Goal: Contribute content: Add original content to the website for others to see

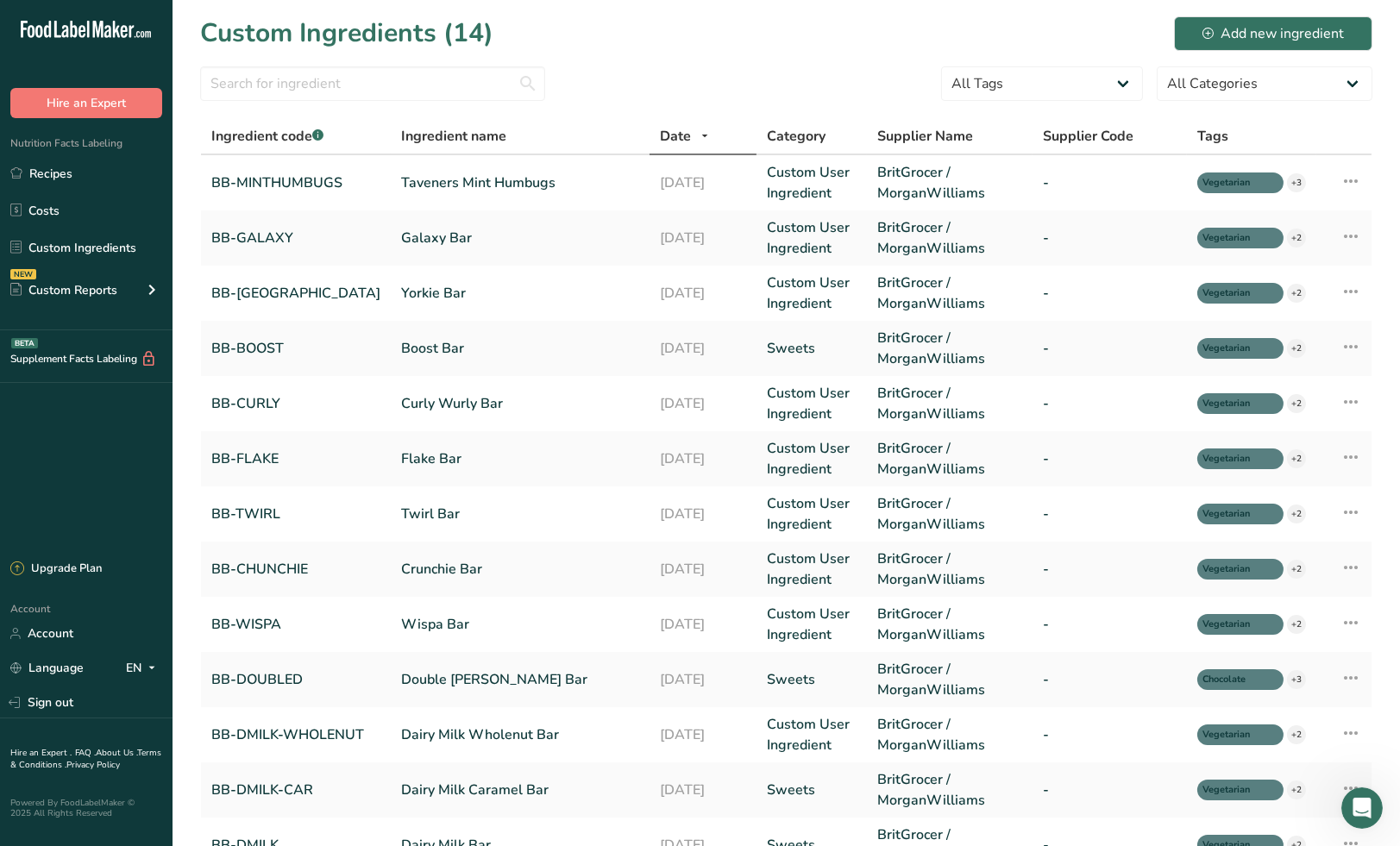
scroll to position [2, 0]
click at [488, 183] on link "Taveners Mint Humbugs" at bounding box center [520, 182] width 238 height 21
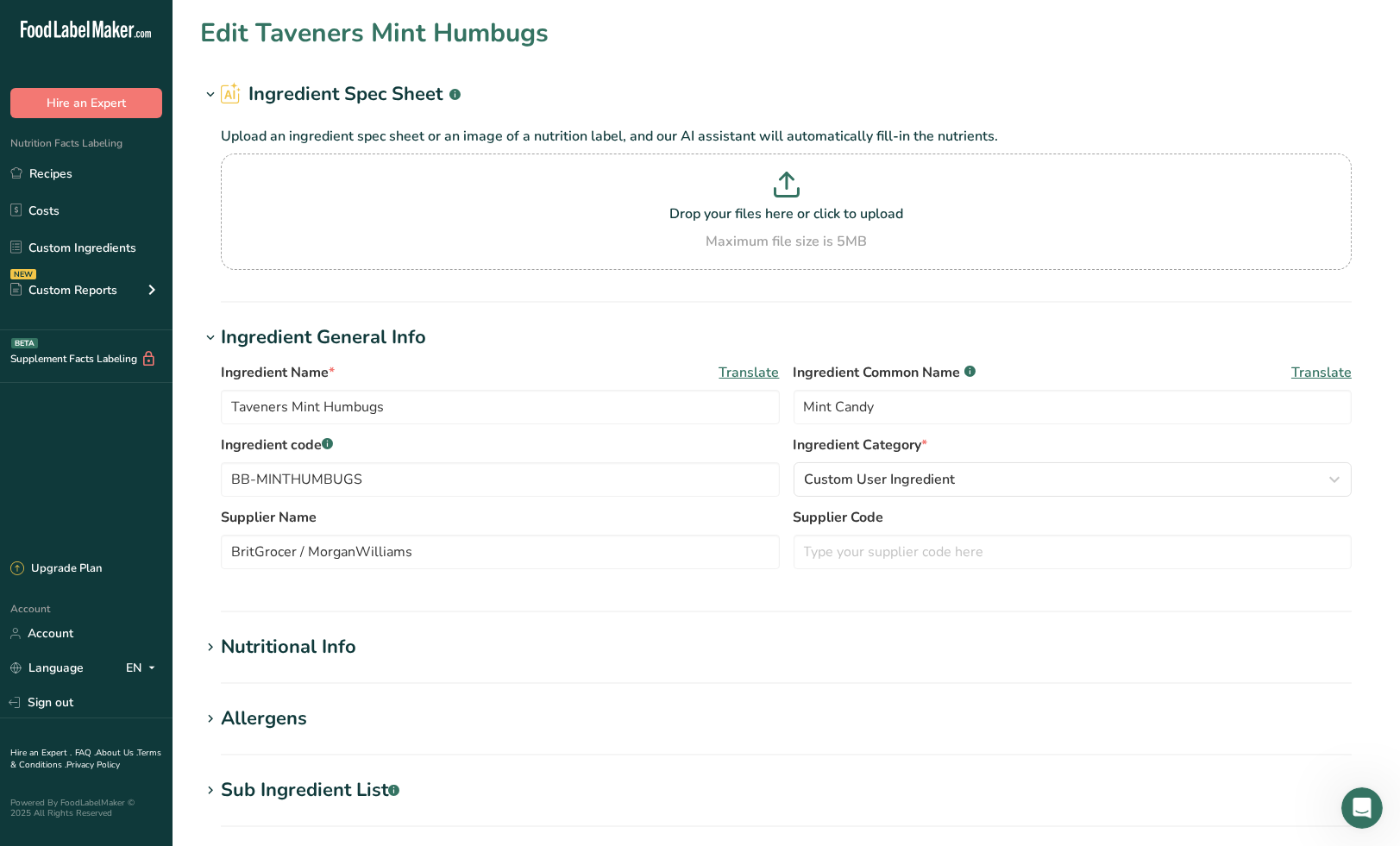
type input "396"
type KJ "1656.86"
type Fat "1.7"
type Fat "0.9"
type Fat "0"
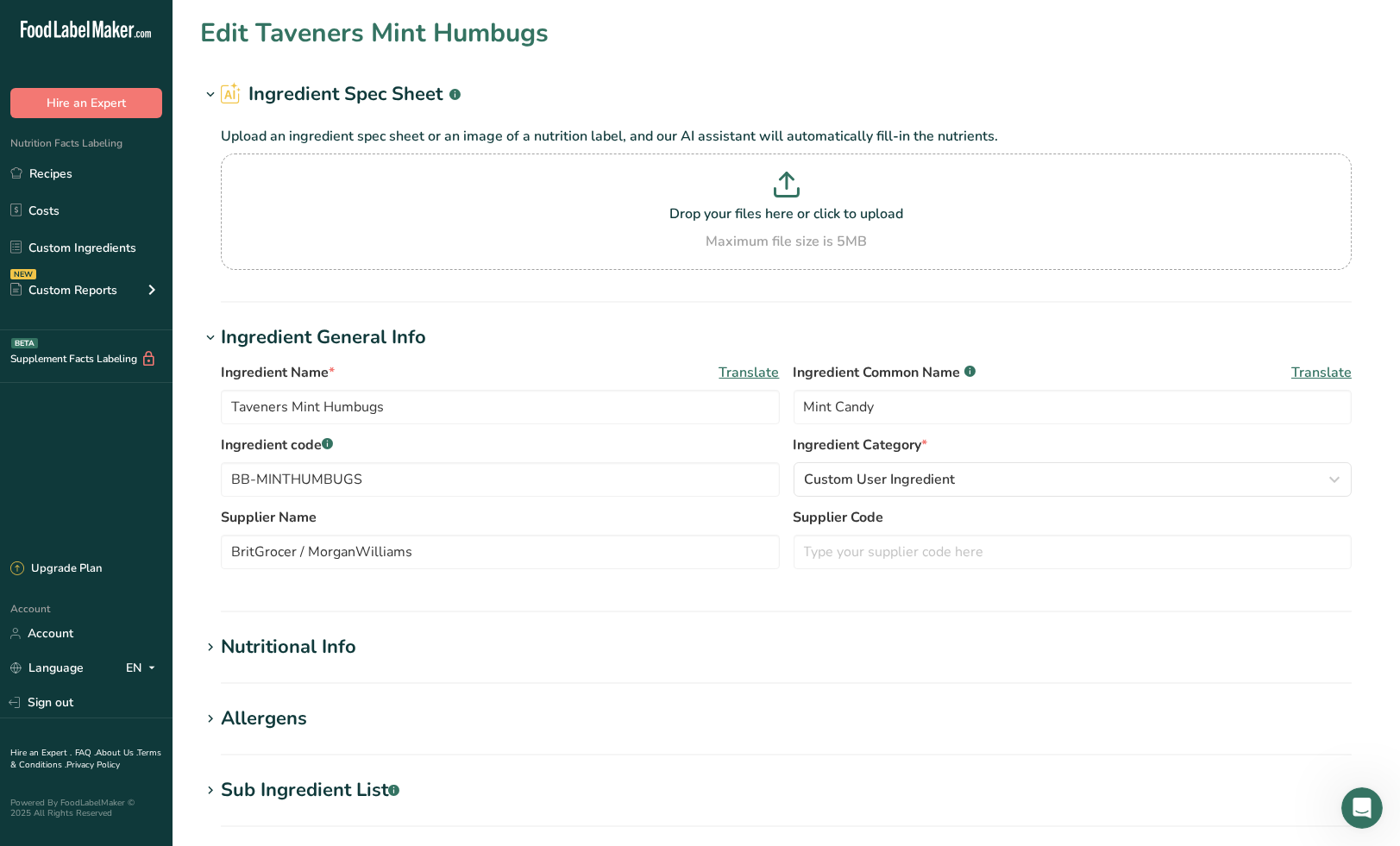
type input "0"
type input "0.03"
type Carbohydrates "96.6"
type Fiber "0.1"
type Sugars "68"
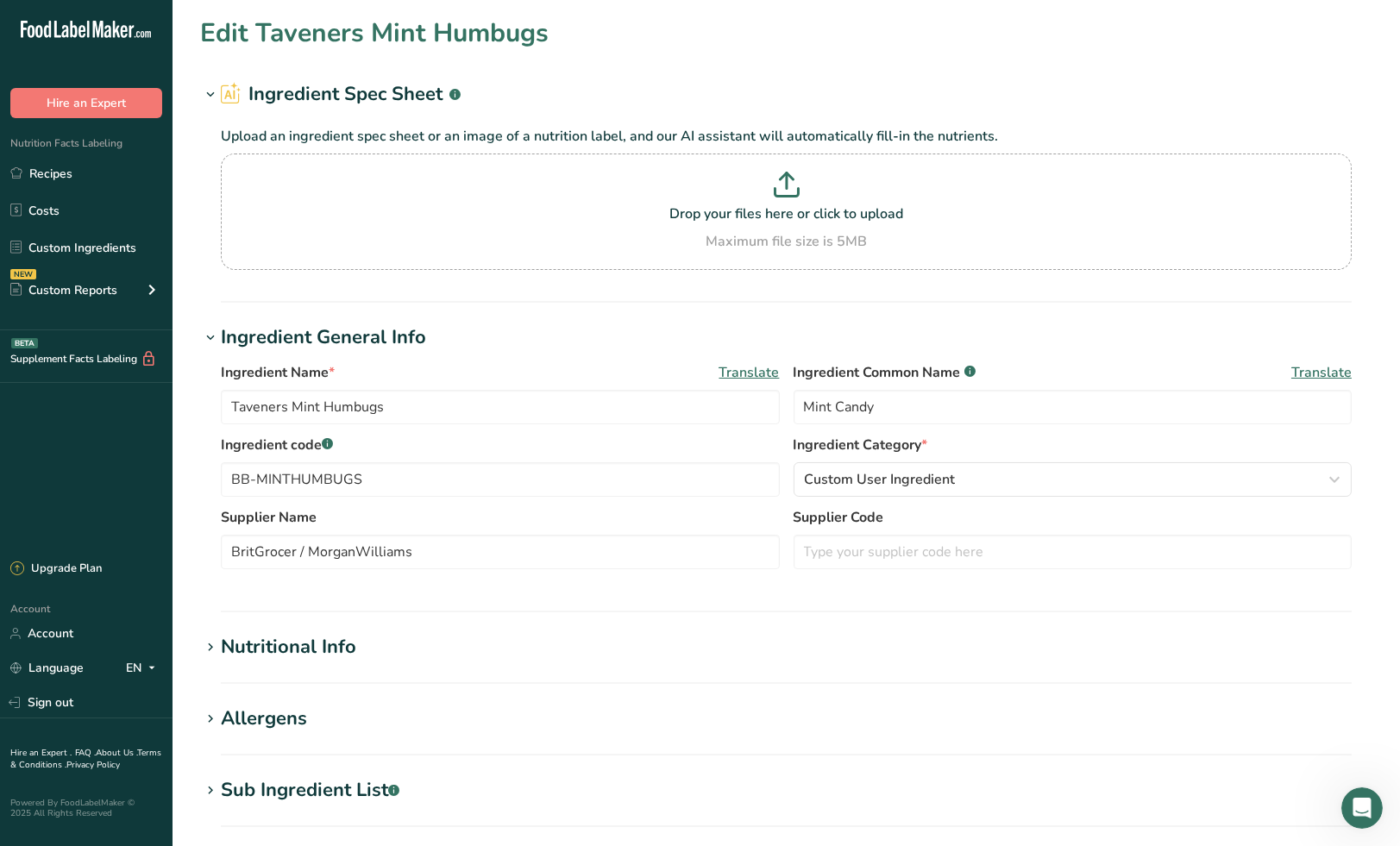
type Sugars "0"
type input "0.4"
click at [388, 658] on h1 "Nutritional Info" at bounding box center [786, 648] width 1172 height 29
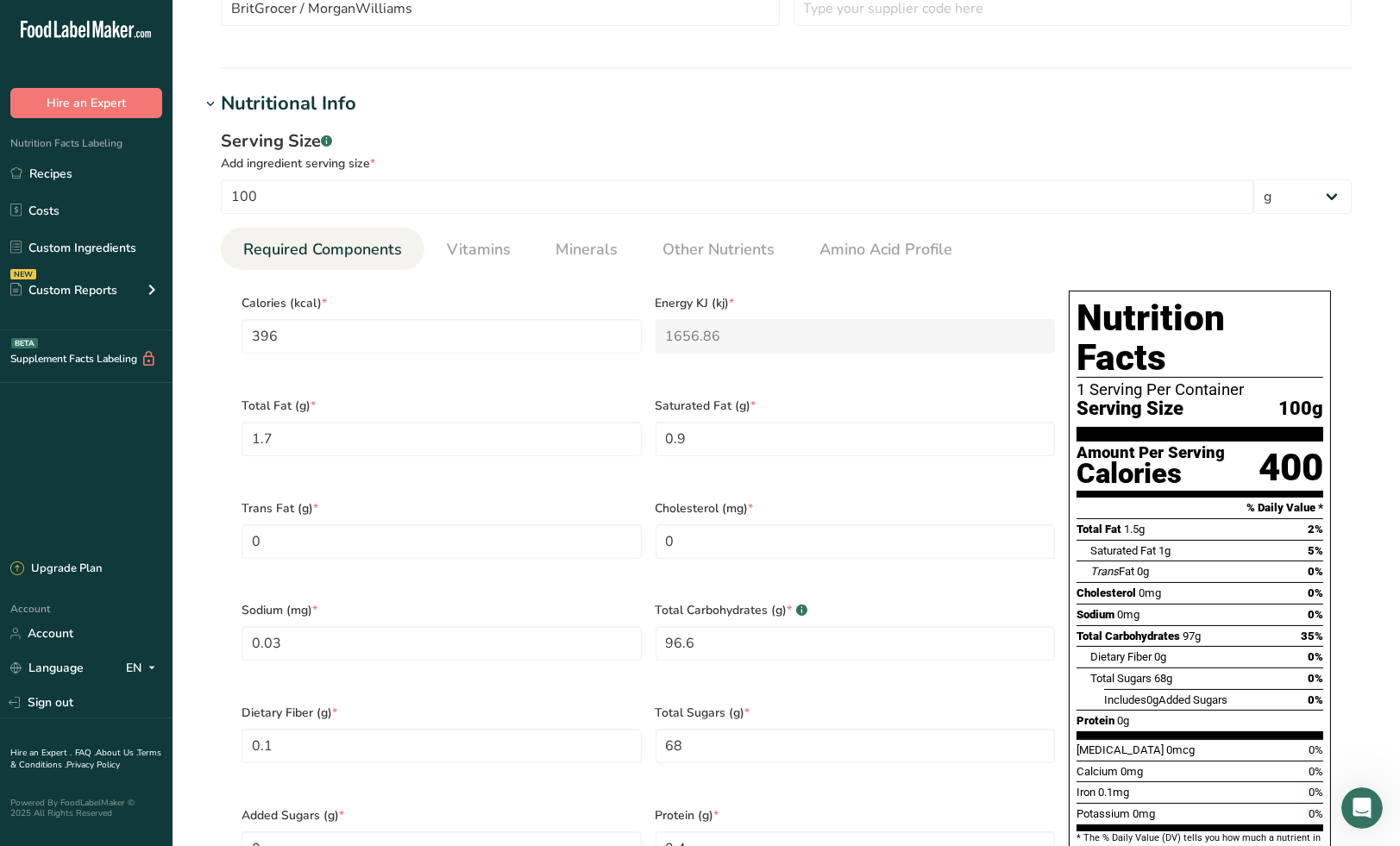
scroll to position [479, 0]
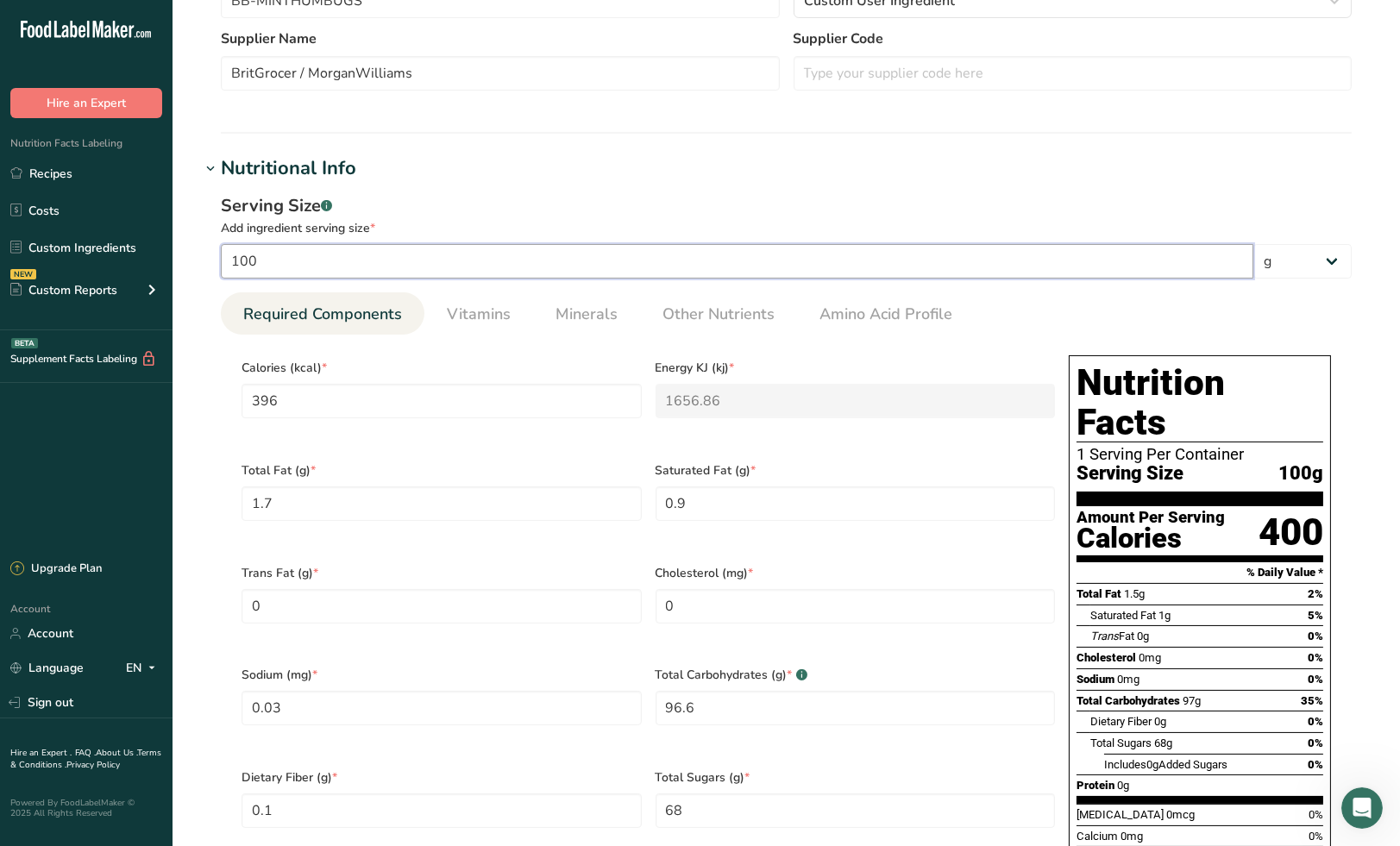
drag, startPoint x: 291, startPoint y: 259, endPoint x: 226, endPoint y: 267, distance: 65.5
click at [226, 267] on input "100" at bounding box center [737, 261] width 1033 height 35
type input "1"
type input "3.96"
type KJ "16.5686"
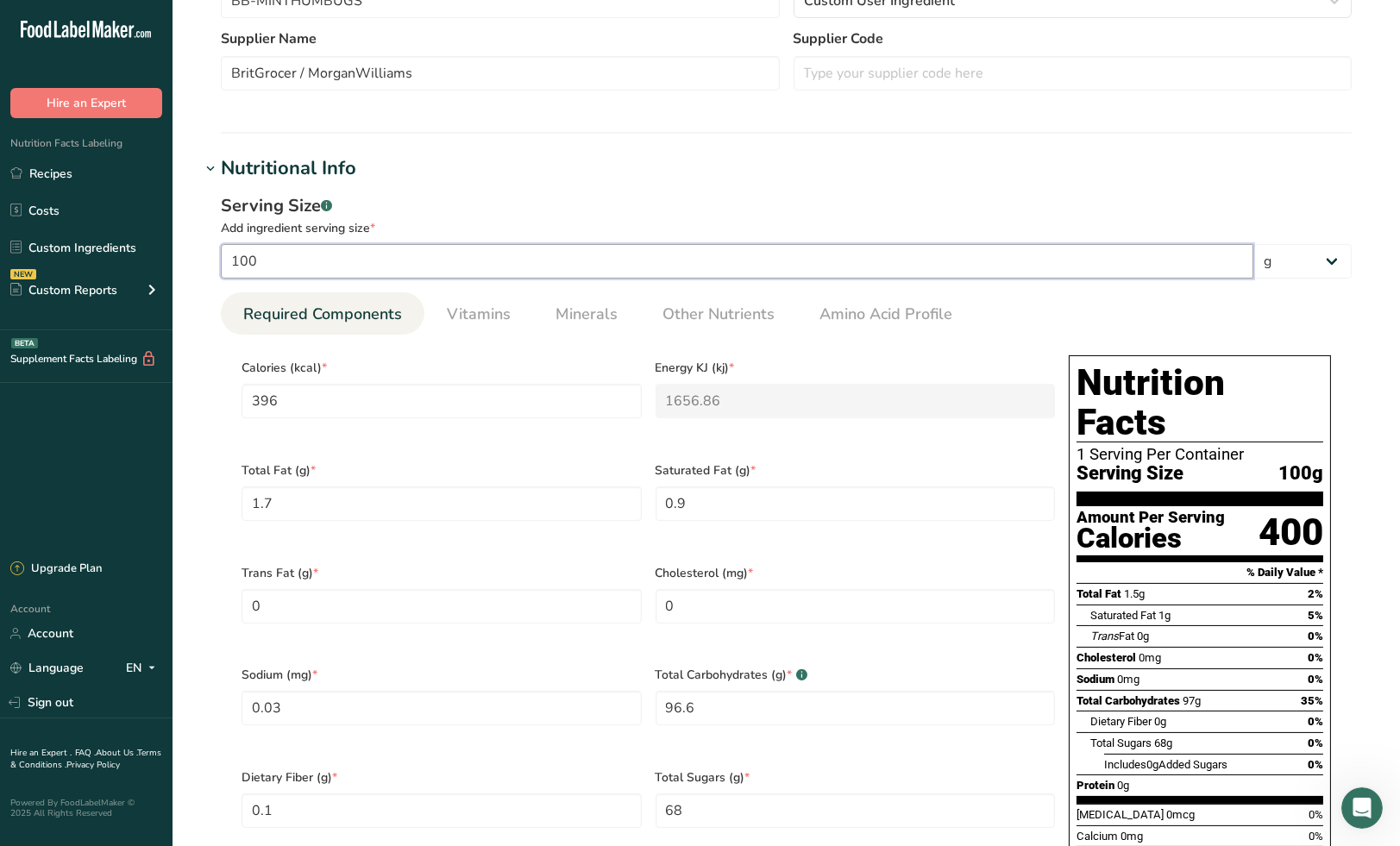
type Fat "0.017"
type Fat "0.009"
type input "0.0003"
type Carbohydrates "0.966"
type Fiber "0.001"
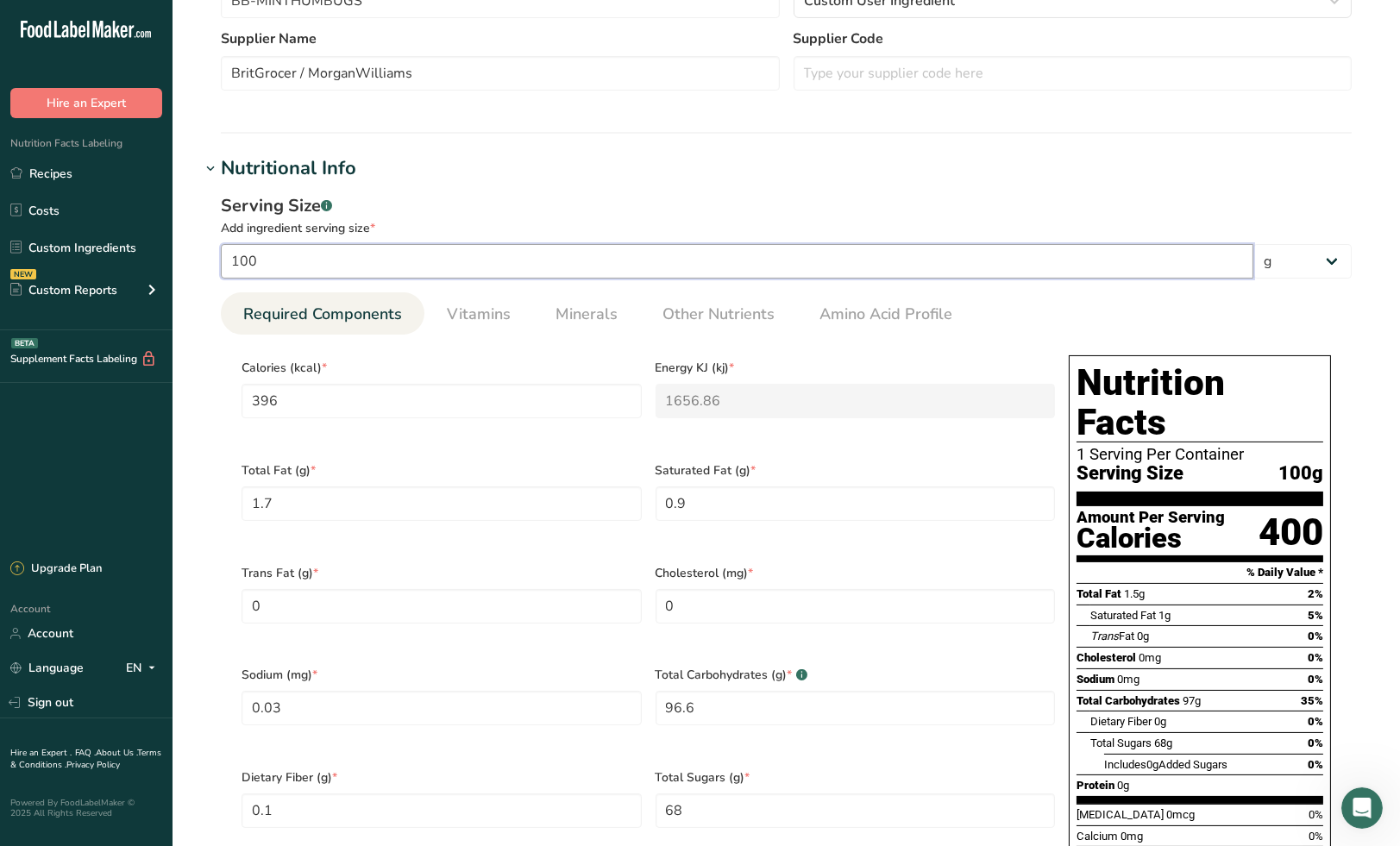
type Sugars "0.68"
type input "0.004"
type input "16"
type input "63.36"
type KJ "265.0976"
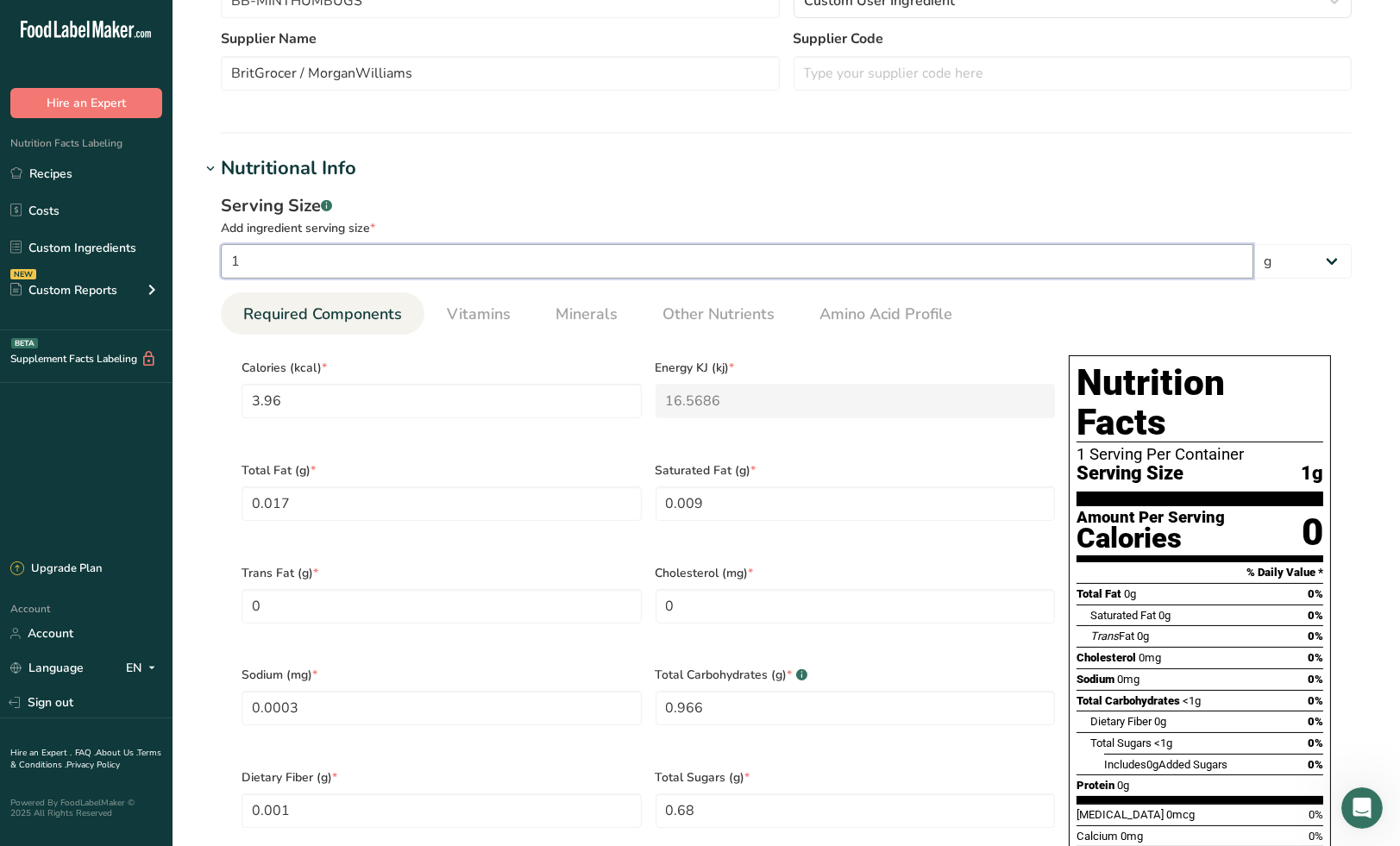
type Fat "0.272"
type Fat "0.144"
type input "0.0048"
type Carbohydrates "15.456"
type Fiber "0.016"
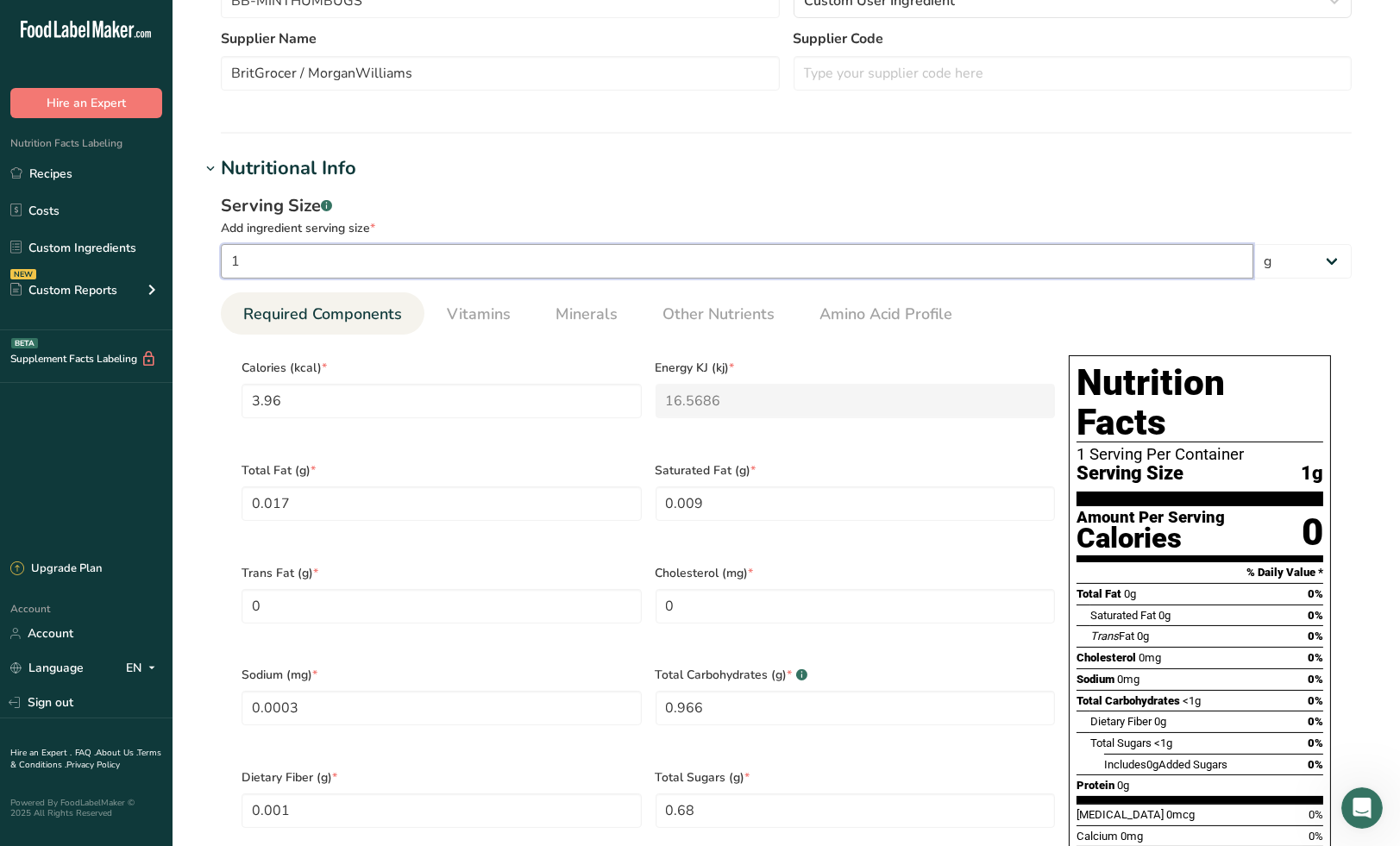
type Sugars "10.88"
type input "0.064"
type input "16"
drag, startPoint x: 322, startPoint y: 502, endPoint x: 226, endPoint y: 504, distance: 96.0
click at [226, 504] on section "Calories (kcal) * 63.36 Energy KJ (kj) * 265.0976 Total Fat (g) * 0.272 Saturat…" at bounding box center [786, 656] width 1131 height 642
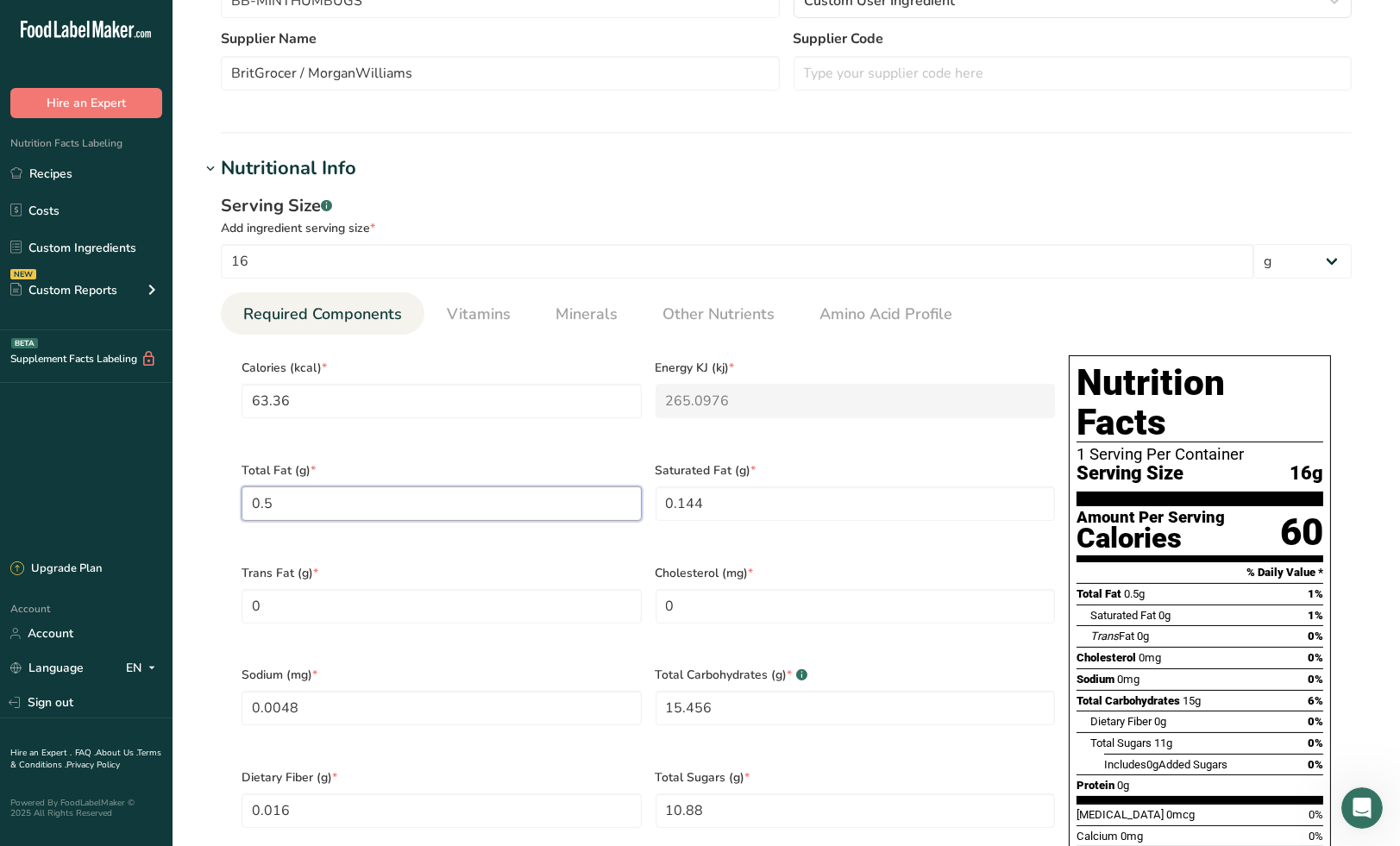
type Fat "0.5"
click at [576, 451] on div "Total Fat (g) * 0.5" at bounding box center [441, 502] width 414 height 103
drag, startPoint x: 734, startPoint y: 506, endPoint x: 617, endPoint y: 509, distance: 117.0
click at [617, 509] on div "Calories (kcal) * 63.36 Energy KJ (kj) * 265.0976 Total Fat (g) * 0.5 Saturated…" at bounding box center [649, 656] width 827 height 615
type Fat "0.3"
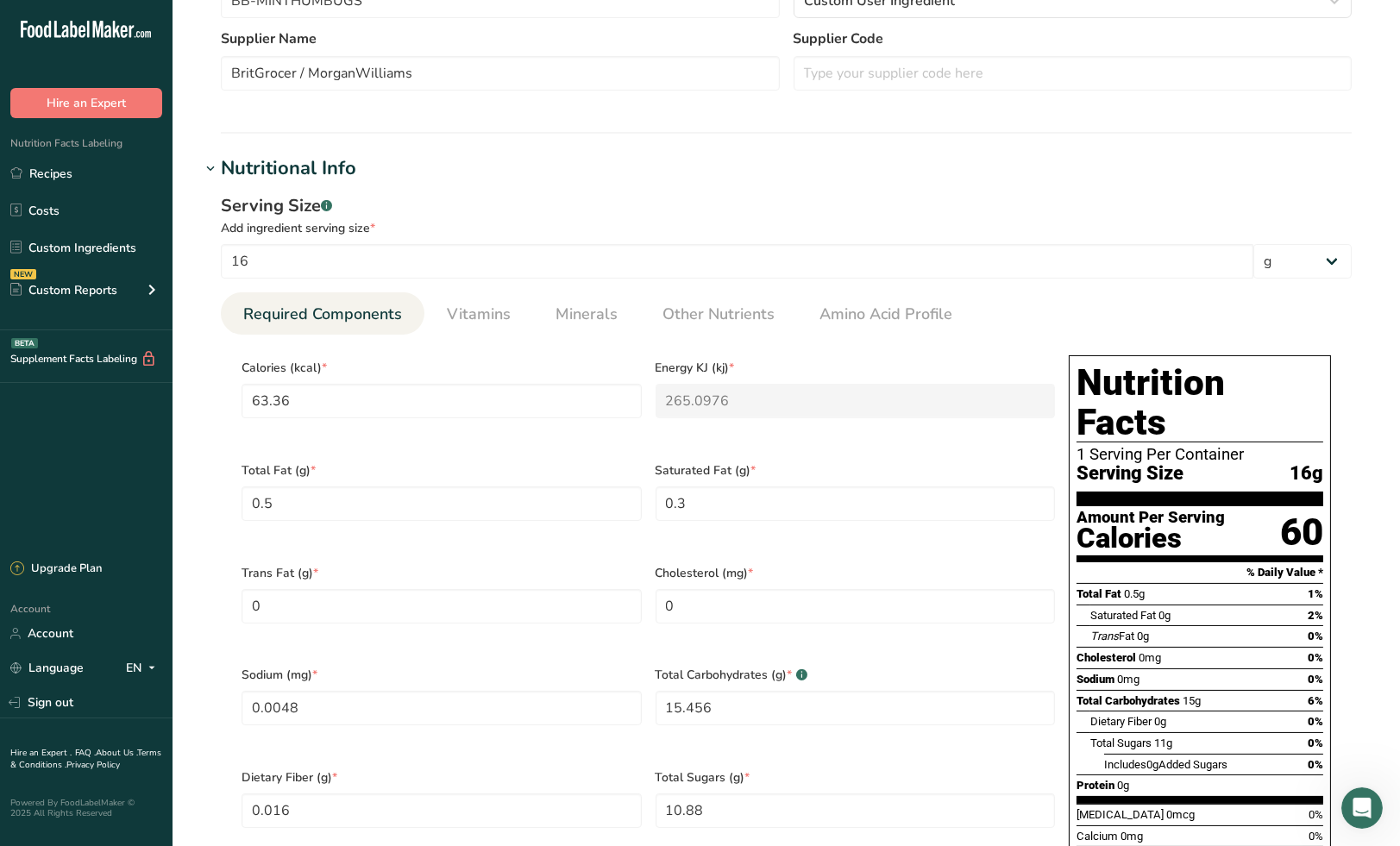
click at [608, 440] on div "Calories (kcal) * 63.36" at bounding box center [441, 399] width 414 height 103
click at [621, 554] on div "Trans Fat (g) * 0" at bounding box center [441, 605] width 414 height 103
drag, startPoint x: 315, startPoint y: 398, endPoint x: 200, endPoint y: 406, distance: 115.3
click at [200, 406] on div "Serving Size .a-a{fill:#347362;}.b-a{fill:#fff;} Add ingredient serving size * …" at bounding box center [786, 585] width 1172 height 805
type input "6"
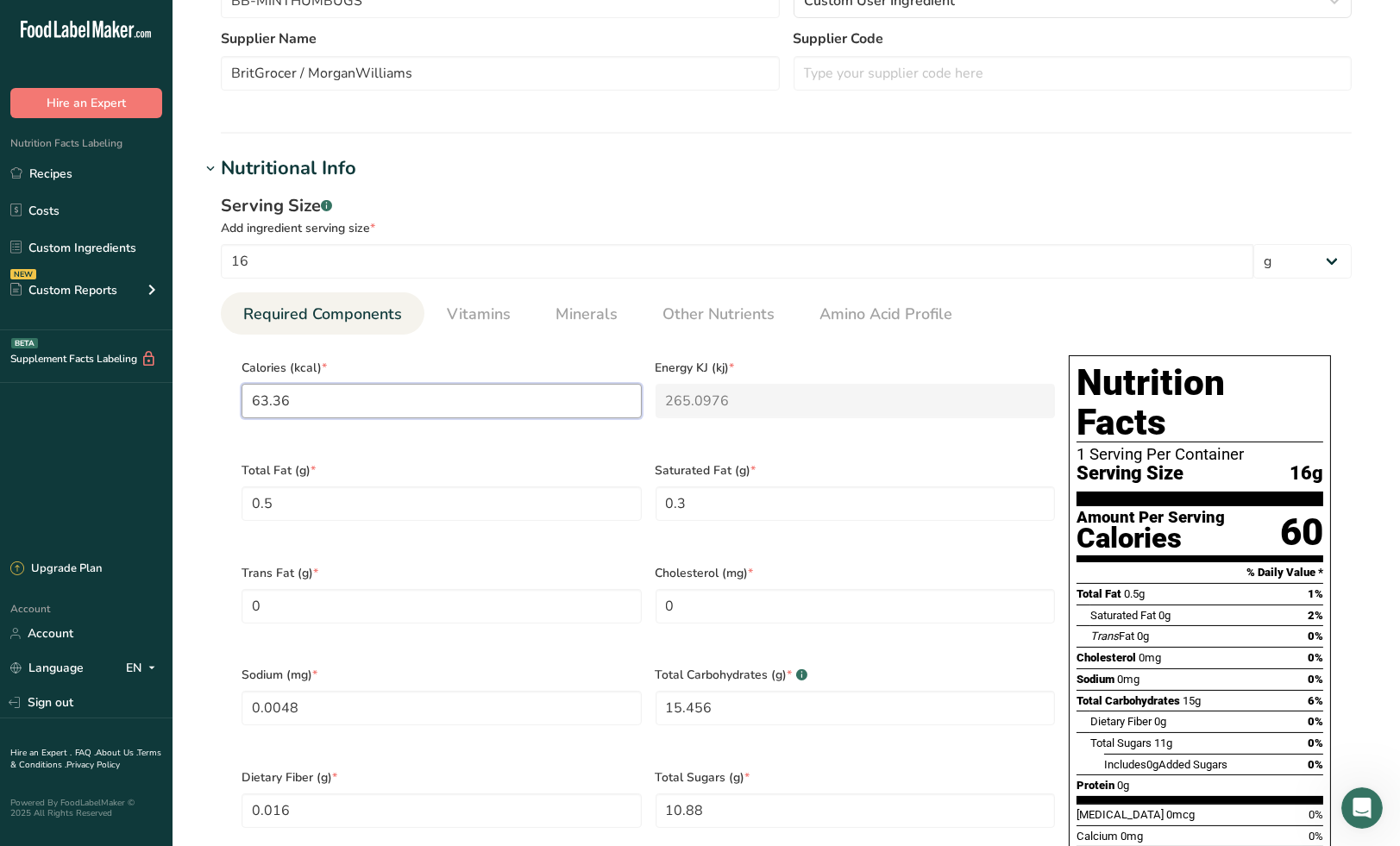
type KJ "25.1"
type input "60"
type KJ "251"
type input "60"
click at [534, 462] on span "Total Fat (g) *" at bounding box center [441, 471] width 400 height 18
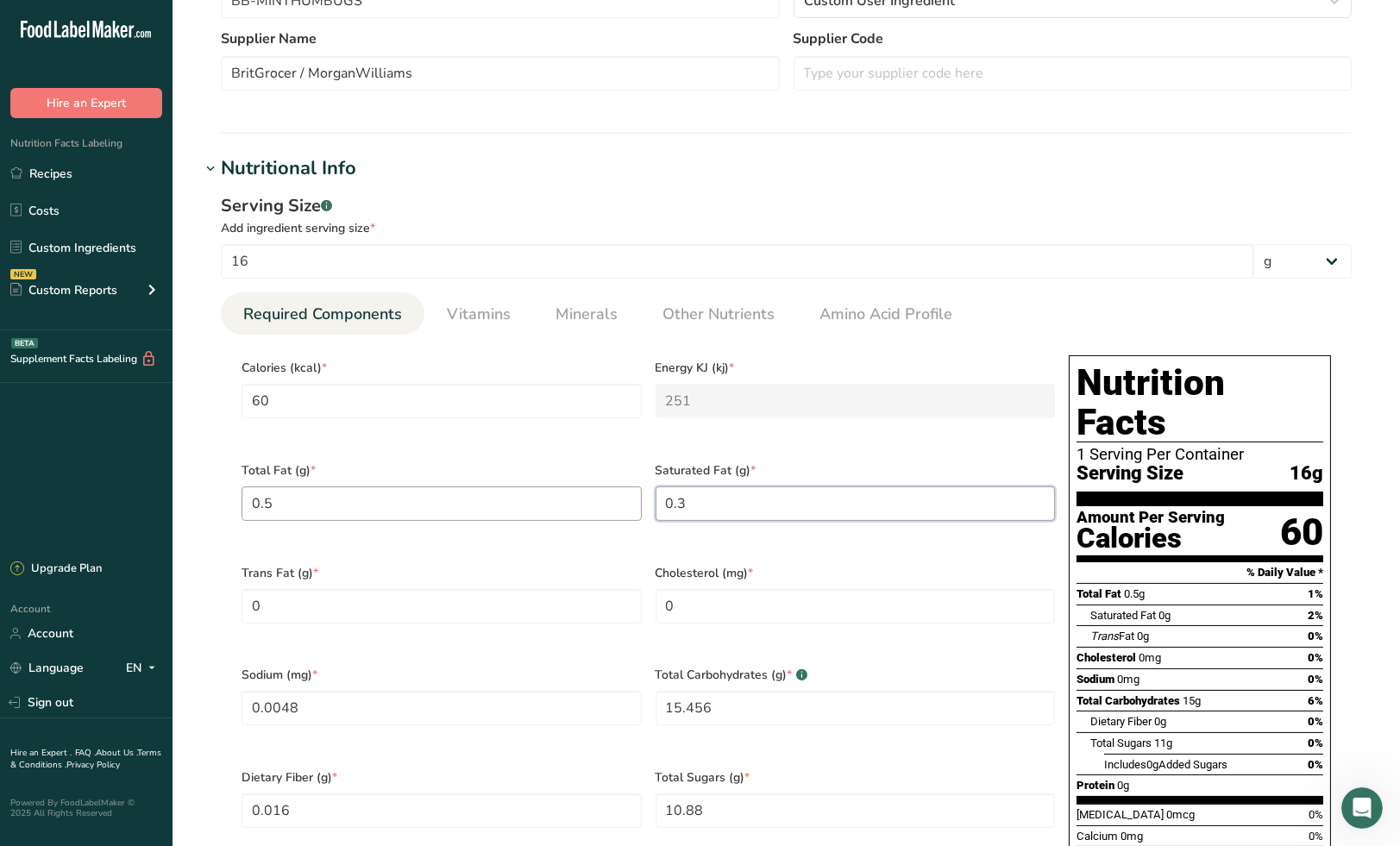
drag, startPoint x: 694, startPoint y: 498, endPoint x: 614, endPoint y: 500, distance: 80.0
click at [614, 500] on div "Calories (kcal) * 60 Energy KJ (kj) * 251 Total Fat (g) * 0.5 Saturated Fat (g)…" at bounding box center [649, 656] width 827 height 615
click at [616, 438] on div "Calories (kcal) * 60" at bounding box center [441, 399] width 414 height 103
drag, startPoint x: 705, startPoint y: 498, endPoint x: 594, endPoint y: 508, distance: 111.4
click at [595, 507] on div "Calories (kcal) * 60 Energy KJ (kj) * 251 Total Fat (g) * 0.5 Saturated Fat (g)…" at bounding box center [649, 656] width 827 height 615
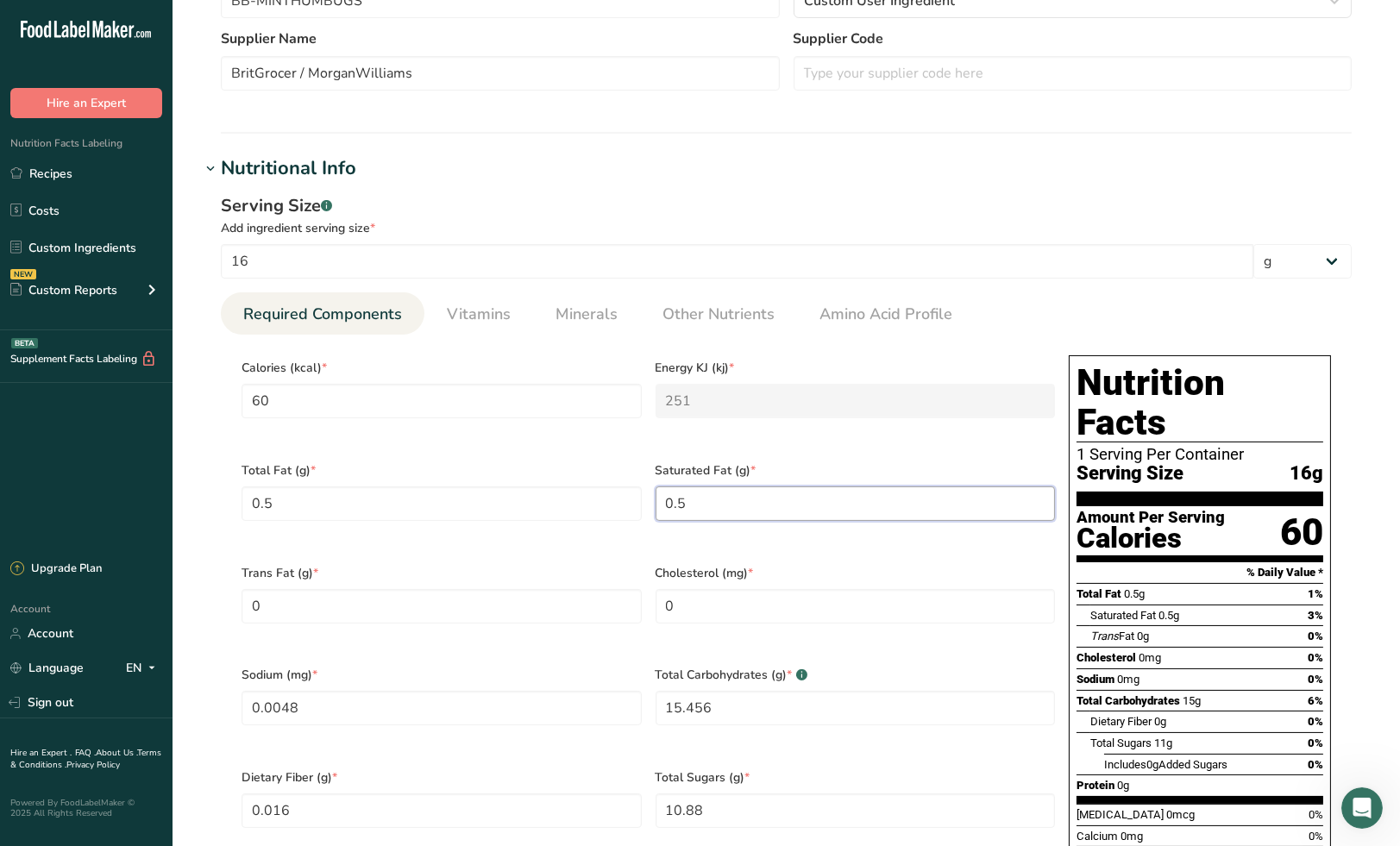
click at [688, 497] on Fat "0.5" at bounding box center [856, 504] width 400 height 35
click at [627, 429] on div "Calories (kcal) * 60" at bounding box center [441, 399] width 414 height 103
drag, startPoint x: 706, startPoint y: 488, endPoint x: 616, endPoint y: 503, distance: 91.2
click at [616, 503] on div "Calories (kcal) * 60 Energy KJ (kj) * 251 Total Fat (g) * 0.5 Saturated Fat (g)…" at bounding box center [649, 656] width 827 height 615
drag, startPoint x: 690, startPoint y: 490, endPoint x: 599, endPoint y: 497, distance: 91.3
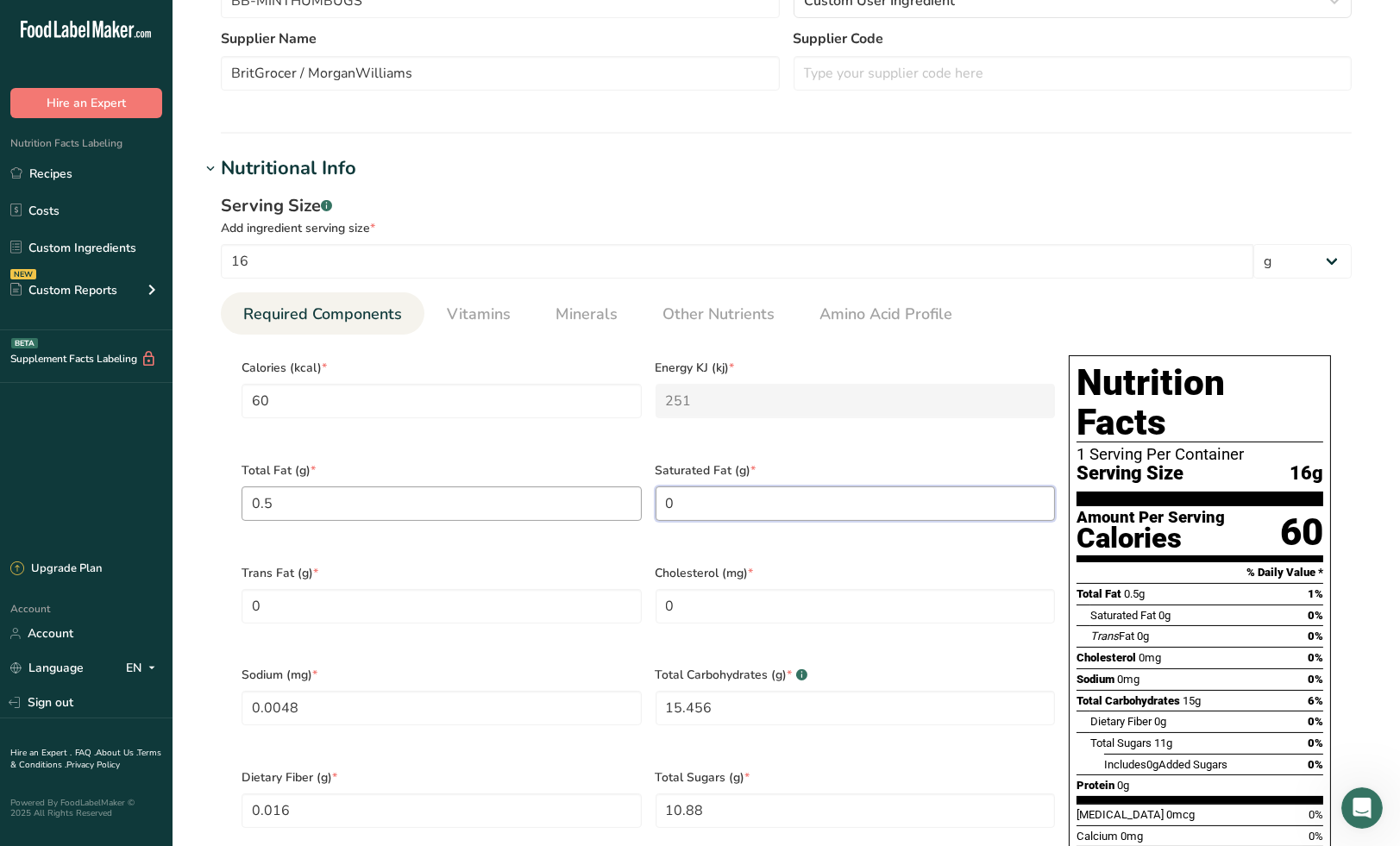
click at [599, 497] on div "Calories (kcal) * 60 Energy KJ (kj) * 251 Total Fat (g) * 0.5 Saturated Fat (g)…" at bounding box center [649, 656] width 827 height 615
type Fat "0.3"
click at [633, 462] on span "Total Fat (g) *" at bounding box center [441, 471] width 400 height 18
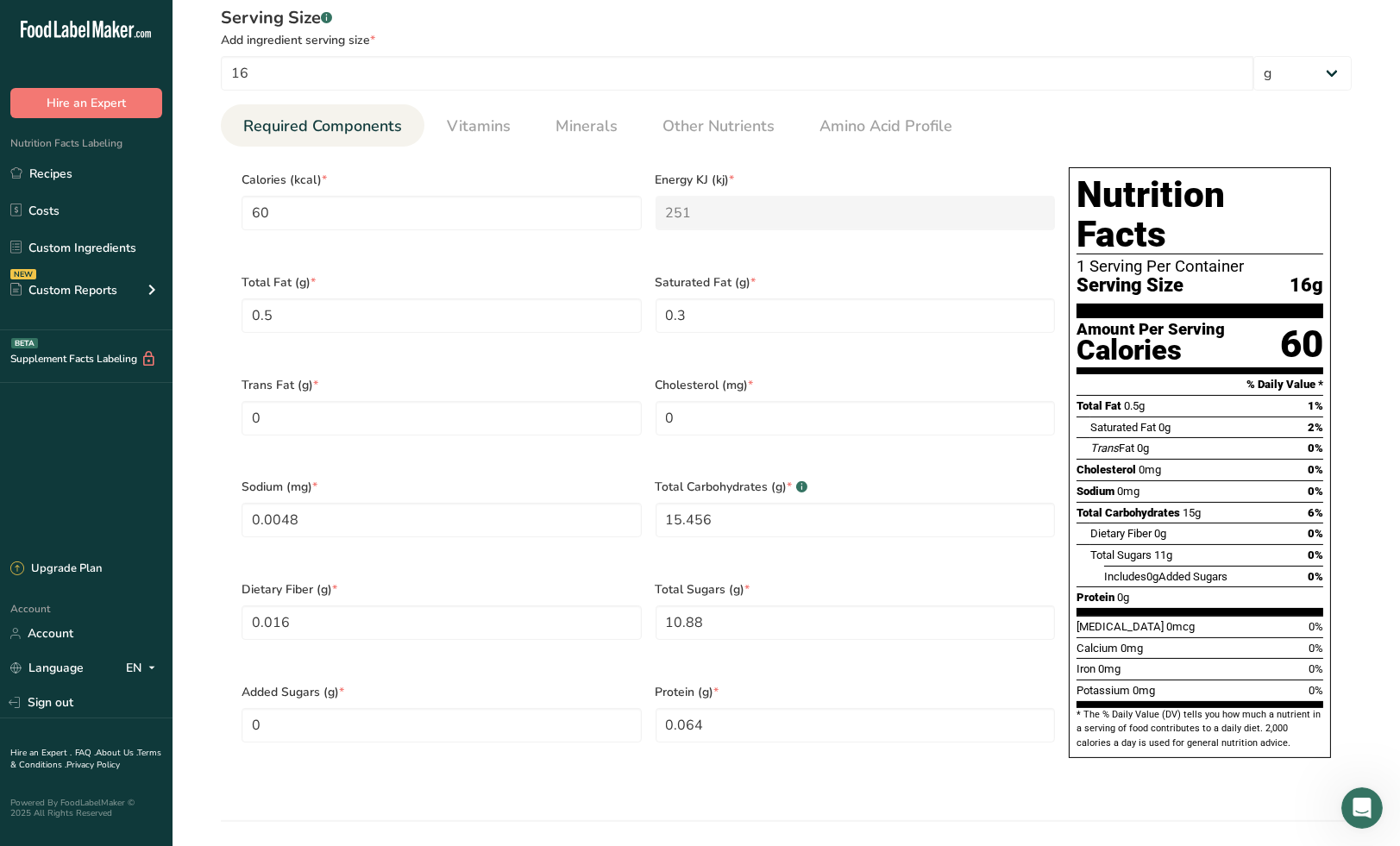
scroll to position [670, 0]
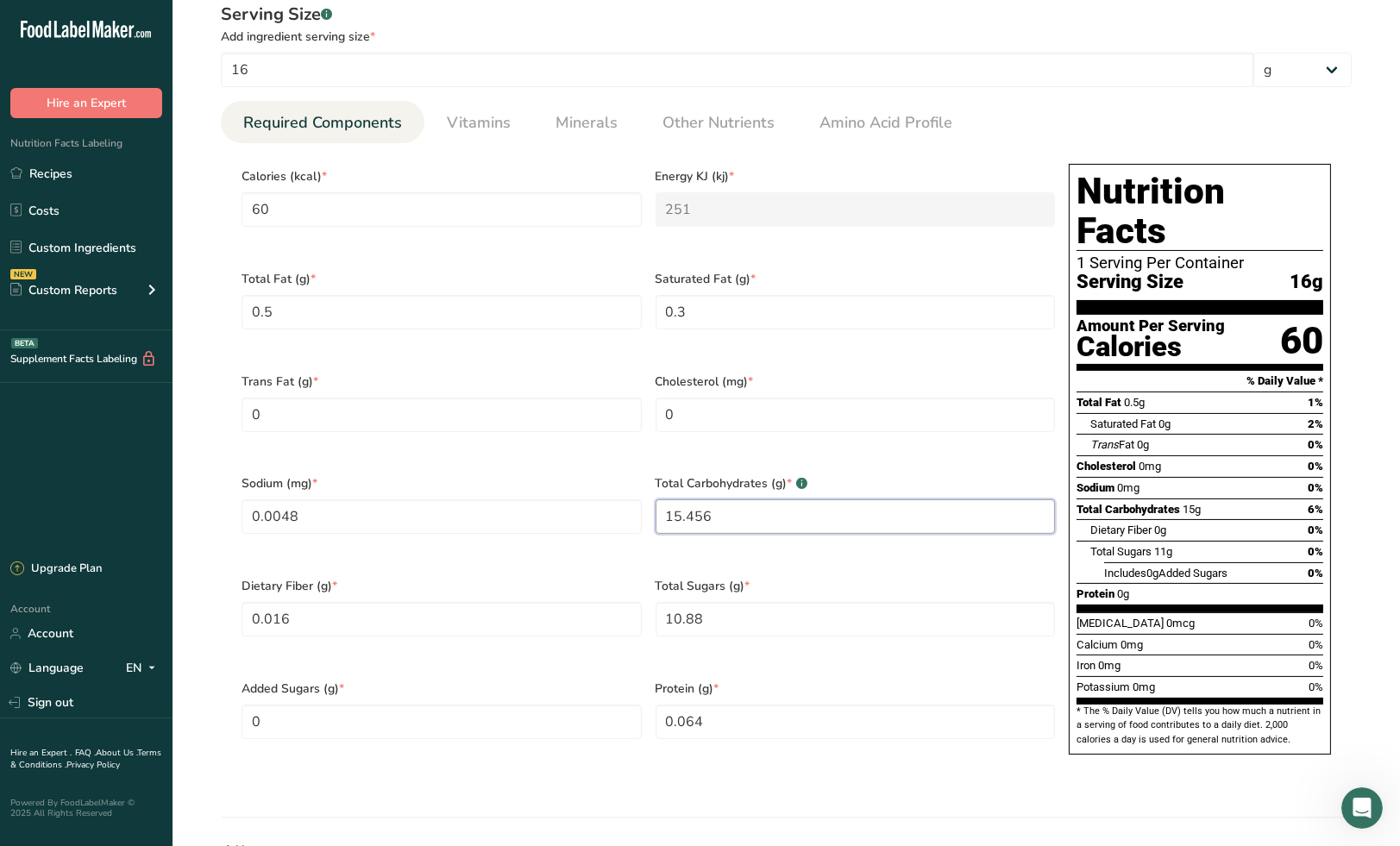
drag, startPoint x: 724, startPoint y: 497, endPoint x: 647, endPoint y: 502, distance: 77.2
click at [647, 502] on div "Calories (kcal) * 60 Energy KJ (kj) * 251 Total Fat (g) * 0.5 Saturated Fat (g)…" at bounding box center [649, 465] width 827 height 615
type Carbohydrates "14"
click at [759, 427] on div "Cholesterol (mg) * 0" at bounding box center [855, 414] width 414 height 103
drag, startPoint x: 726, startPoint y: 588, endPoint x: 631, endPoint y: 593, distance: 95.1
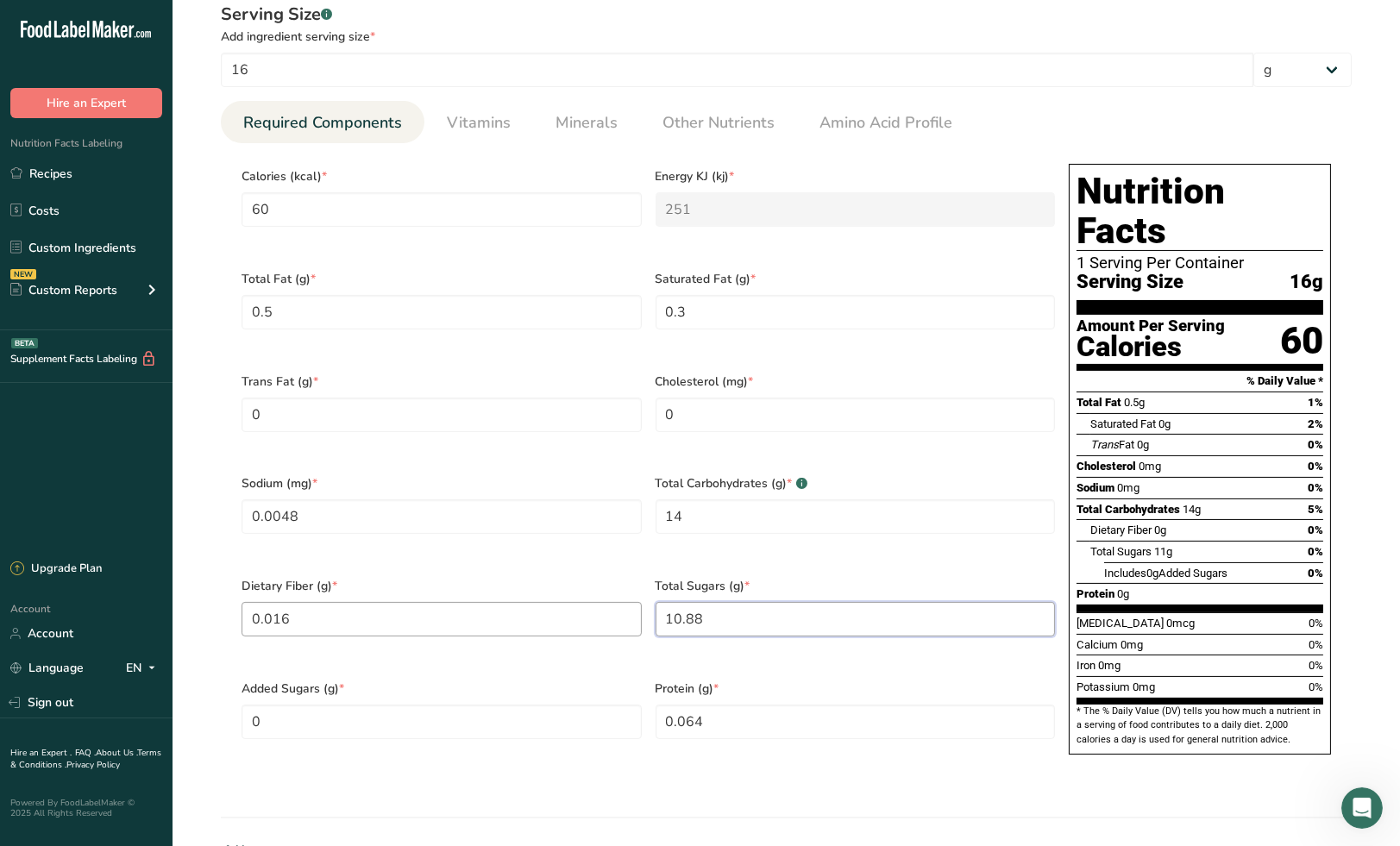
click at [631, 593] on div "Calories (kcal) * 60 Energy KJ (kj) * 251 Total Fat (g) * 0.5 Saturated Fat (g)…" at bounding box center [649, 465] width 827 height 615
type Sugars "9"
click at [621, 566] on div "Dietary Fiber (g) * 0.016" at bounding box center [441, 617] width 414 height 103
drag, startPoint x: 720, startPoint y: 688, endPoint x: 631, endPoint y: 692, distance: 89.1
click at [631, 692] on div "Calories (kcal) * 60 Energy KJ (kj) * 251 Total Fat (g) * 0.5 Saturated Fat (g)…" at bounding box center [649, 465] width 827 height 615
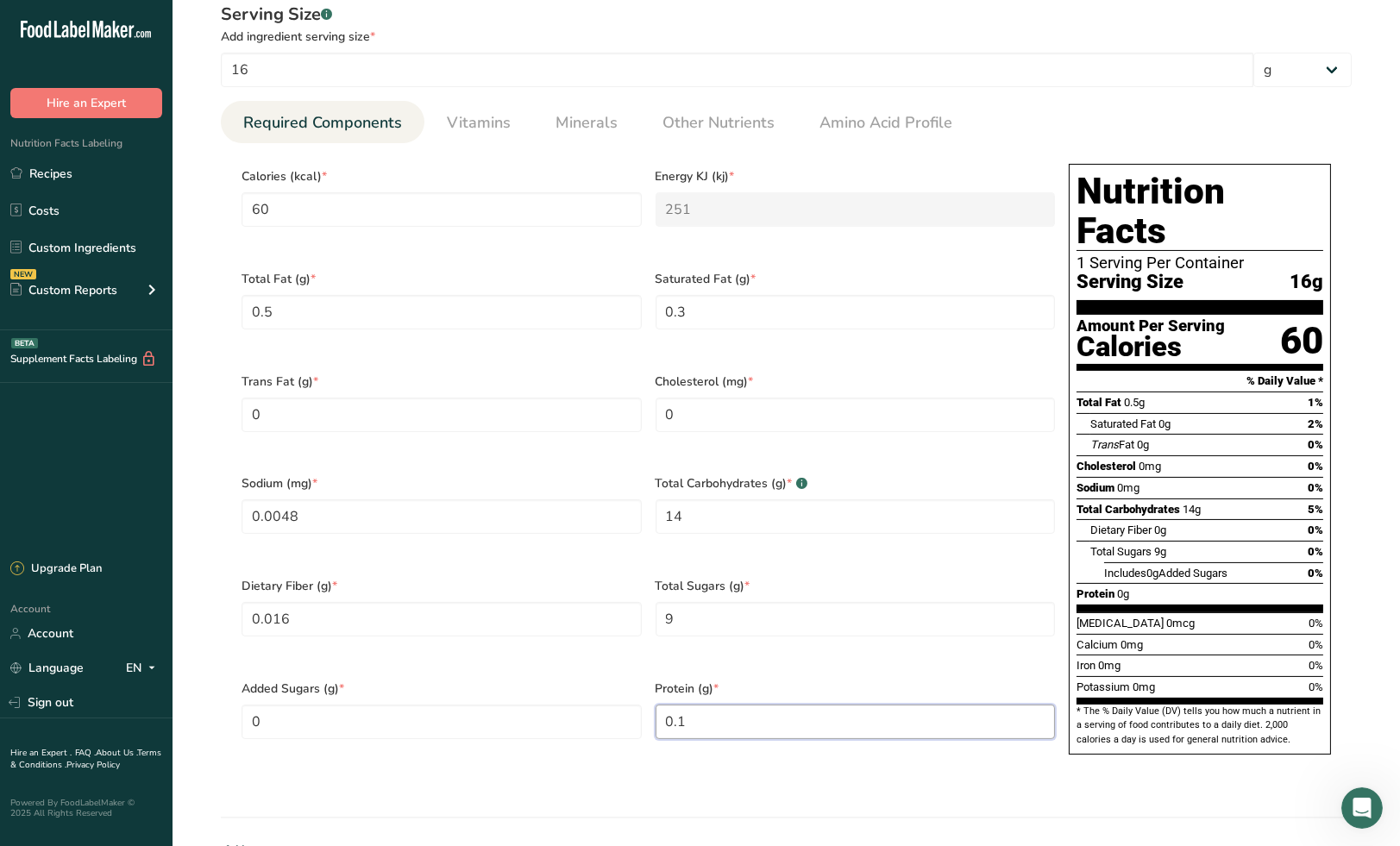
type input "0.1"
click at [805, 619] on div "Total Sugars (g) * 9" at bounding box center [855, 617] width 414 height 103
drag, startPoint x: 317, startPoint y: 493, endPoint x: 197, endPoint y: 495, distance: 120.0
click at [197, 495] on section "Edit Taveners Mint Humbugs Ingredient Spec Sheet .a-a{fill:#347362;}.b-a{fill:#…" at bounding box center [786, 365] width 1228 height 2072
type input "20"
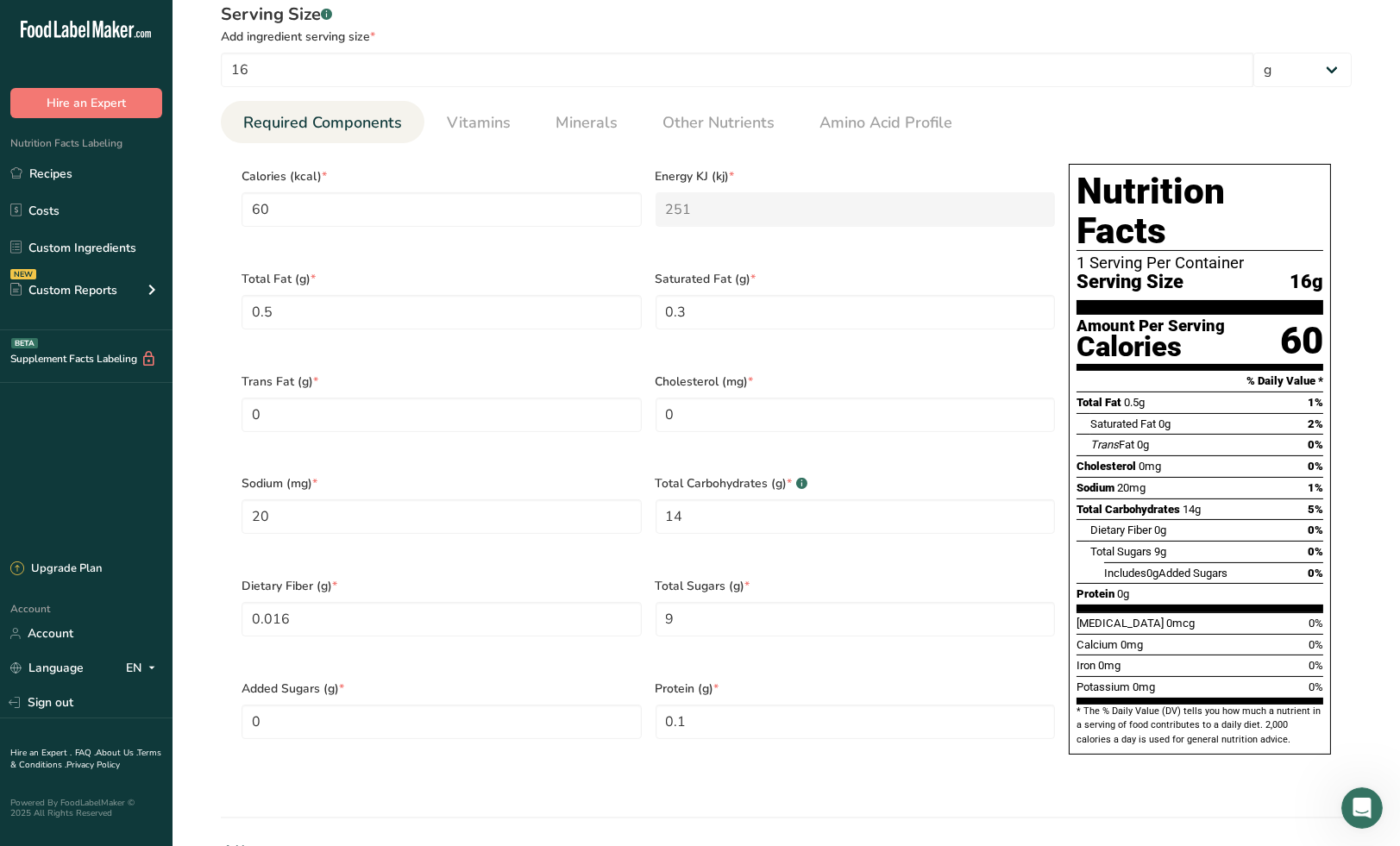
click at [497, 464] on div "Sodium (mg) * 20" at bounding box center [441, 515] width 414 height 103
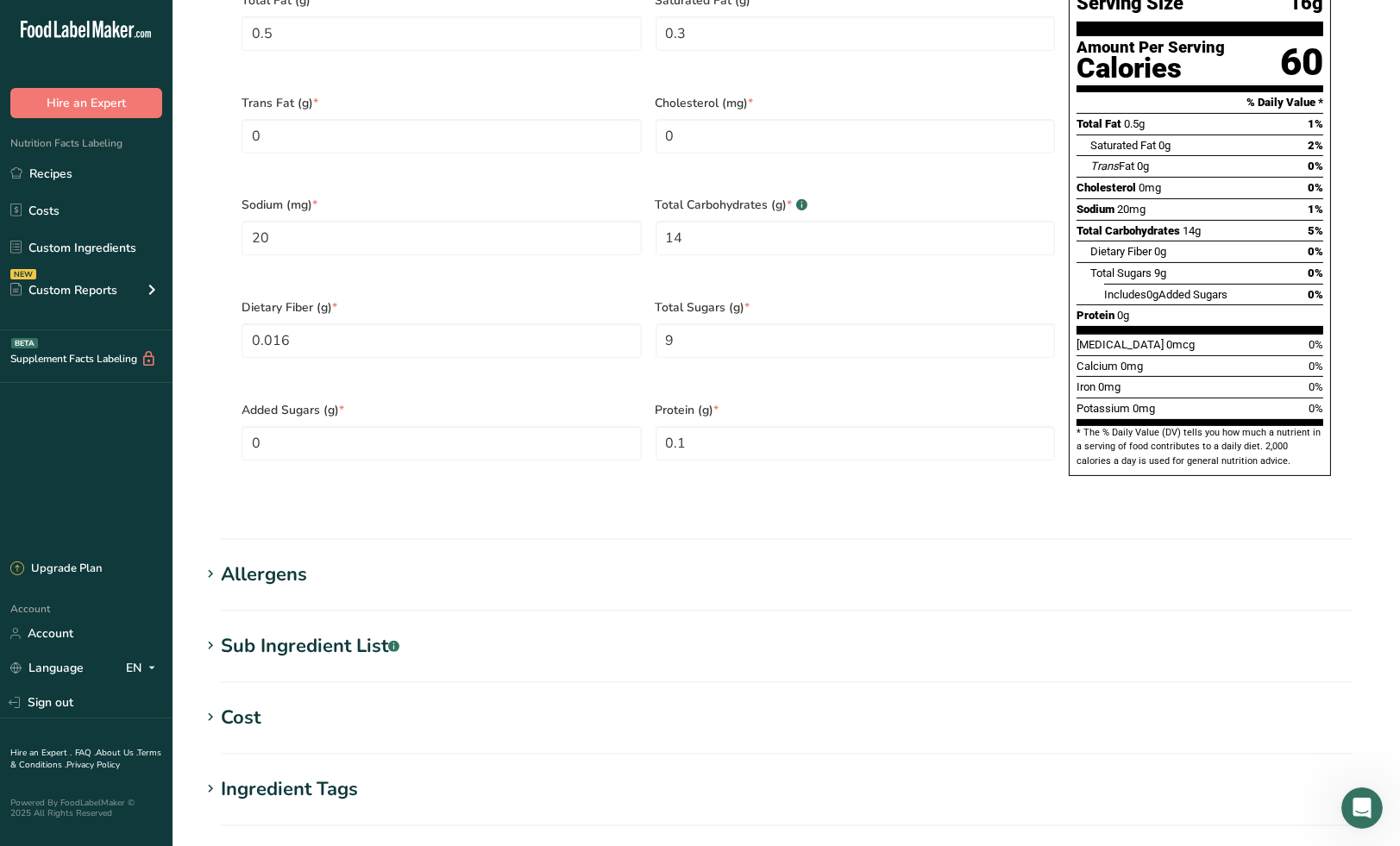
scroll to position [1150, 0]
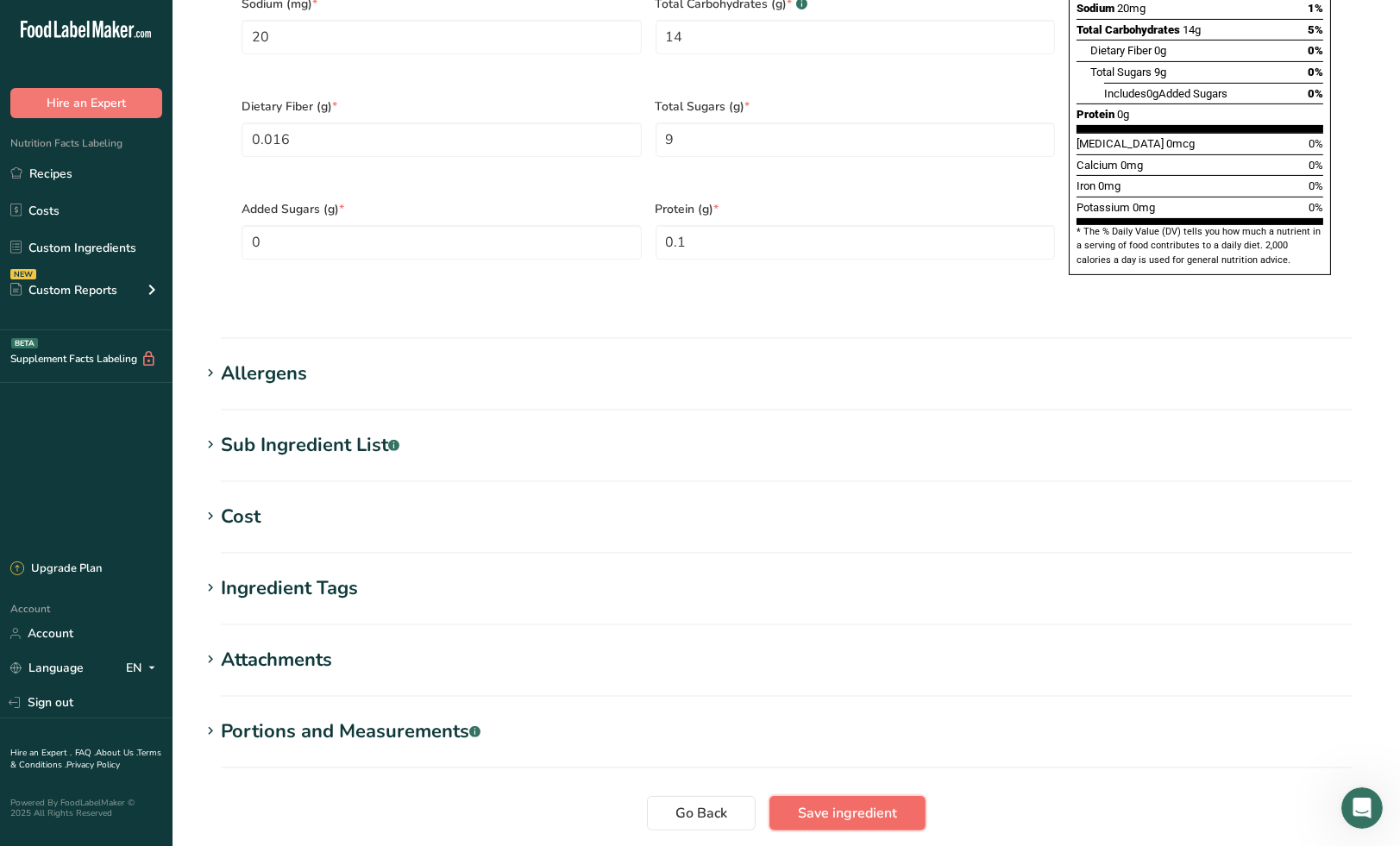
click at [863, 803] on span "Save ingredient" at bounding box center [847, 813] width 99 height 21
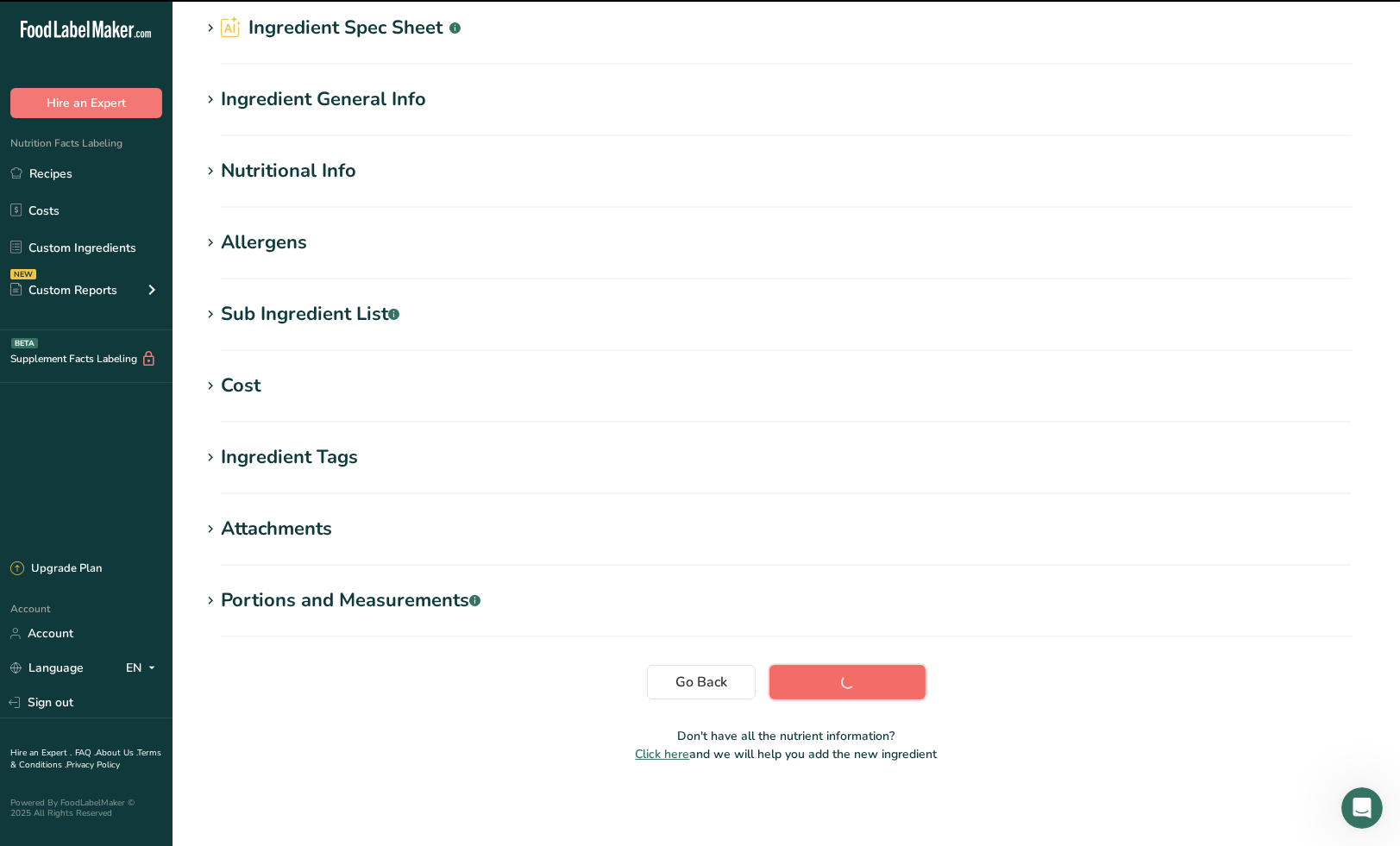
scroll to position [65, 0]
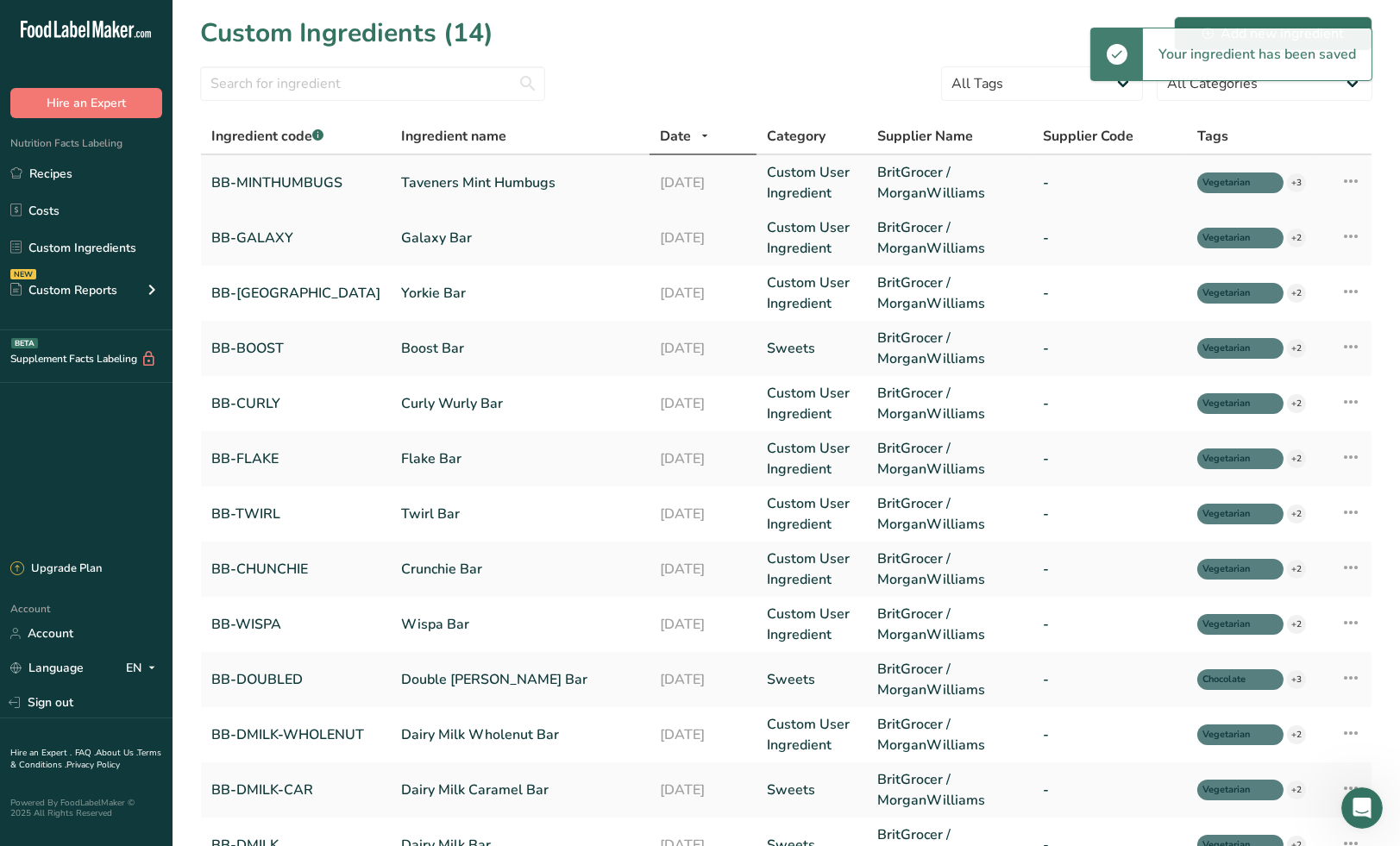
click at [491, 188] on link "Taveners Mint Humbugs" at bounding box center [520, 182] width 238 height 21
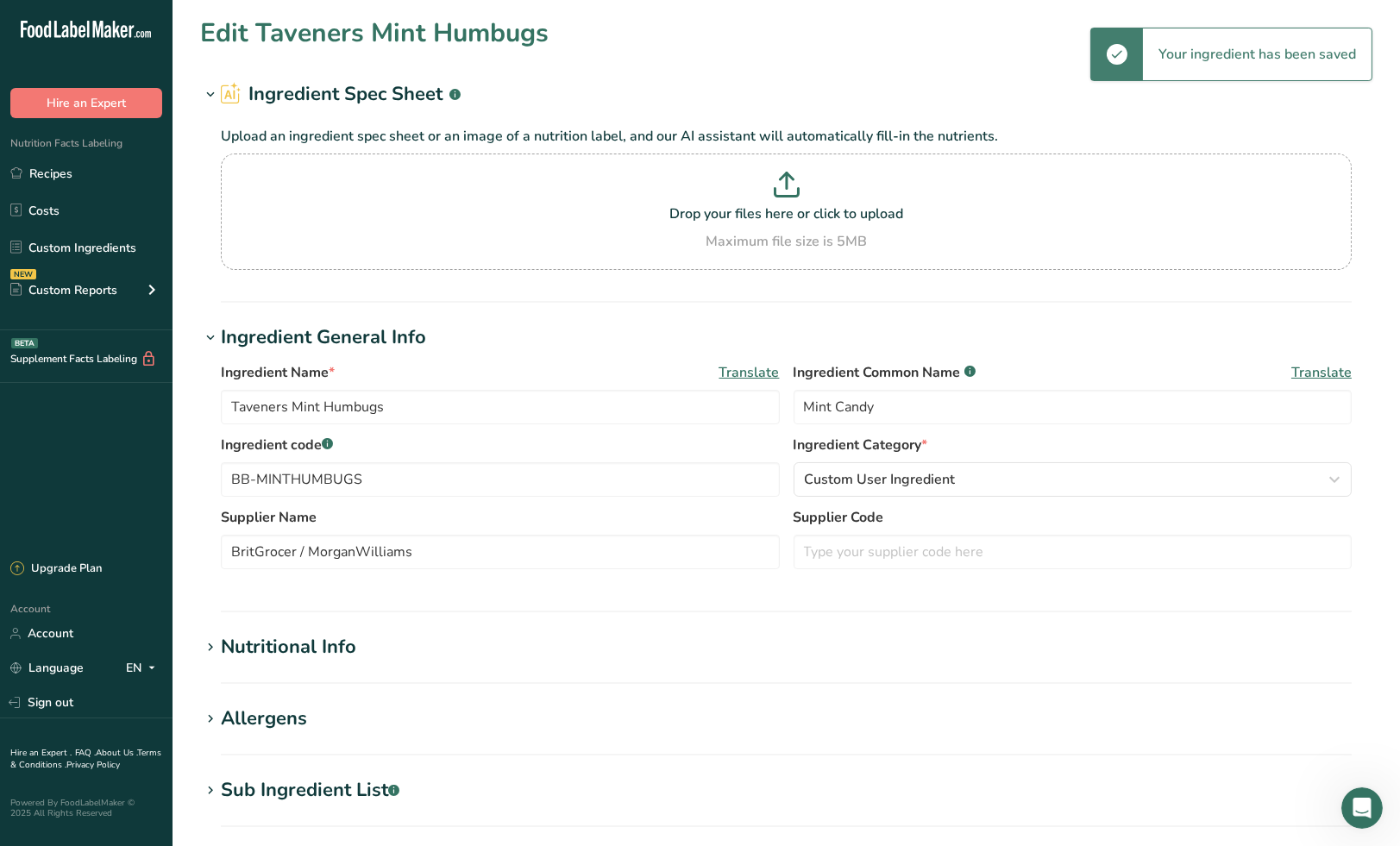
type input "60"
type KJ "251"
type Fat "0.5"
type Fat "0.3"
type Fat "0"
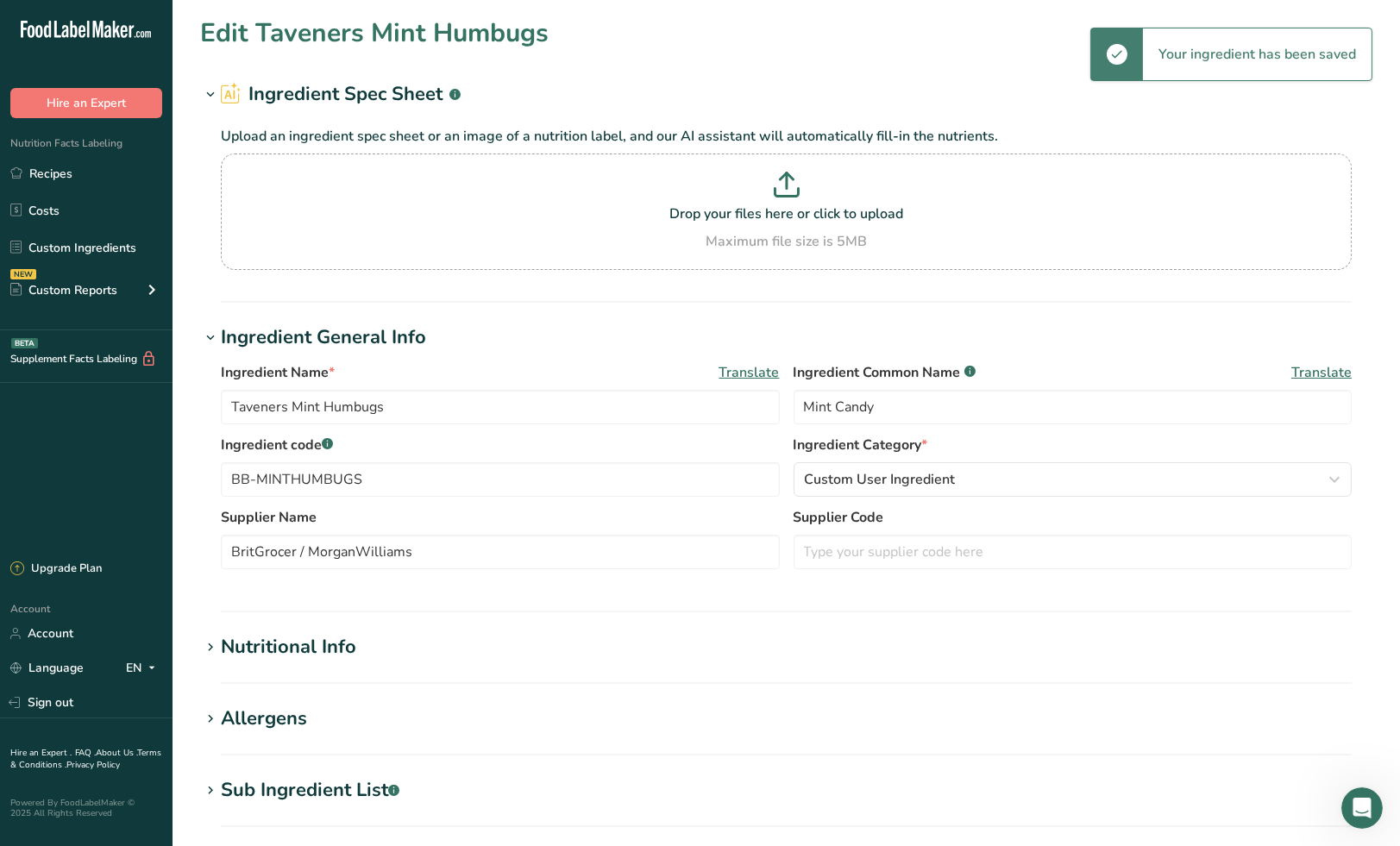
type input "0"
type input "20"
type Carbohydrates "14"
type Fiber "0.016"
type Sugars "9"
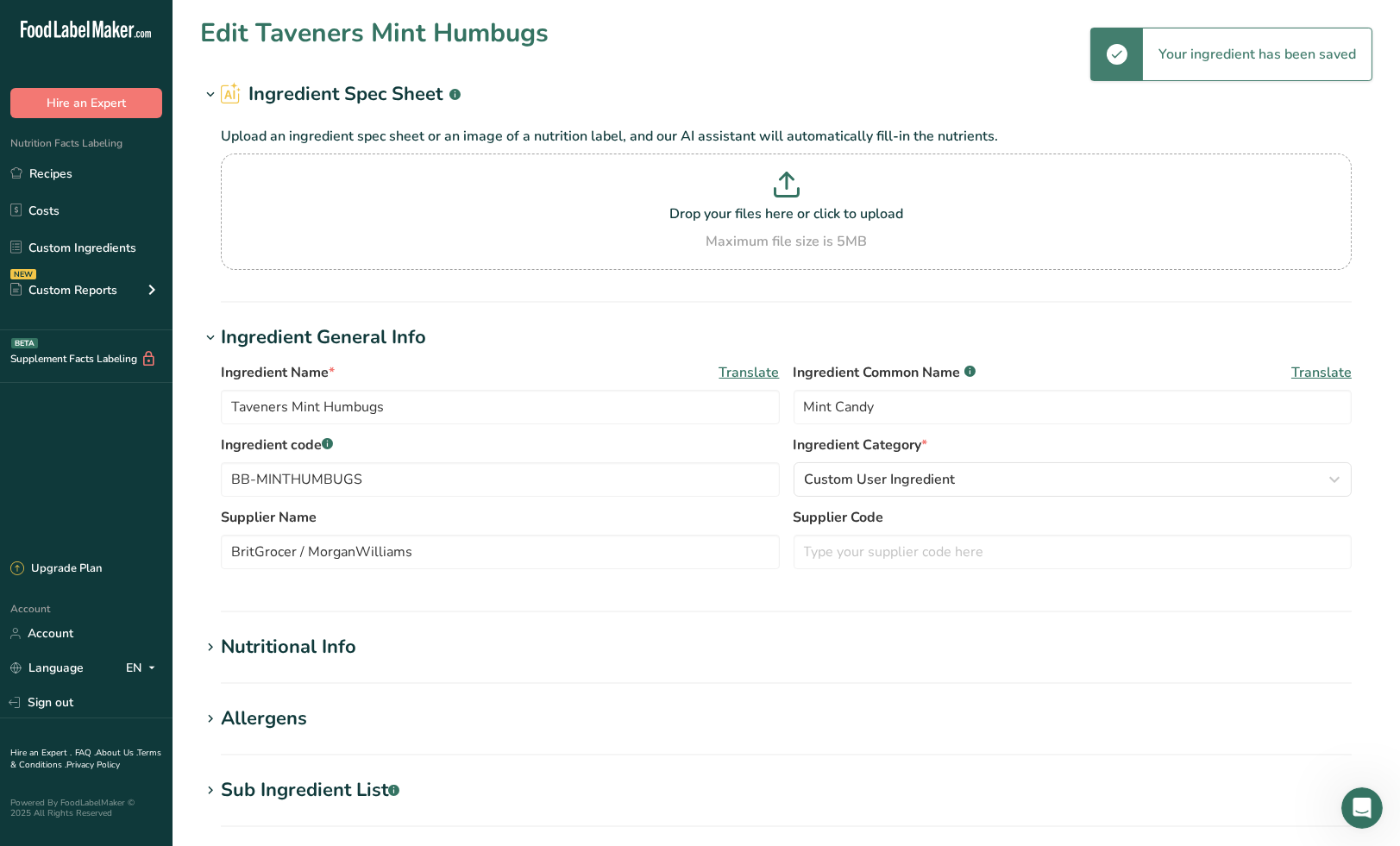
type Sugars "0"
type input "0.1"
click at [490, 646] on h1 "Nutritional Info" at bounding box center [786, 648] width 1172 height 29
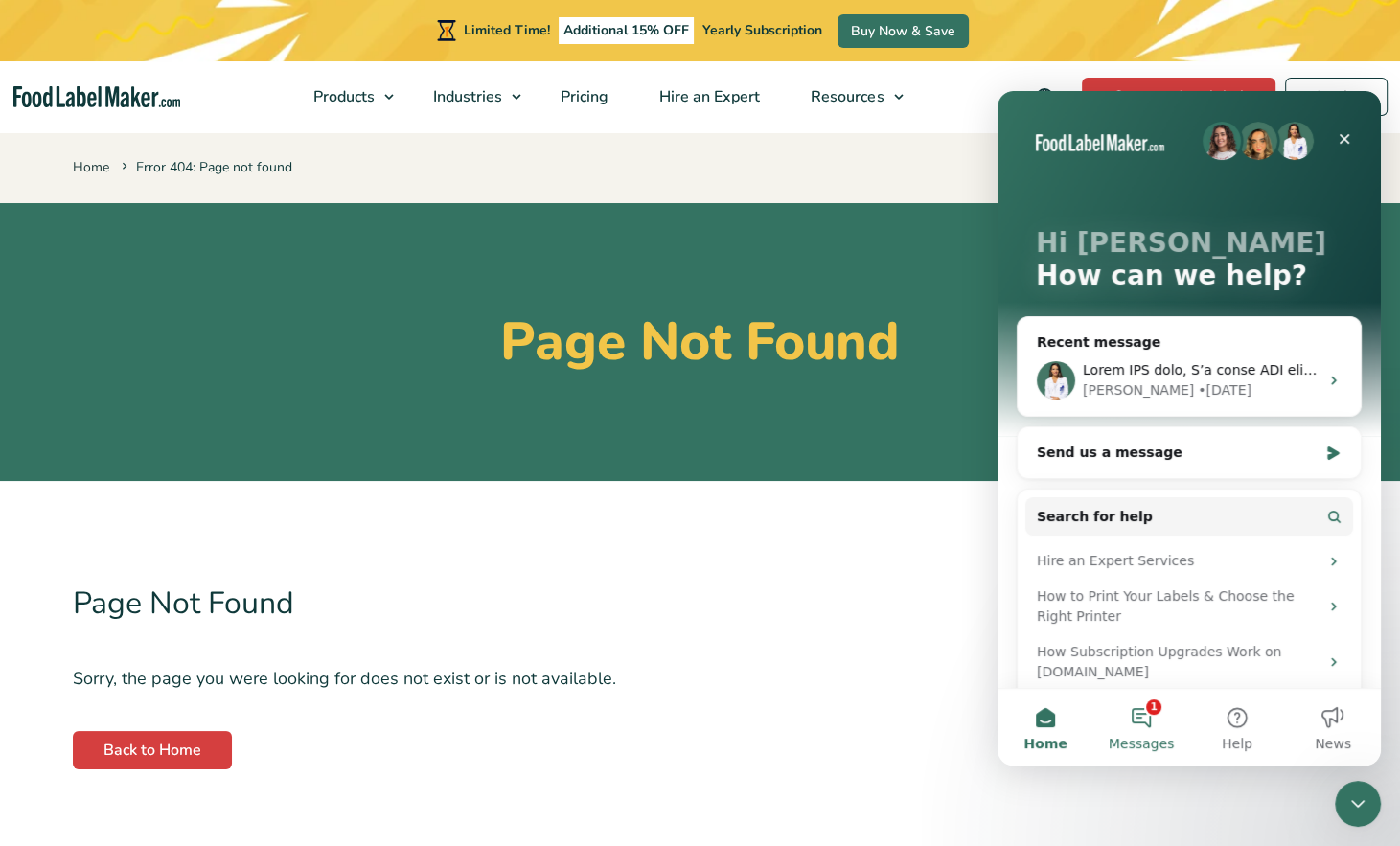
click at [1147, 718] on button "1 Messages" at bounding box center [1141, 726] width 96 height 76
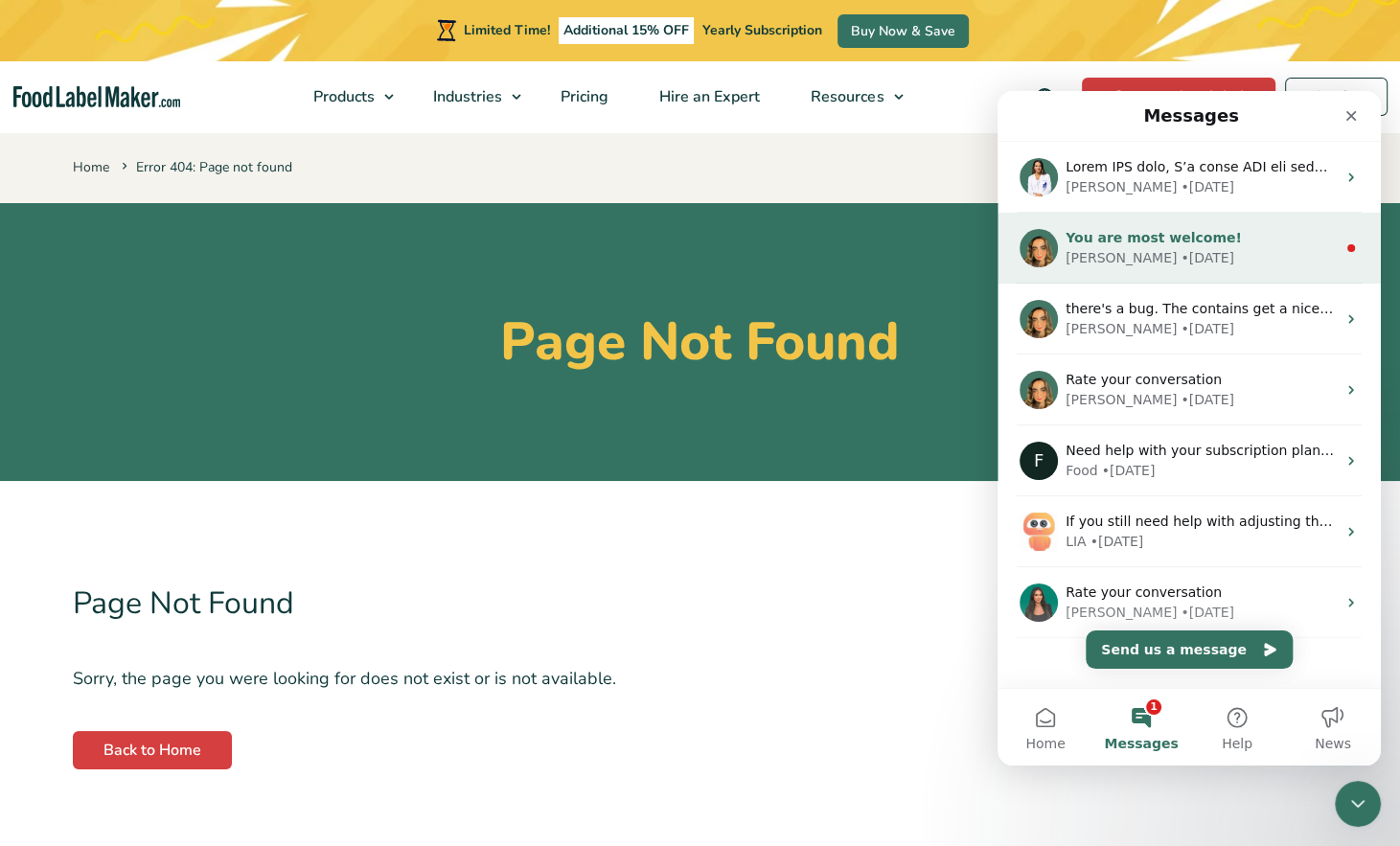
click at [1212, 246] on div "You are most welcome!" at bounding box center [1201, 238] width 270 height 20
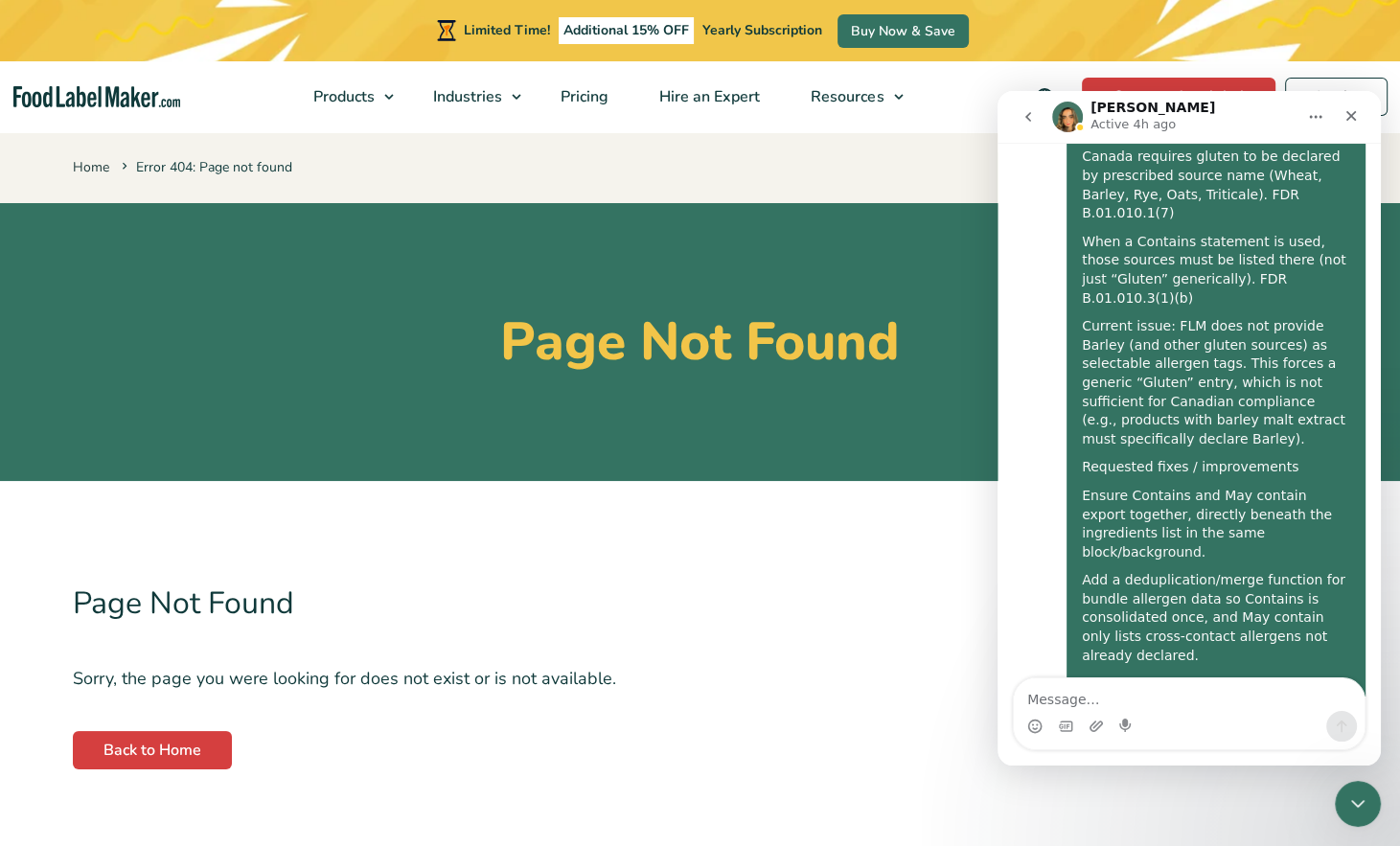
scroll to position [3803, 0]
click at [1353, 116] on icon "Close" at bounding box center [1350, 115] width 15 height 15
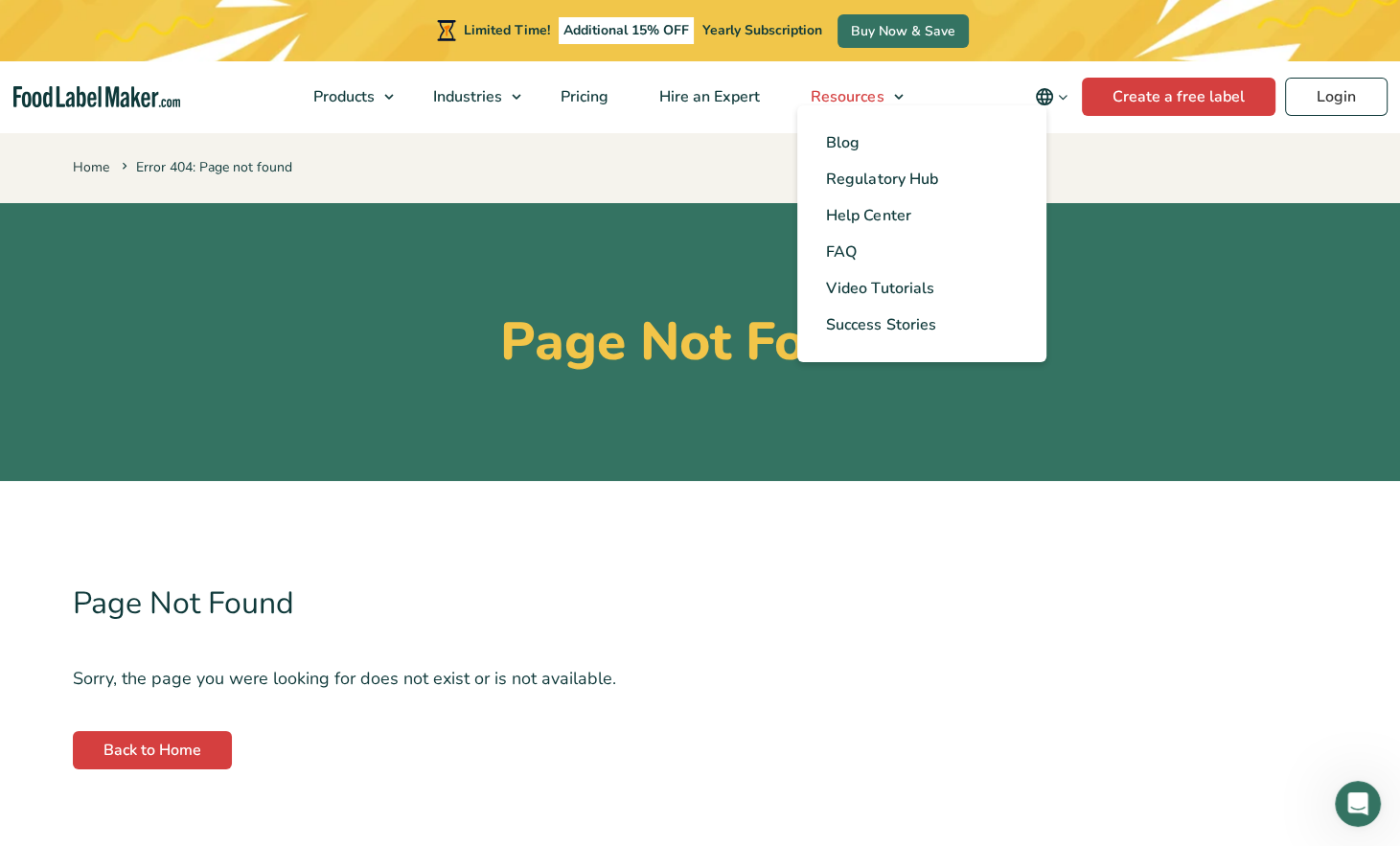
scroll to position [3771, 0]
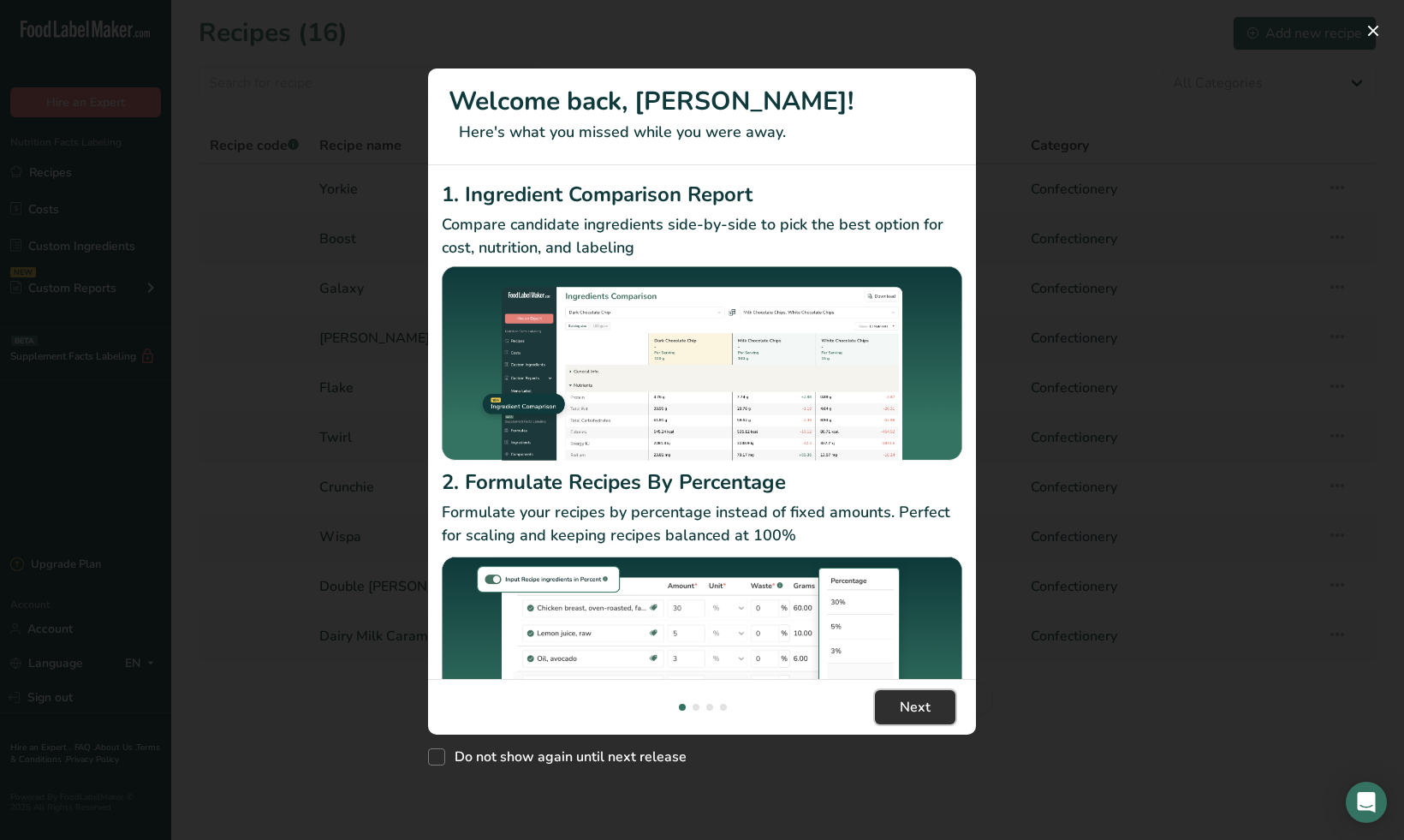
click at [906, 697] on span "Next" at bounding box center [915, 707] width 31 height 20
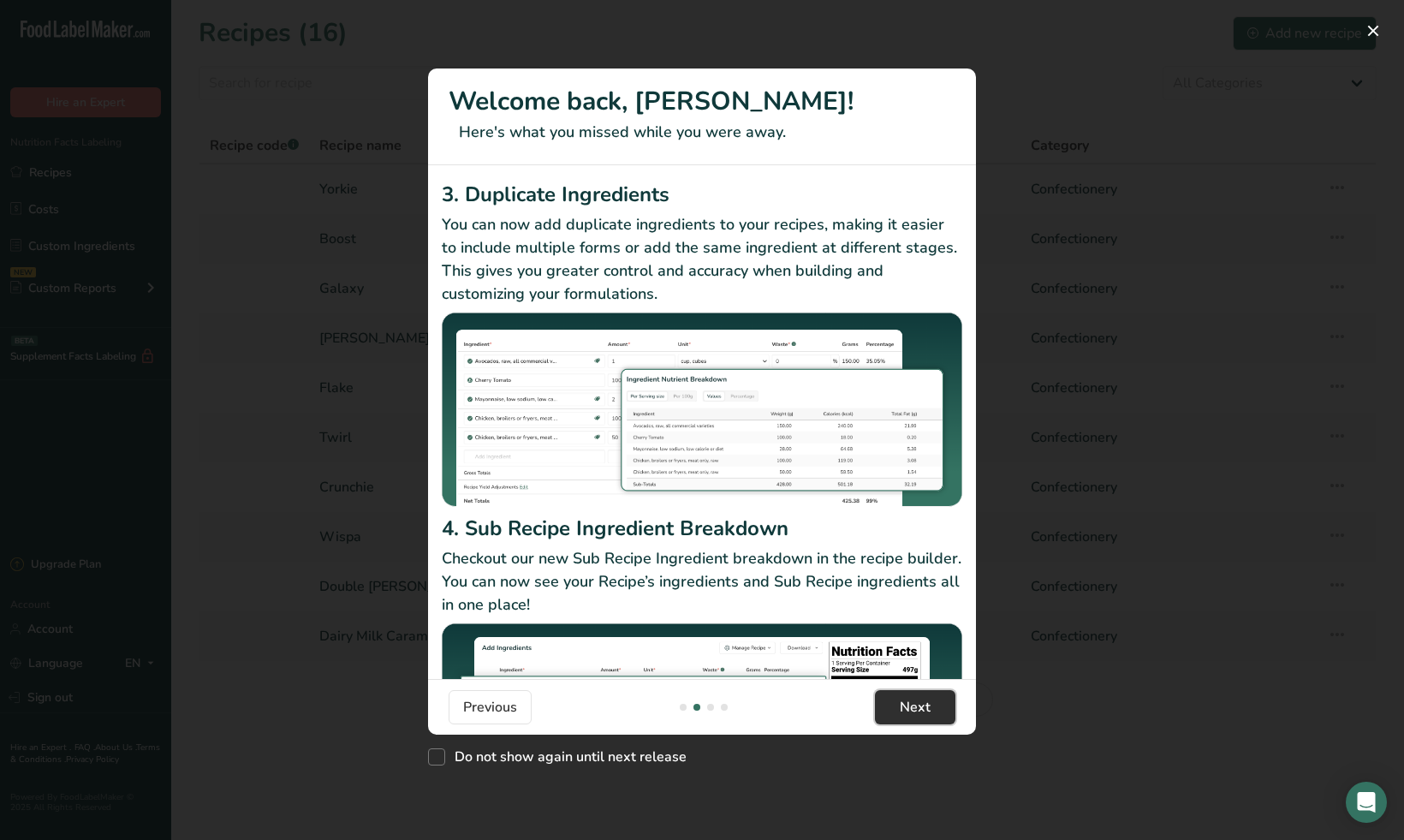
click at [906, 697] on span "Next" at bounding box center [915, 707] width 31 height 20
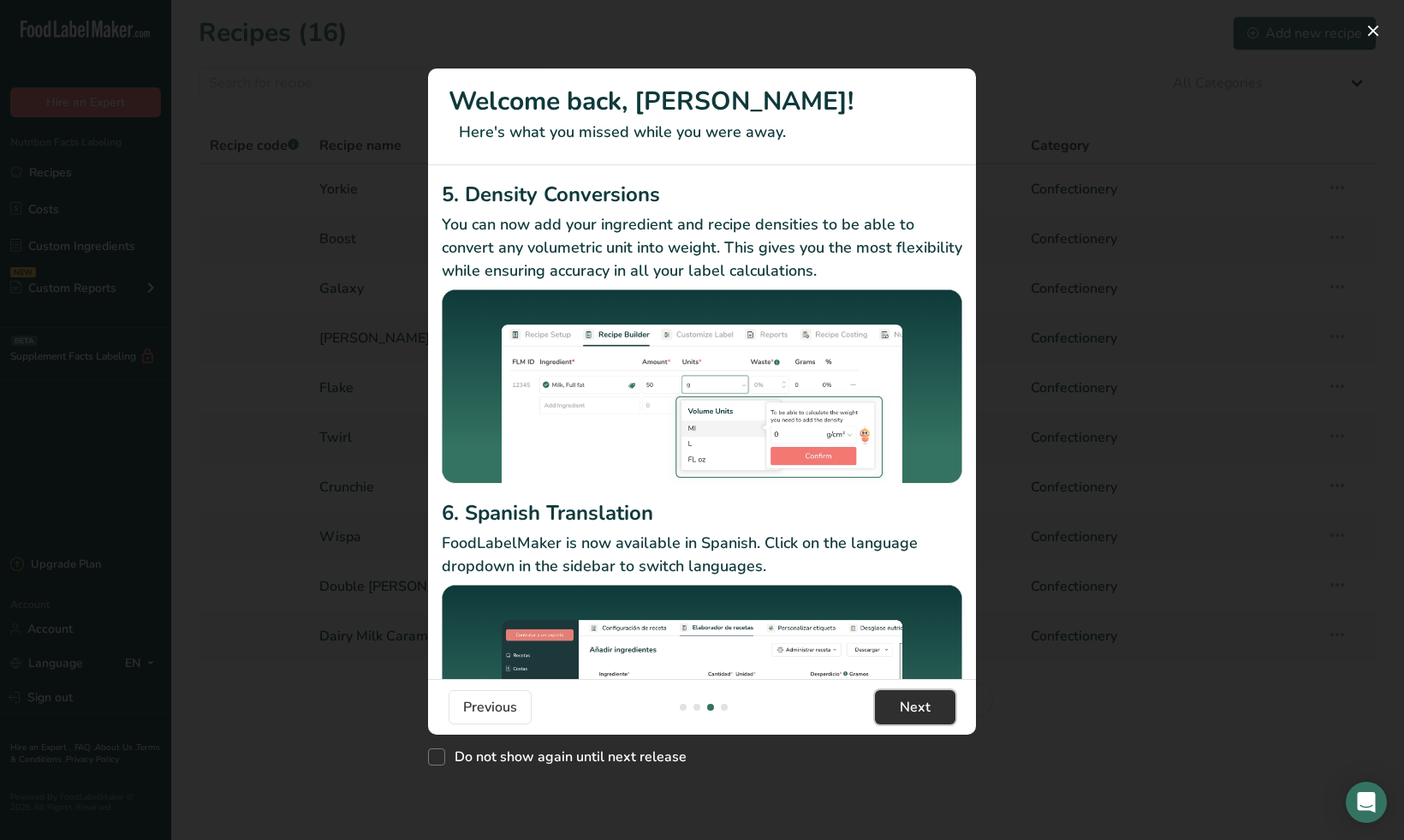
click at [906, 697] on span "Next" at bounding box center [915, 707] width 31 height 20
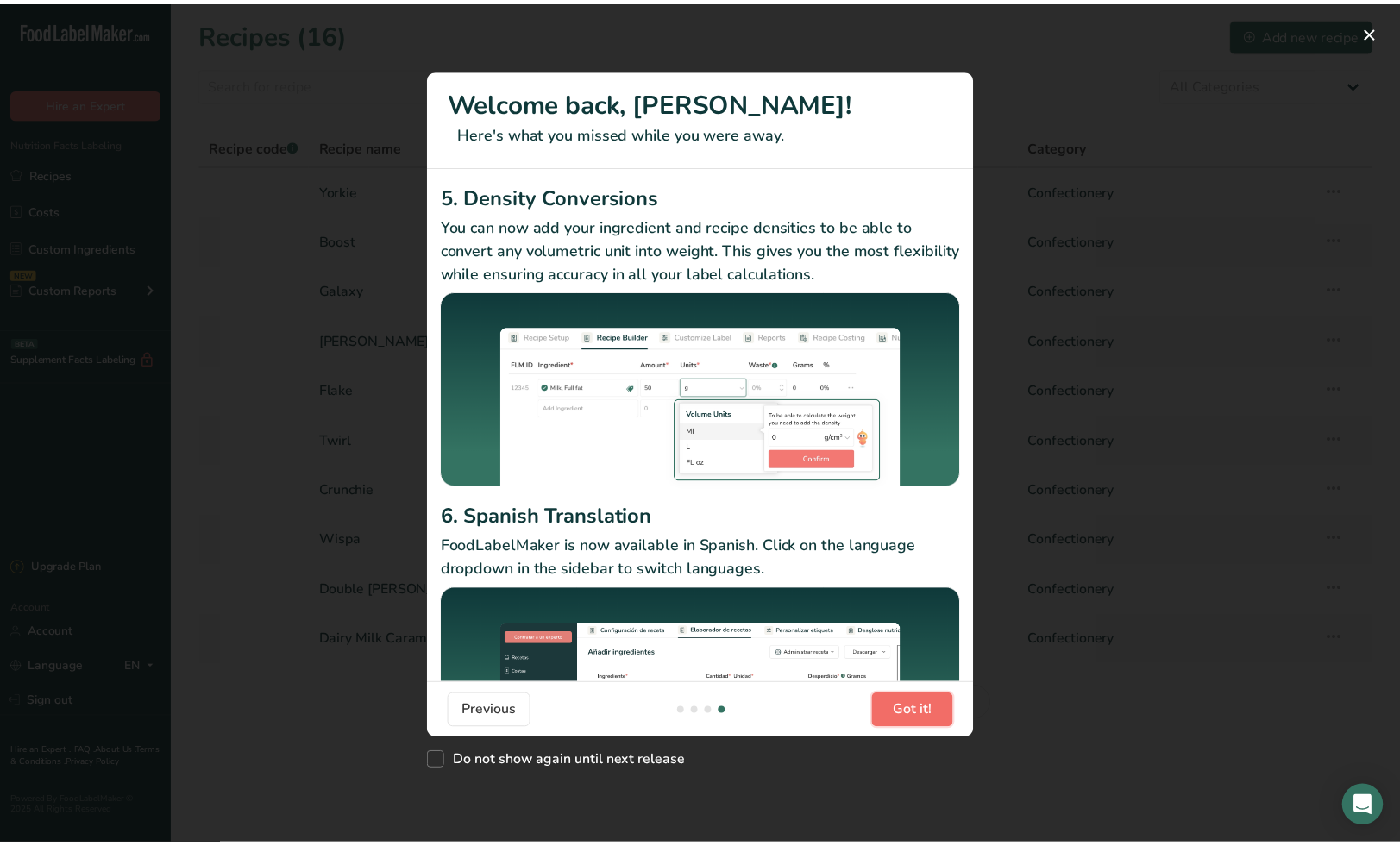
scroll to position [0, 1656]
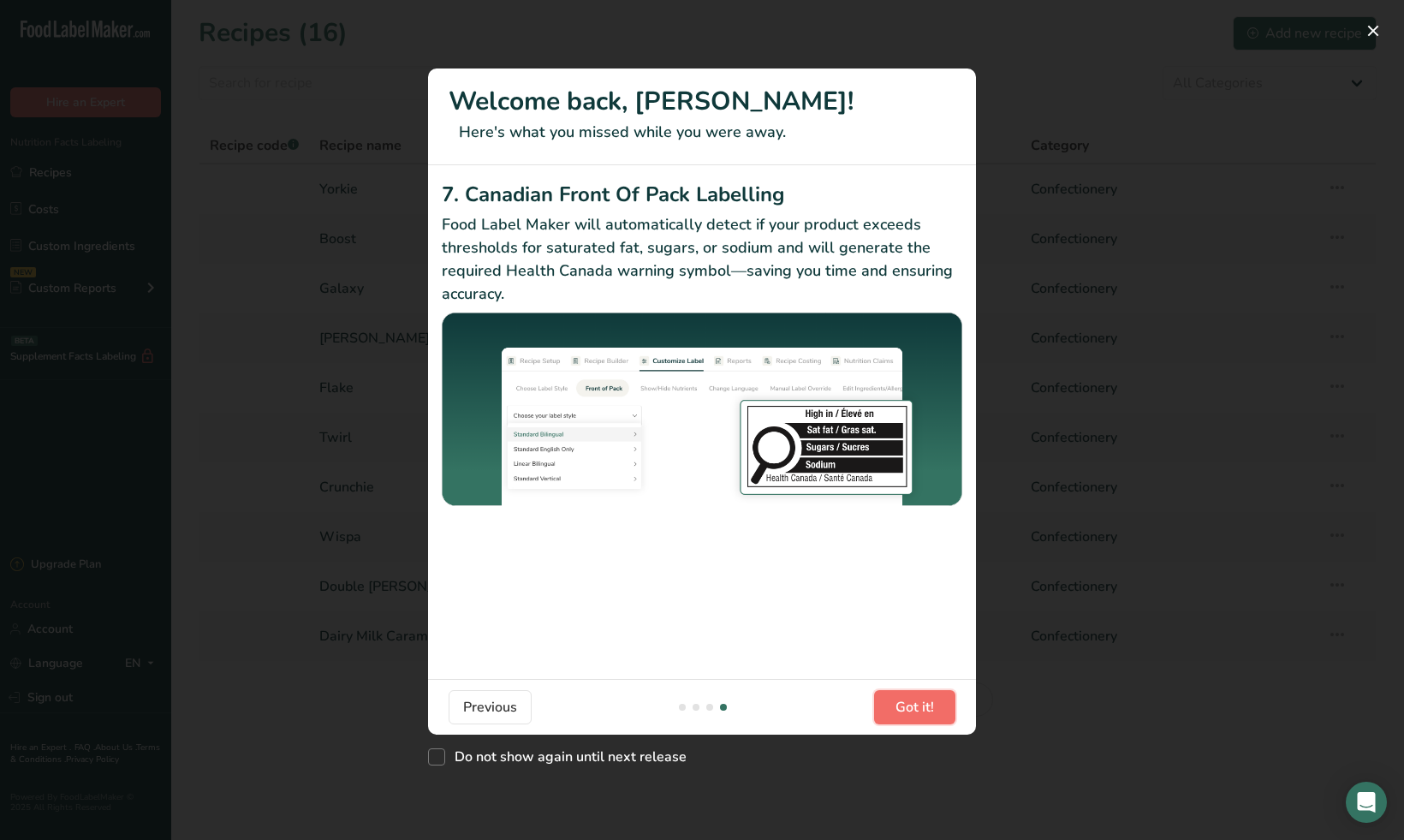
click at [906, 697] on span "Got it!" at bounding box center [914, 707] width 38 height 20
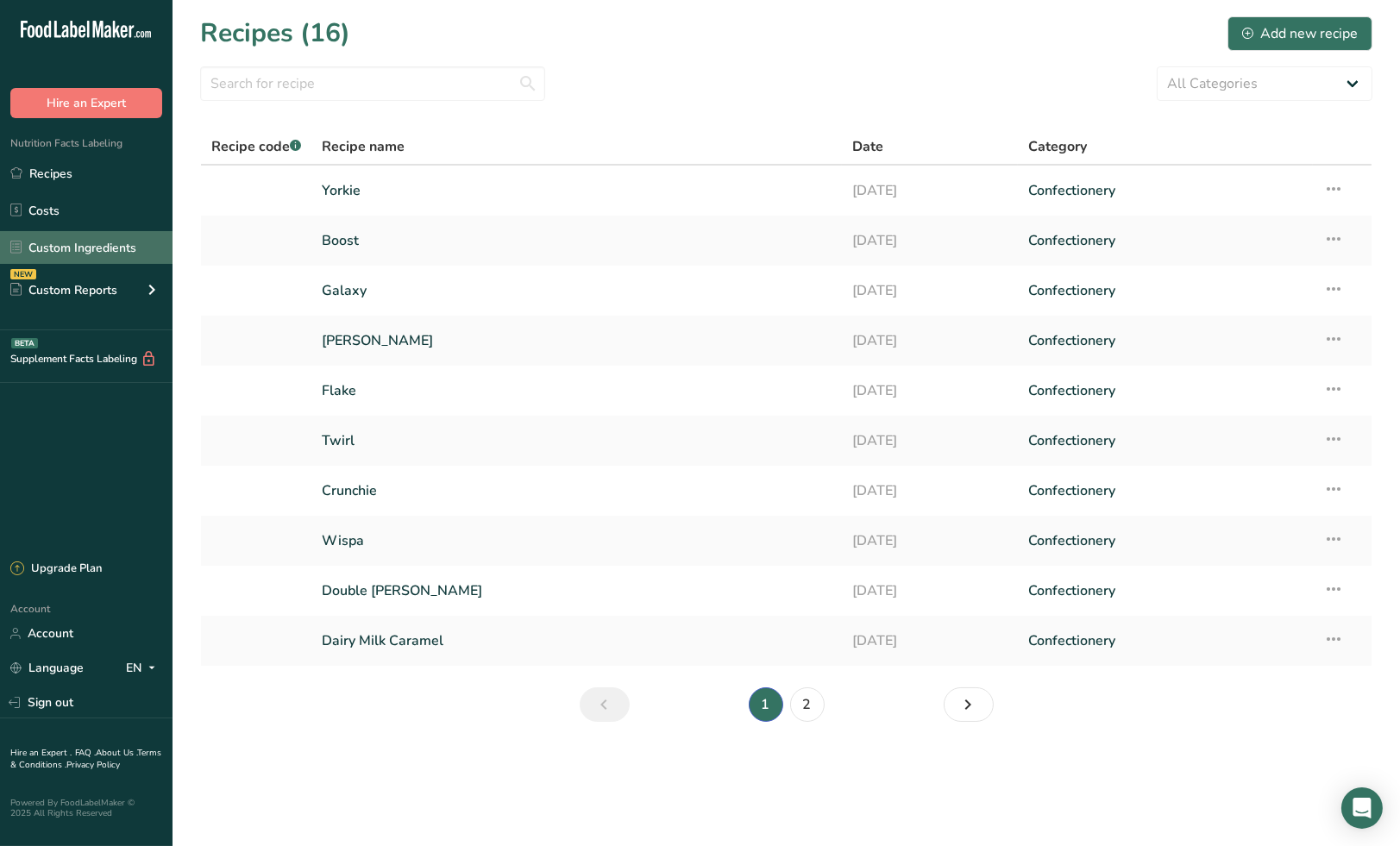
click at [66, 242] on link "Custom Ingredients" at bounding box center [86, 247] width 172 height 33
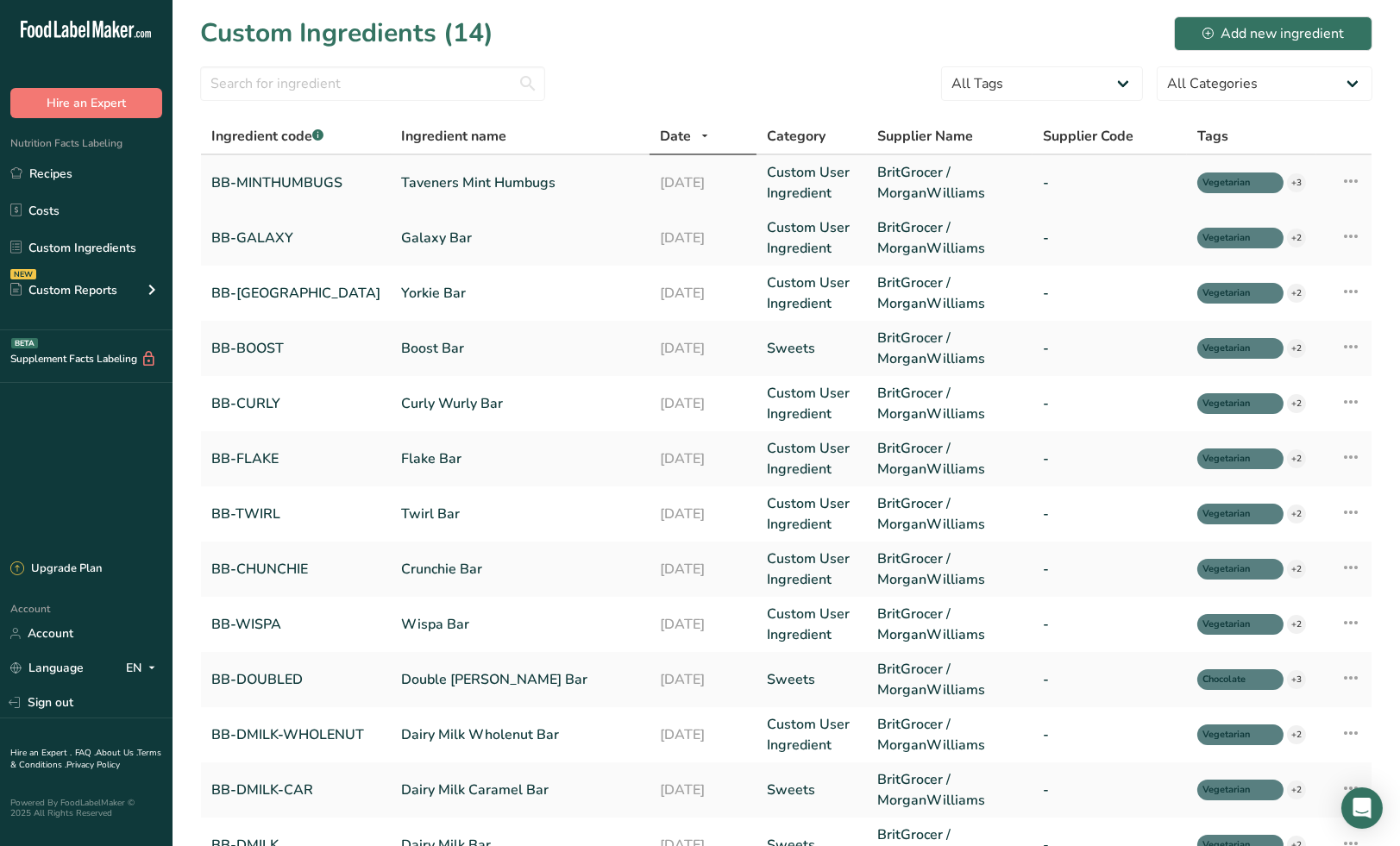
click at [526, 180] on link "Taveners Mint Humbugs" at bounding box center [520, 182] width 238 height 21
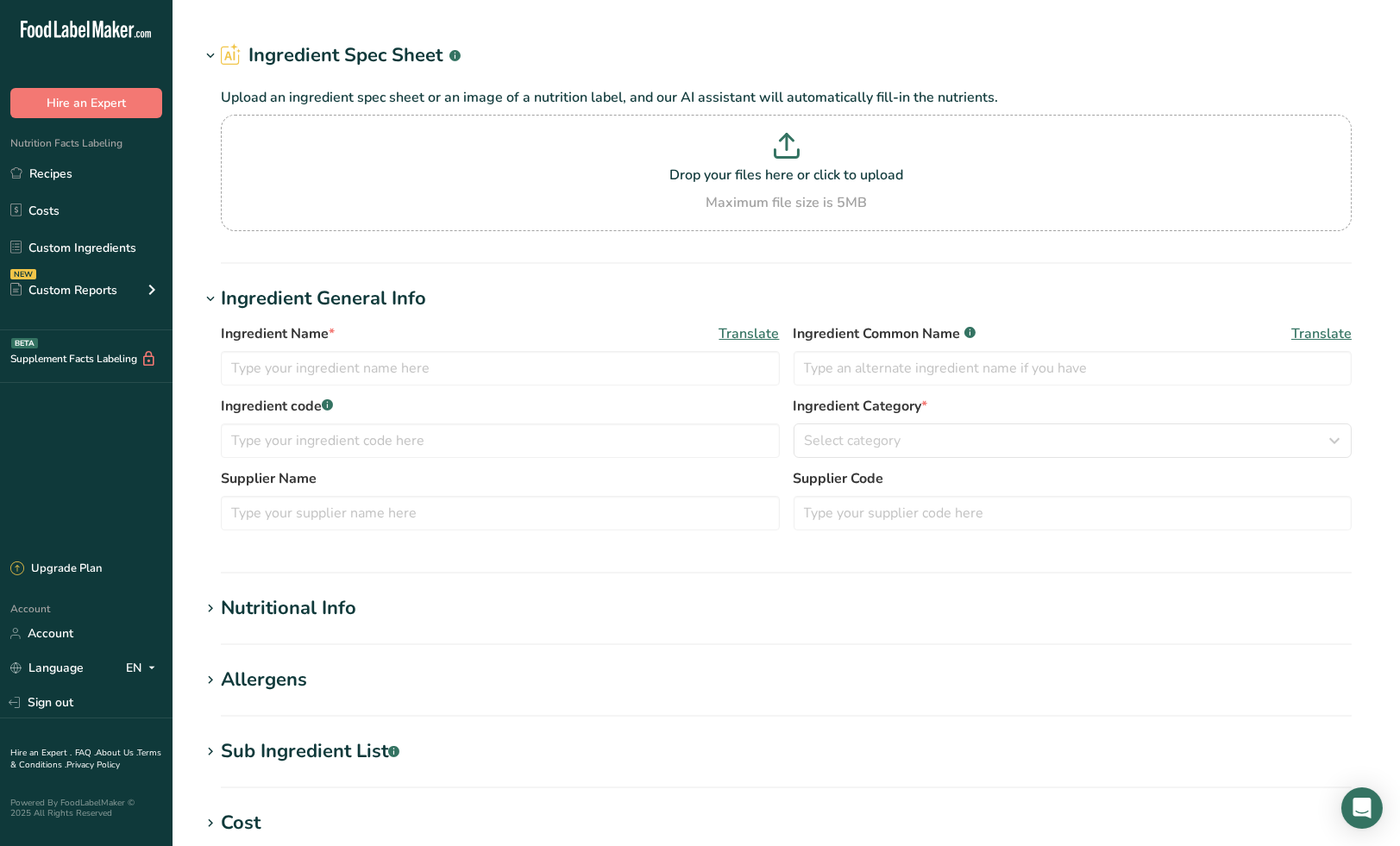
type input "Taveners Mint Humbugs"
type input "Mint Candy"
type input "BB-MINTHUMBUGS"
type input "BritGrocer / MorganWilliams"
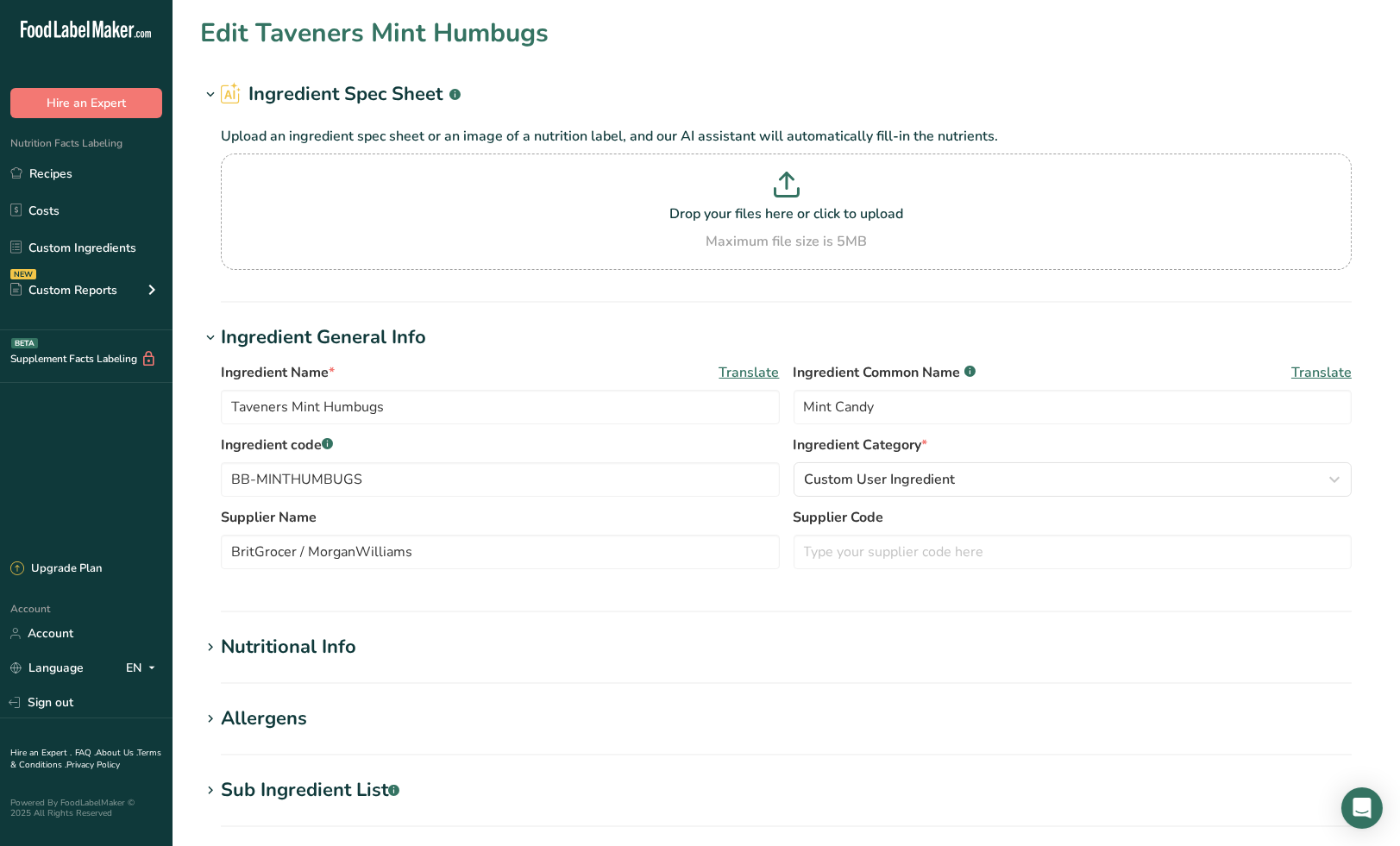
click at [436, 647] on h1 "Nutritional Info" at bounding box center [786, 648] width 1172 height 29
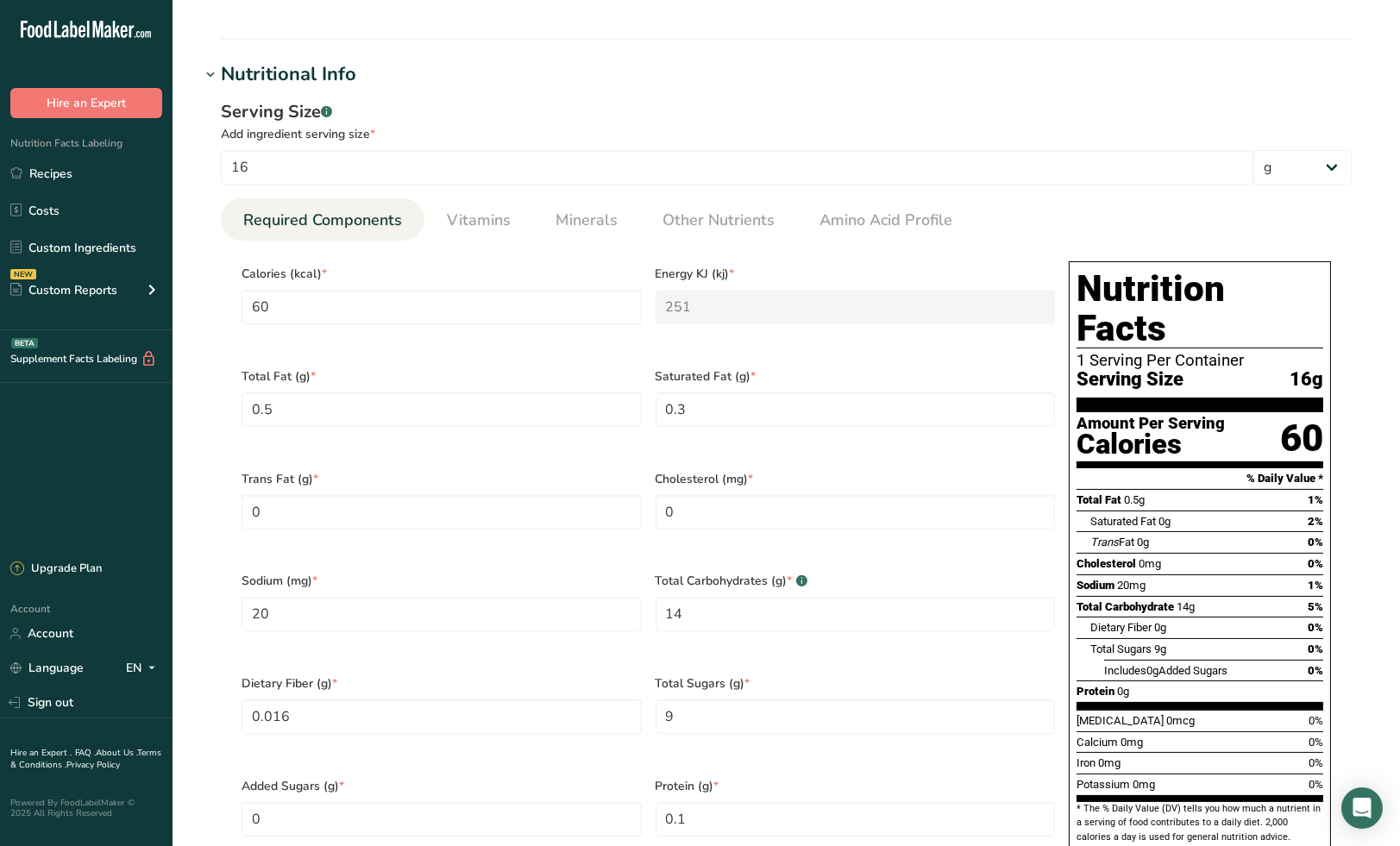
scroll to position [574, 0]
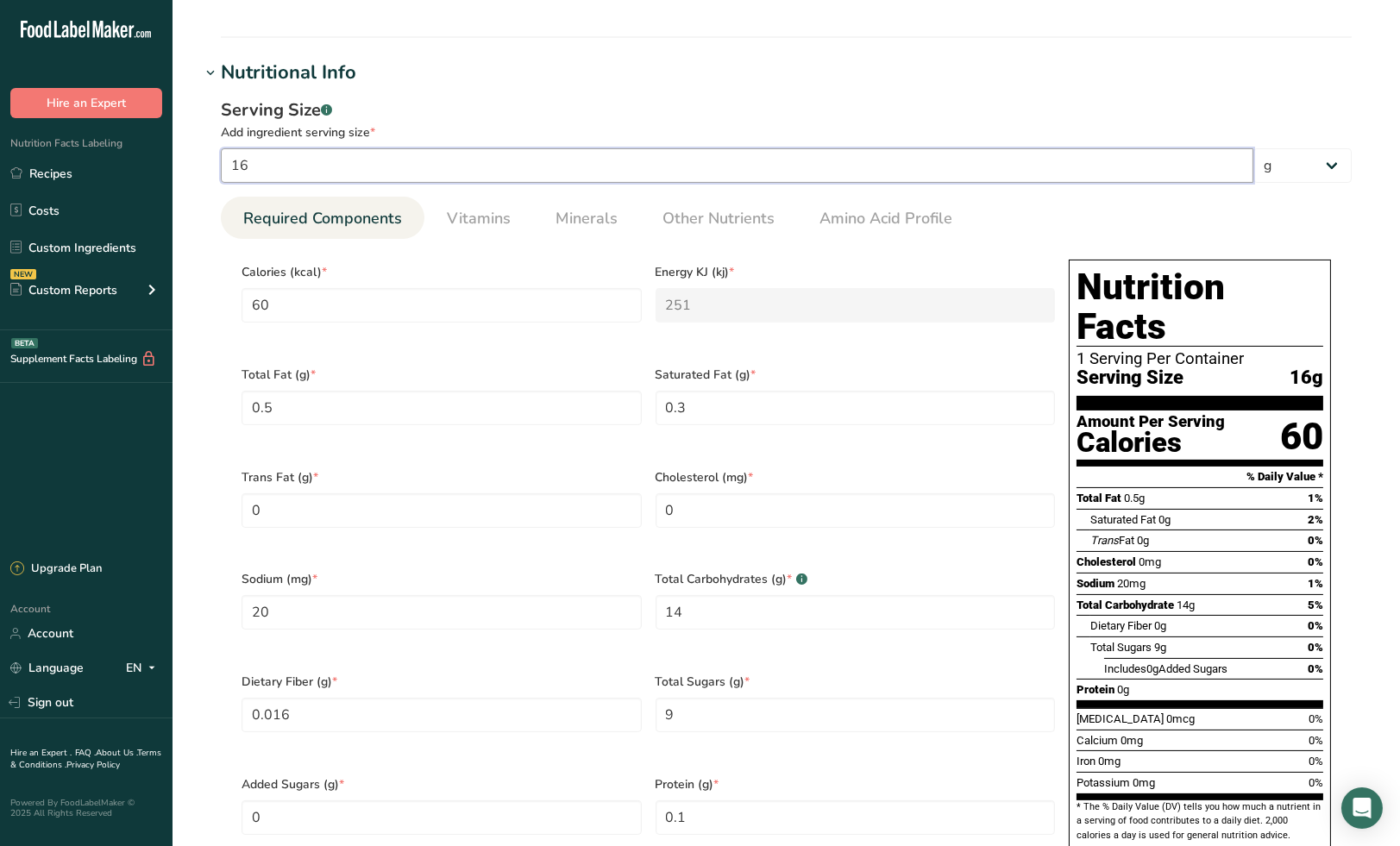
drag, startPoint x: 263, startPoint y: 166, endPoint x: 215, endPoint y: 170, distance: 48.2
click at [215, 170] on div "Serving Size .a-a{fill:#347362;}.b-a{fill:#fff;} Add ingredient serving size * …" at bounding box center [786, 490] width 1172 height 805
type input "1"
type input "3.75"
type KJ "15.6875"
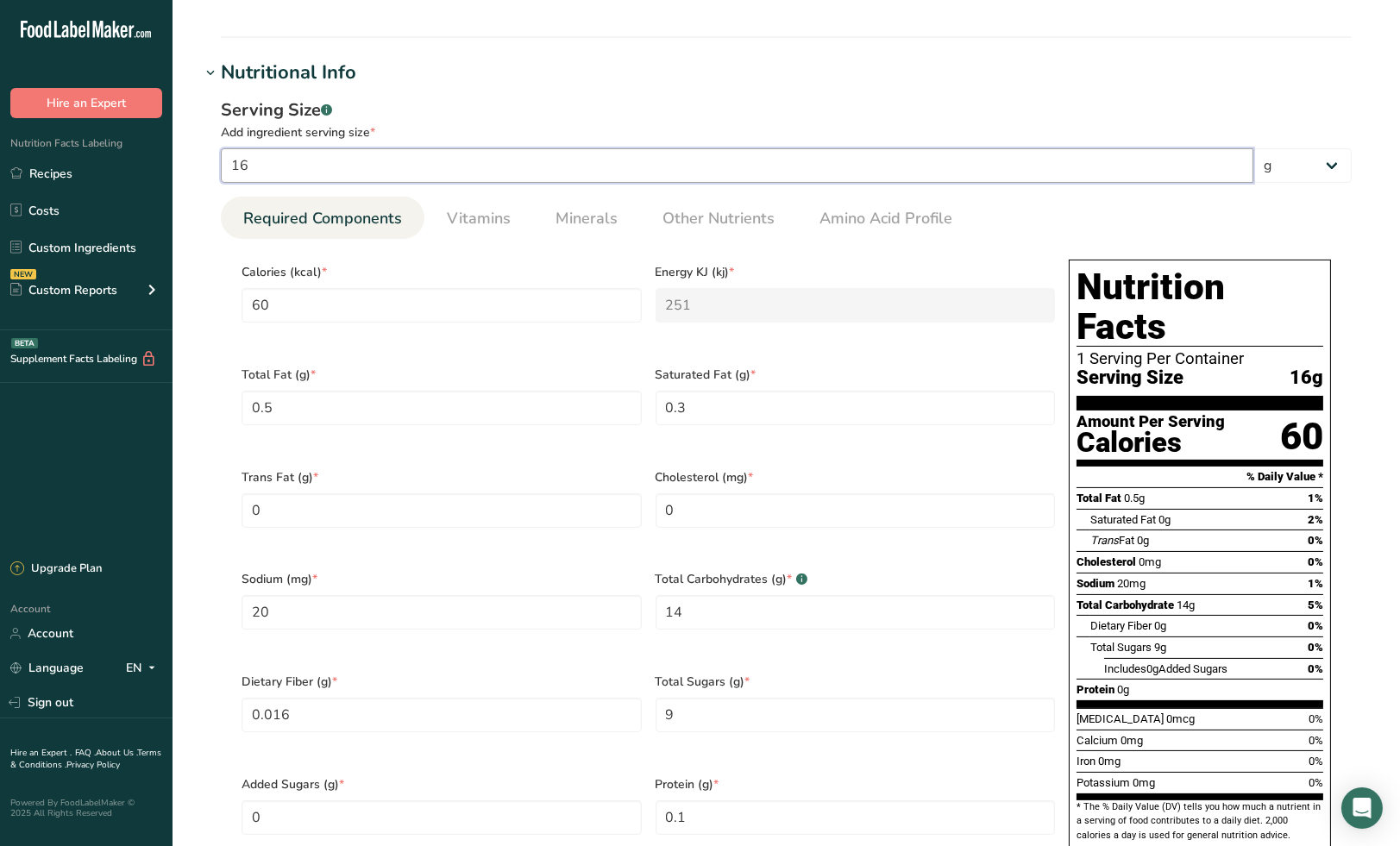
type Fat "0.0313"
type Fat "0.0188"
type input "1.25"
type Carbohydrates "0.875"
type Fiber "0.001"
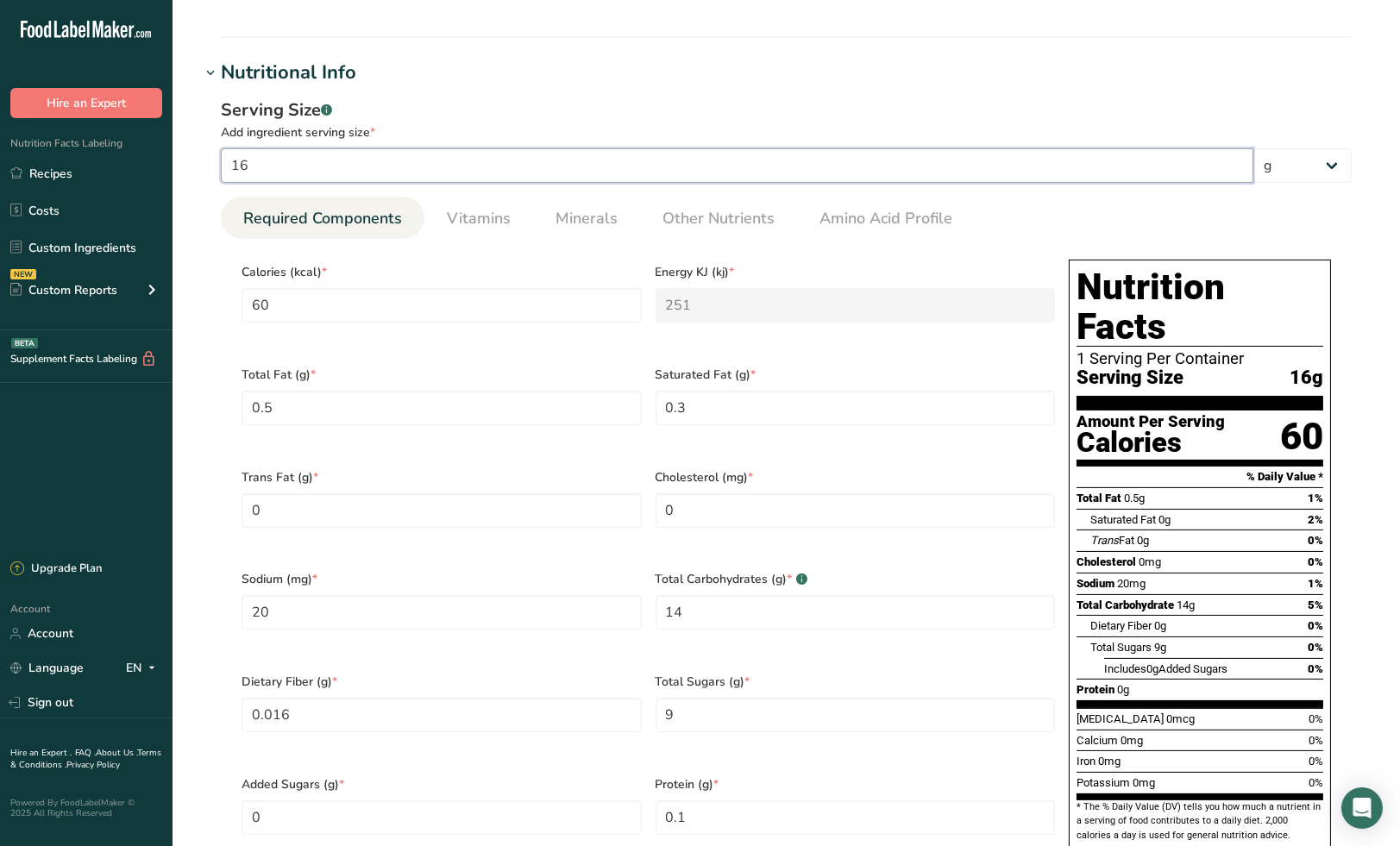
type Sugars "0.5625"
type input "0.0063"
type input "10"
type input "37.5"
type KJ "156.875"
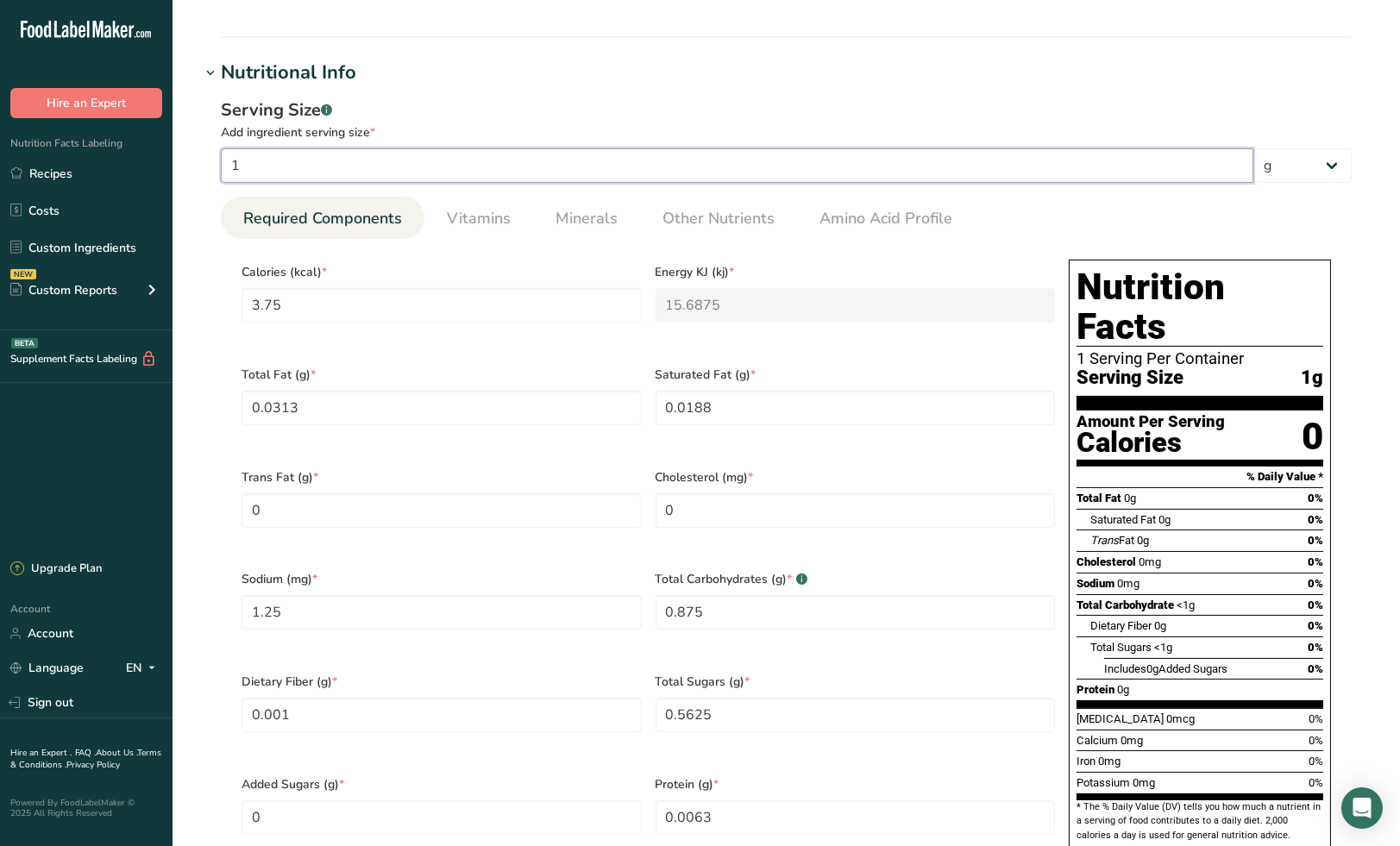
type Fat "0.3125"
type Fat "0.1875"
type input "12.5"
type Carbohydrates "8.75"
type Fiber "0.01"
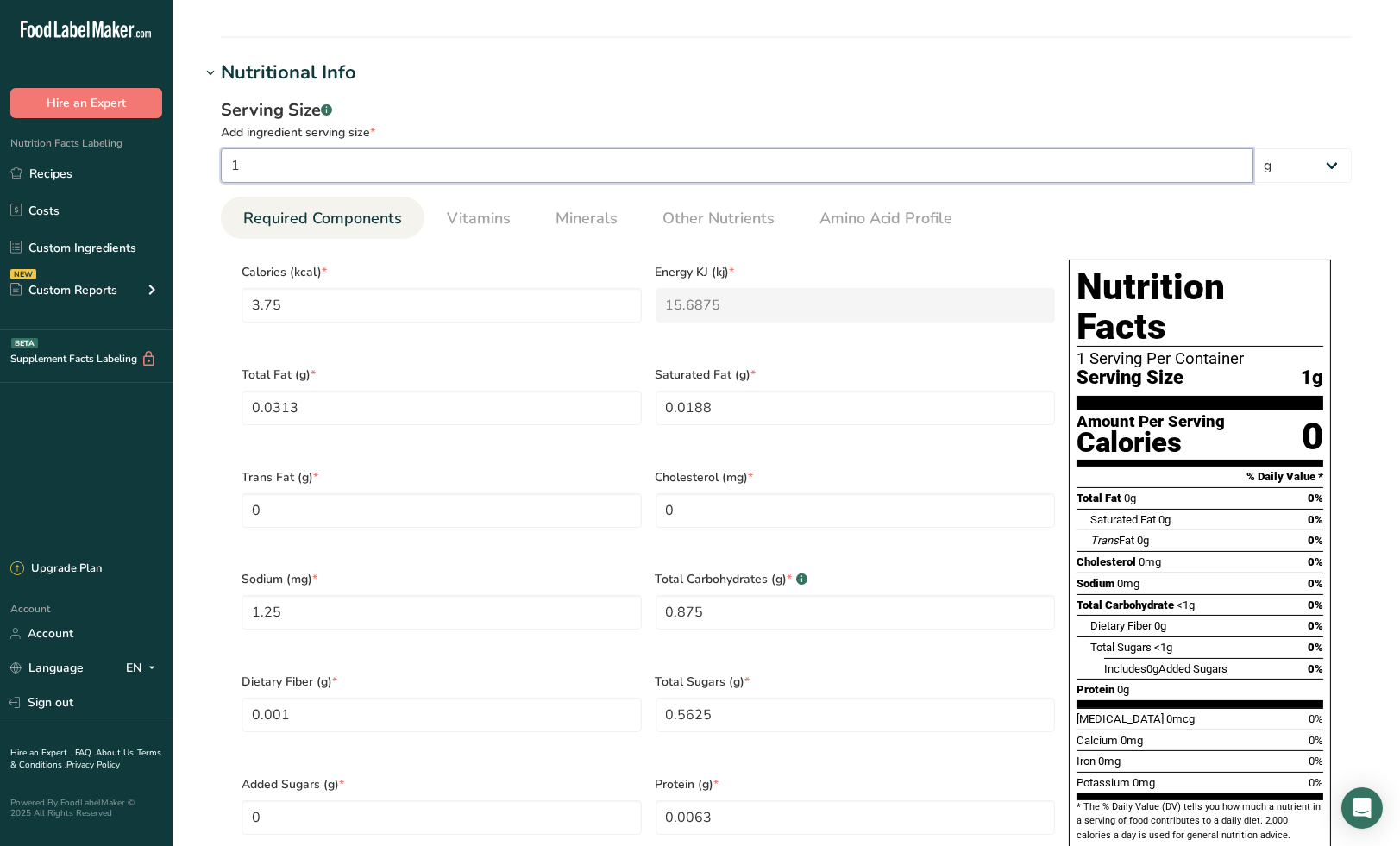
type Sugars "5.625"
type input "0.0625"
type input "100"
type input "375"
type KJ "1568.75"
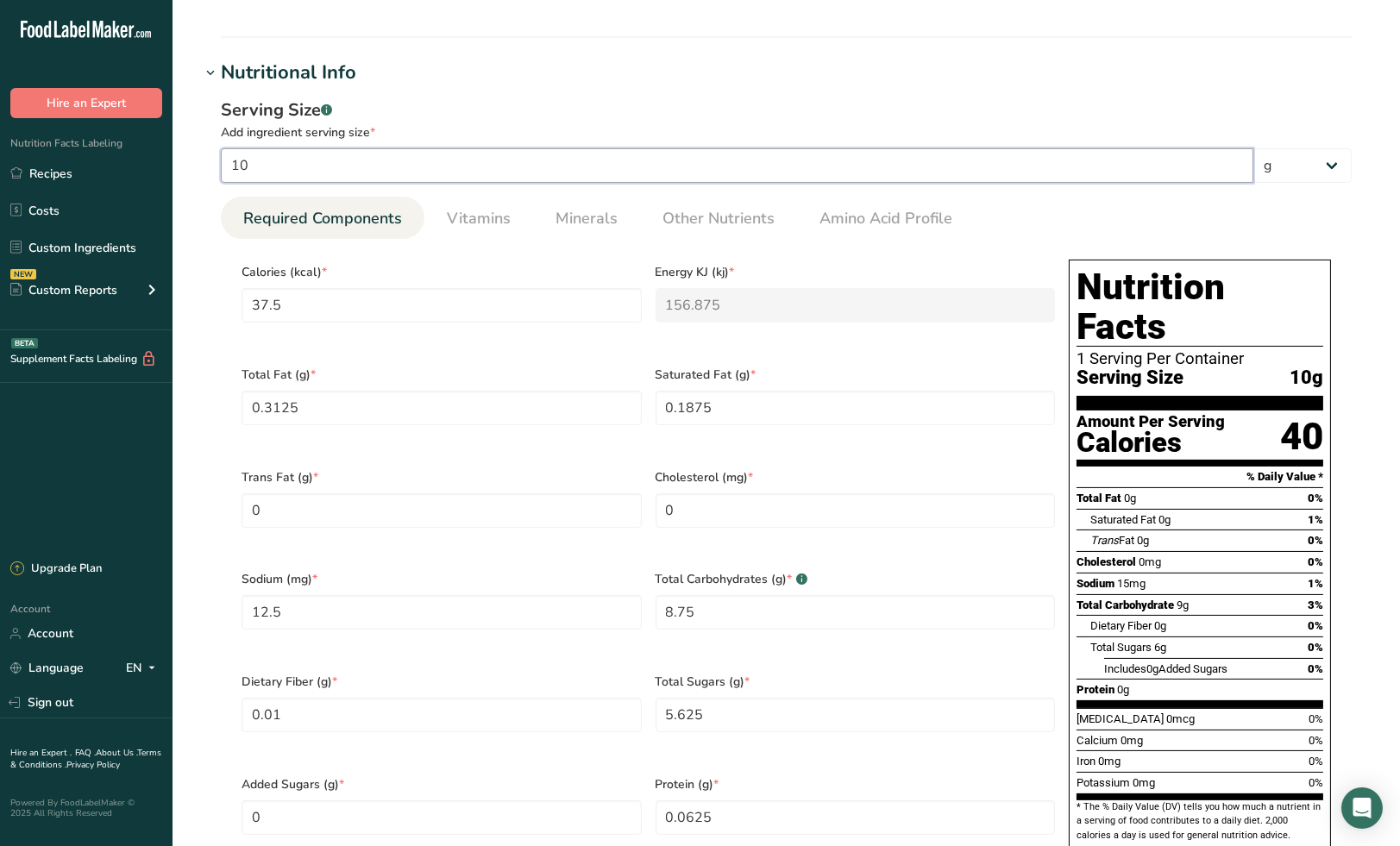
type Fat "3.125"
type Fat "1.875"
type input "125"
type Carbohydrates "87.5"
type Fiber "0.1"
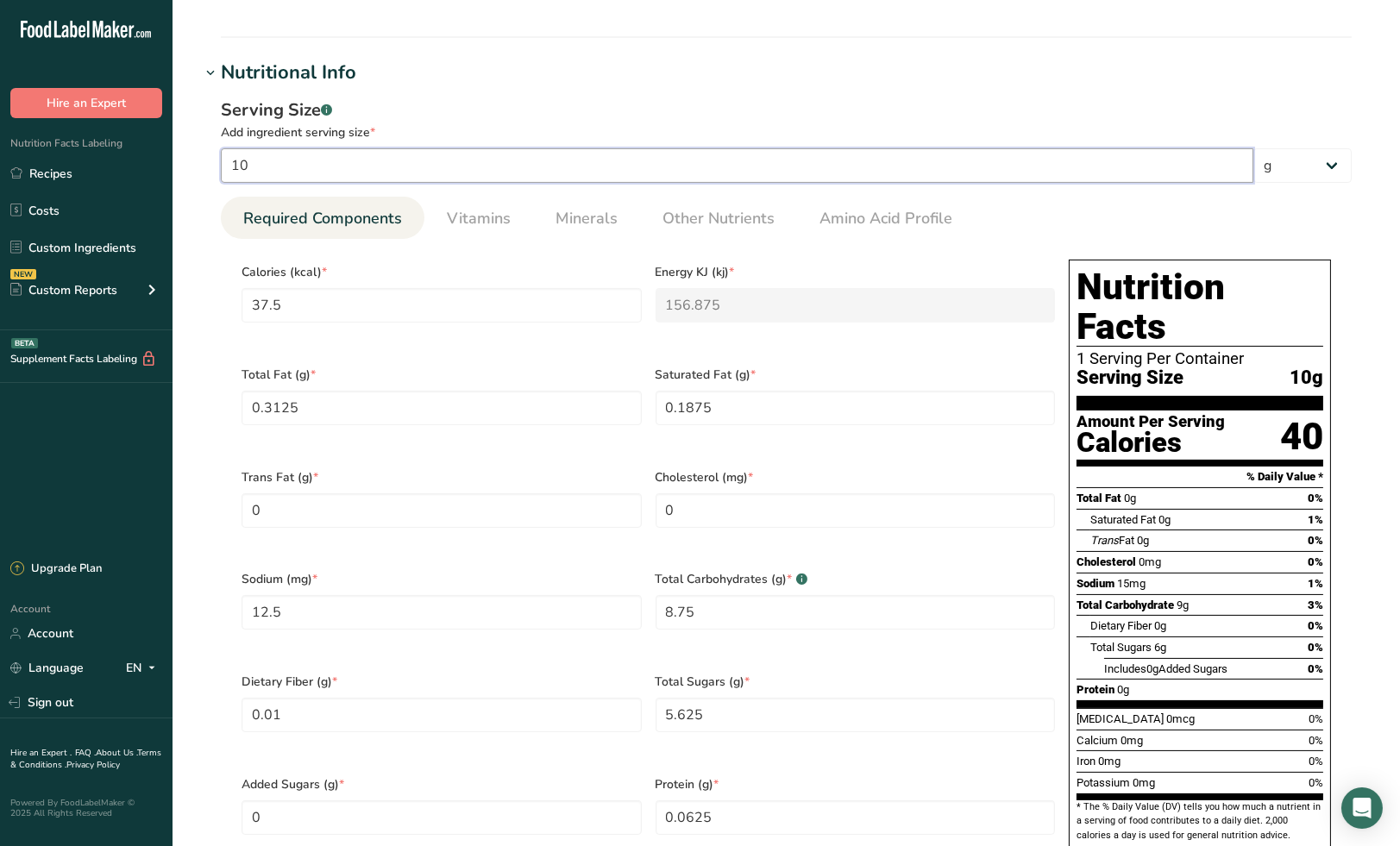
type Sugars "56.25"
type input "0.625"
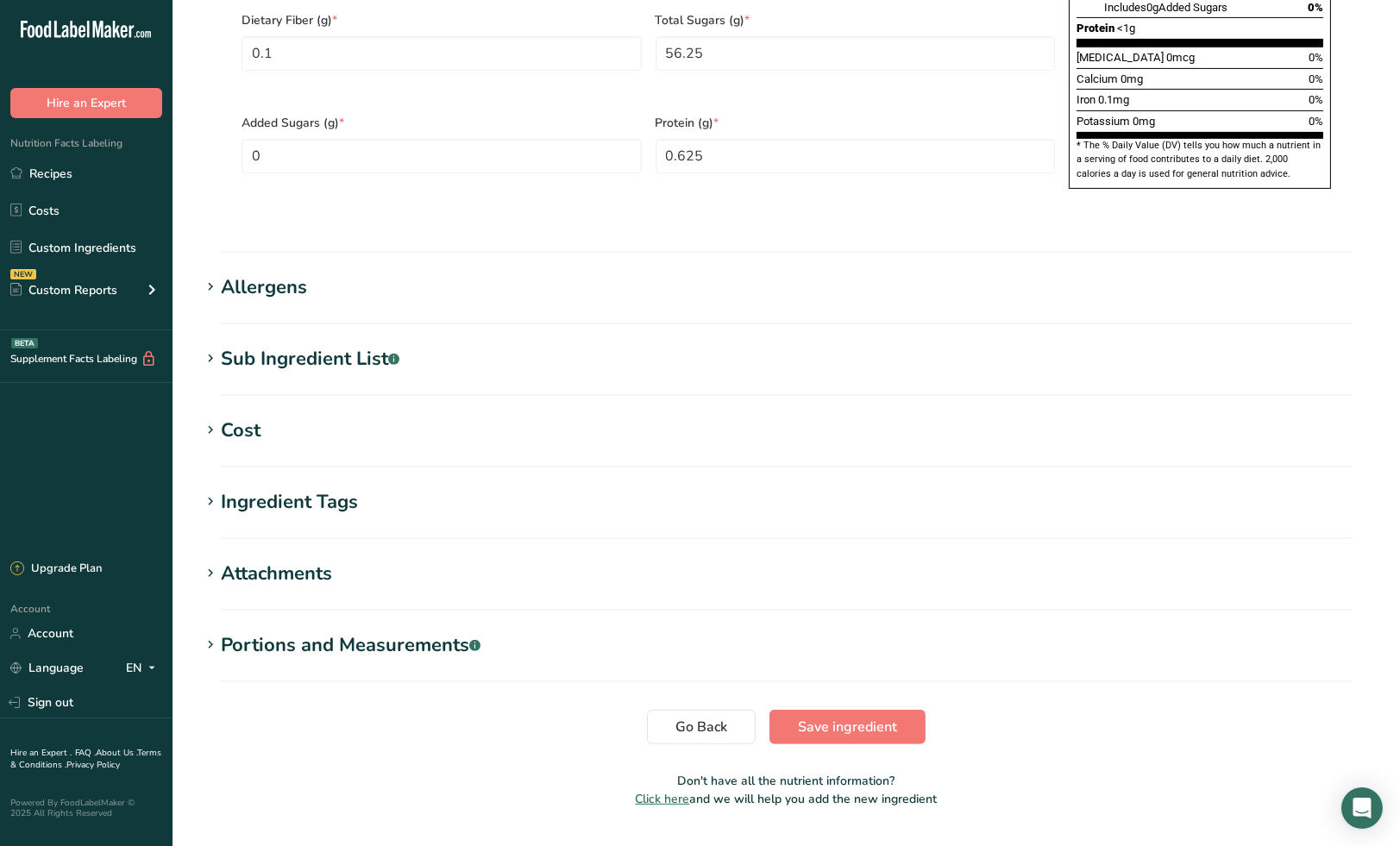
scroll to position [1239, 0]
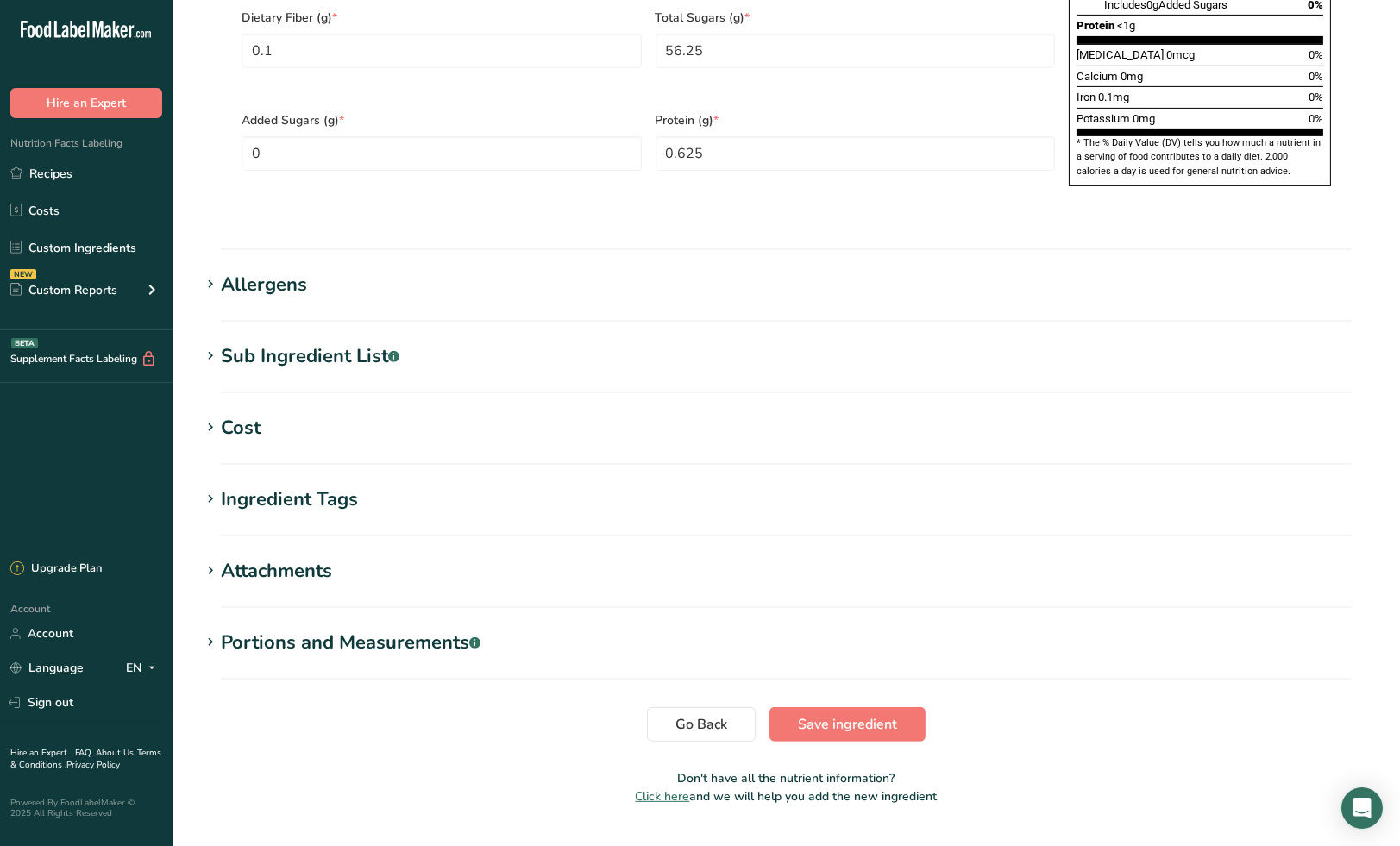
click at [275, 557] on div "Attachments" at bounding box center [276, 572] width 112 height 29
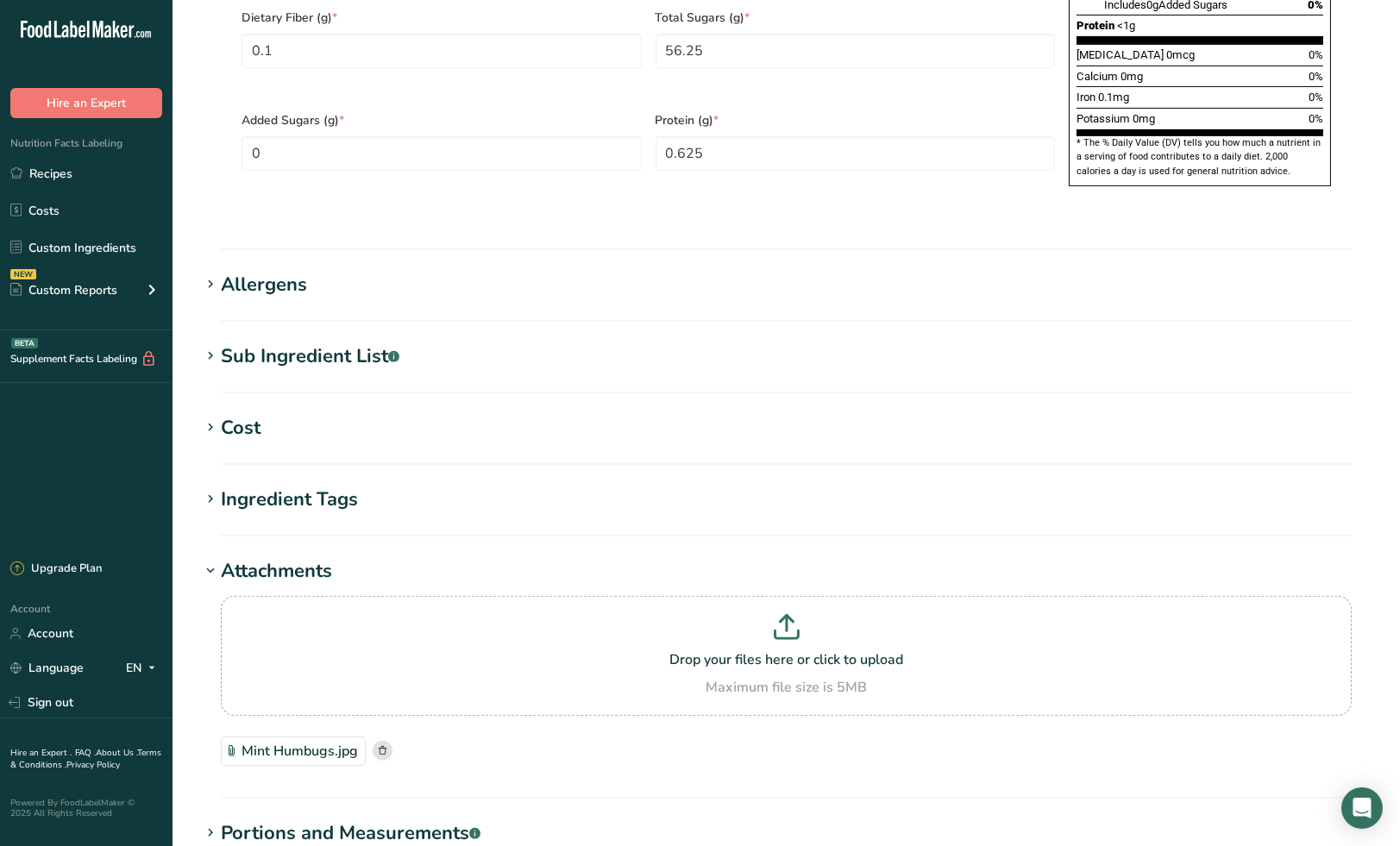
click at [316, 737] on div "Mint Humbugs.jpg" at bounding box center [293, 751] width 145 height 29
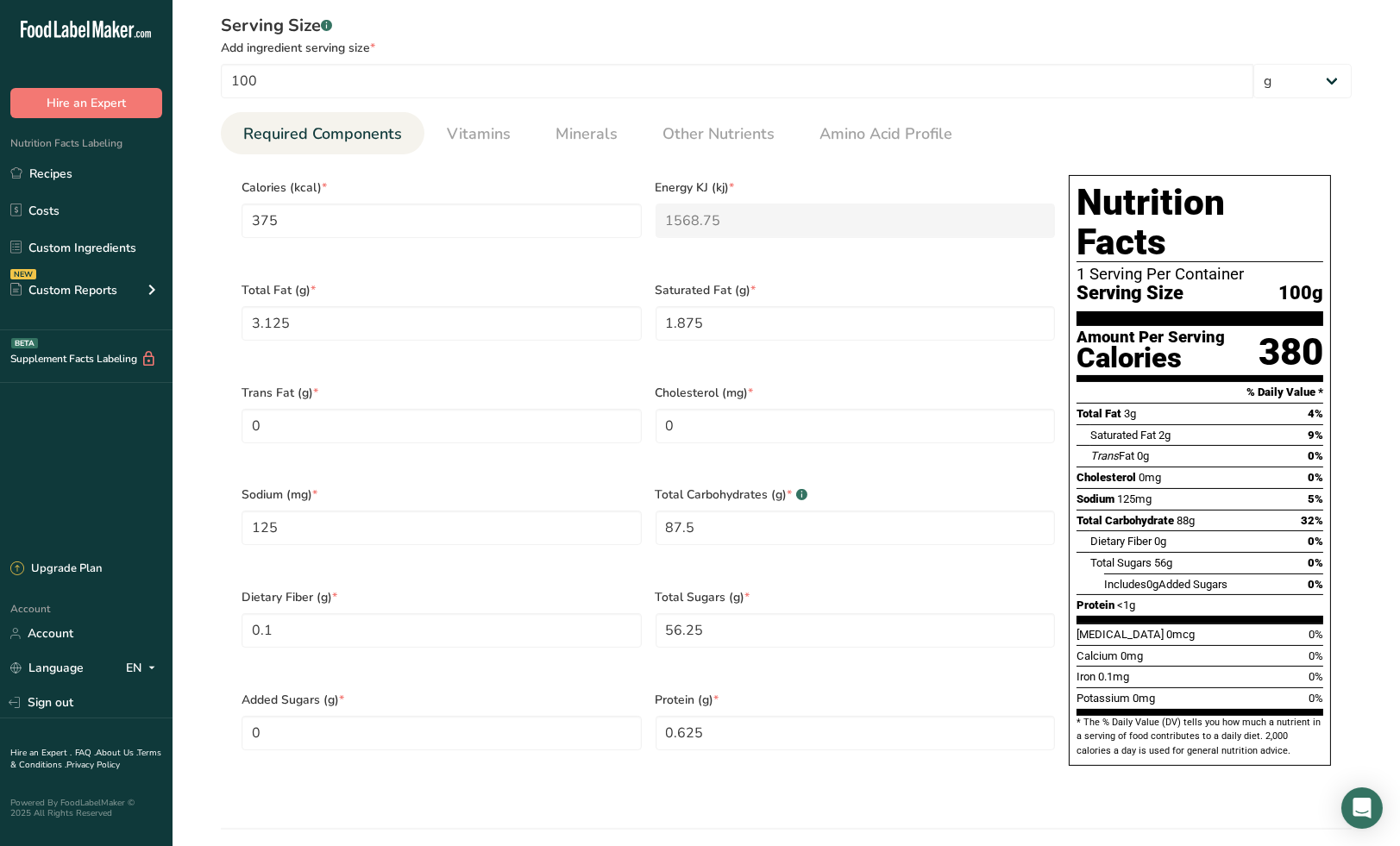
scroll to position [663, 0]
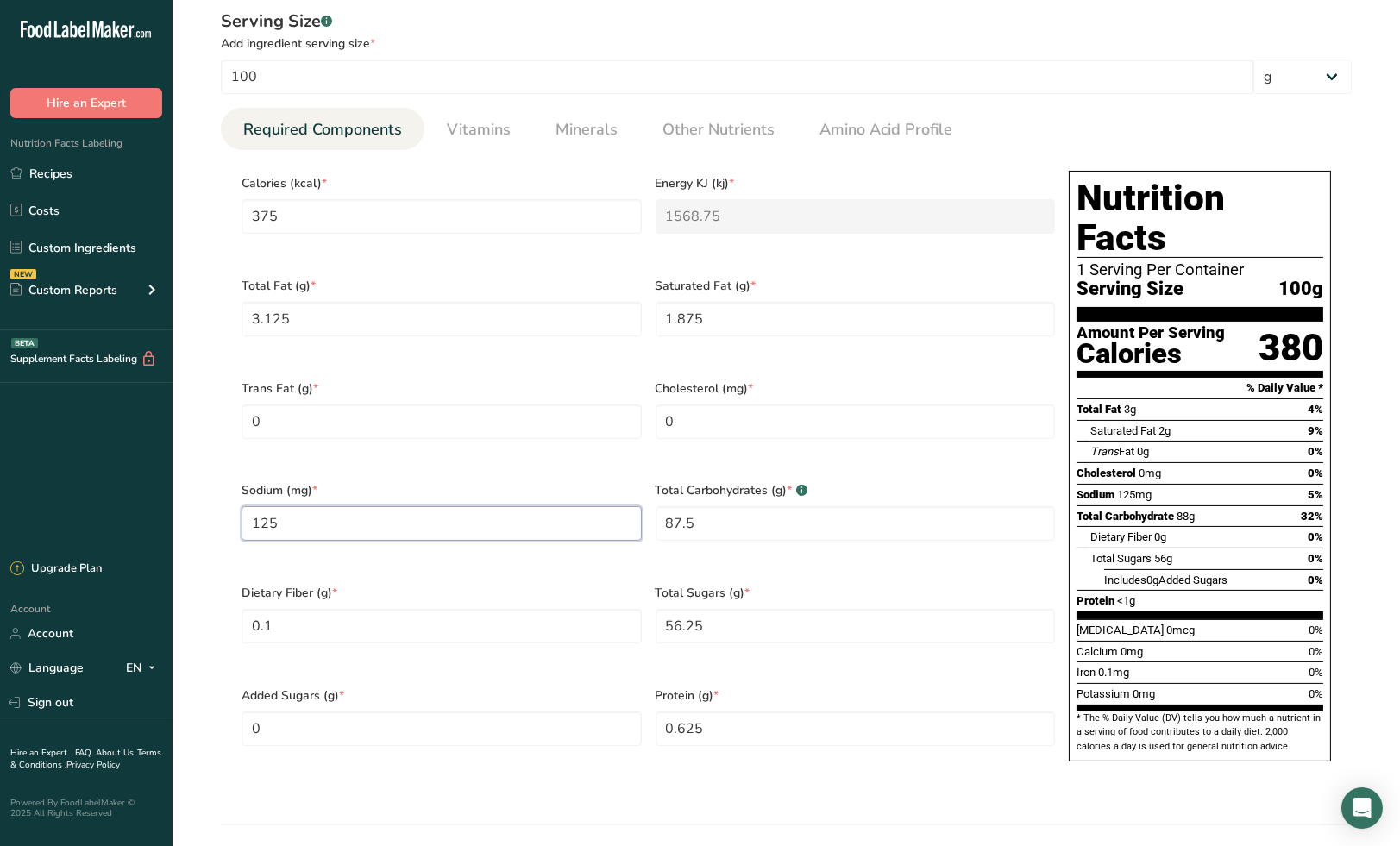
drag, startPoint x: 293, startPoint y: 502, endPoint x: 238, endPoint y: 503, distance: 55.0
click at [238, 503] on div "Sodium (mg) * 125" at bounding box center [441, 522] width 414 height 103
click at [590, 136] on span "Minerals" at bounding box center [587, 130] width 63 height 23
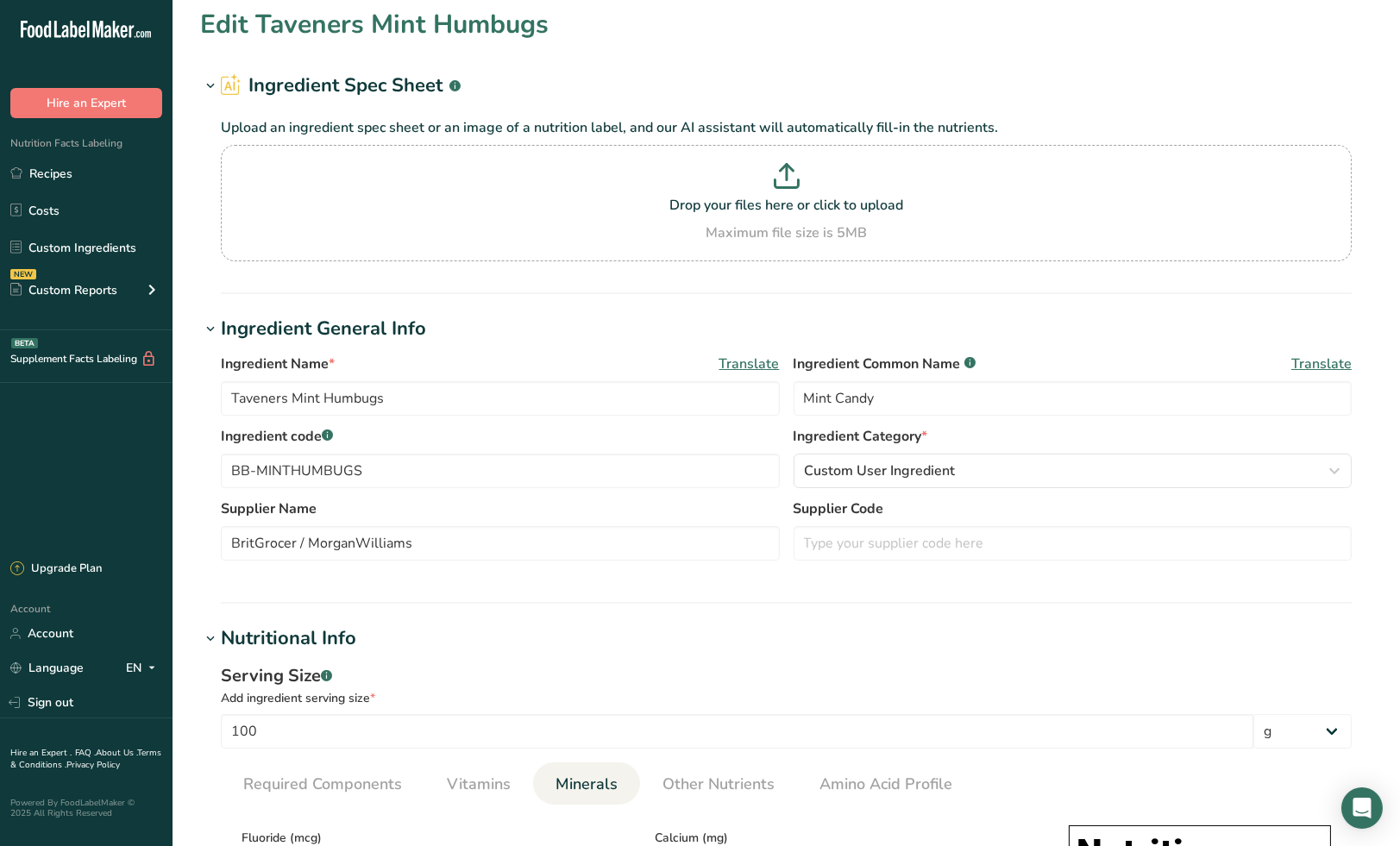
scroll to position [0, 0]
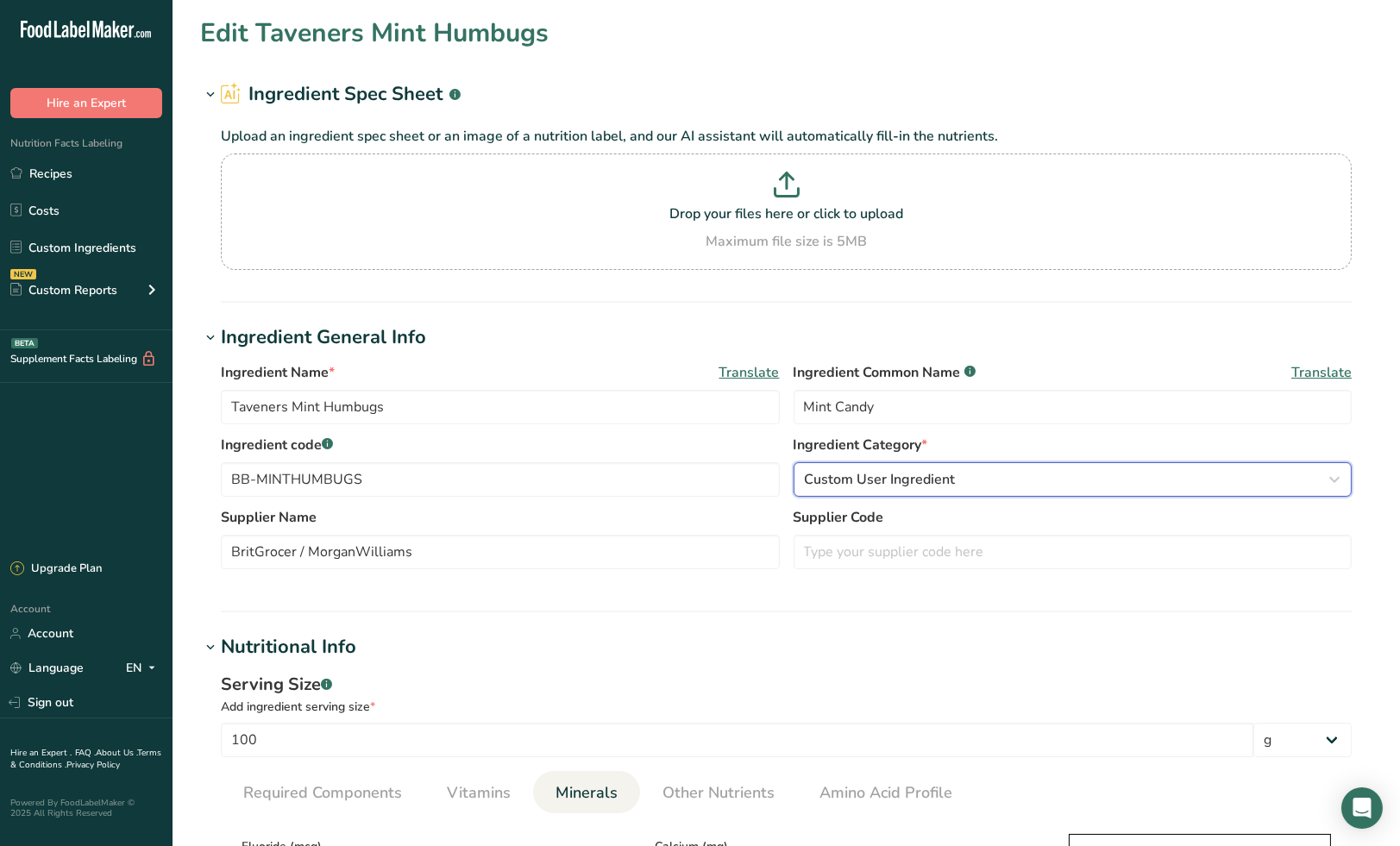
click at [1019, 474] on div "Custom User Ingredient" at bounding box center [1068, 479] width 526 height 21
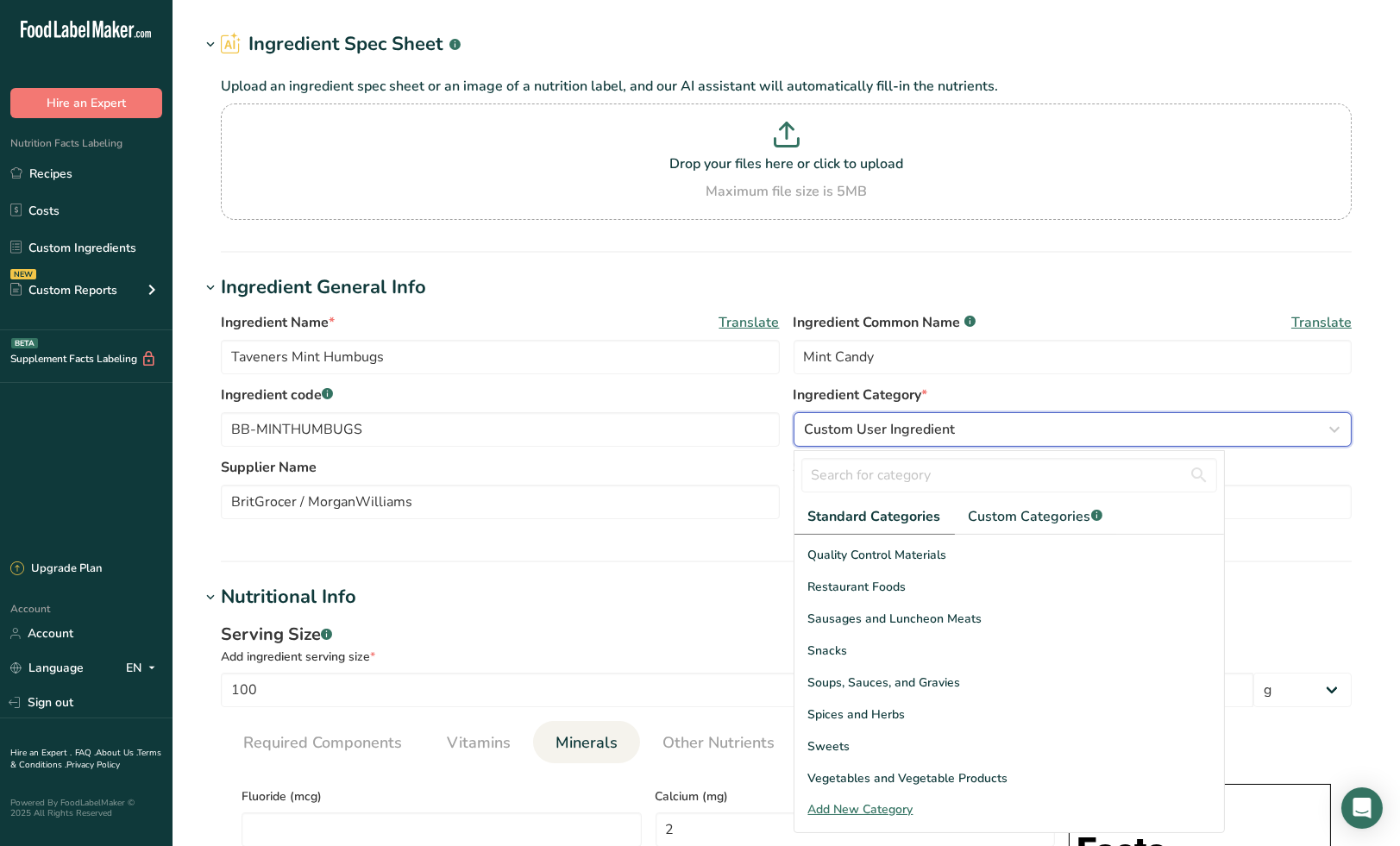
scroll to position [96, 0]
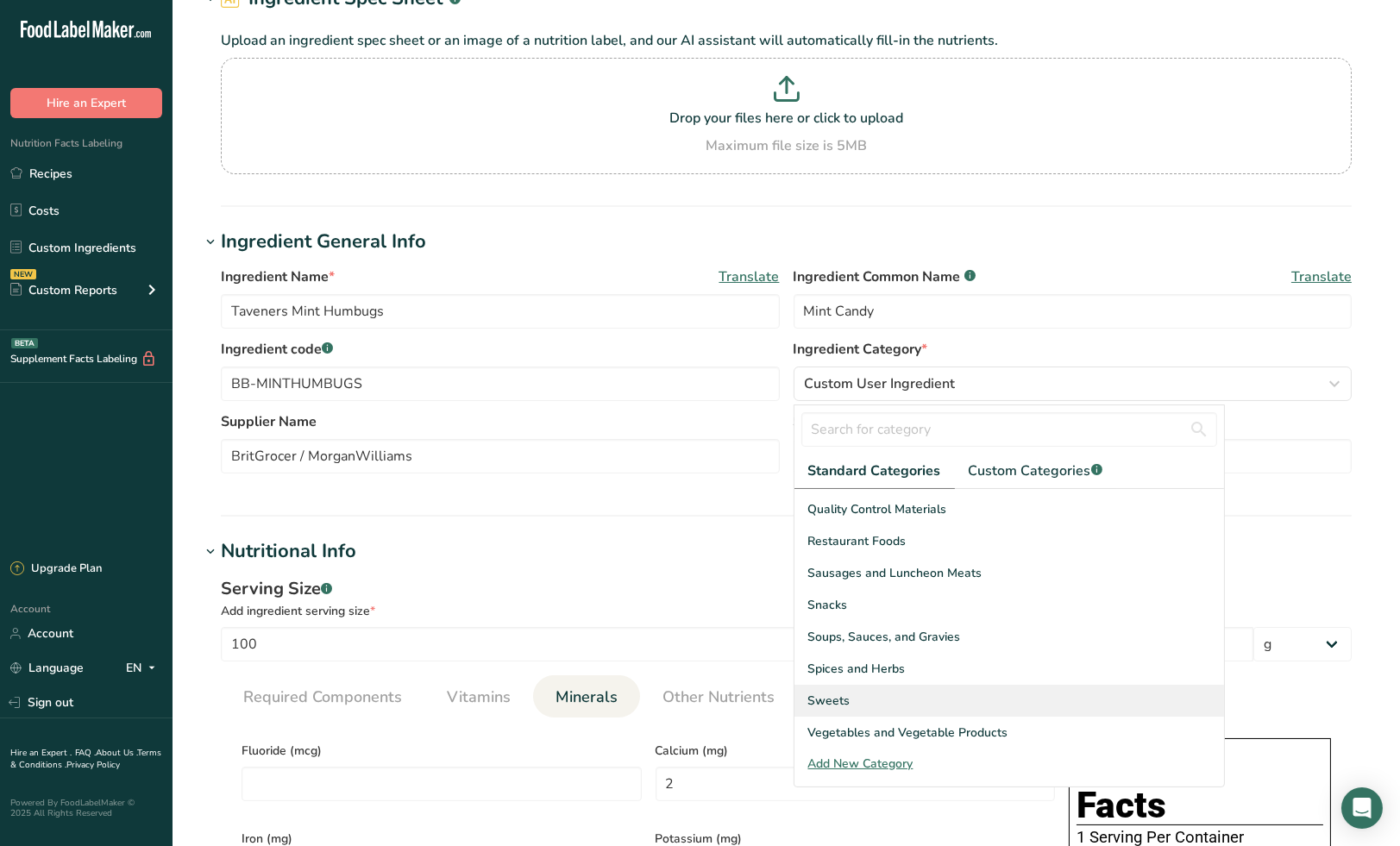
click at [932, 698] on div "Sweets" at bounding box center [1009, 701] width 430 height 32
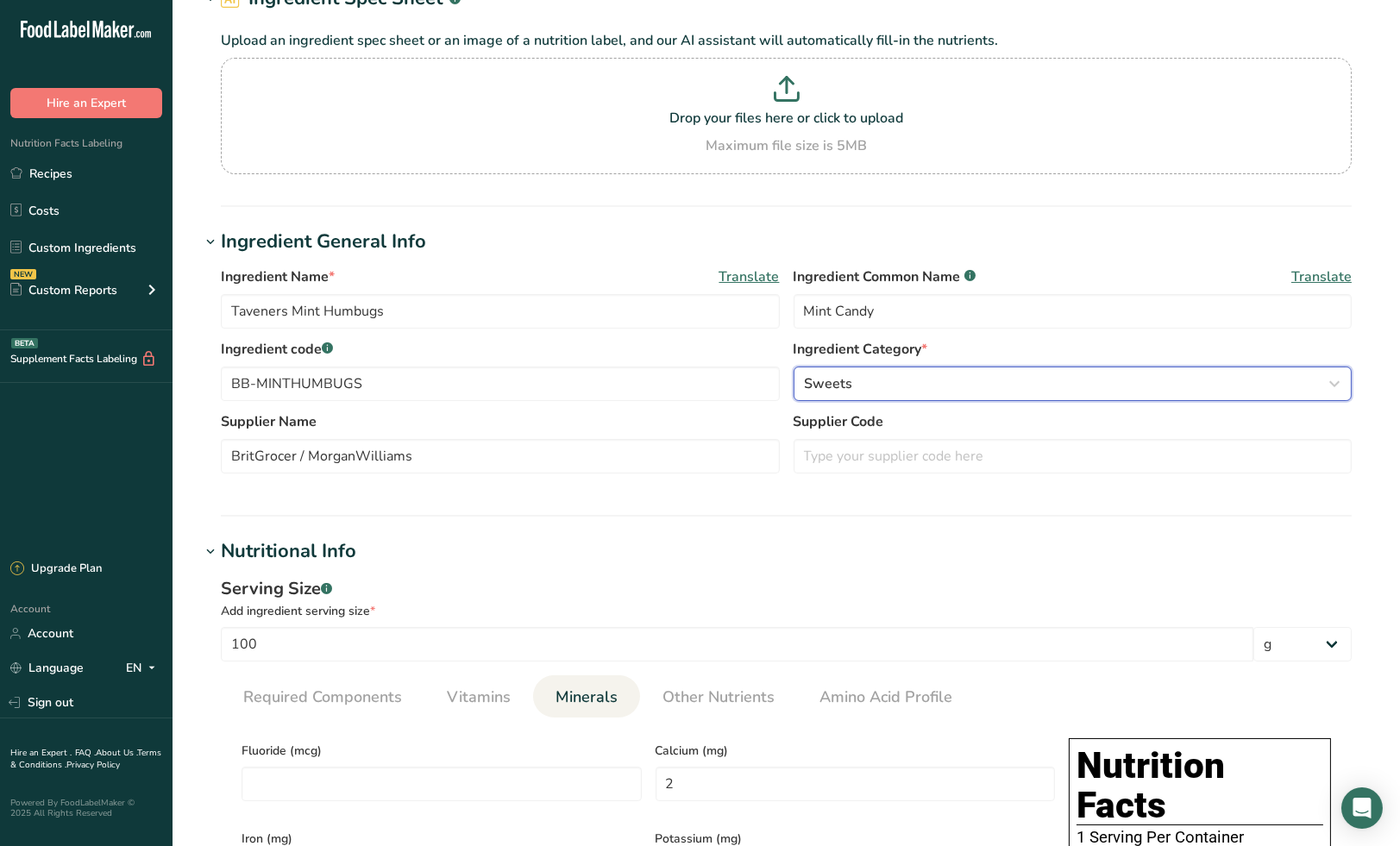
click at [986, 381] on div "Sweets" at bounding box center [1068, 383] width 526 height 21
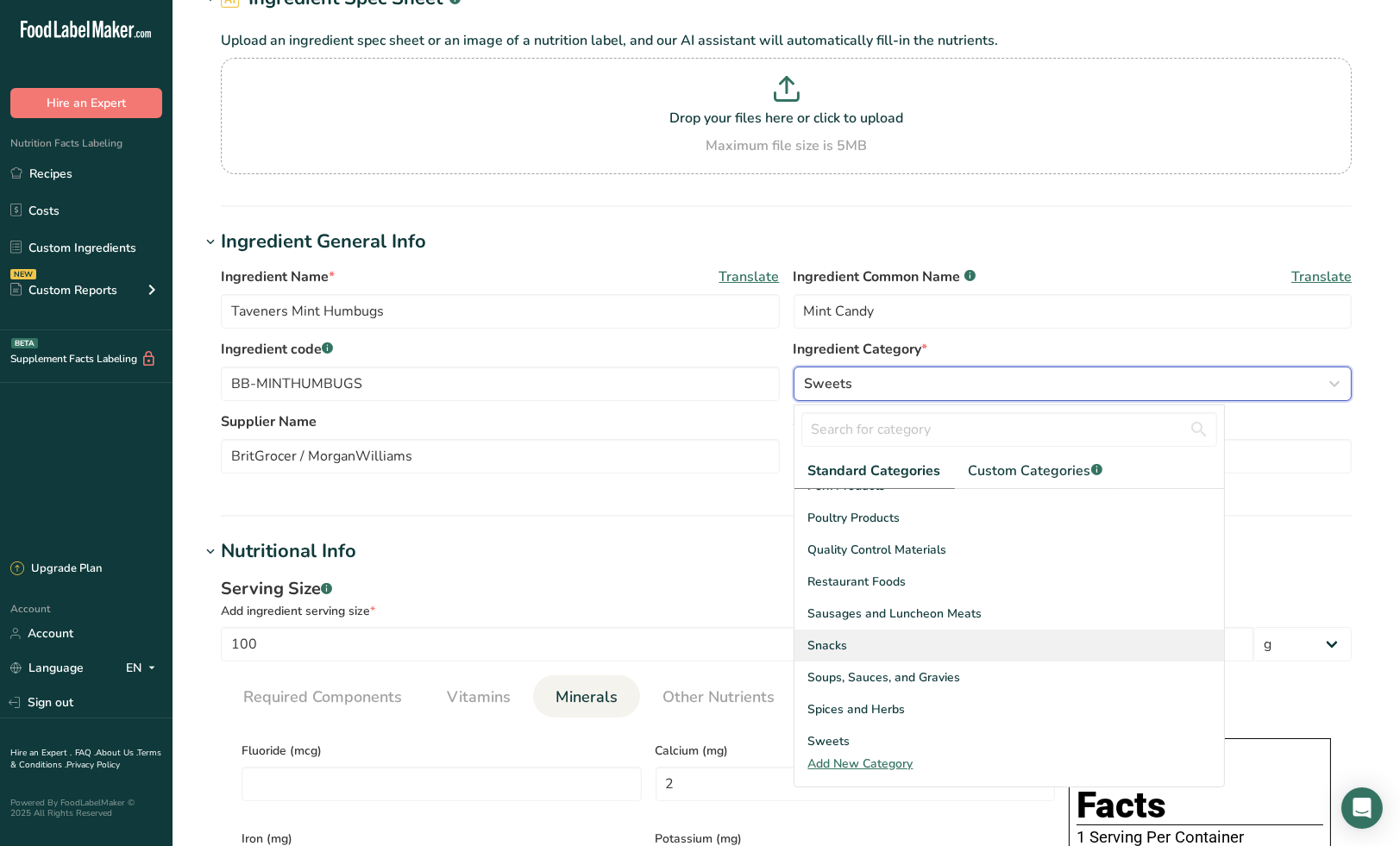
scroll to position [666, 0]
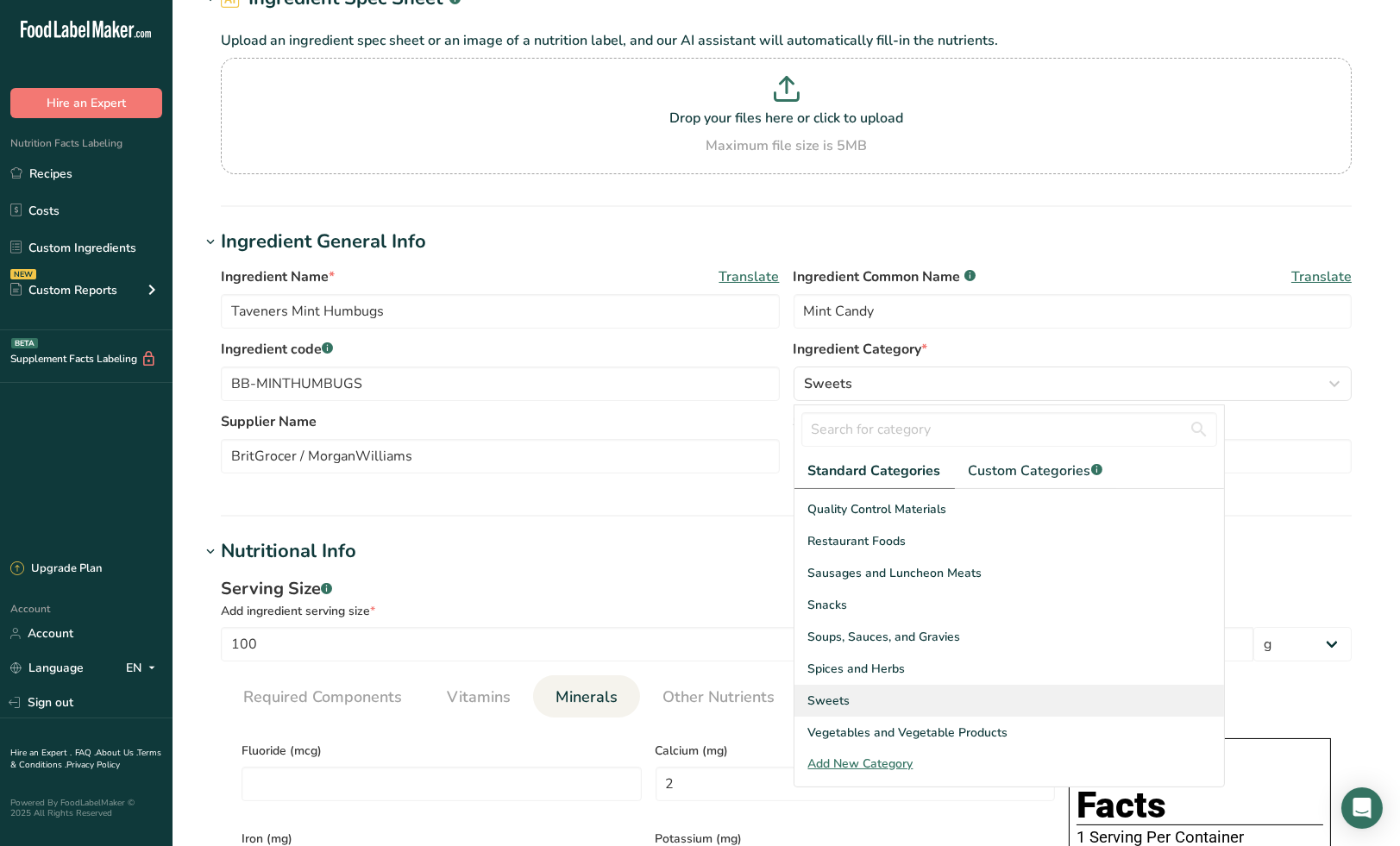
click at [930, 699] on div "Sweets" at bounding box center [1009, 701] width 430 height 32
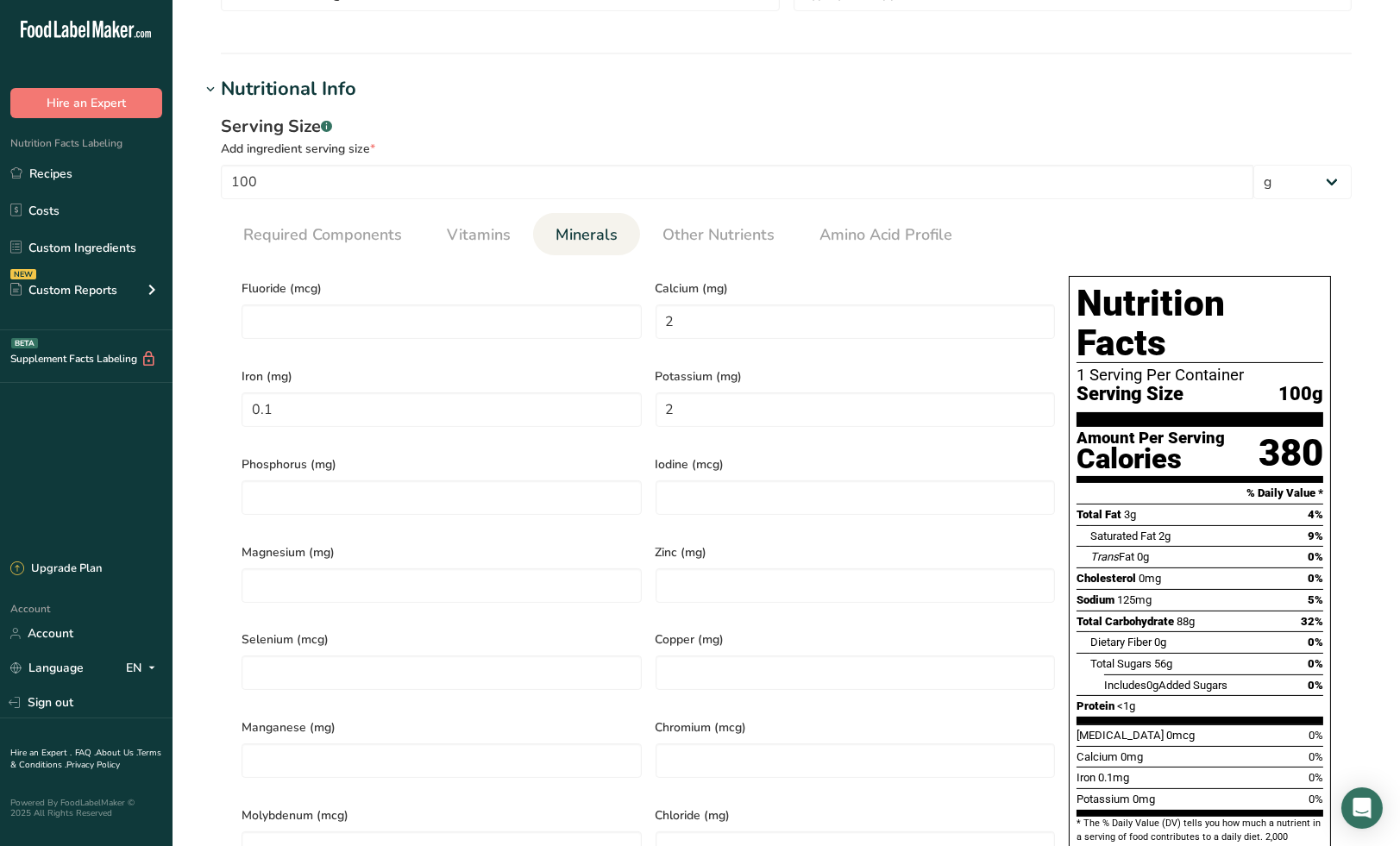
scroll to position [574, 0]
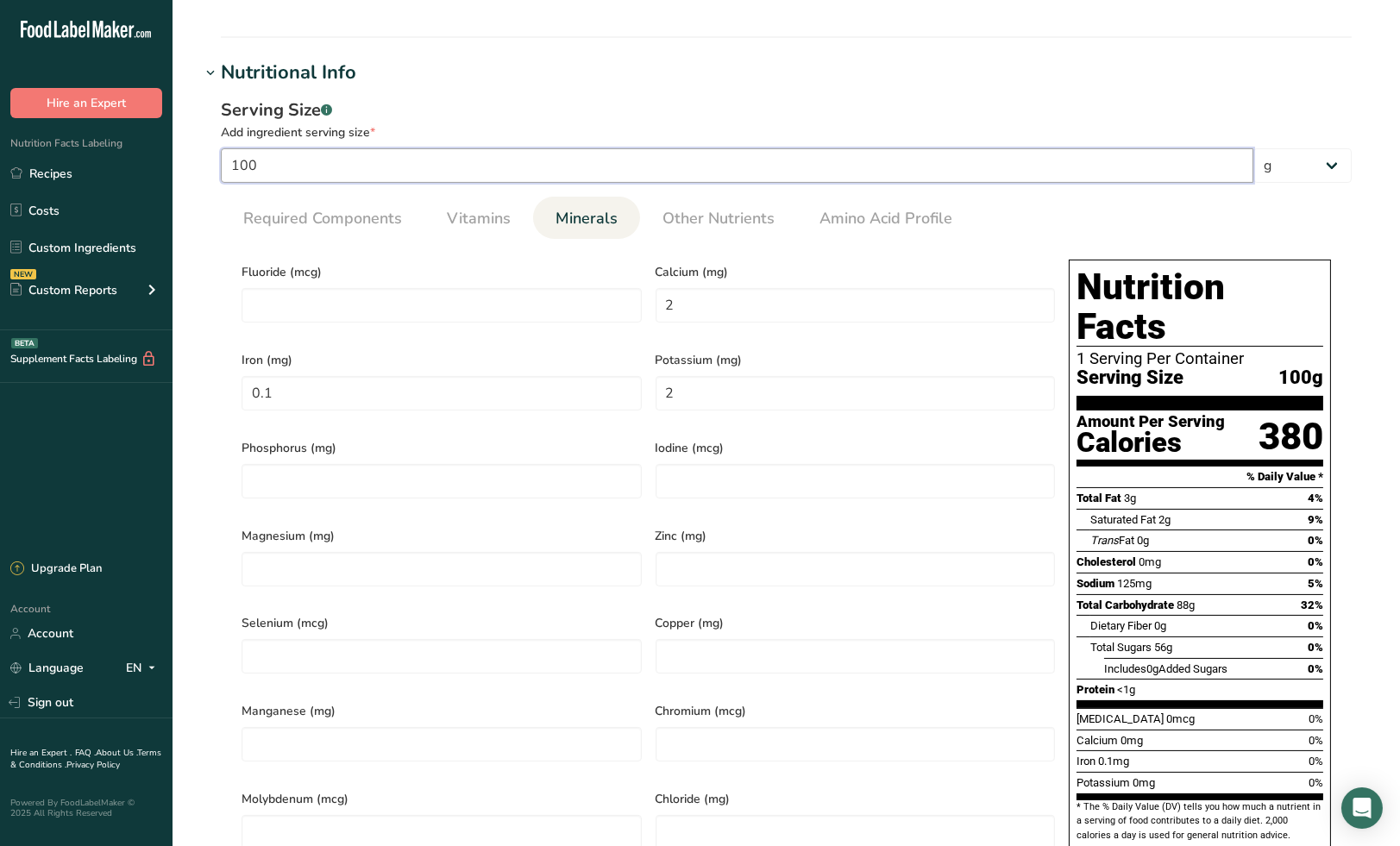
drag, startPoint x: 311, startPoint y: 163, endPoint x: 221, endPoint y: 163, distance: 90.0
click at [221, 163] on input "100" at bounding box center [737, 165] width 1033 height 35
type input "1"
type input "0.02"
type input "0.001"
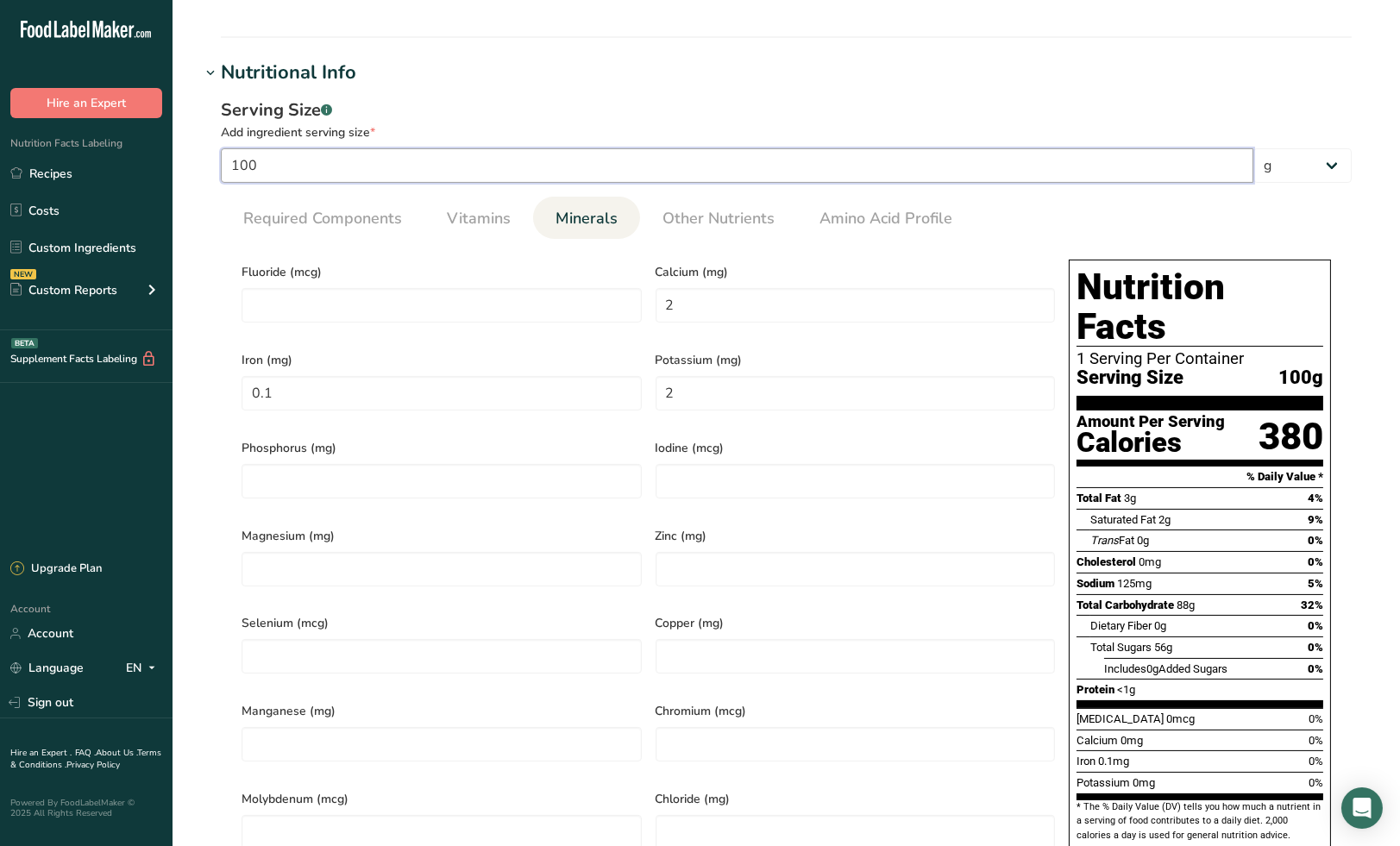
type input "0.02"
type input "16"
type input "0.32"
type input "0.016"
type input "0.32"
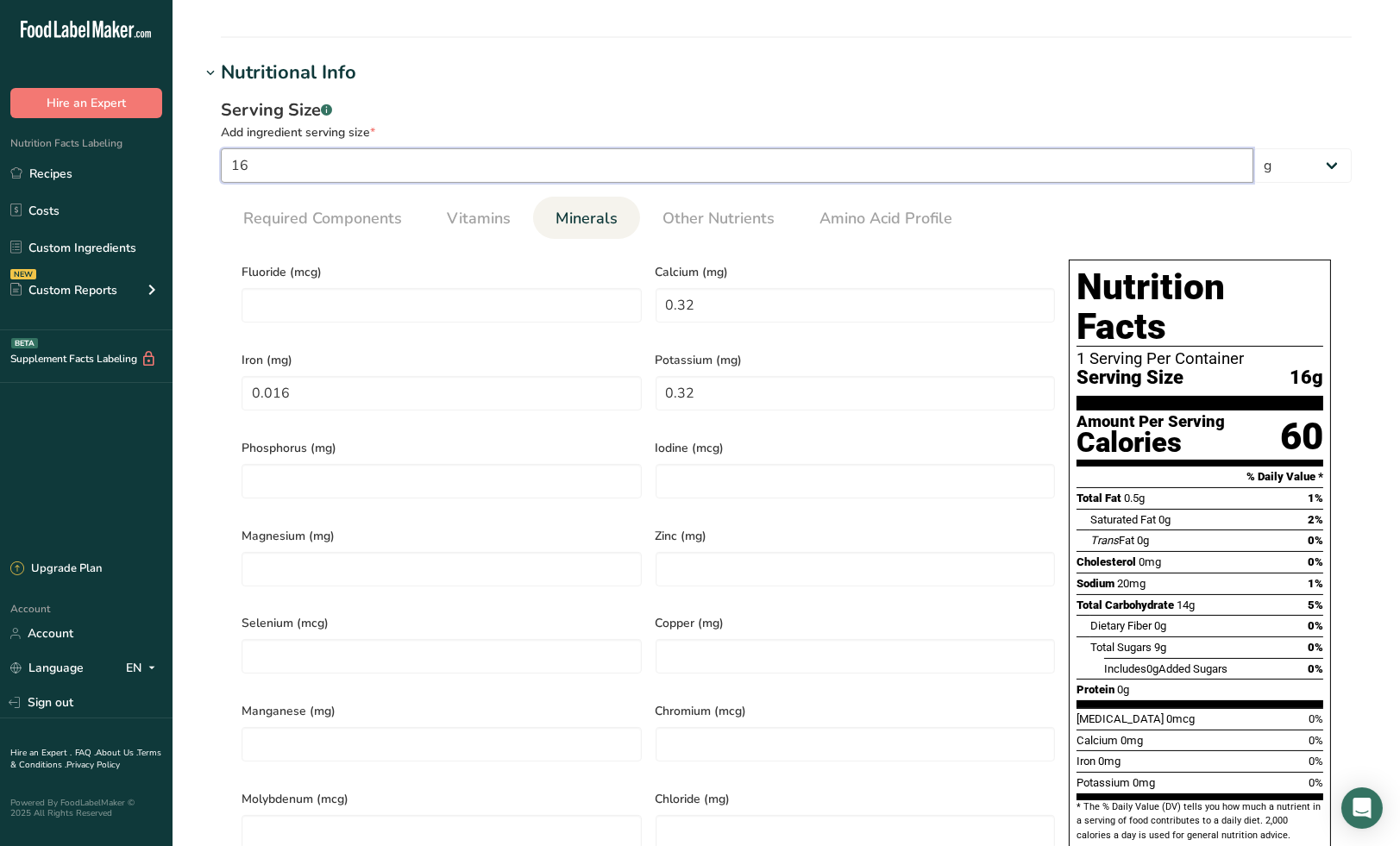
drag, startPoint x: 265, startPoint y: 163, endPoint x: 203, endPoint y: 163, distance: 62.0
click at [203, 163] on div "Serving Size .a-a{fill:#347362;}.b-a{fill:#fff;} Add ingredient serving size * …" at bounding box center [786, 490] width 1172 height 805
type input "3"
type input "0.06"
type input "0.003"
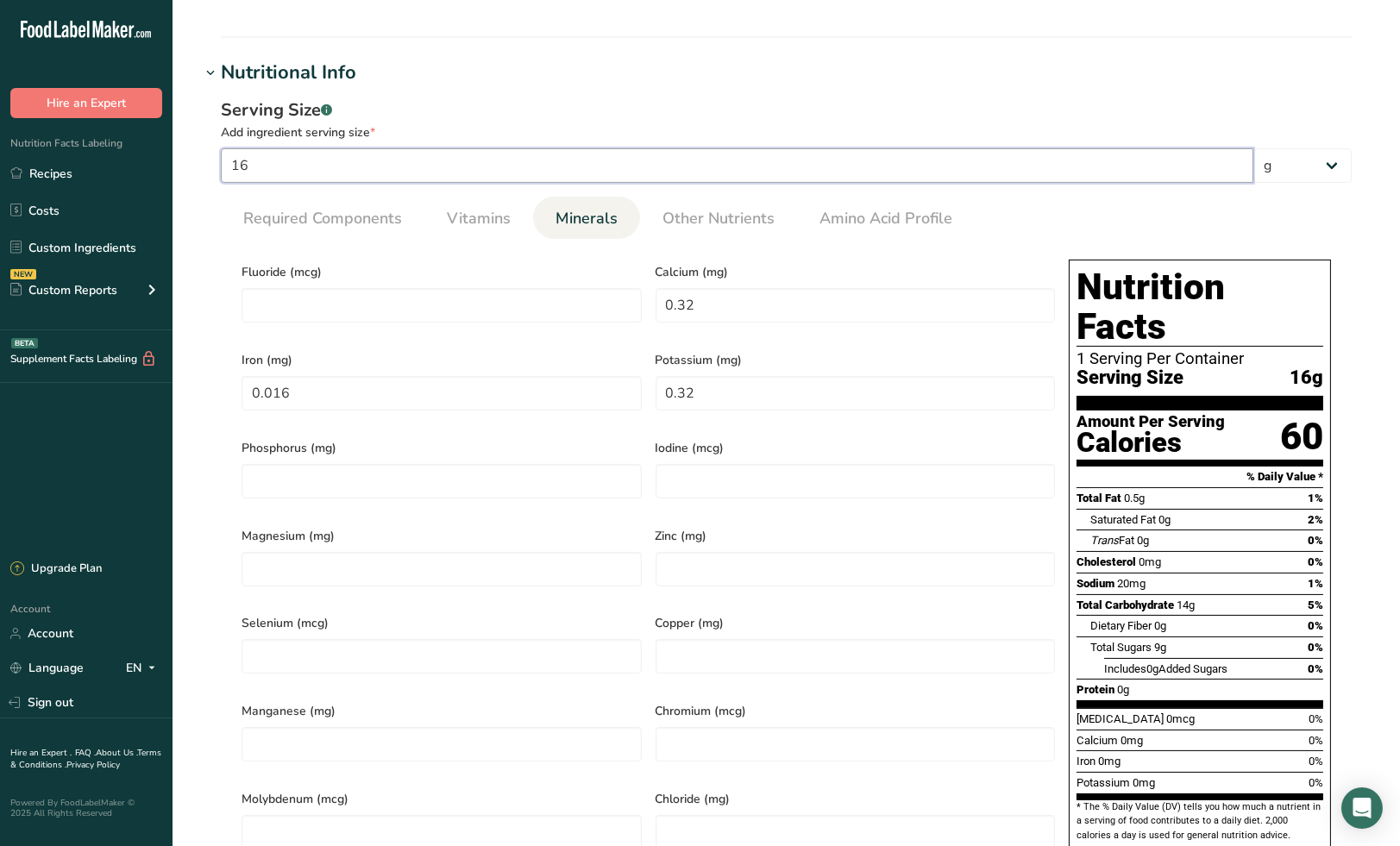
type input "0.06"
type input "32"
type input "0.64"
type input "0.032"
type input "0.64"
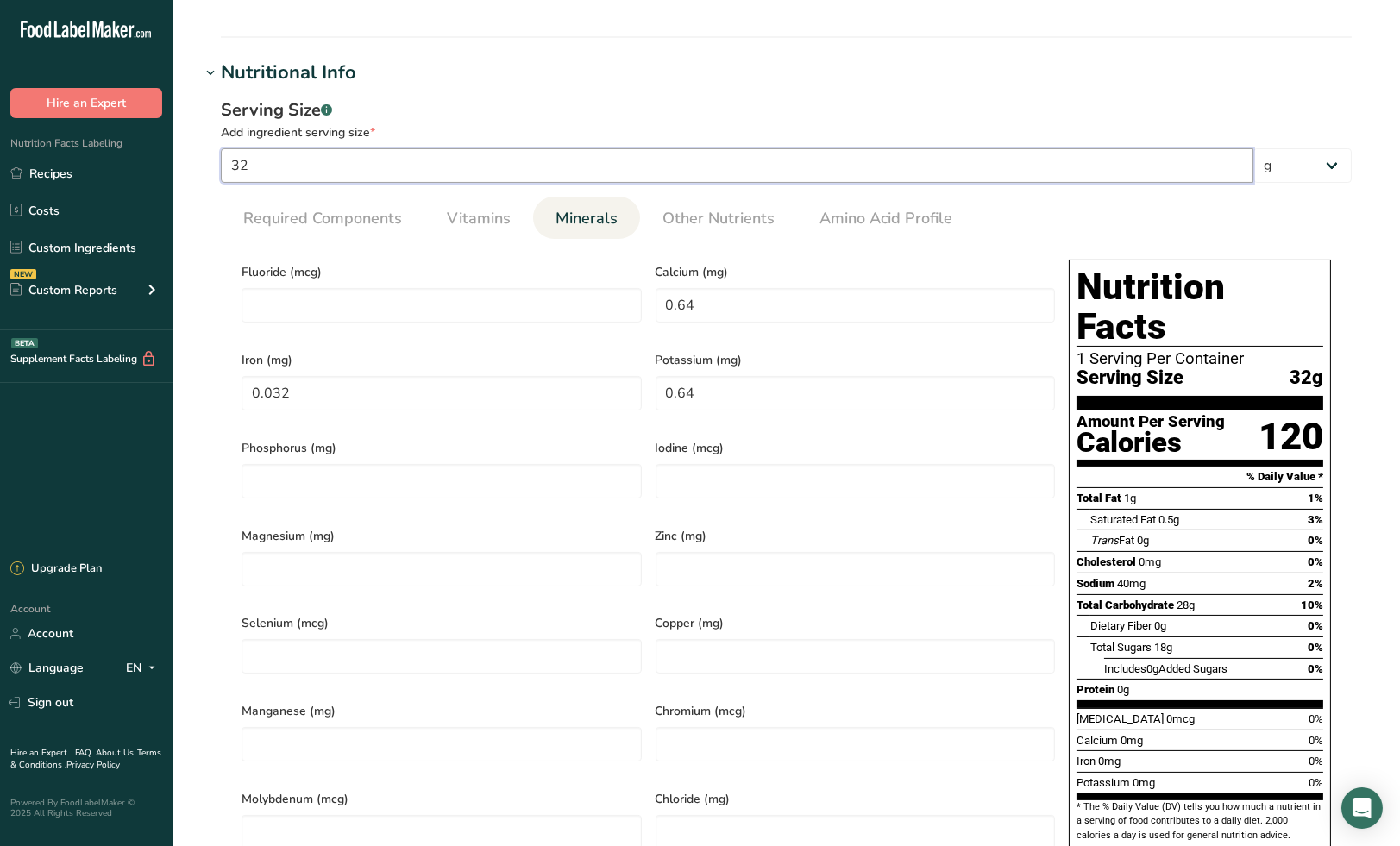
drag, startPoint x: 253, startPoint y: 162, endPoint x: 222, endPoint y: 163, distance: 31.0
click at [222, 163] on input "32" at bounding box center [737, 165] width 1033 height 35
type input "6"
type input "0.12"
type input "0.006"
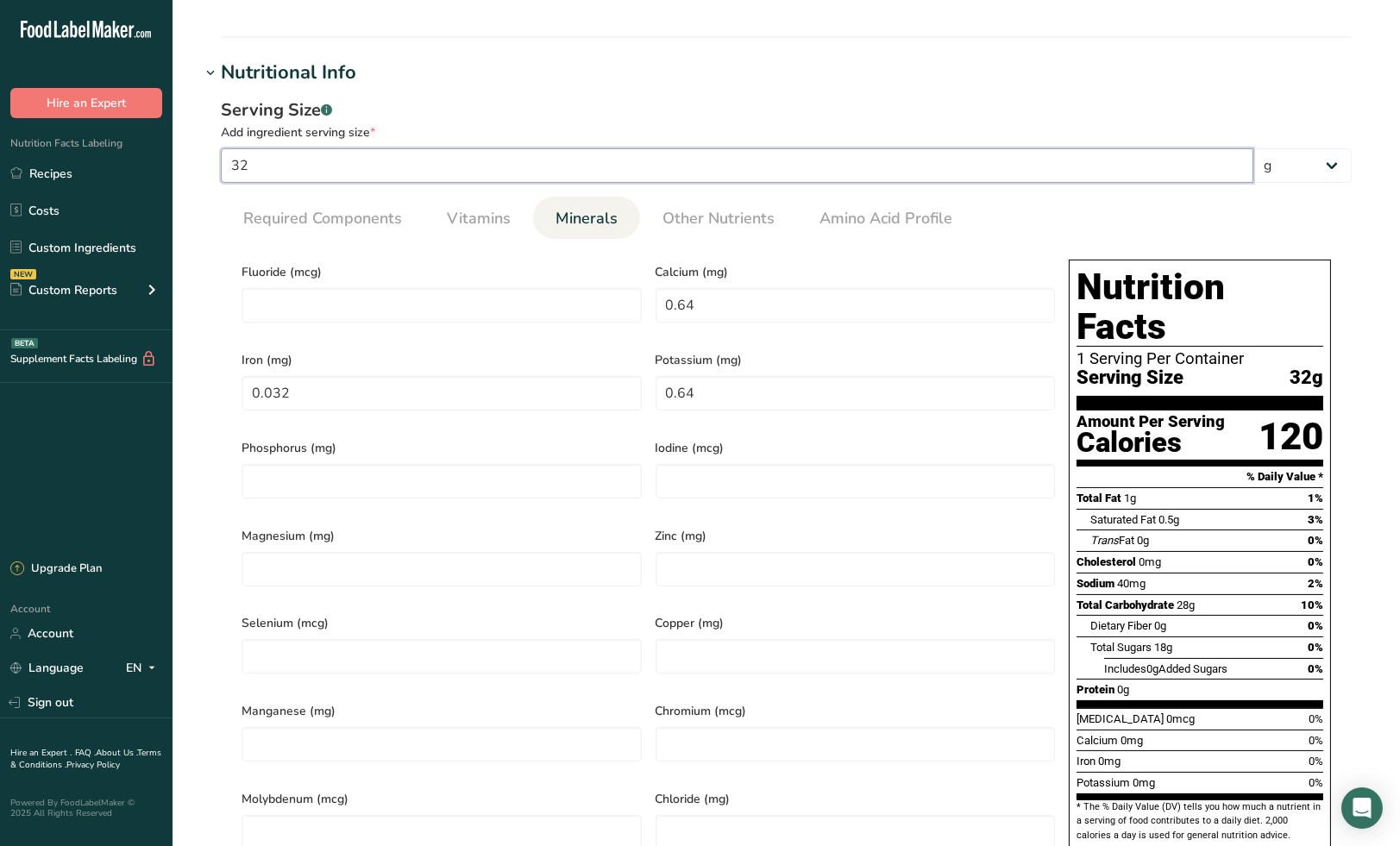
type input "0.12"
type input "64"
type input "1.28"
type input "0.064"
type input "1.28"
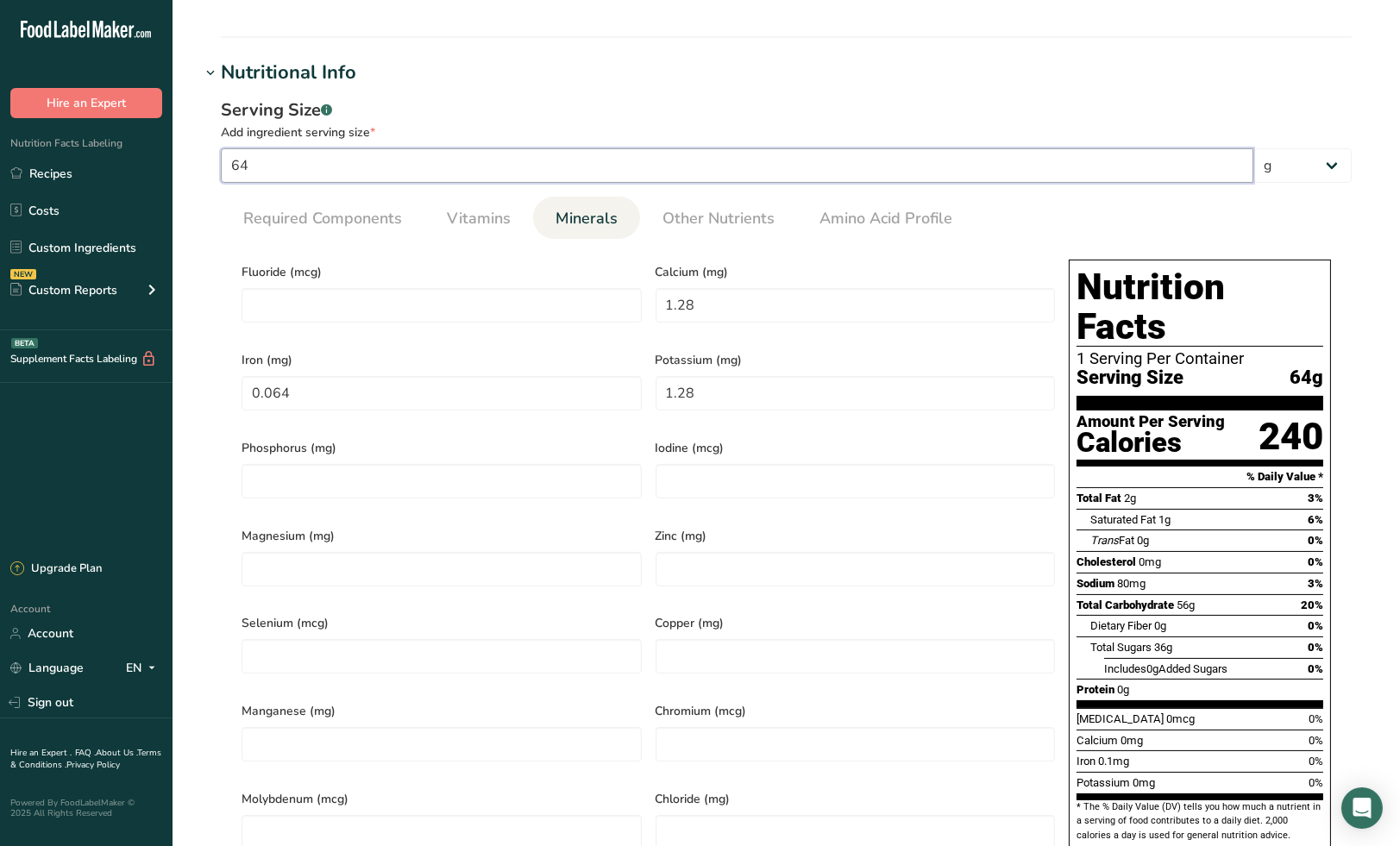
drag, startPoint x: 263, startPoint y: 170, endPoint x: 213, endPoint y: 171, distance: 50.0
click at [213, 171] on div "Serving Size .a-a{fill:#347362;}.b-a{fill:#fff;} Add ingredient serving size * …" at bounding box center [786, 490] width 1172 height 805
type input "1"
type input "0.02"
type input "0.001"
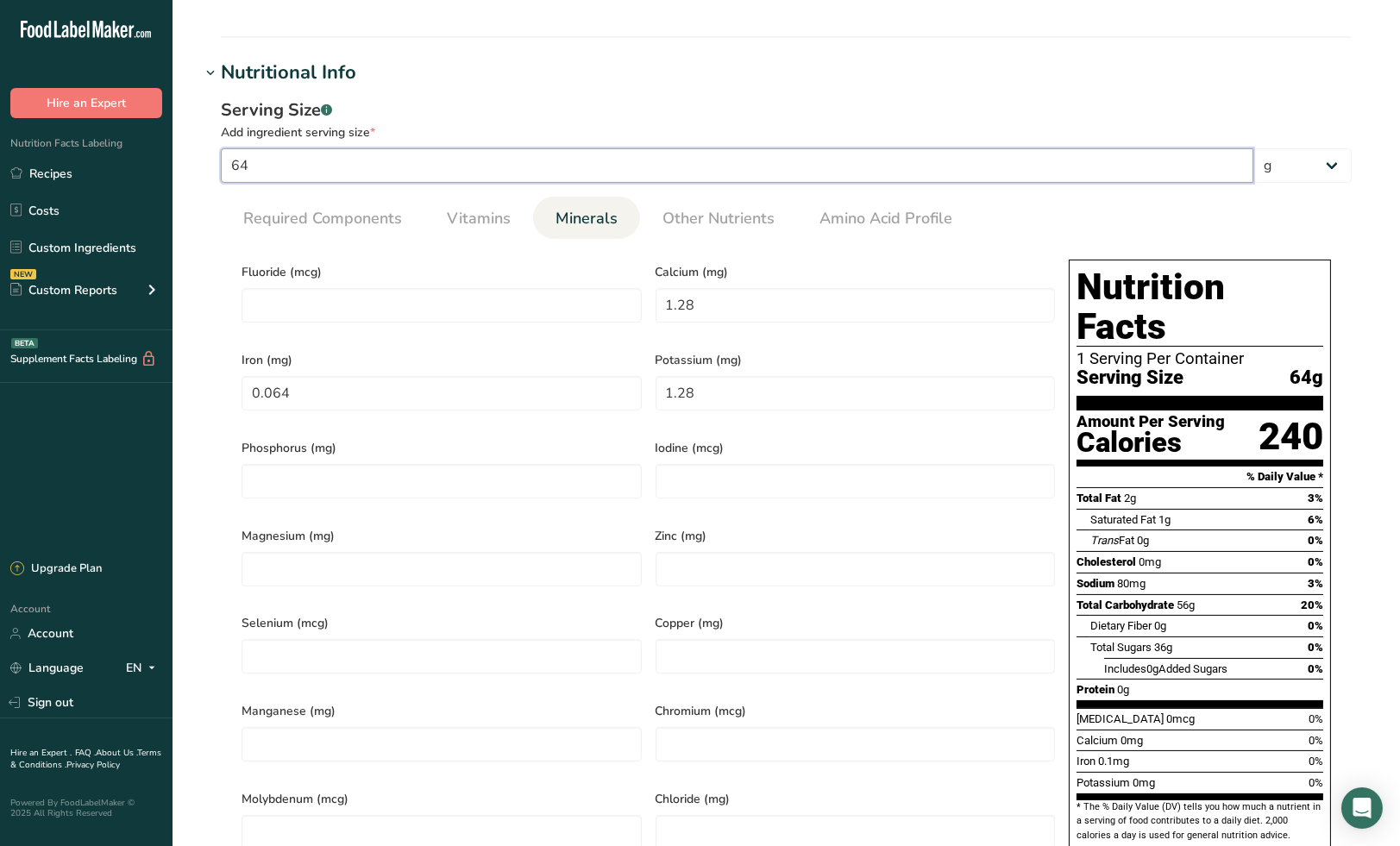
type input "0.02"
type input "16"
type input "0.32"
type input "0.016"
type input "0.32"
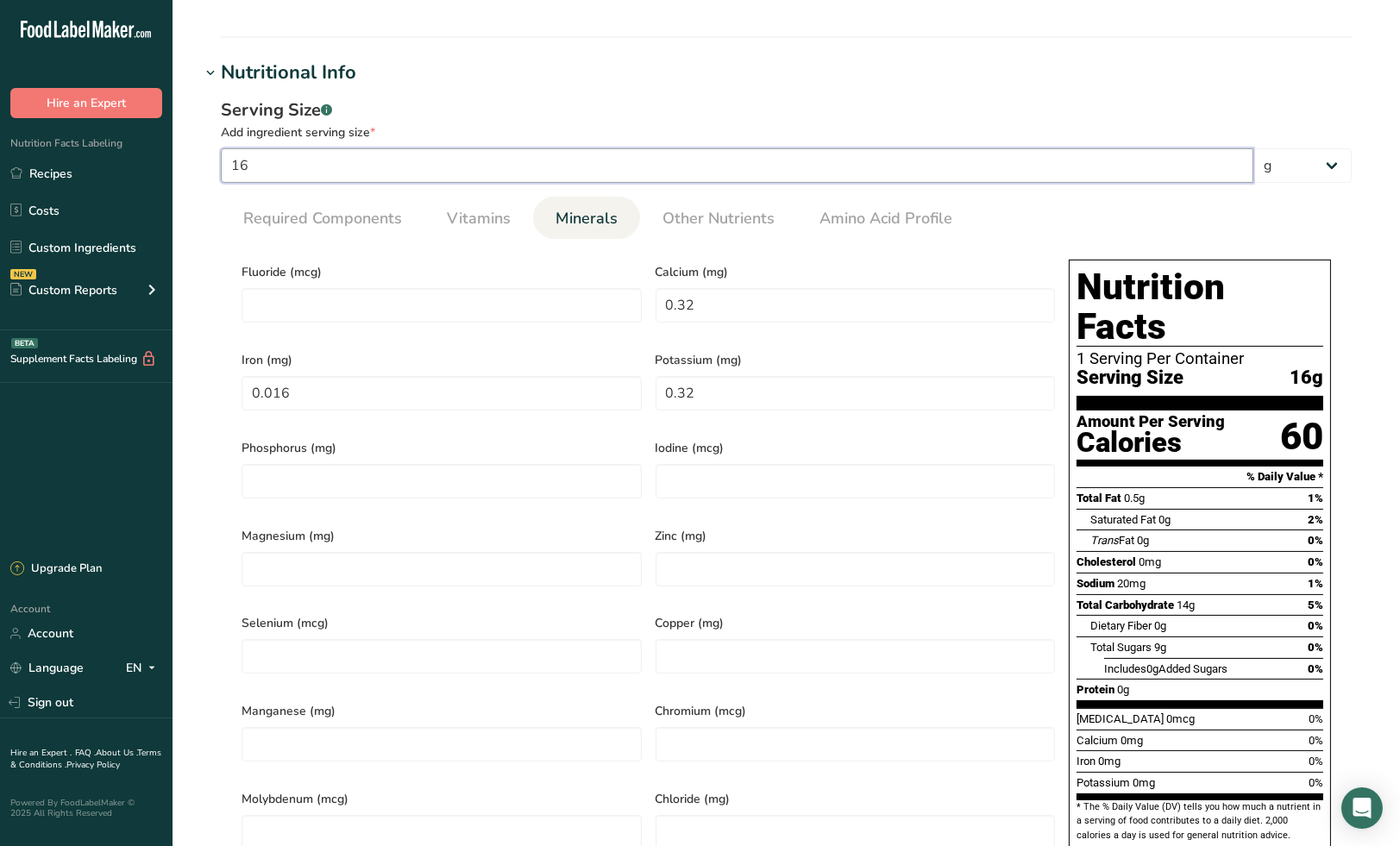
drag, startPoint x: 263, startPoint y: 163, endPoint x: 226, endPoint y: 163, distance: 37.0
click at [226, 163] on input "16" at bounding box center [737, 165] width 1033 height 35
type input "1"
type input "3.75"
type KJ "15.6875"
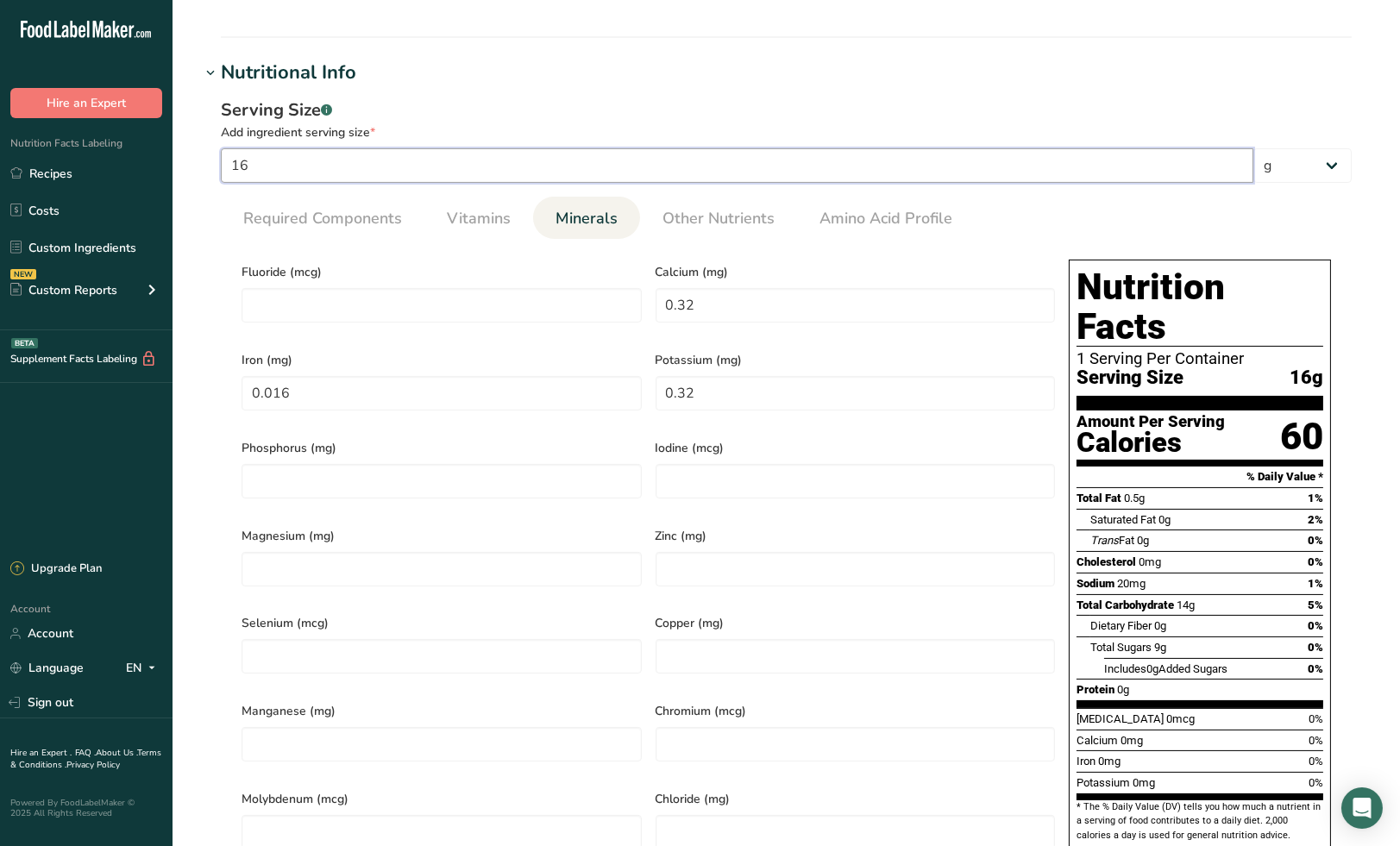
type Fat "0.0313"
type Fat "0.0188"
type input "1.25"
type Carbohydrates "0.875"
type Fiber "0.001"
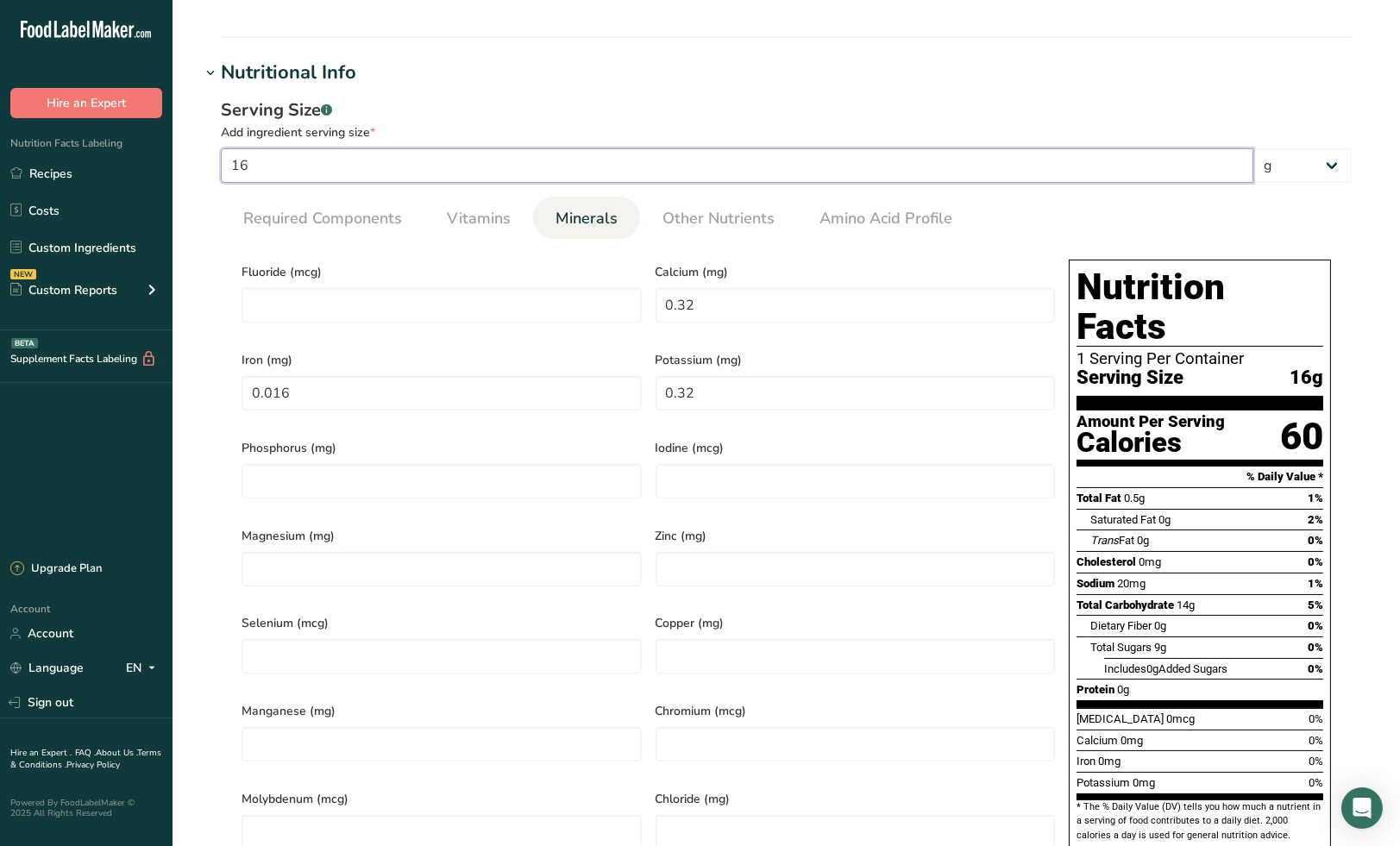
type Sugars "0.5625"
type input "0.0063"
type input "0.02"
type input "0.001"
type input "0.02"
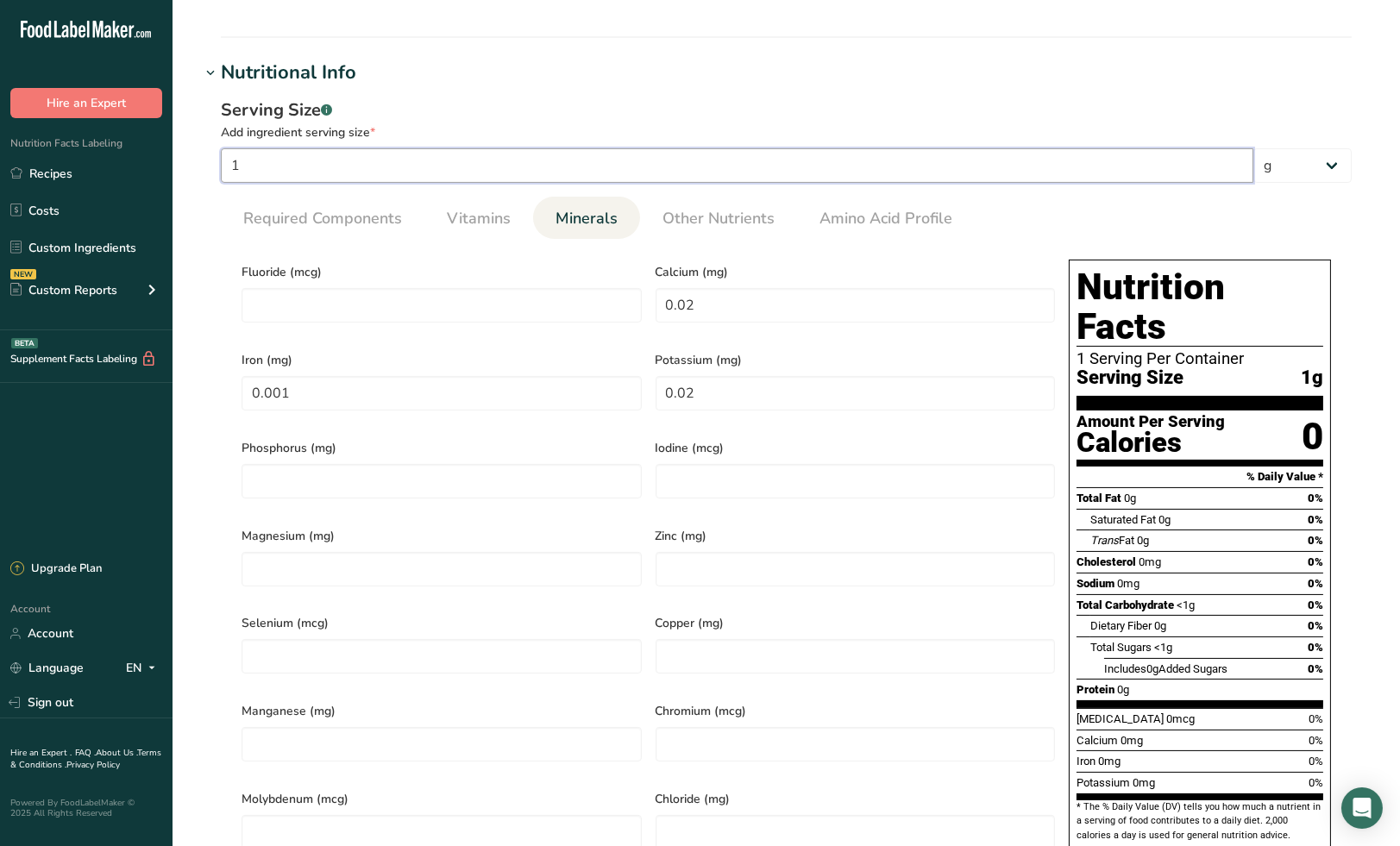
type input "10"
type input "37.5"
type KJ "156.875"
type Fat "0.3125"
type Fat "0.1875"
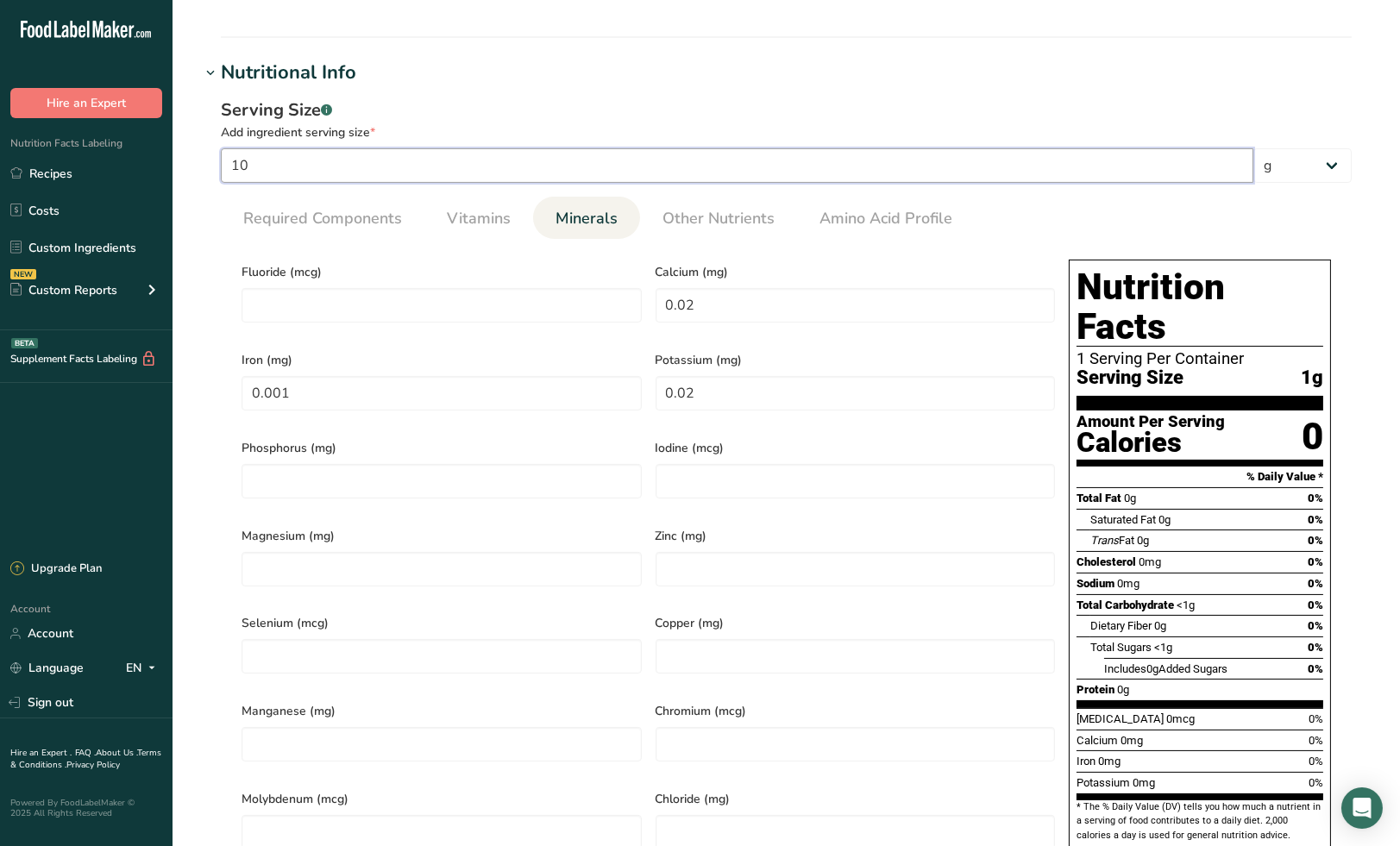
type input "12.5"
type Carbohydrates "8.75"
type Fiber "0.01"
type Sugars "5.625"
type input "0.0625"
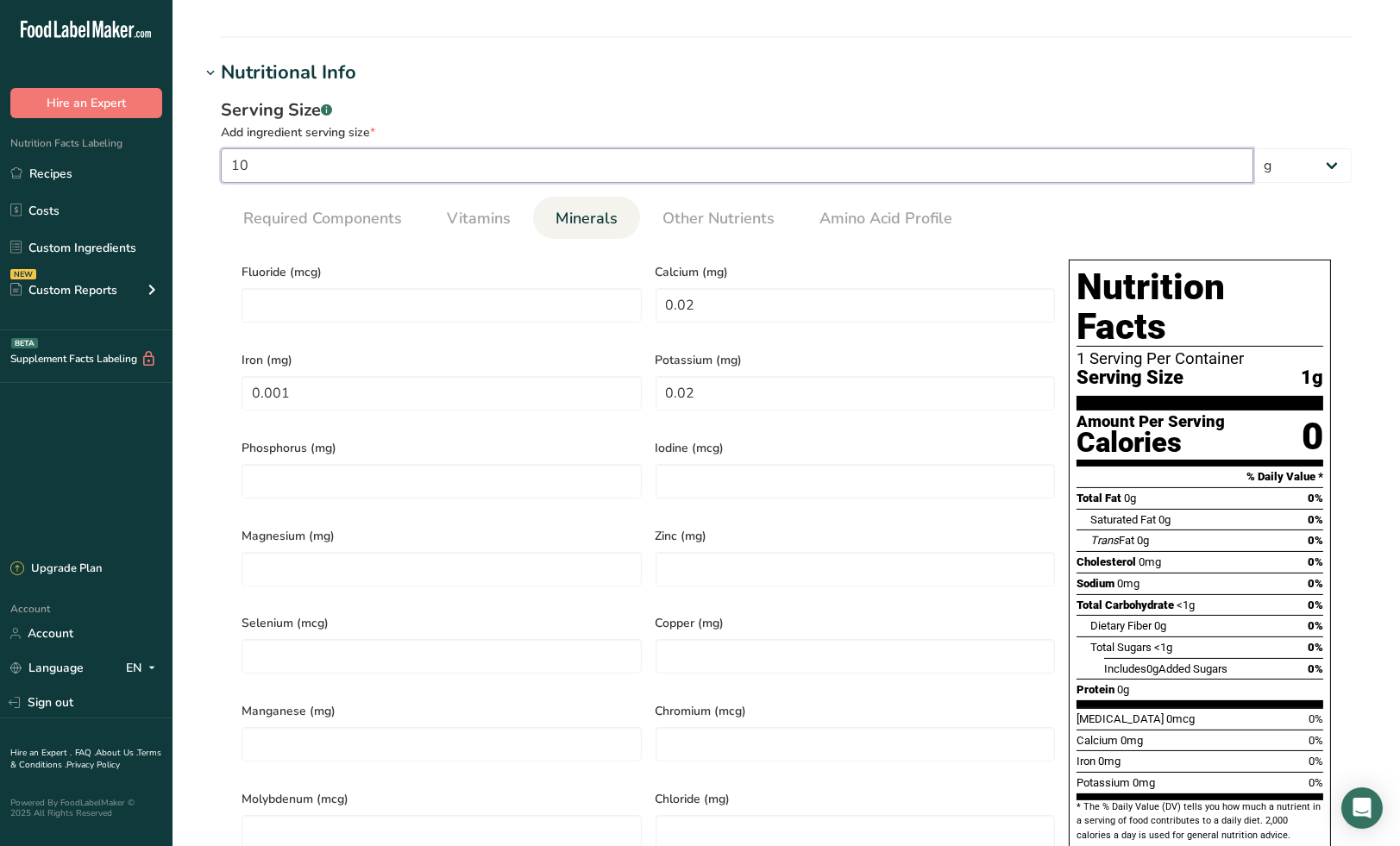
type input "0.2"
type input "0.01"
type input "0.2"
type input "100"
type input "375"
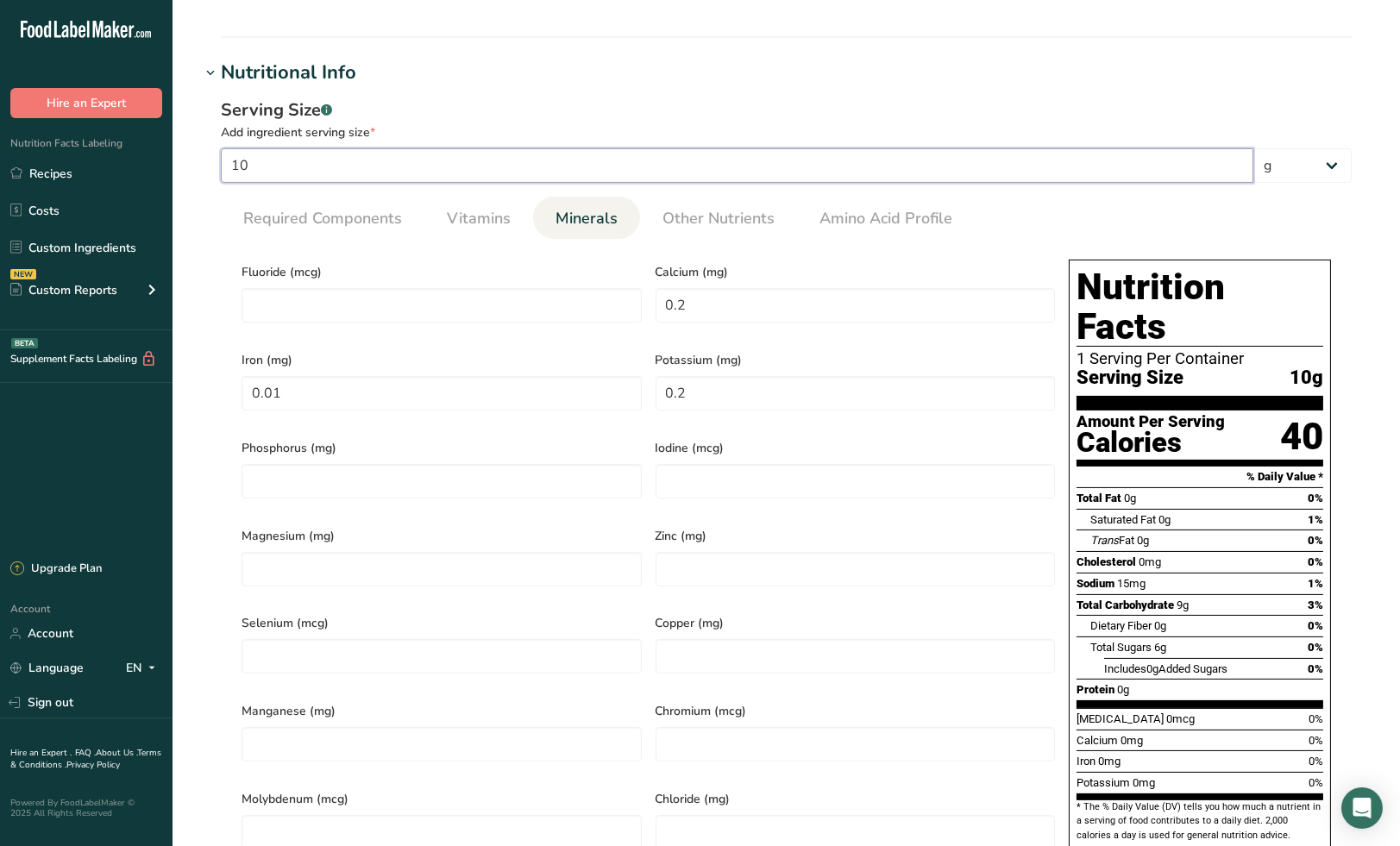
type KJ "1568.75"
type Fat "3.125"
type Fat "1.875"
type input "125"
type Carbohydrates "87.5"
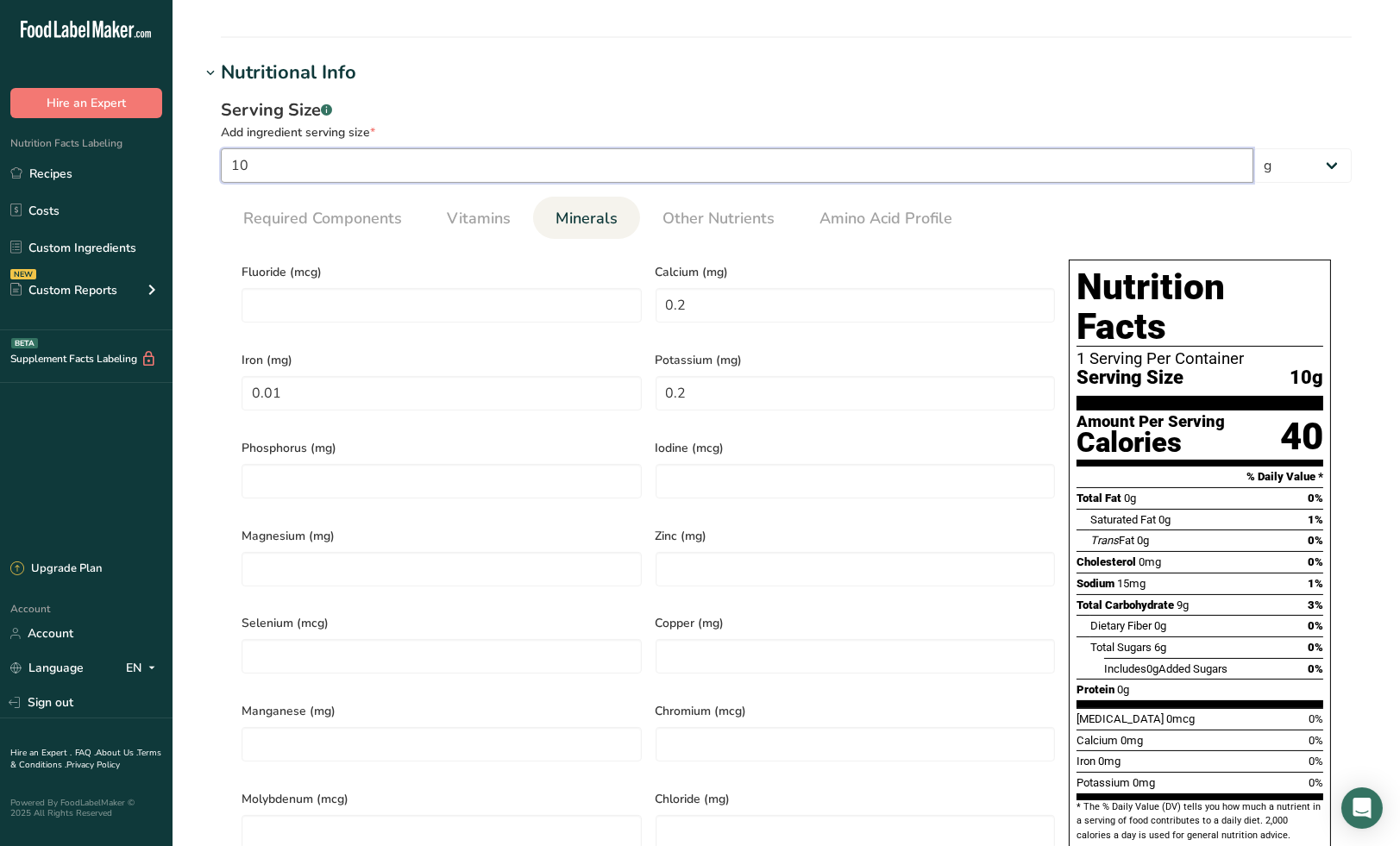
type Fiber "0.1"
type Sugars "56.25"
type input "0.625"
type input "2"
type input "0.1"
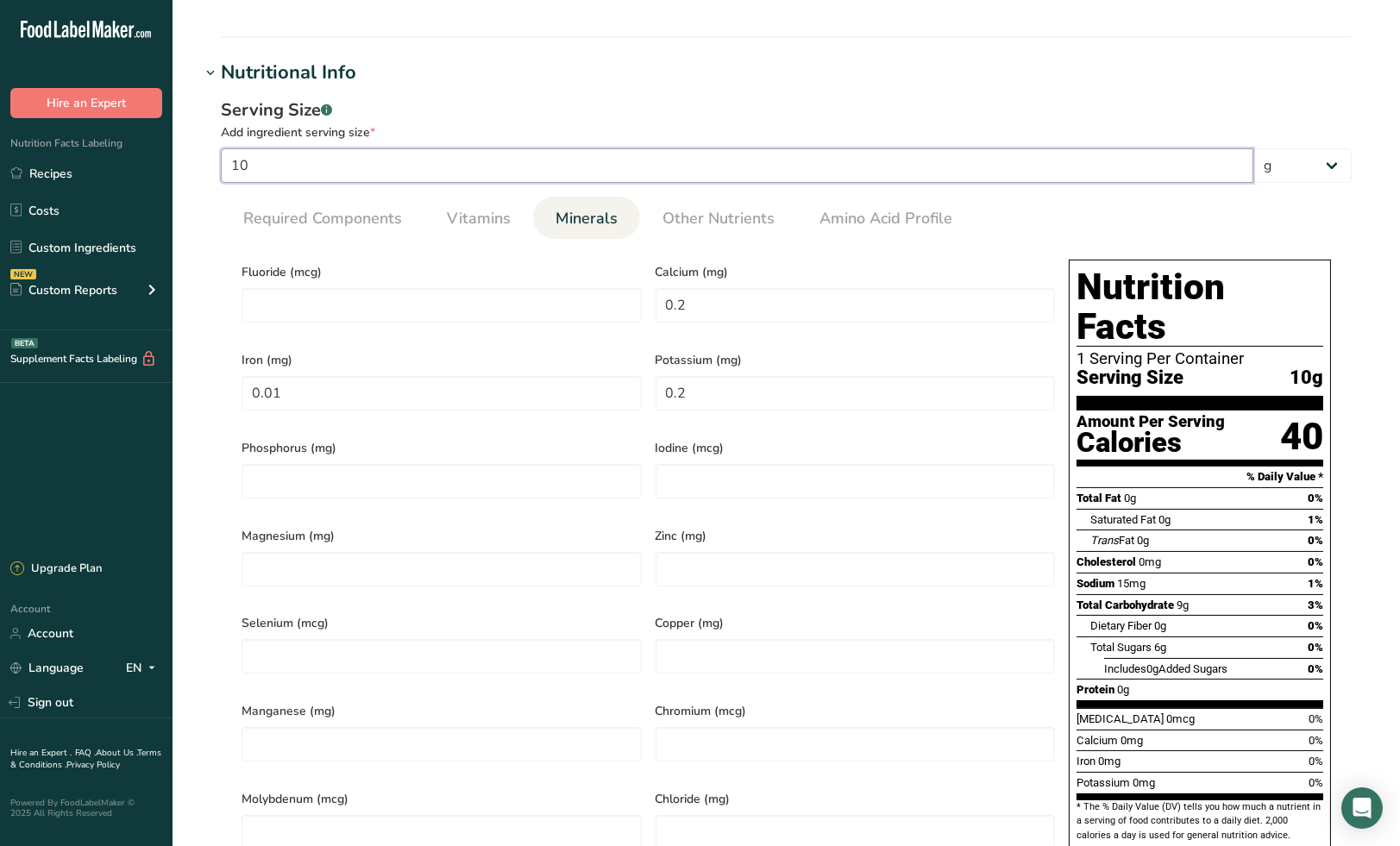
type input "2"
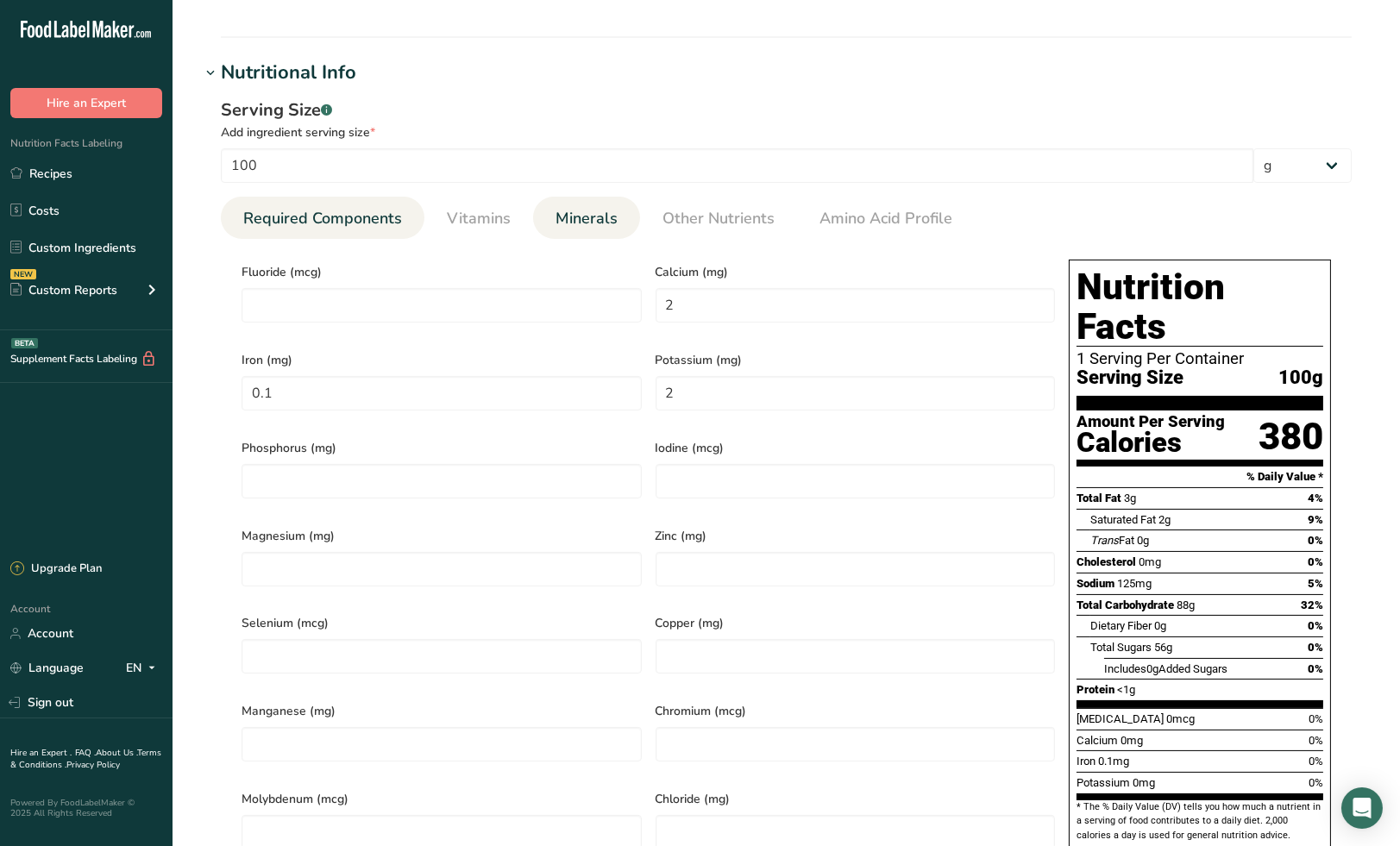
click at [327, 213] on span "Required Components" at bounding box center [323, 219] width 159 height 23
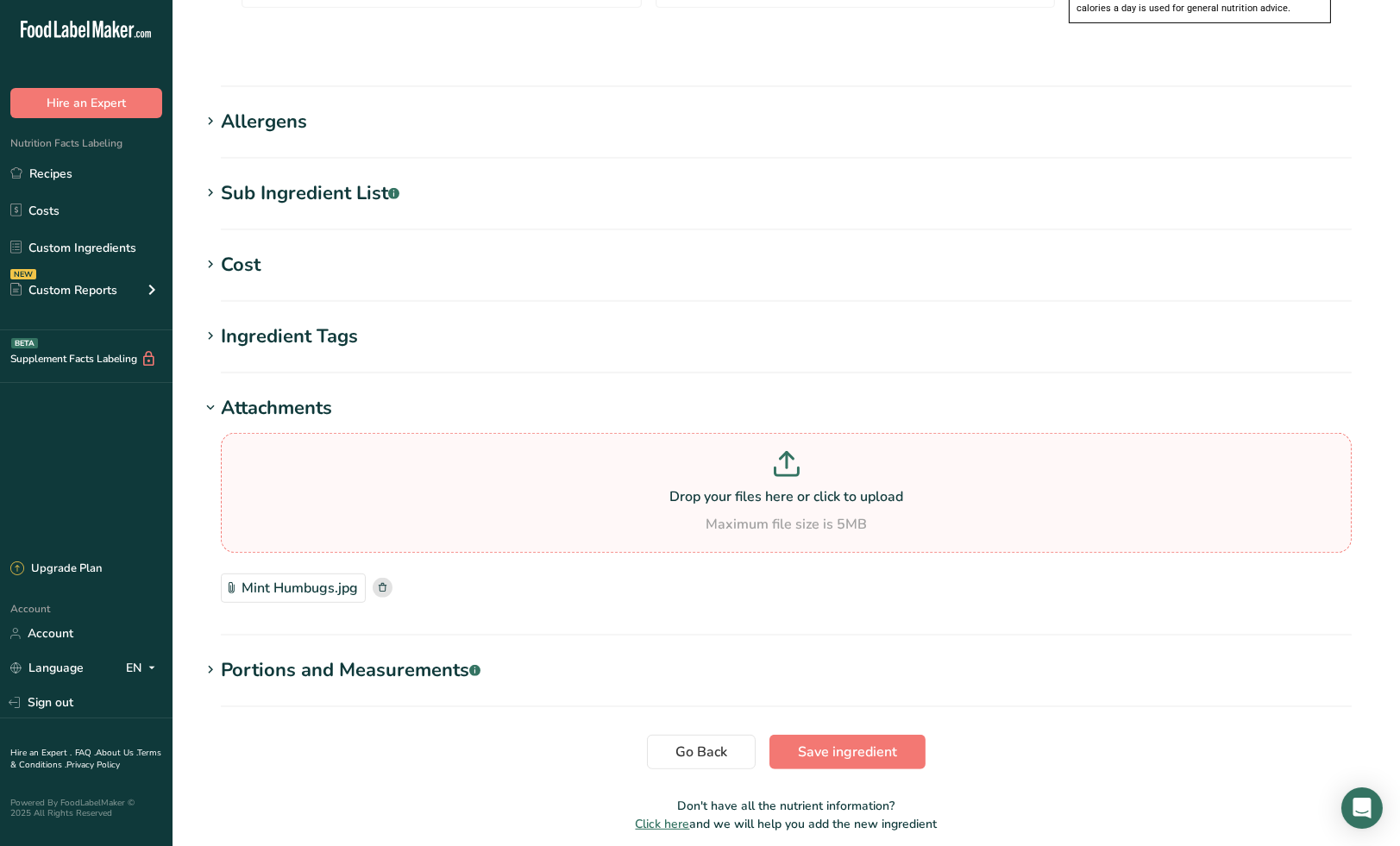
scroll to position [1428, 0]
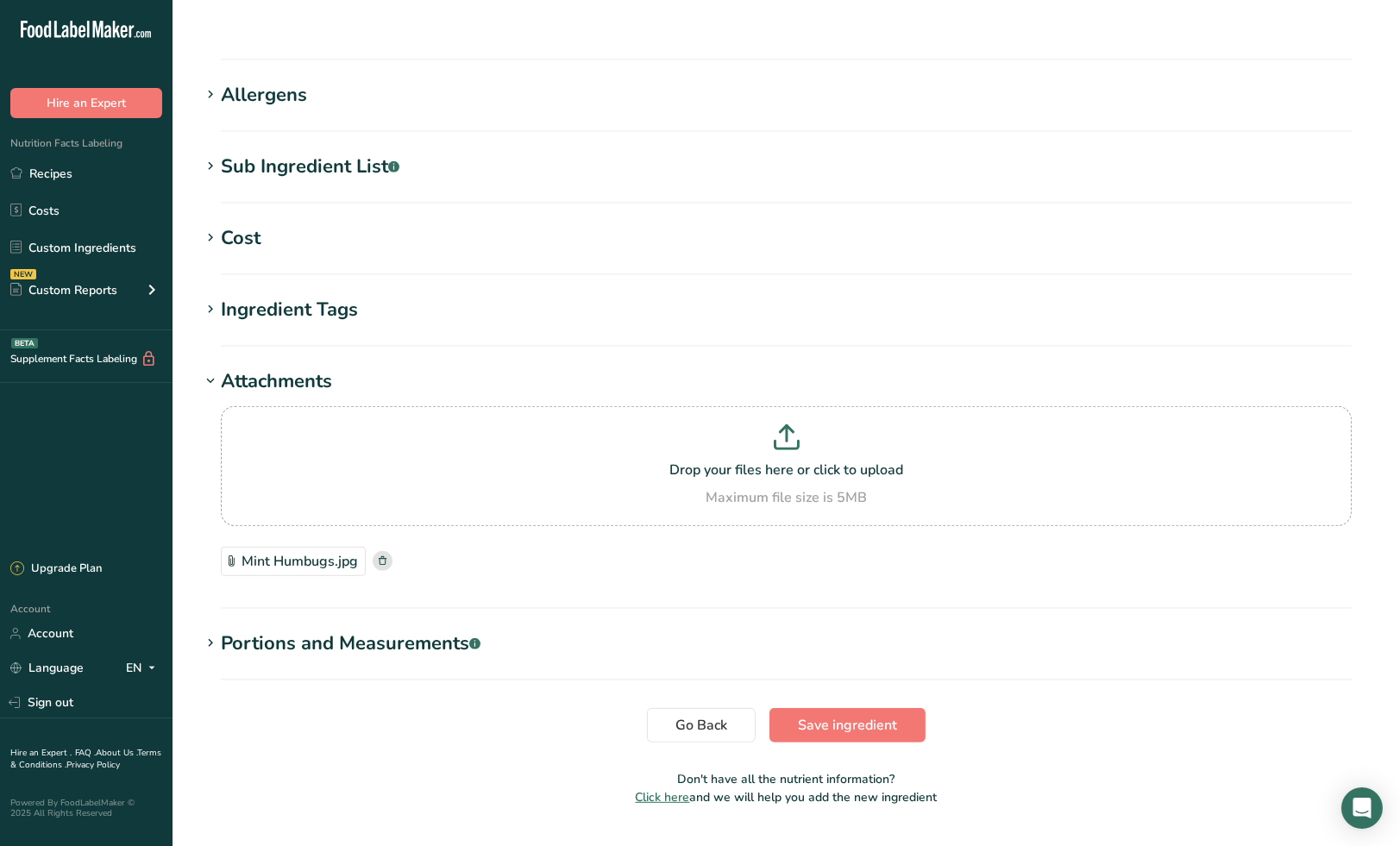
click at [374, 630] on div "Portions and Measurements .a-a{fill:#347362;}.b-a{fill:#fff;}" at bounding box center [350, 644] width 260 height 29
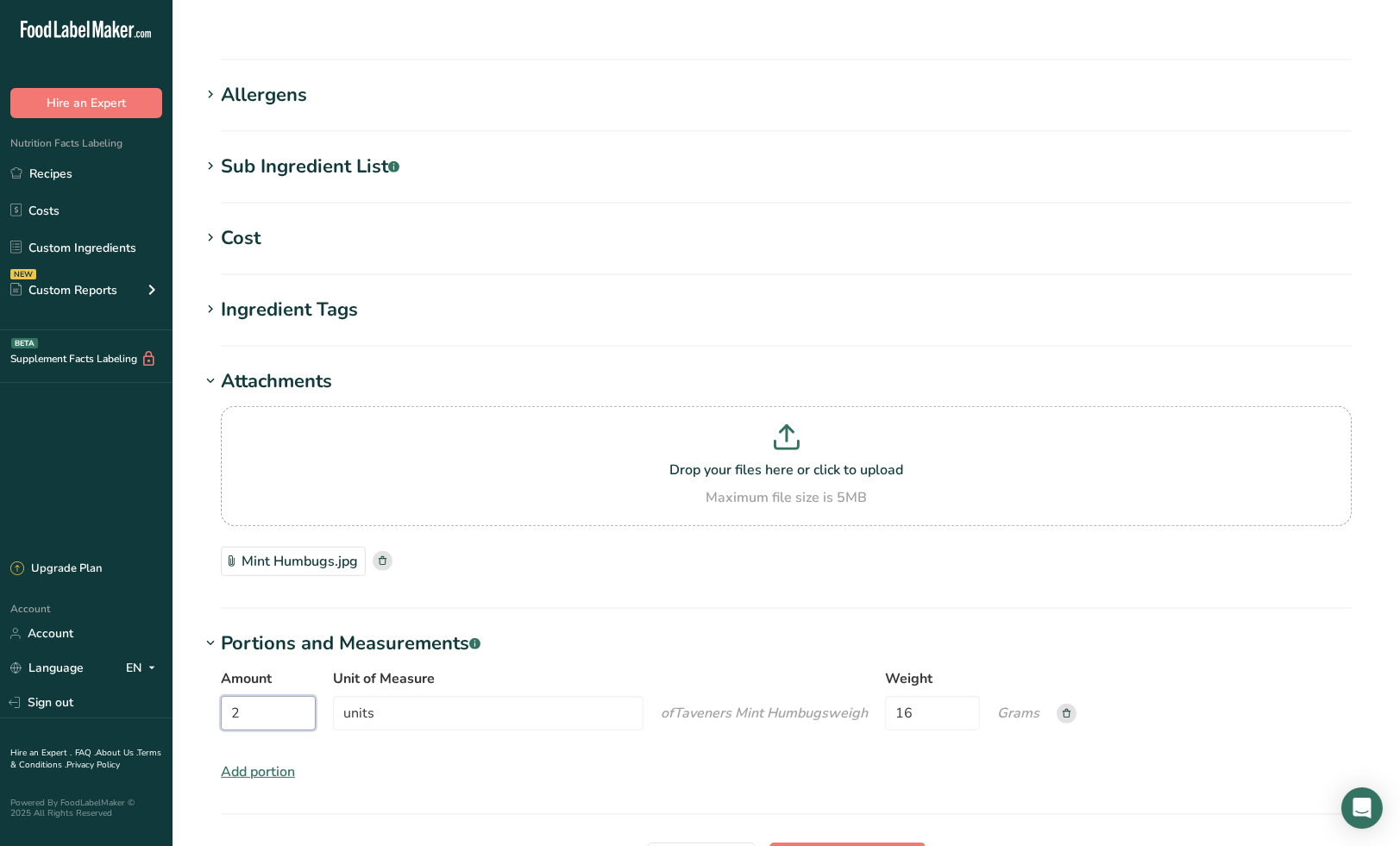
drag, startPoint x: 271, startPoint y: 674, endPoint x: 197, endPoint y: 680, distance: 74.2
type input "1"
drag, startPoint x: 406, startPoint y: 682, endPoint x: 322, endPoint y: 682, distance: 84.0
click at [322, 682] on div "Amount 1 Unit of Measure units of Taveners Mint Humbugs weigh s Weight 16 Grams" at bounding box center [786, 704] width 1131 height 72
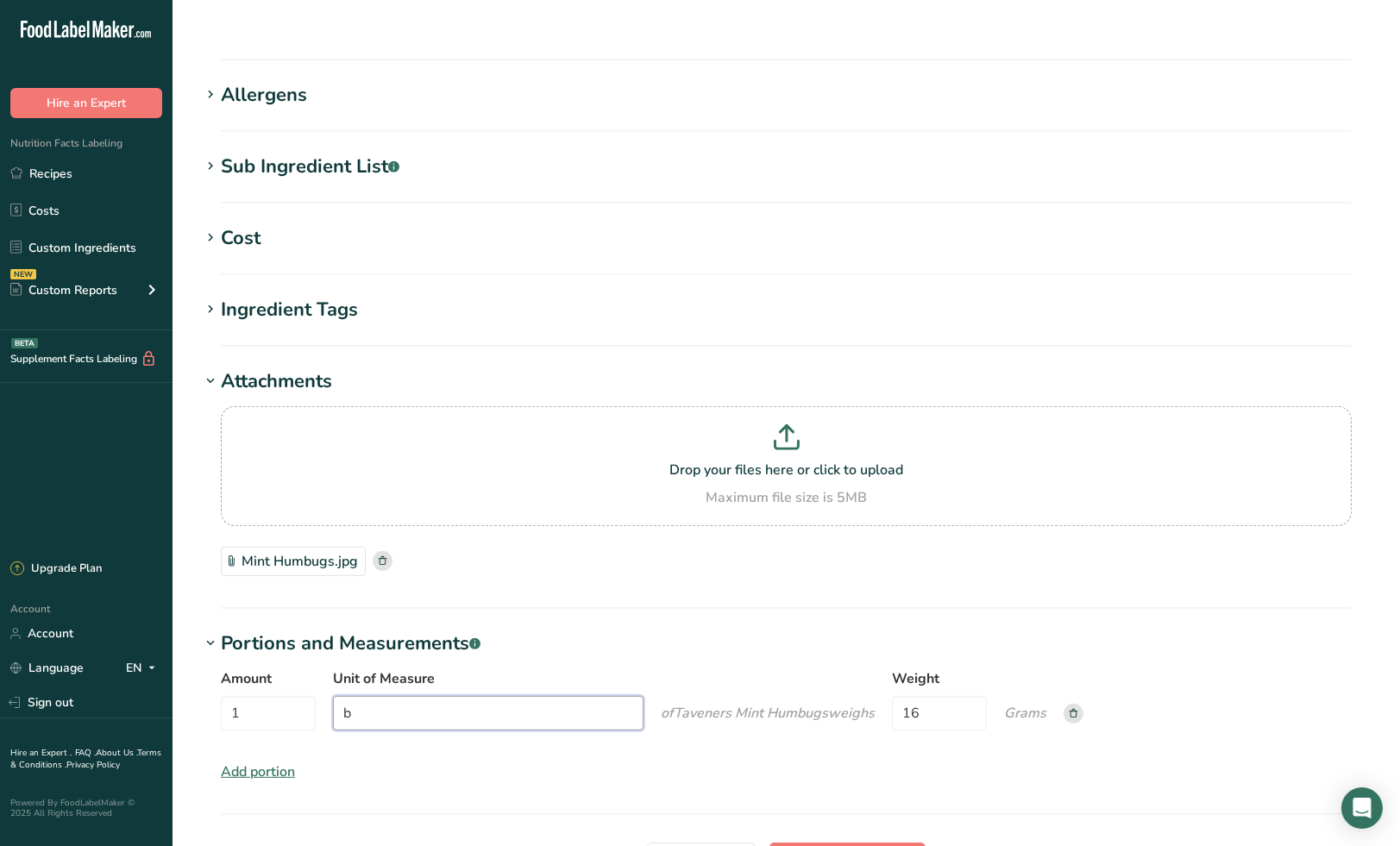
type input "Bag"
drag, startPoint x: 932, startPoint y: 674, endPoint x: 876, endPoint y: 675, distance: 56.0
click at [876, 675] on div "Amount 1 Unit of Measure Bag of Taveners Mint Humbugs weigh s Weight 16 Grams" at bounding box center [786, 704] width 1131 height 72
type input "150"
click at [849, 845] on span "Save ingredient" at bounding box center [847, 859] width 99 height 21
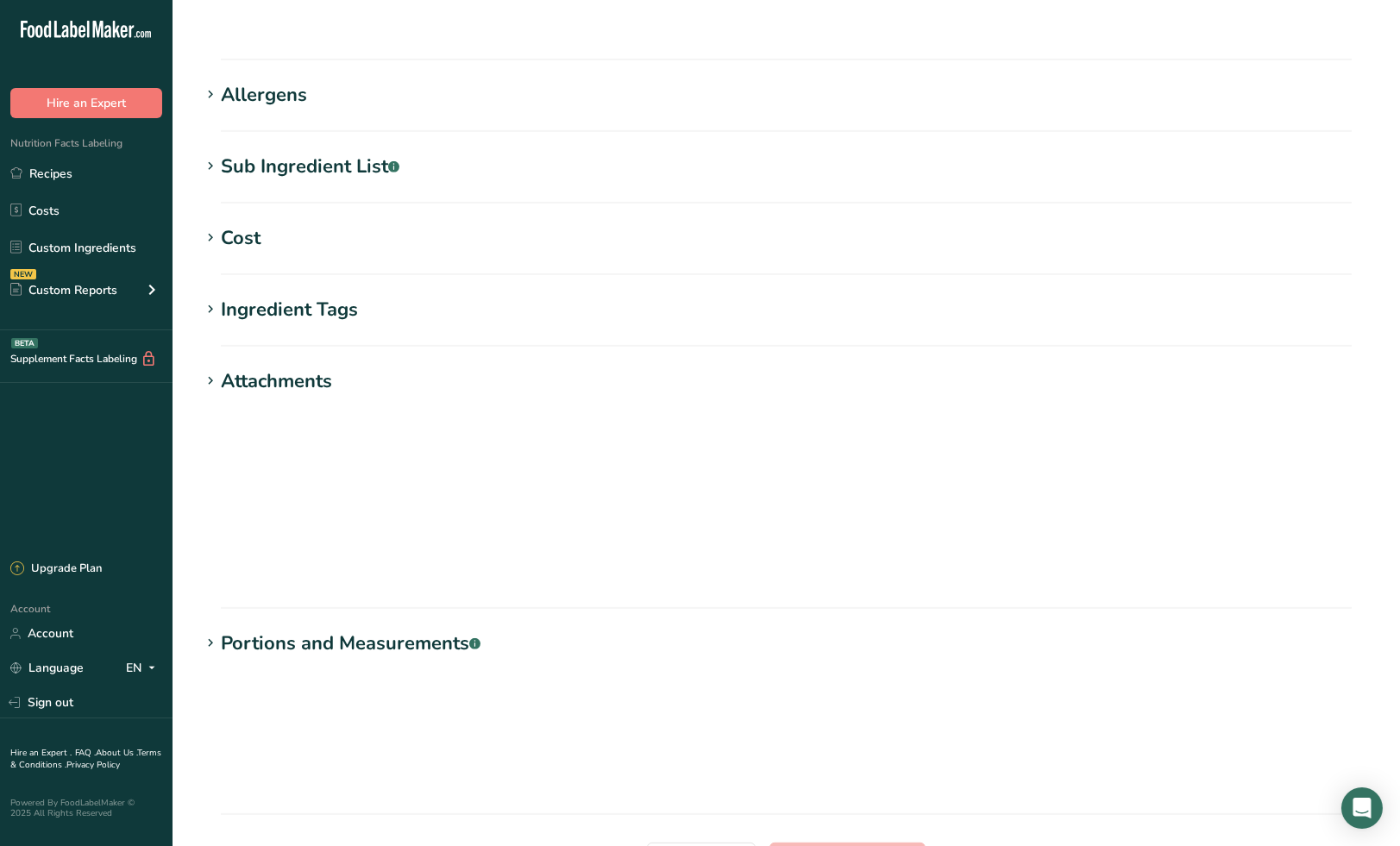
scroll to position [65, 0]
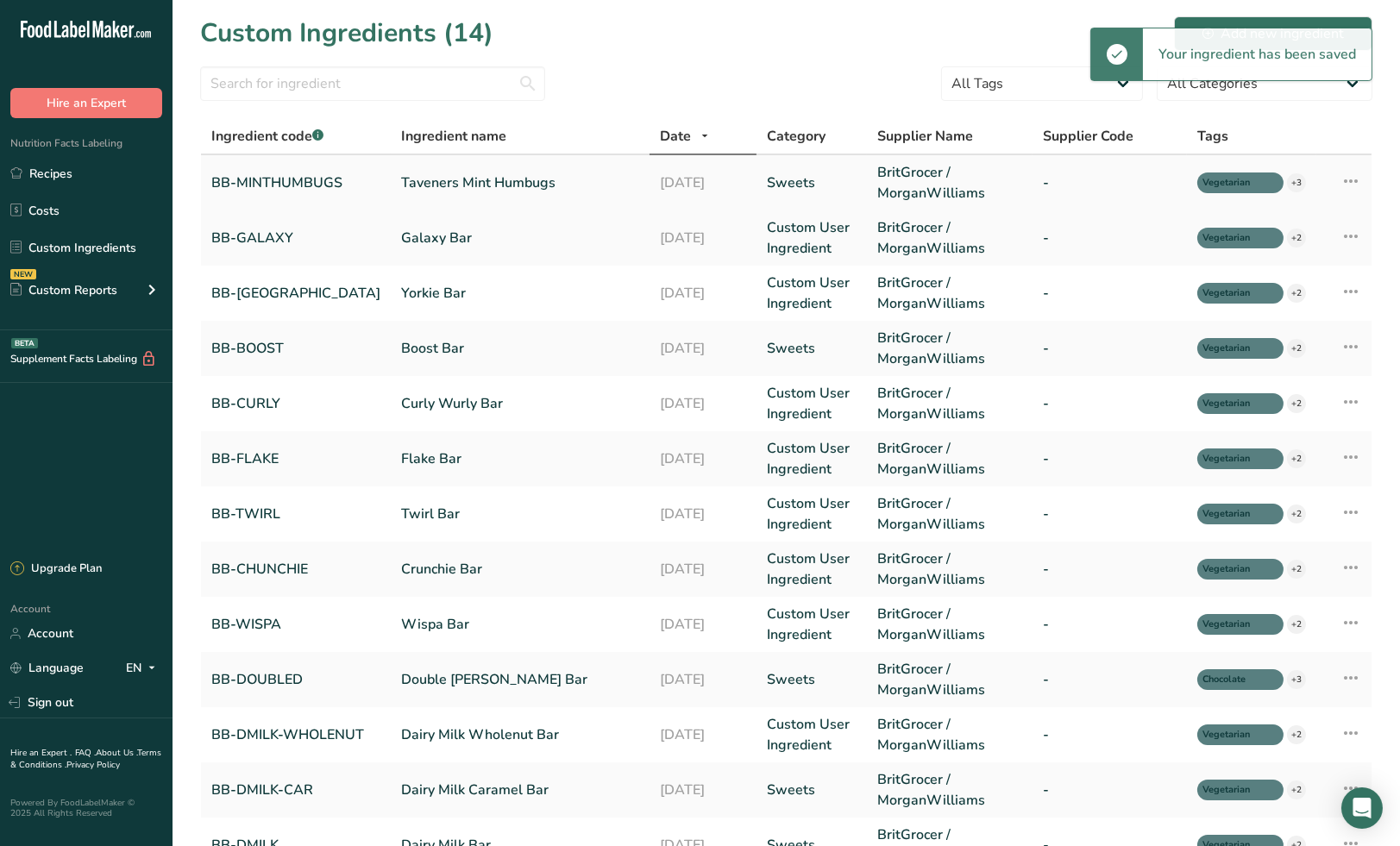
click at [513, 185] on link "Taveners Mint Humbugs" at bounding box center [520, 182] width 238 height 21
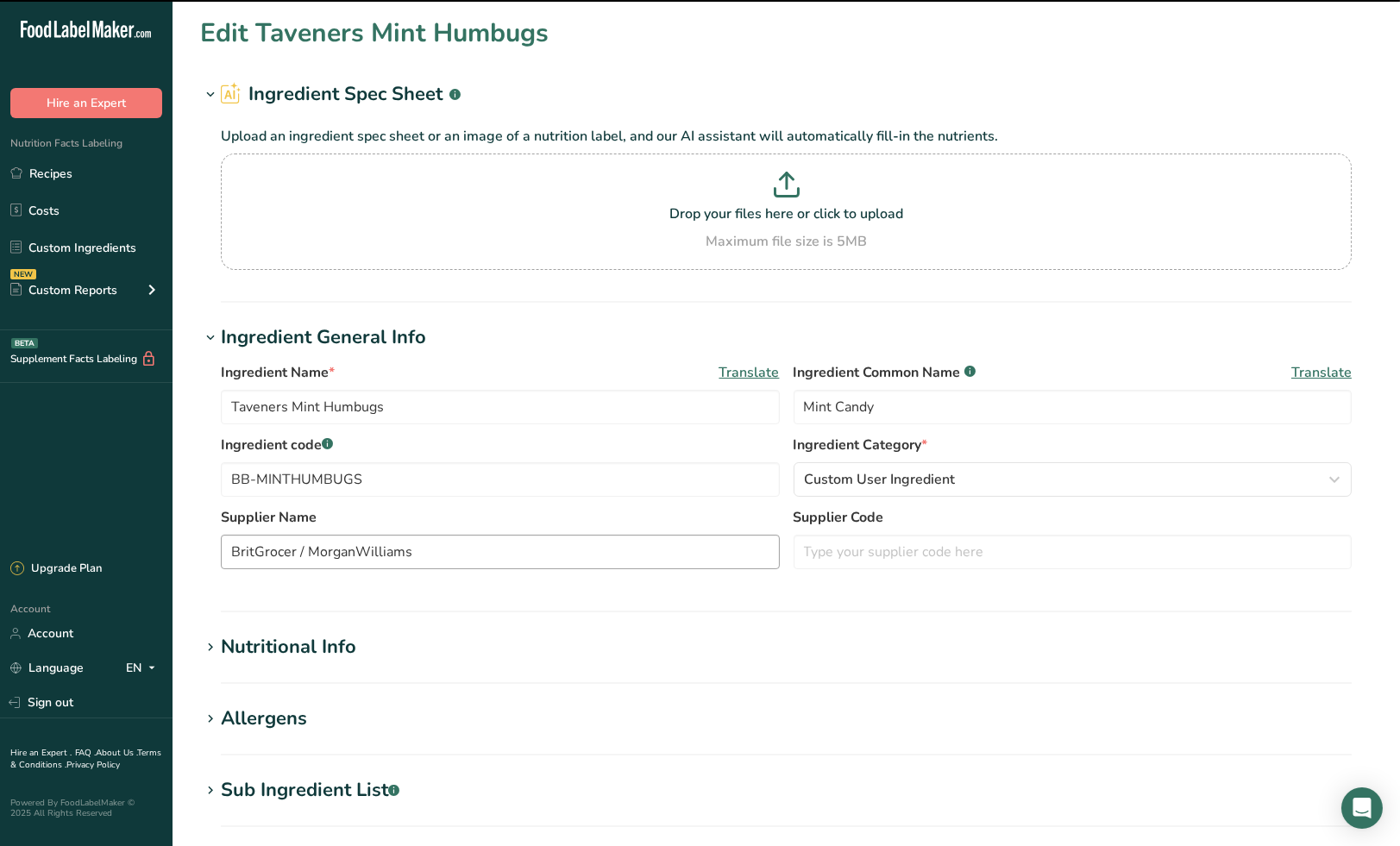
scroll to position [96, 0]
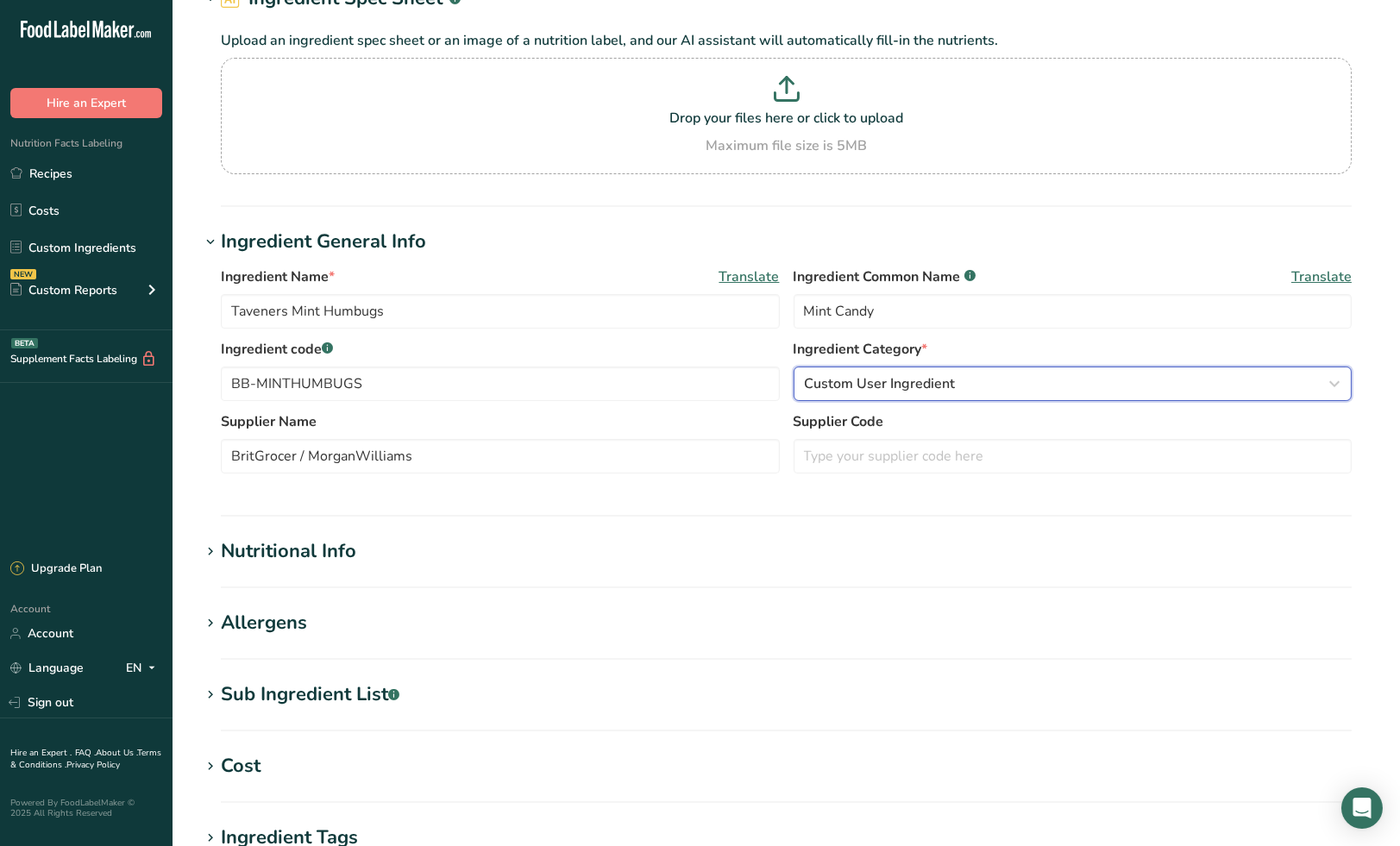
click at [918, 384] on span "Custom User Ingredient" at bounding box center [880, 383] width 151 height 21
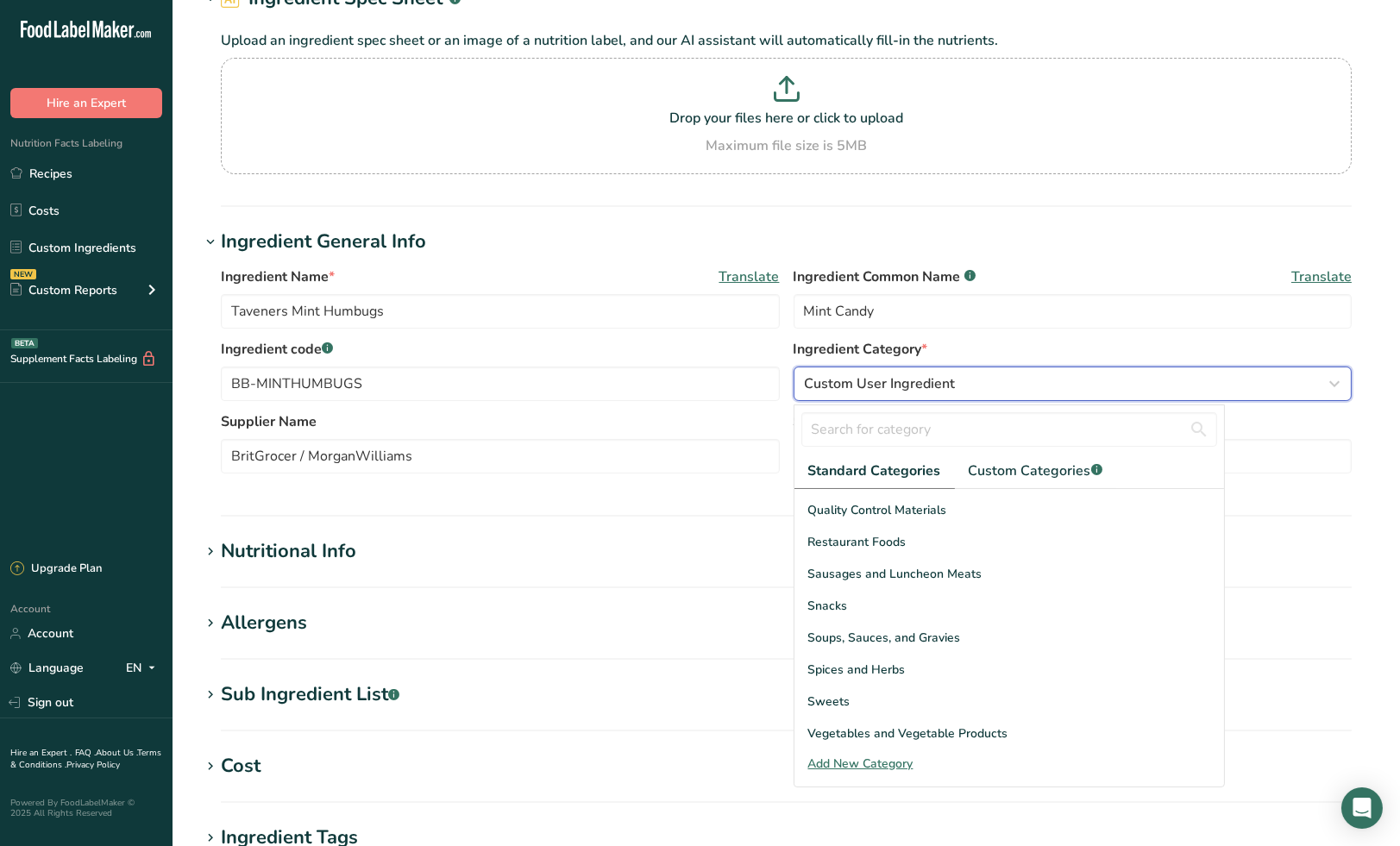
scroll to position [666, 0]
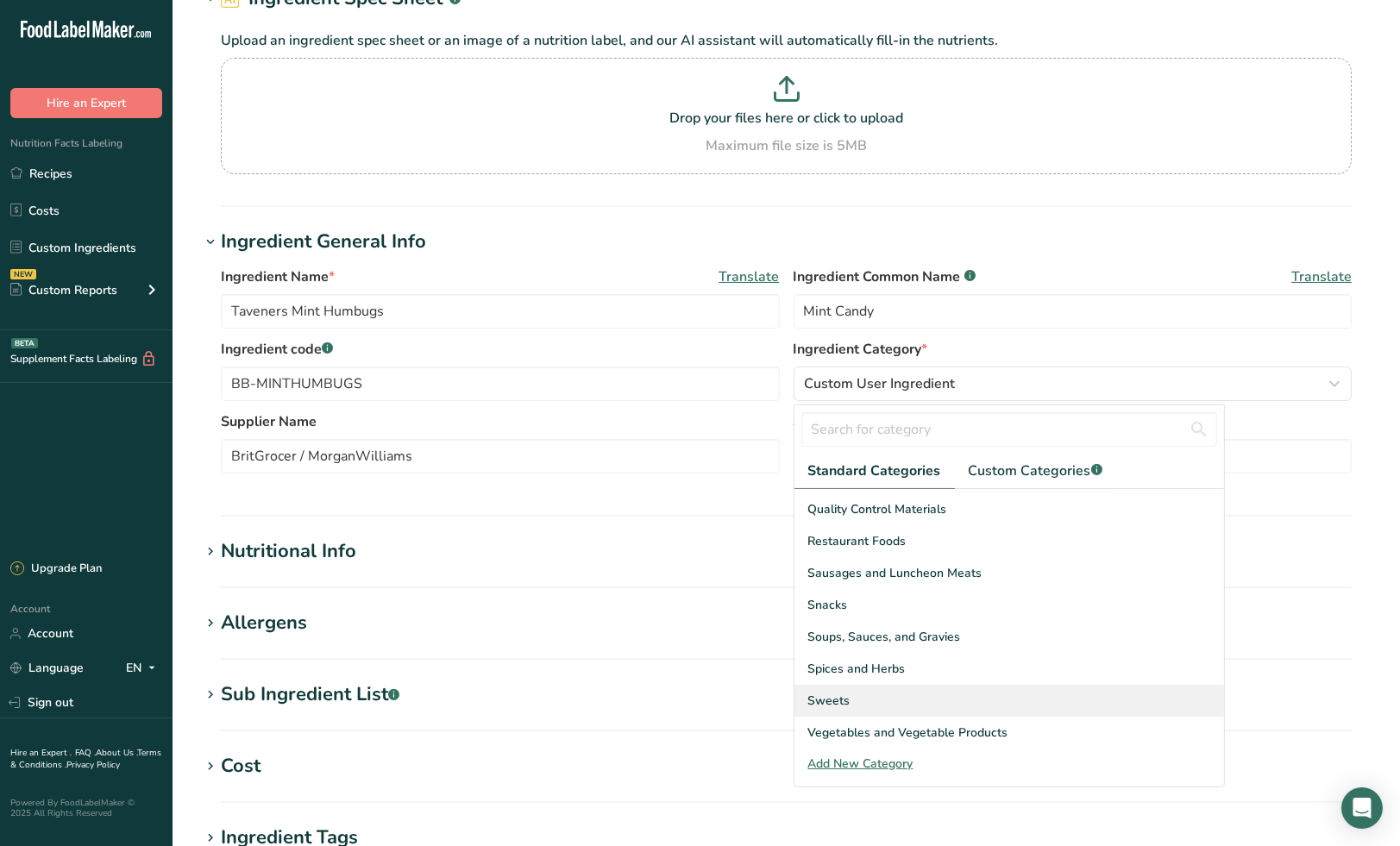
click at [876, 695] on div "Sweets" at bounding box center [1009, 701] width 430 height 32
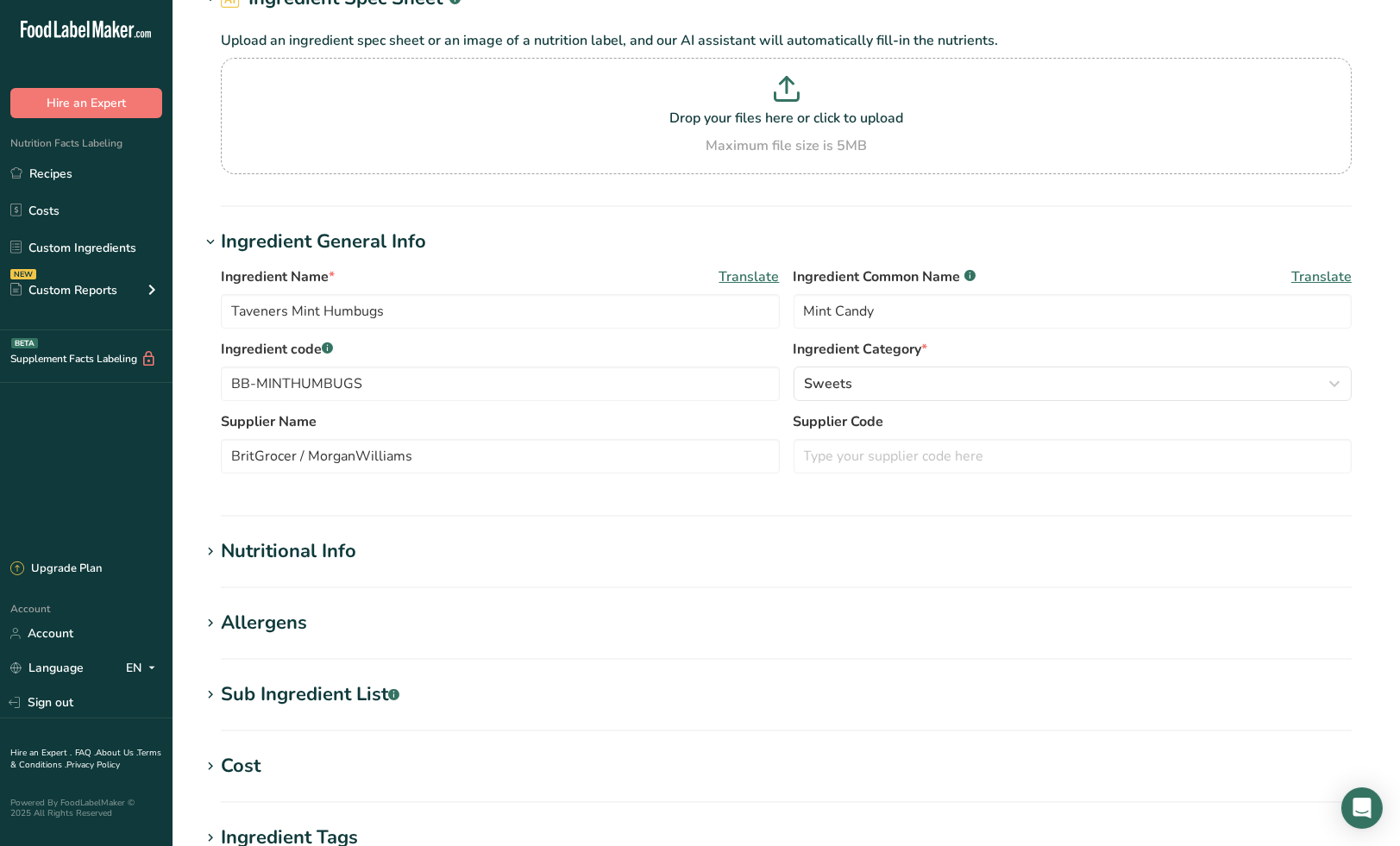
click at [757, 550] on h1 "Nutritional Info" at bounding box center [786, 552] width 1172 height 29
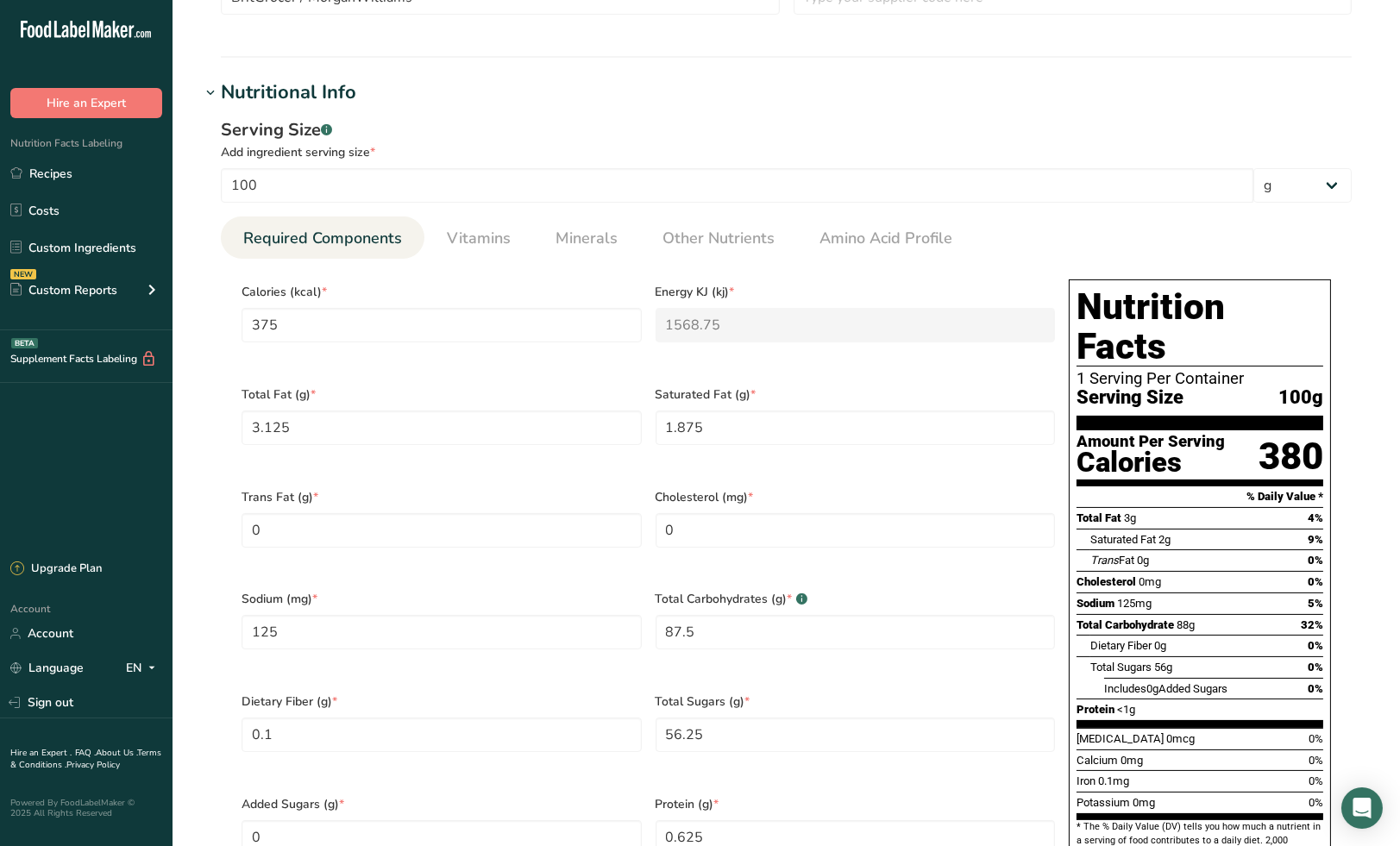
scroll to position [574, 0]
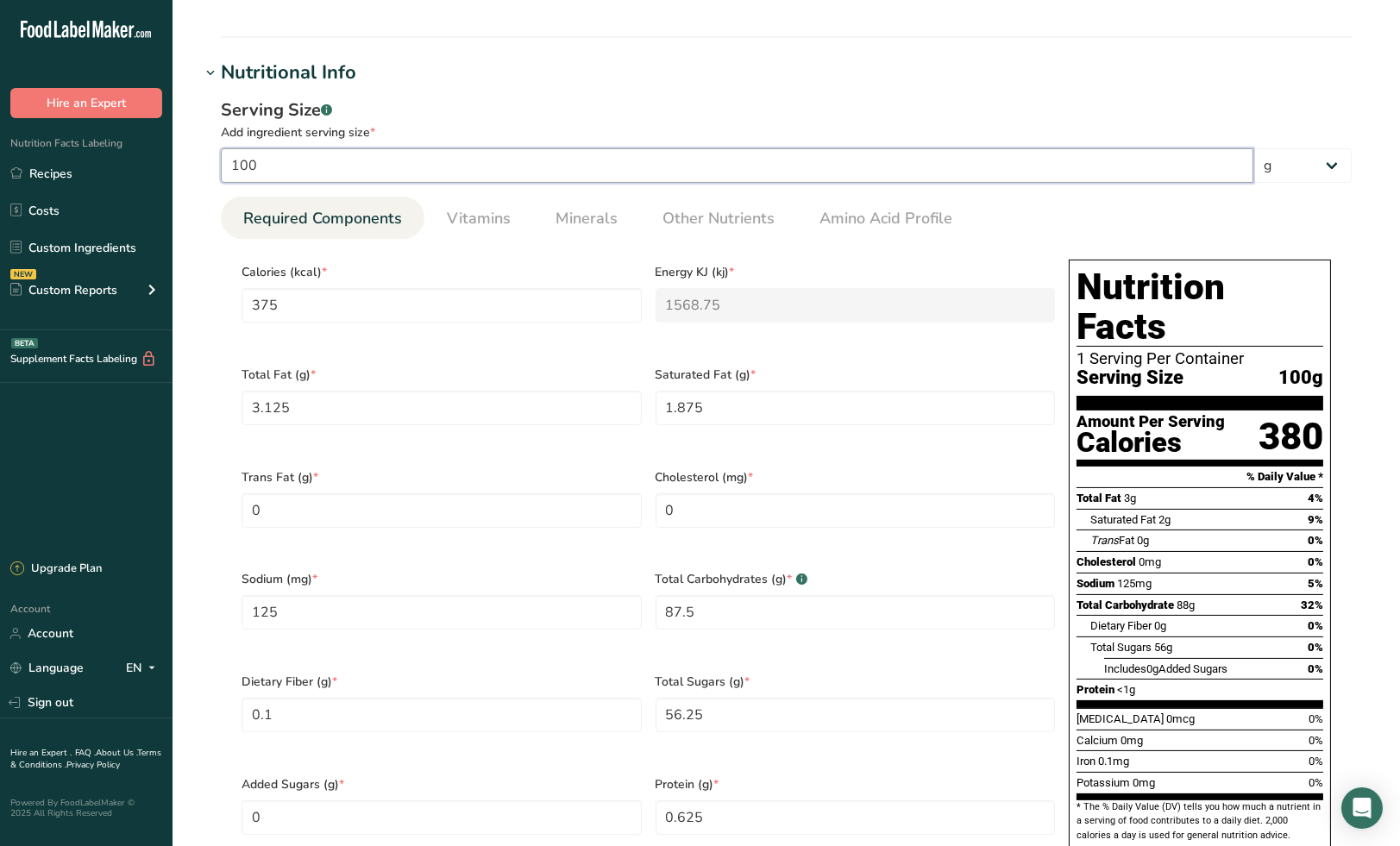
drag, startPoint x: 278, startPoint y: 161, endPoint x: 214, endPoint y: 163, distance: 64.0
click at [214, 163] on div "Serving Size .a-a{fill:#347362;}.b-a{fill:#fff;} Add ingredient serving size * …" at bounding box center [786, 490] width 1172 height 805
type input "1"
type input "3.75"
type KJ "15.6875"
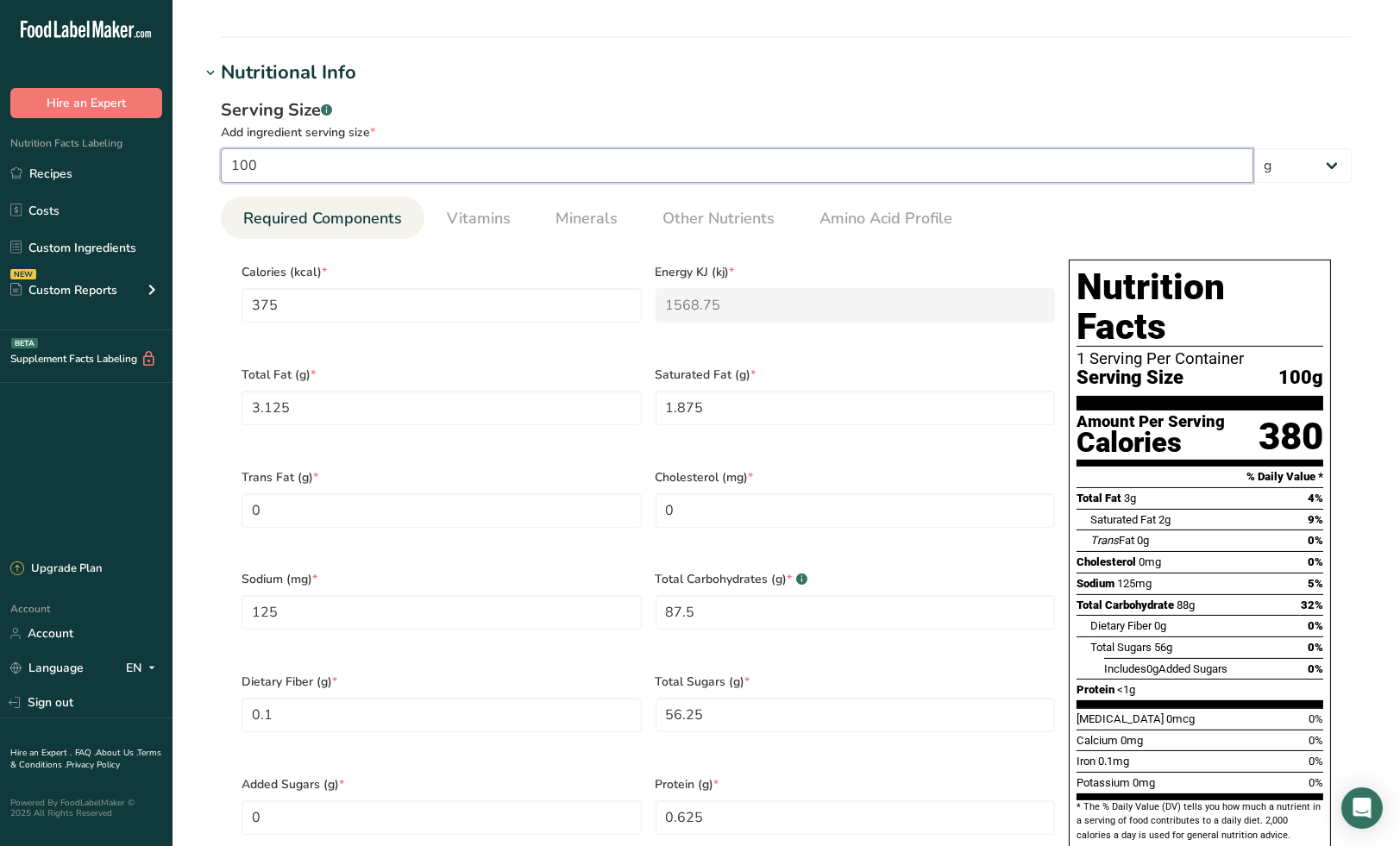
type Fat "0.0313"
type Fat "0.0188"
type input "1.25"
type Carbohydrates "0.875"
type Fiber "0.001"
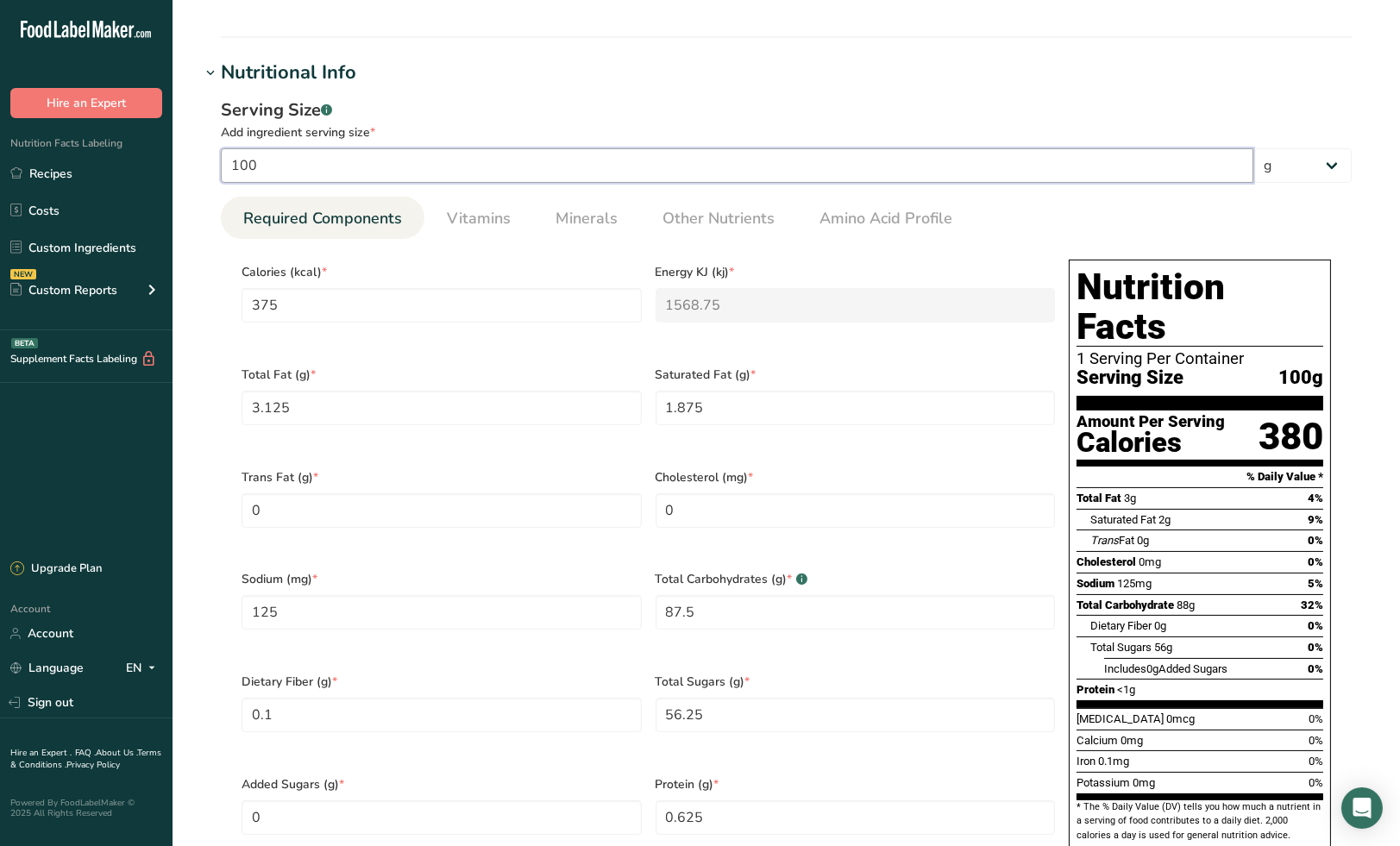
type Sugars "0.5625"
type input "0.0063"
type input "16"
type input "60"
type KJ "251"
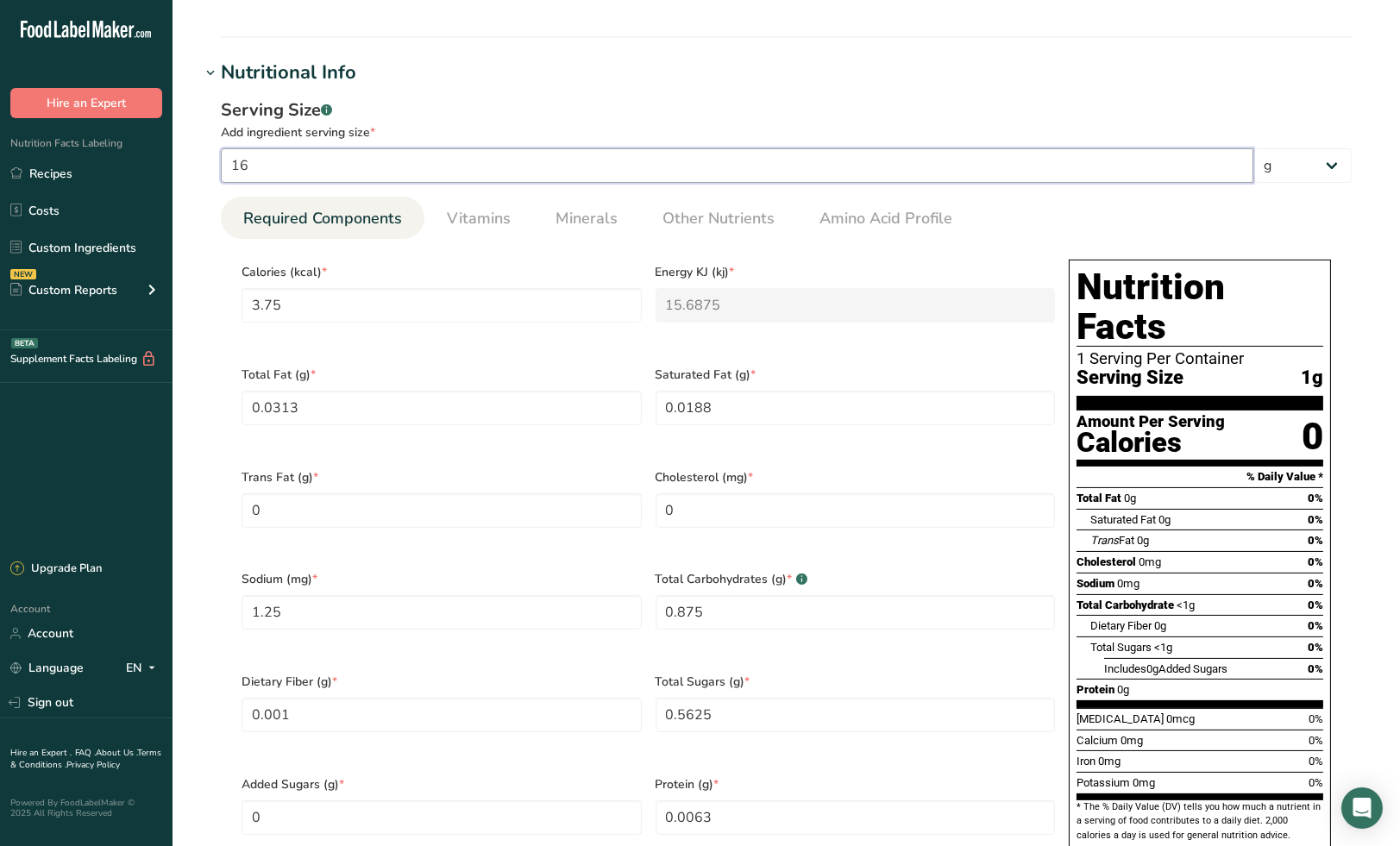
type Fat "0.5"
type Fat "0.3"
type input "20"
type Carbohydrates "14"
type Fiber "0.016"
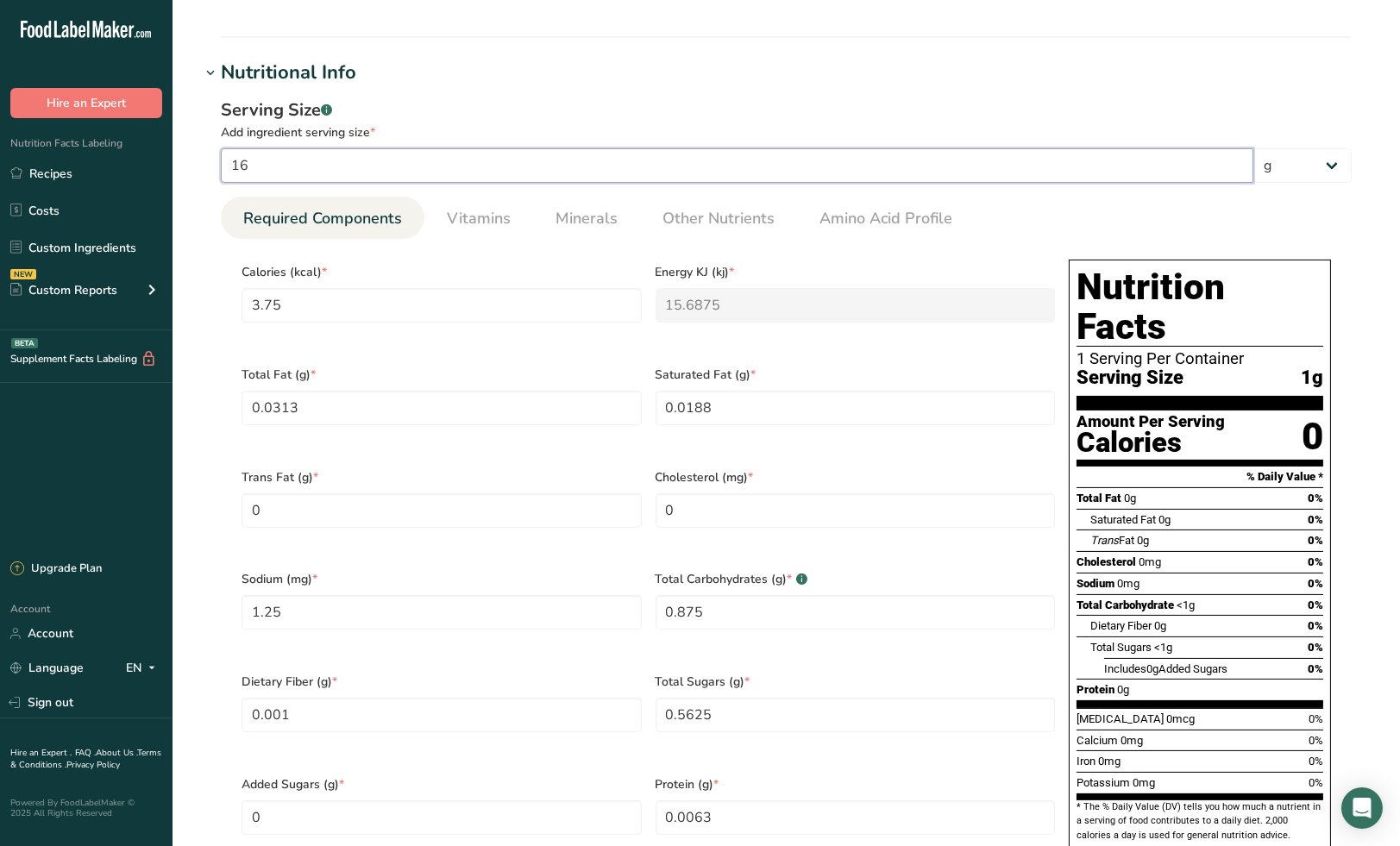
type Sugars "9"
type input "0.1"
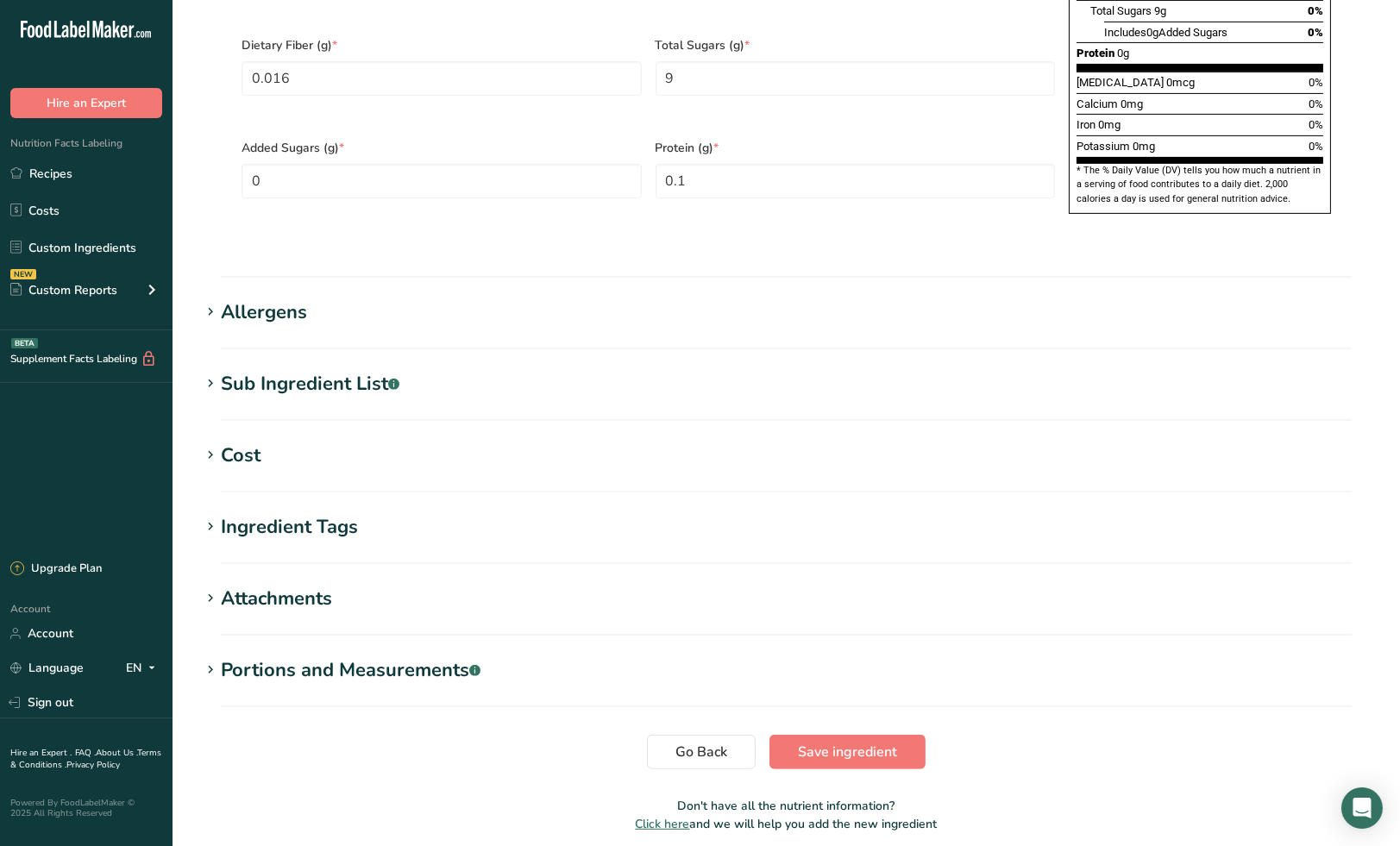
scroll to position [1239, 0]
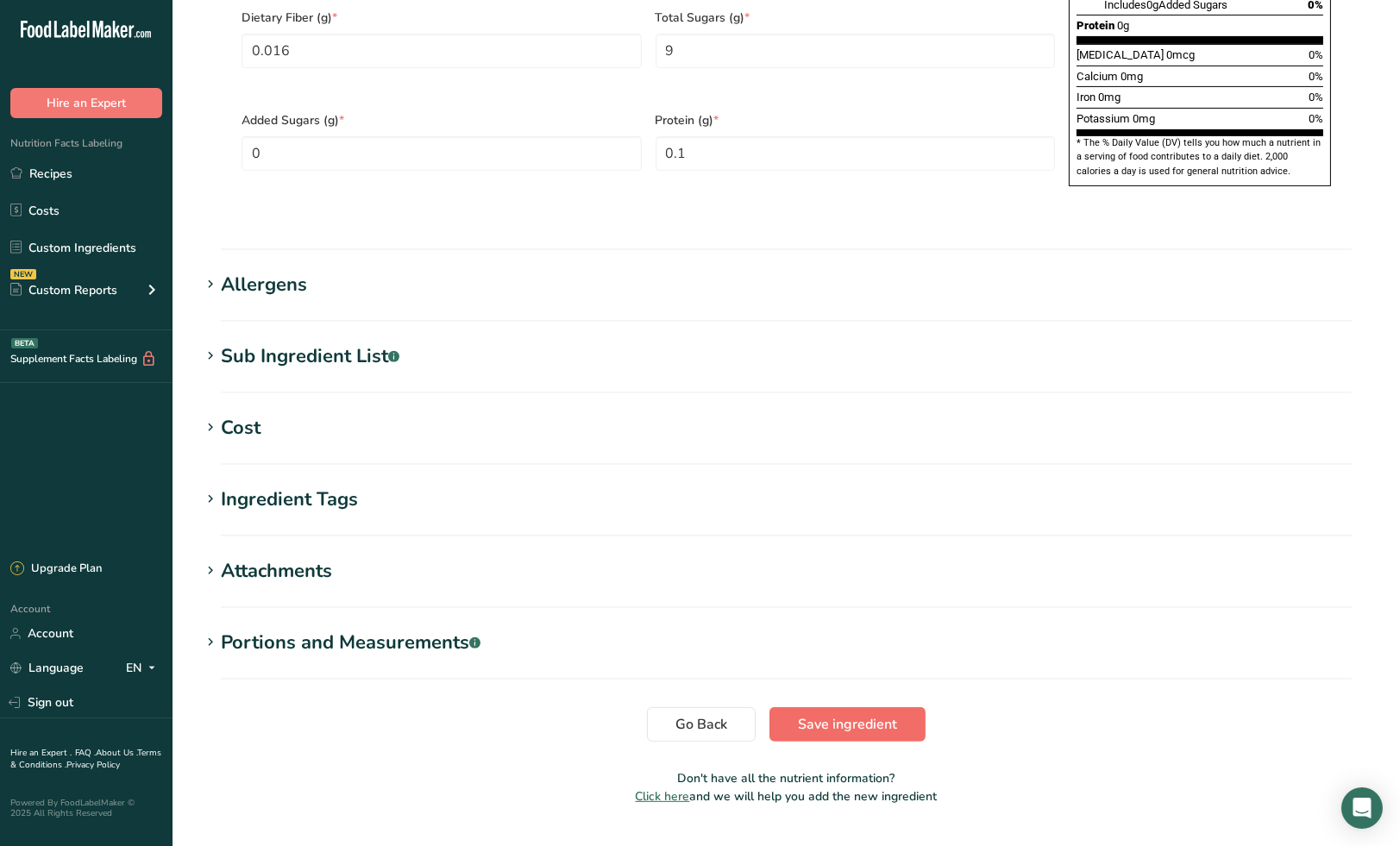
type input "16"
click at [884, 714] on span "Save ingredient" at bounding box center [847, 724] width 99 height 21
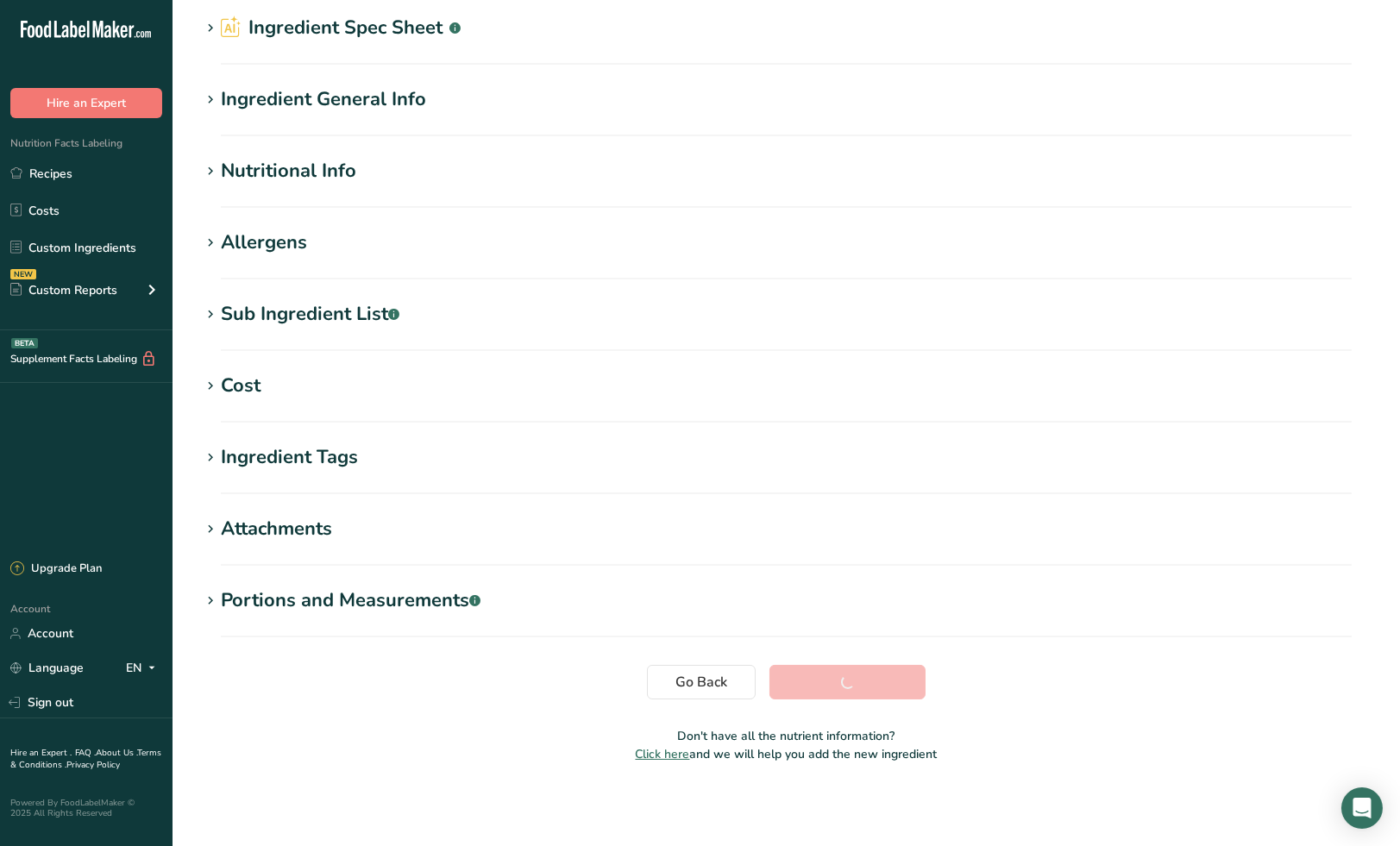
scroll to position [65, 0]
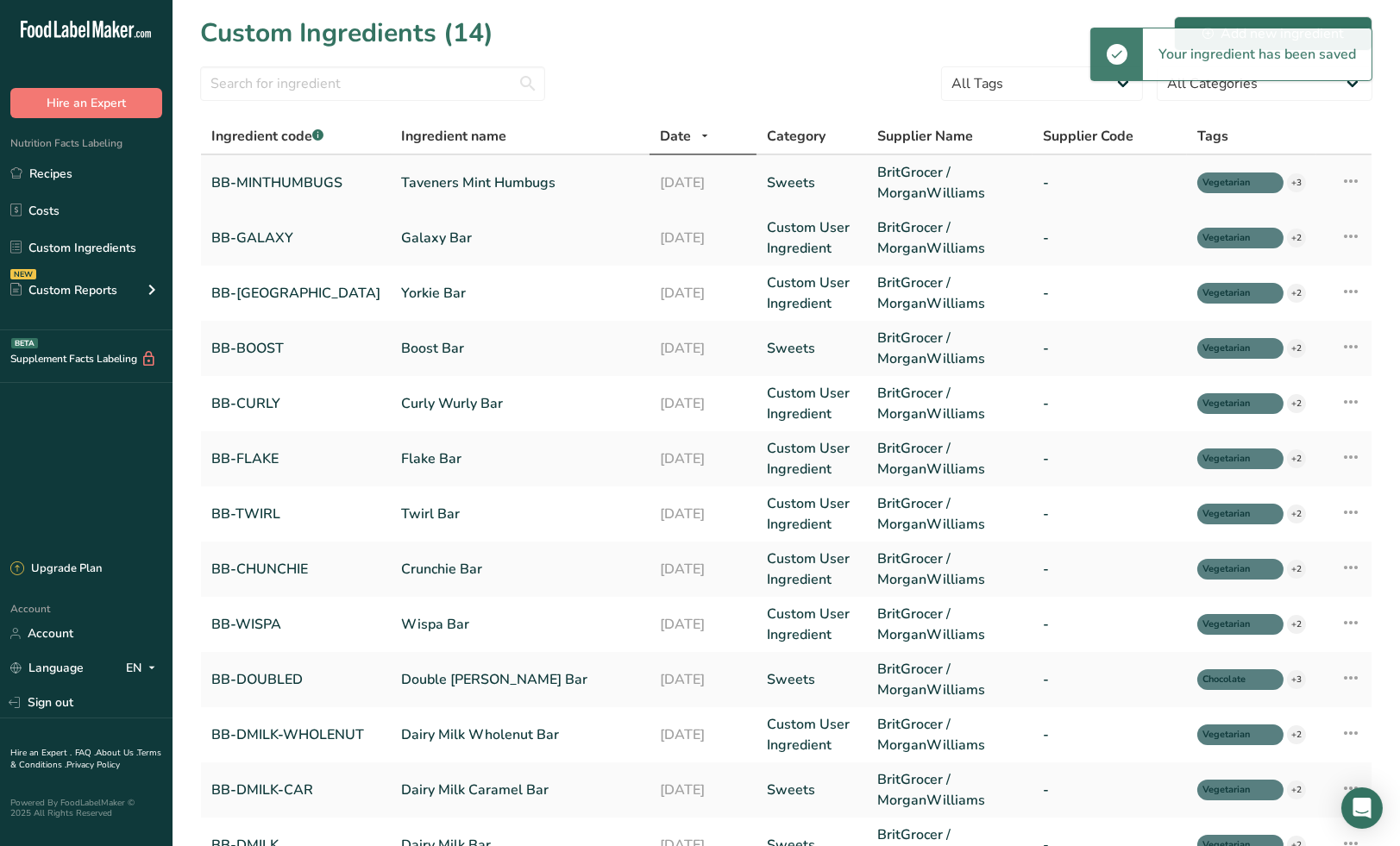
click at [509, 179] on link "Taveners Mint Humbugs" at bounding box center [520, 182] width 238 height 21
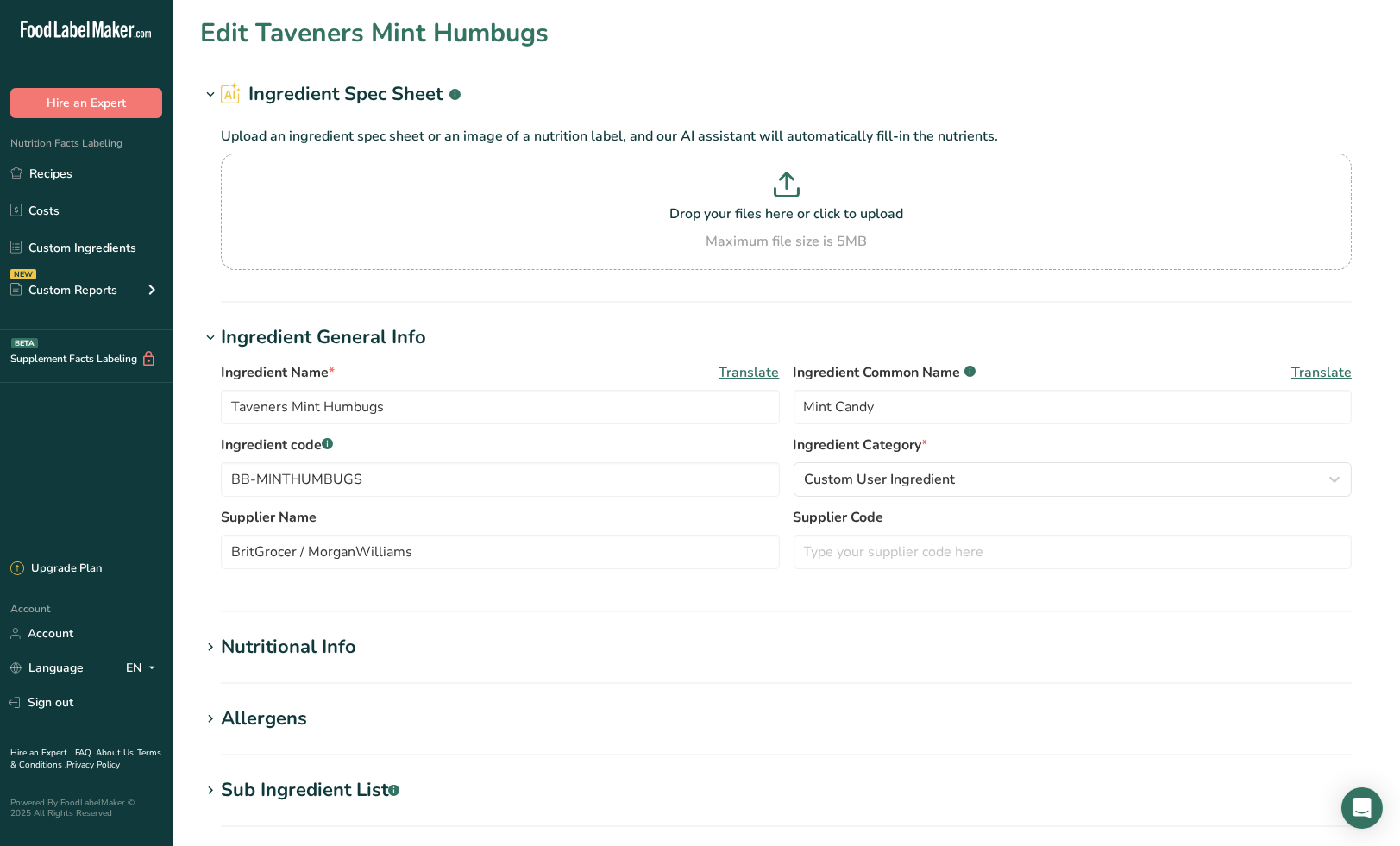
click at [1313, 367] on span "Translate" at bounding box center [1321, 373] width 61 height 21
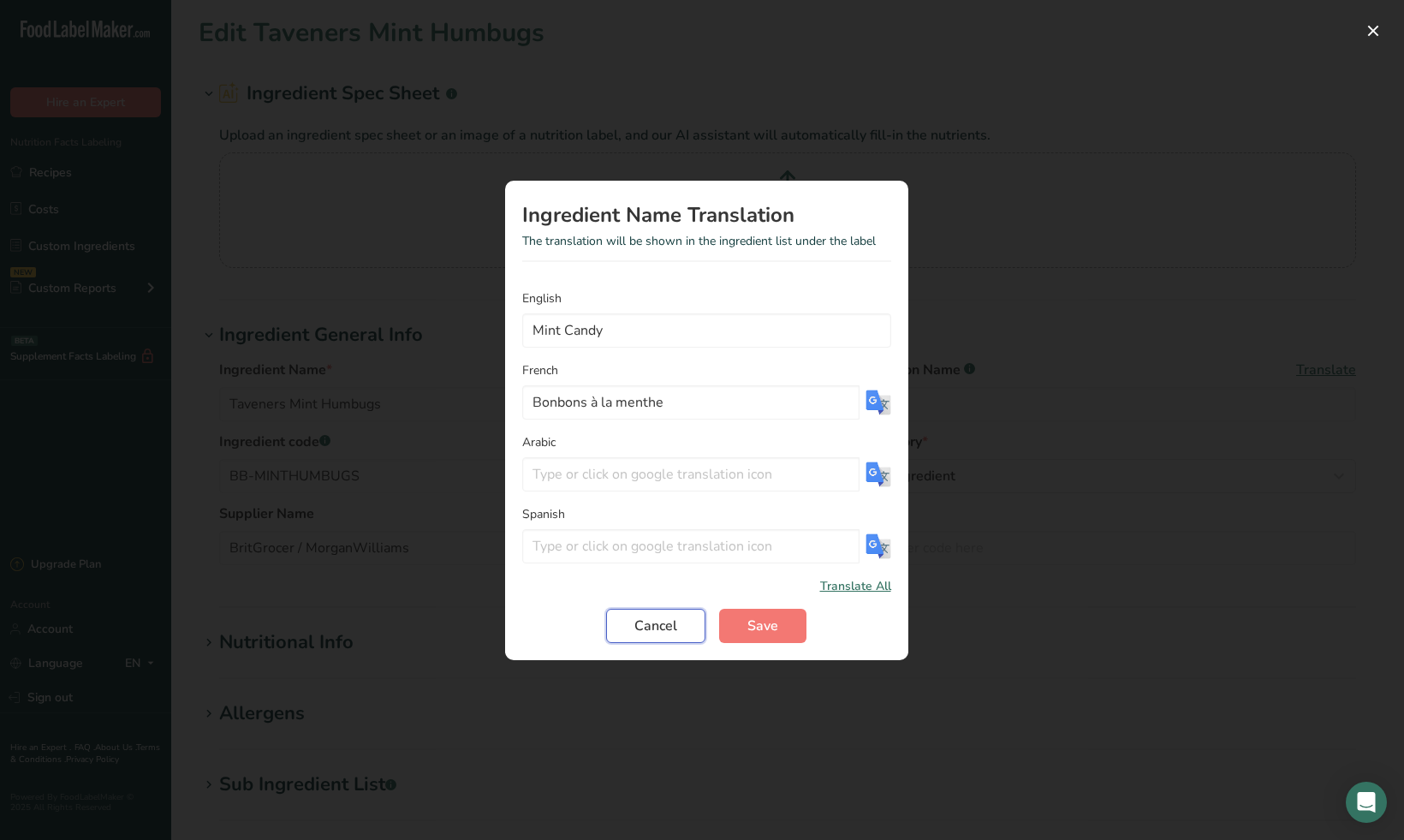
click at [652, 628] on span "Cancel" at bounding box center [655, 625] width 43 height 20
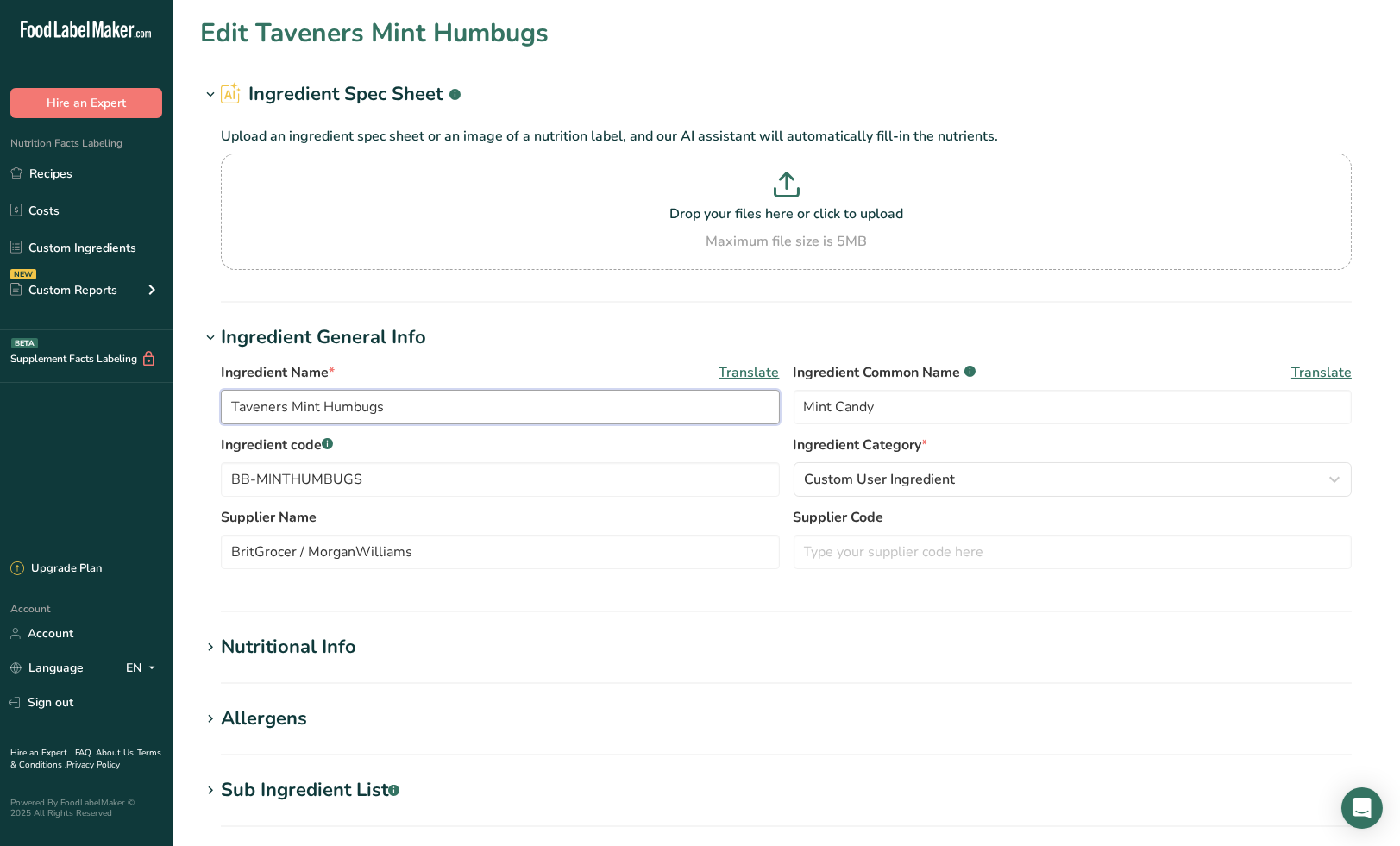
click at [290, 406] on input "Taveners Mint Humbugs" at bounding box center [500, 406] width 559 height 35
type input "Mint Humbugs"
click at [1000, 490] on button "Custom User Ingredient" at bounding box center [1073, 480] width 559 height 35
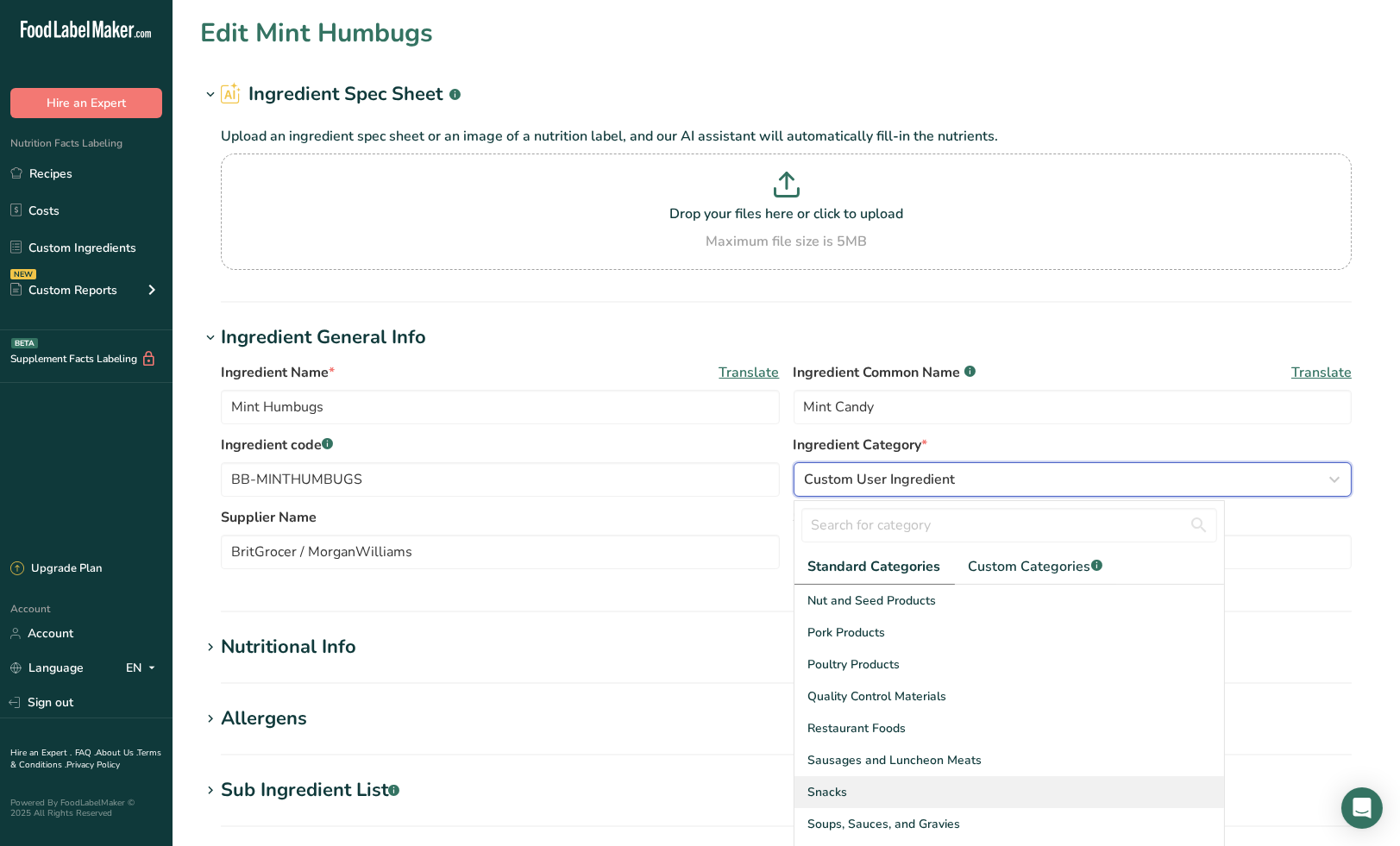
scroll to position [666, 0]
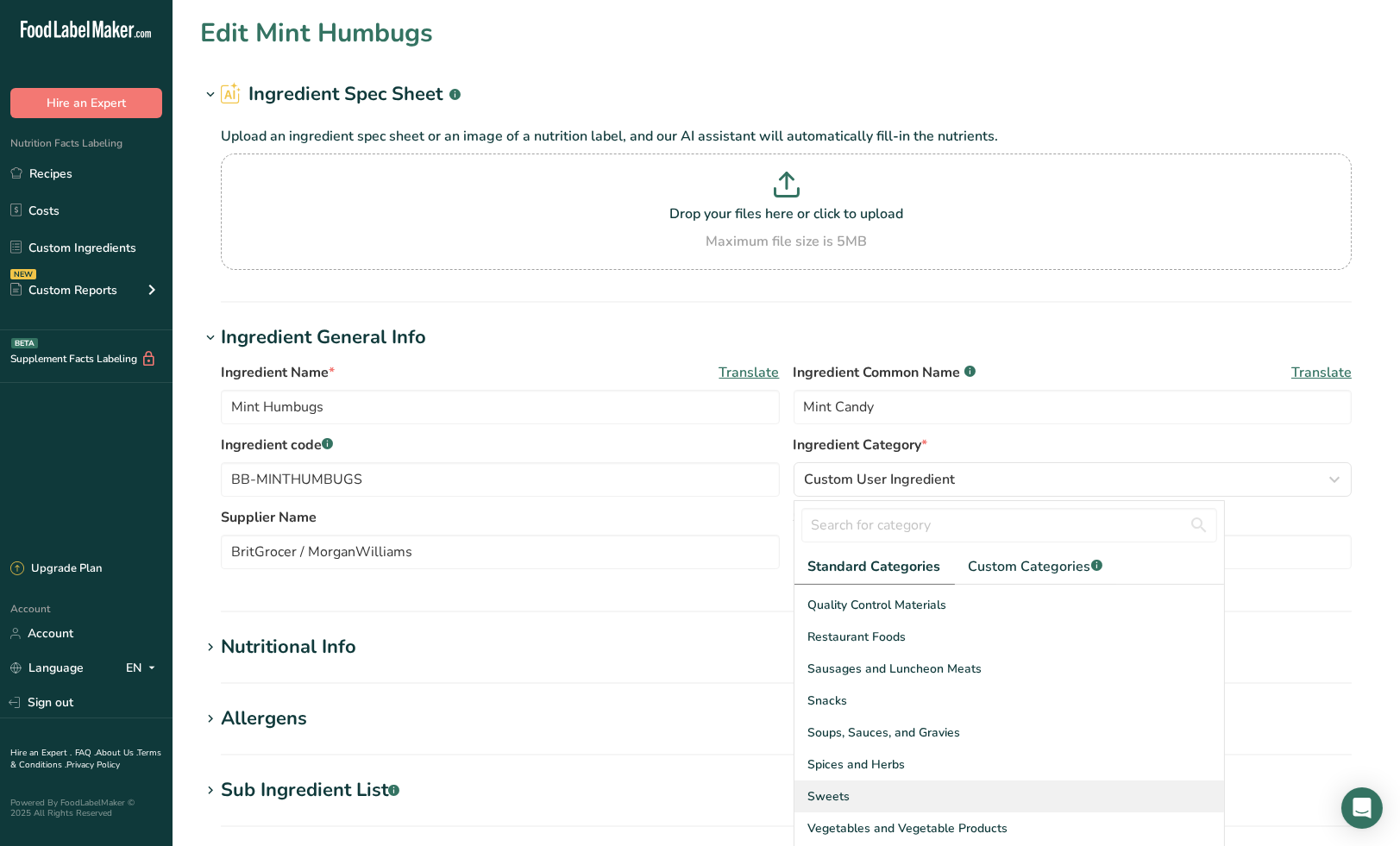
click at [854, 789] on div "Sweets" at bounding box center [1009, 797] width 430 height 32
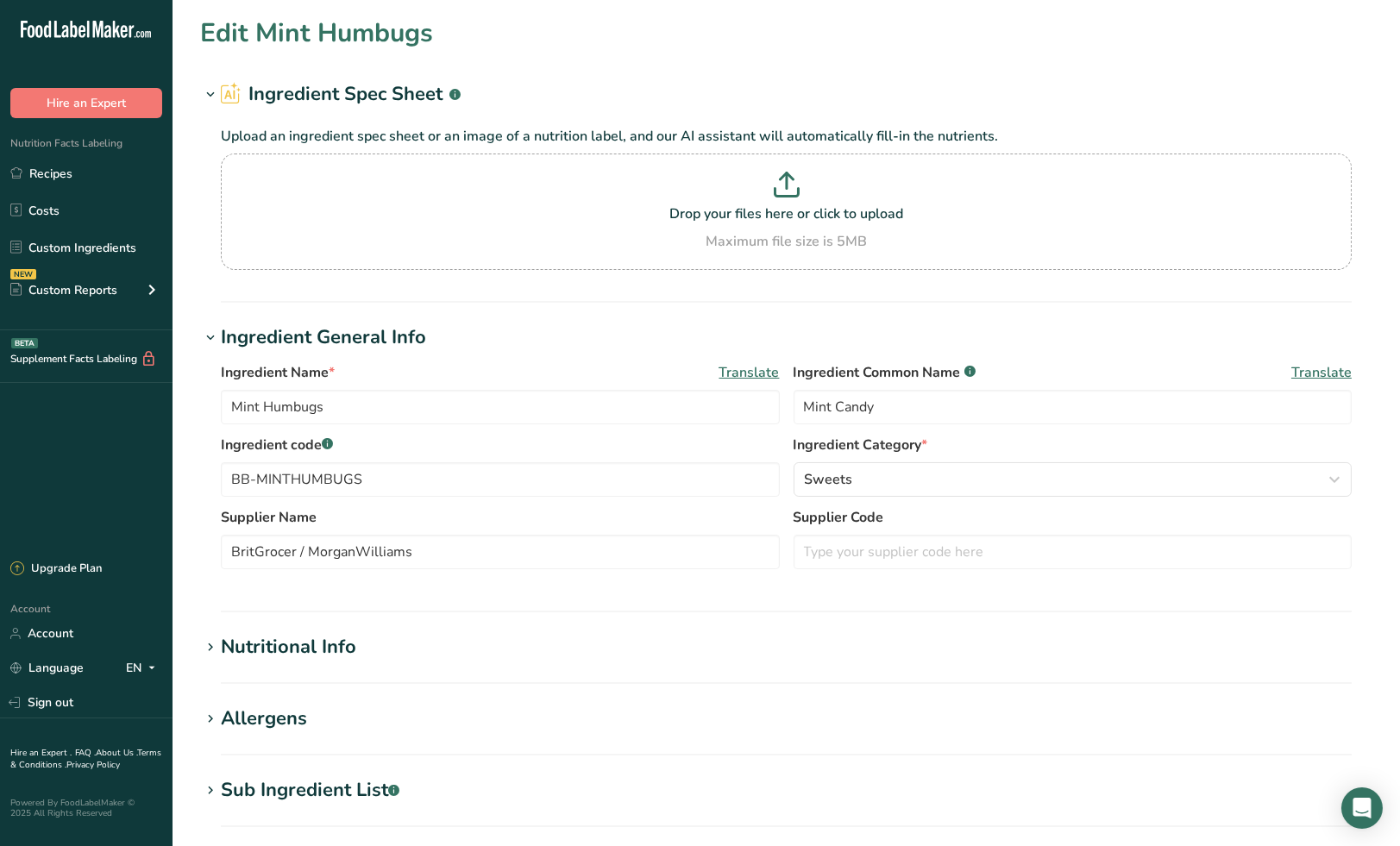
click at [768, 585] on div "Ingredient Name * Translate Mint Humbugs Ingredient Common Name .a-a{fill:#3473…" at bounding box center [786, 471] width 1172 height 238
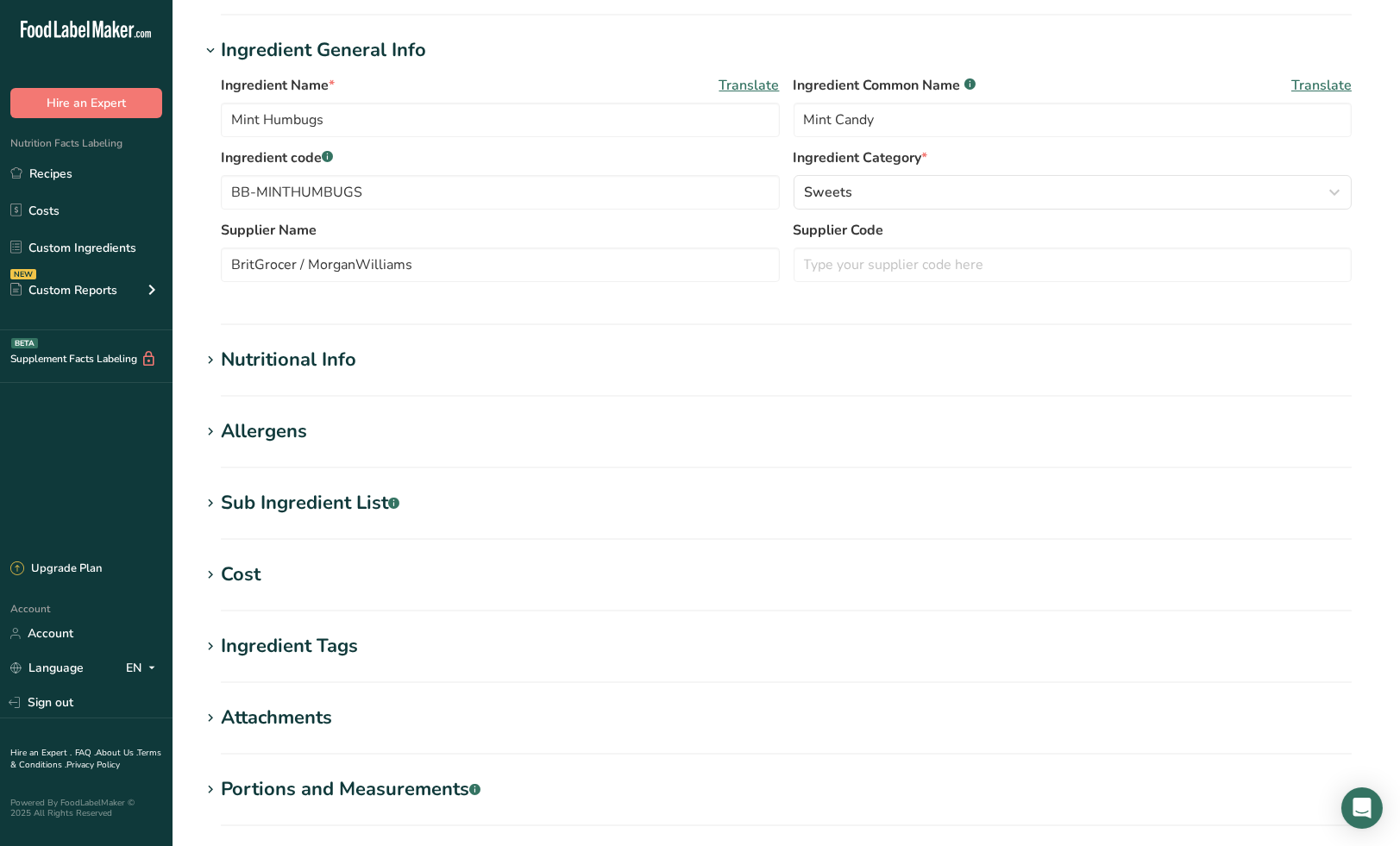
scroll to position [383, 0]
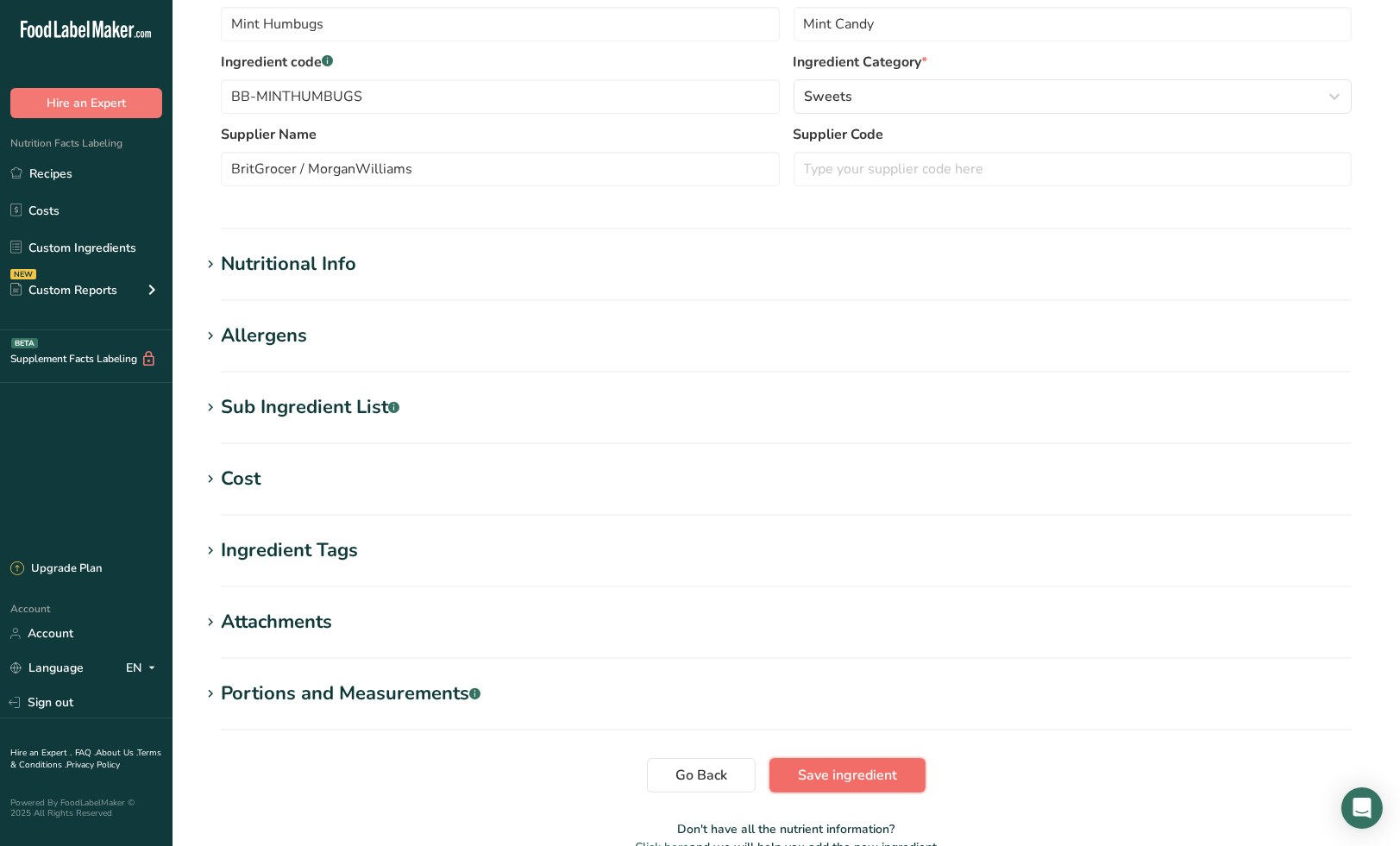
click at [851, 776] on span "Save ingredient" at bounding box center [847, 775] width 99 height 21
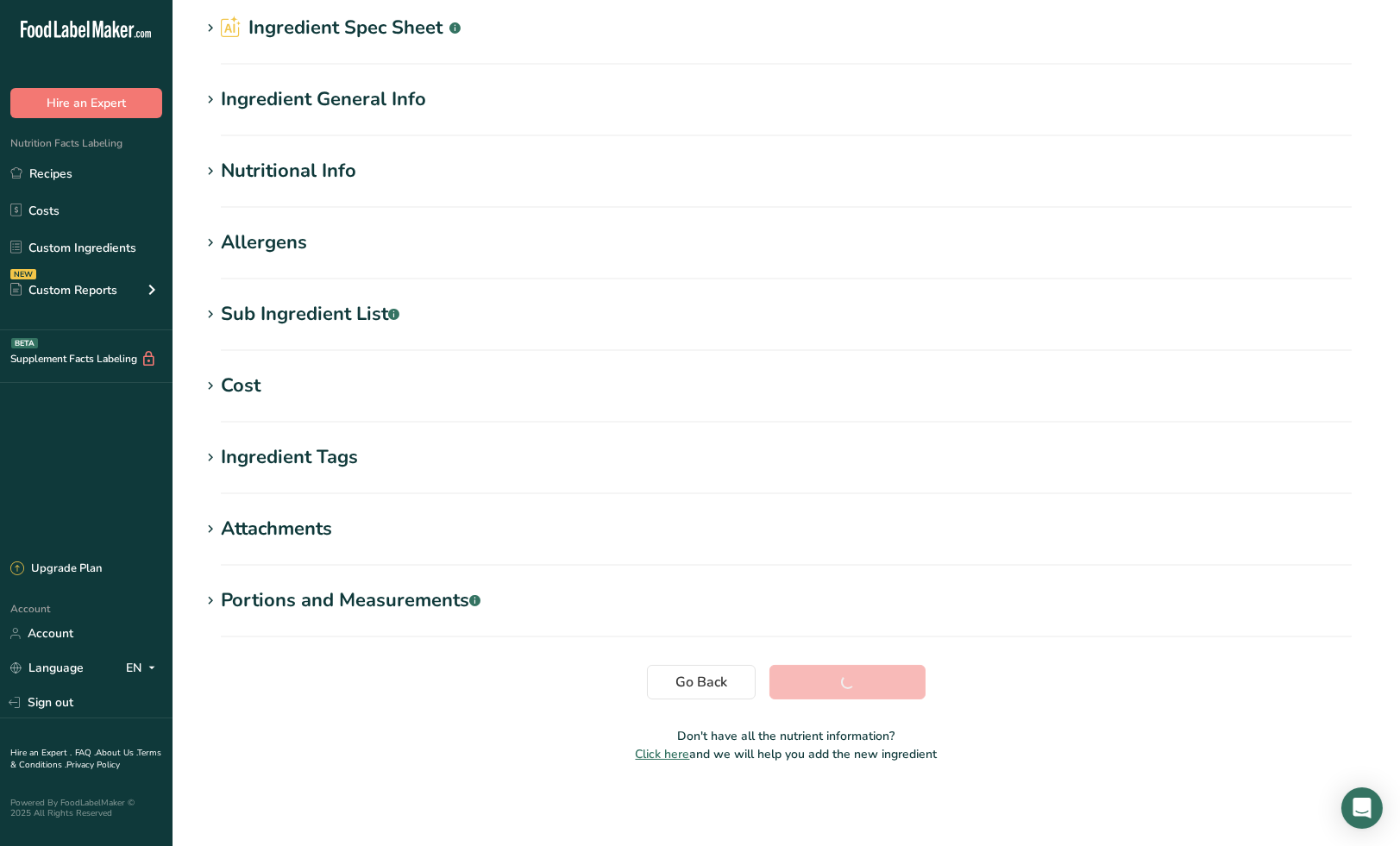
scroll to position [65, 0]
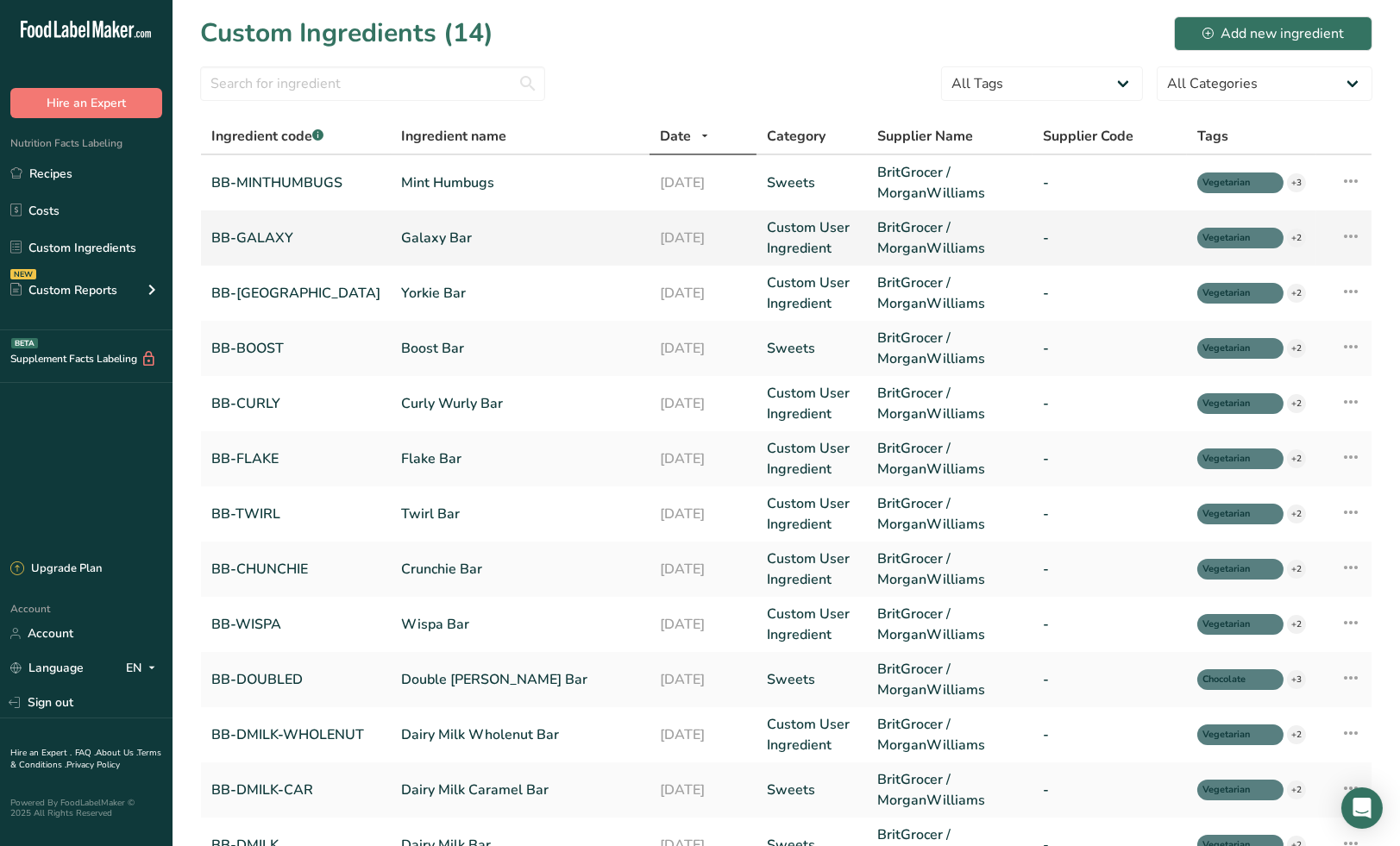
click at [465, 237] on link "Galaxy Bar" at bounding box center [520, 238] width 238 height 21
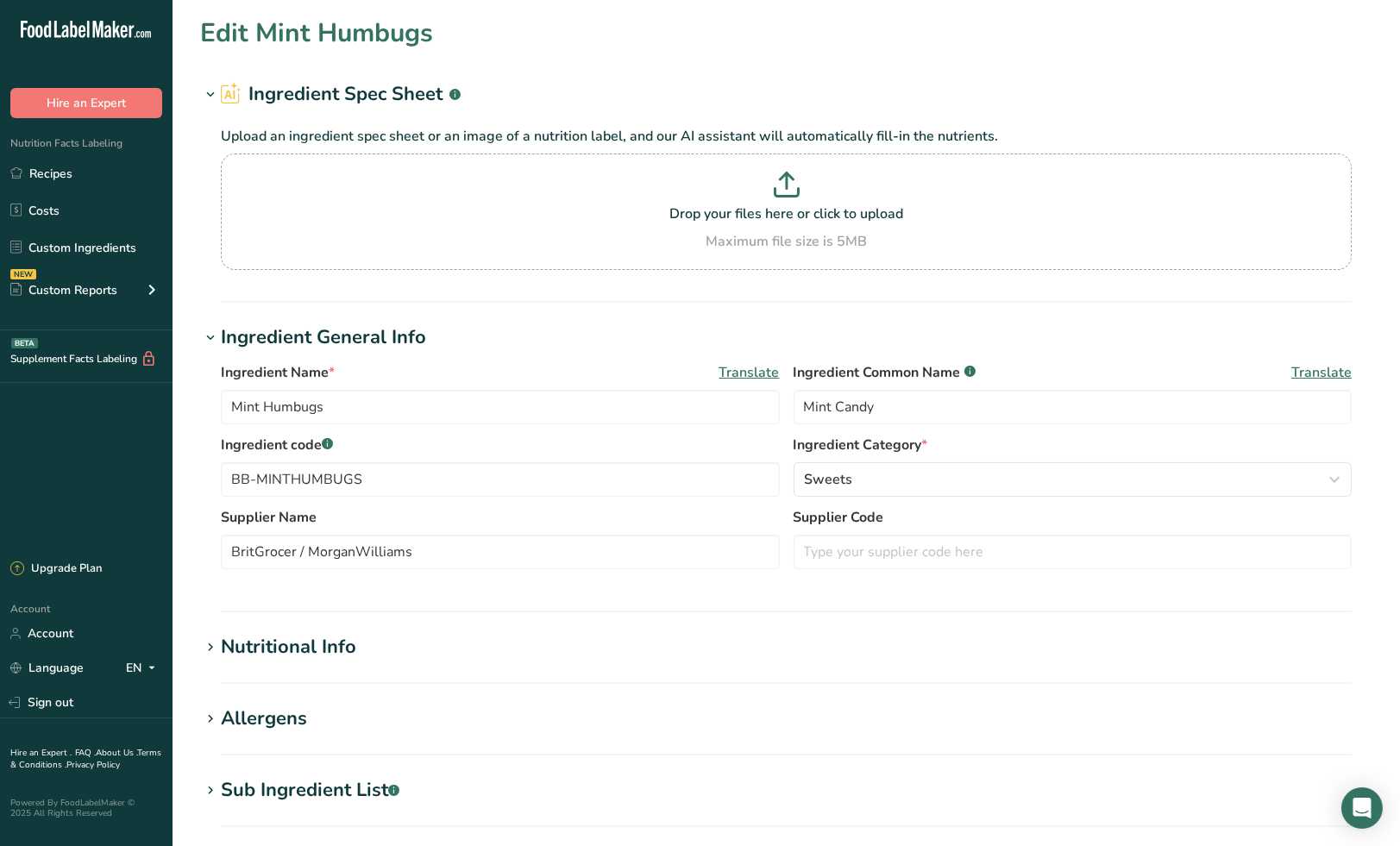
type input "Galaxy Bar"
type input "Milk Chocolate Bar"
type input "BB-GALAXY"
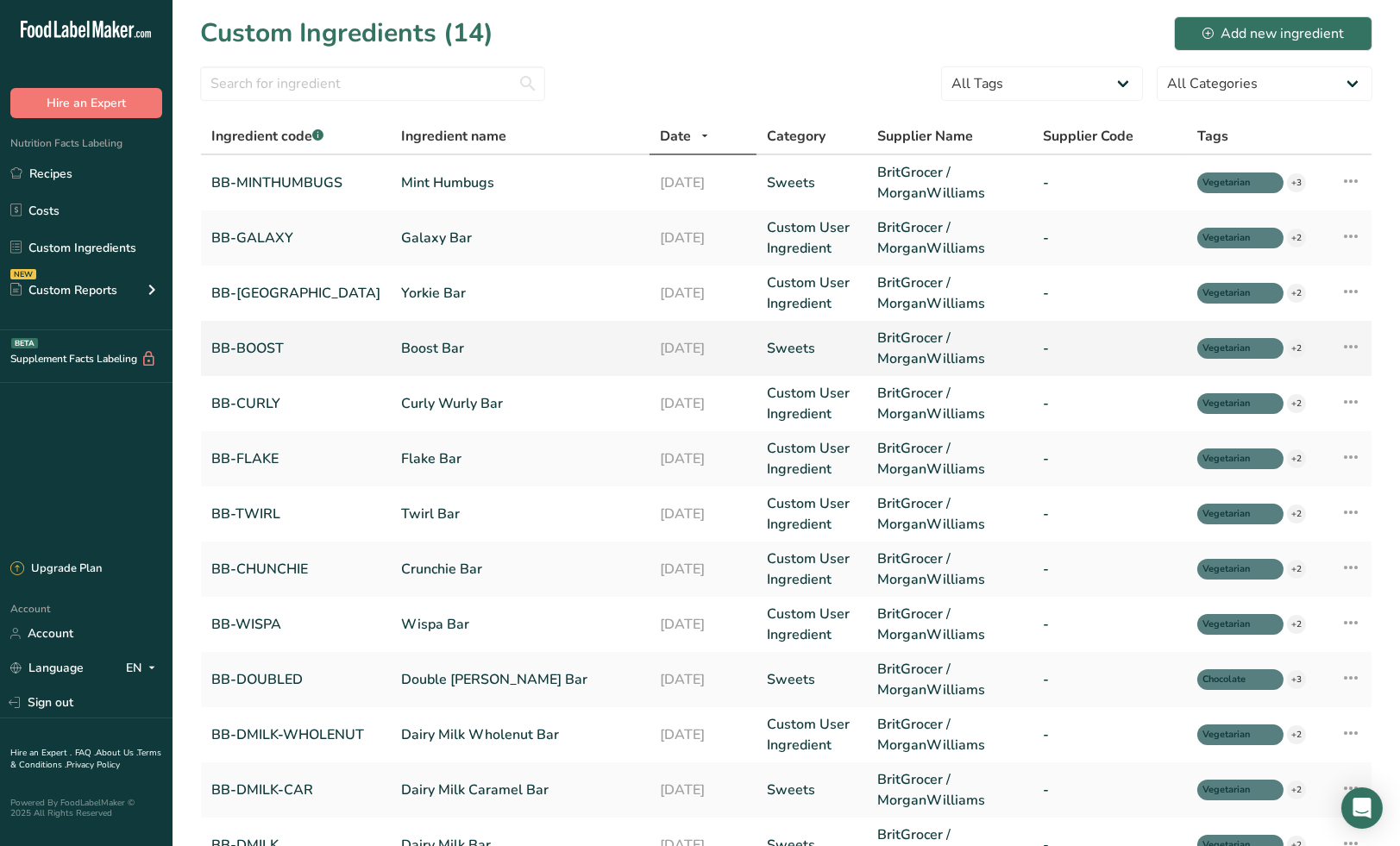
click at [785, 351] on link "Sweets" at bounding box center [811, 348] width 89 height 21
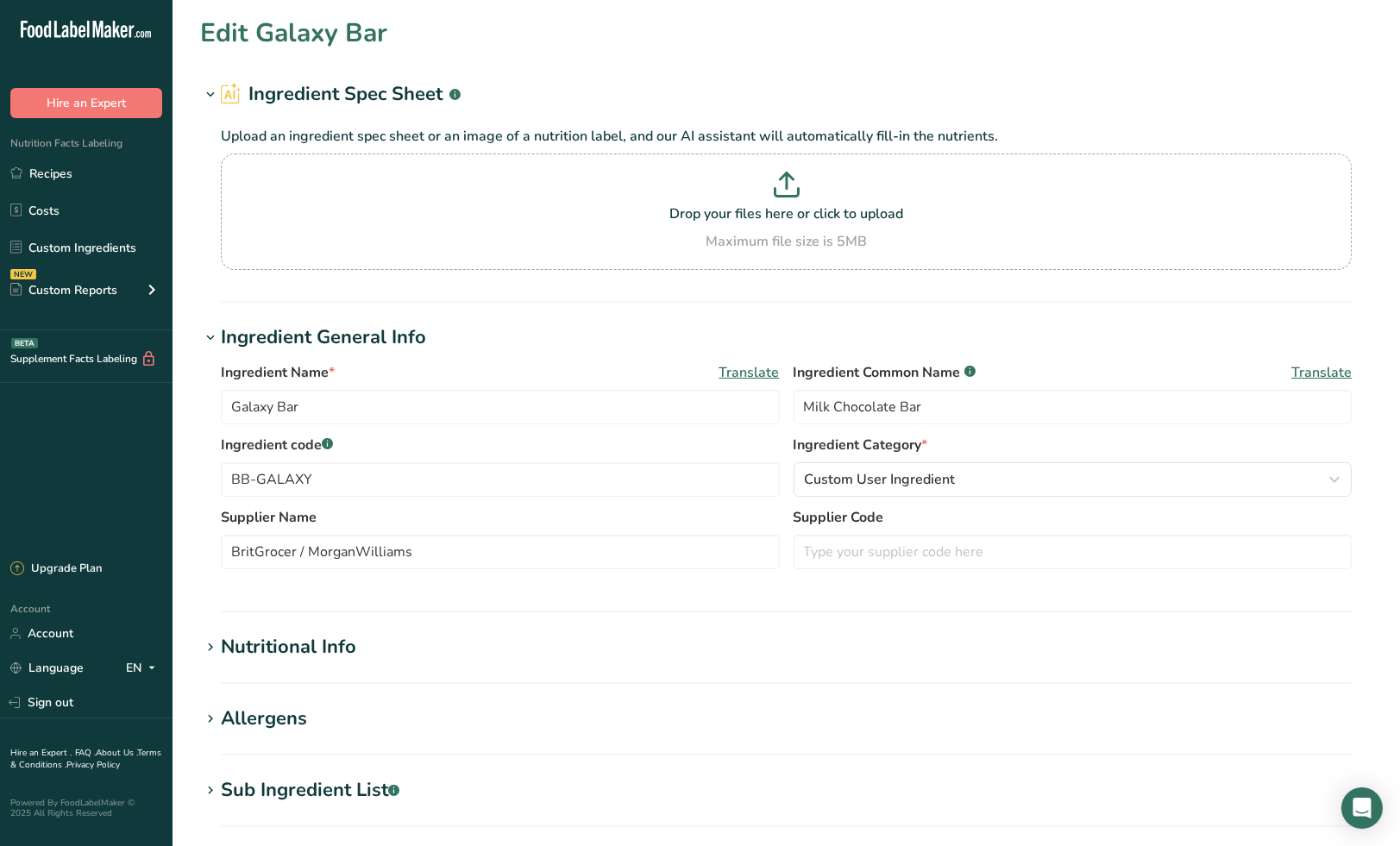
type input "Boost Bar"
type input "Milk chocolate bar with caramel and biscuit filling"
type input "BB-BOOST"
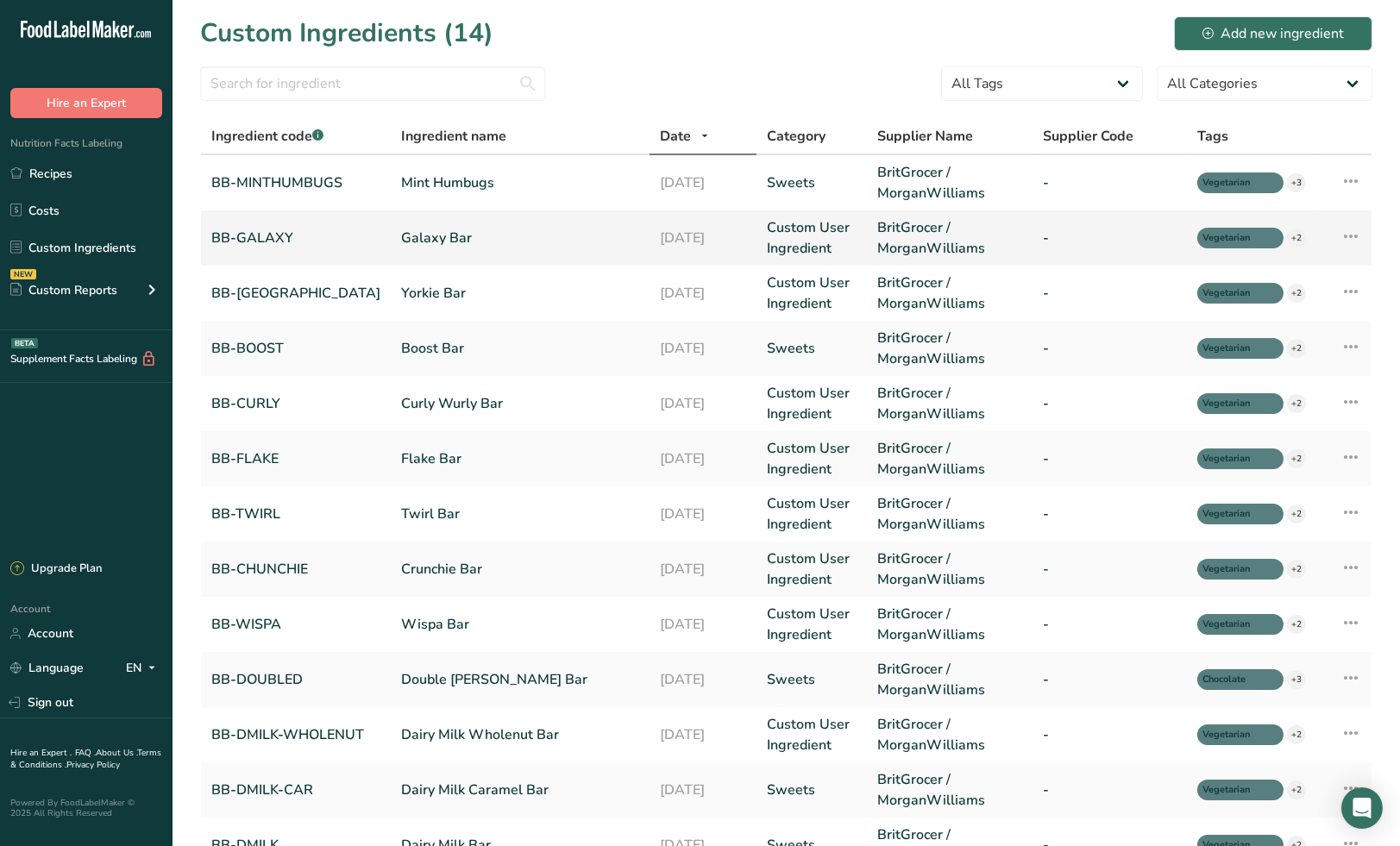
click at [790, 235] on link "Custom User Ingredient" at bounding box center [811, 238] width 89 height 41
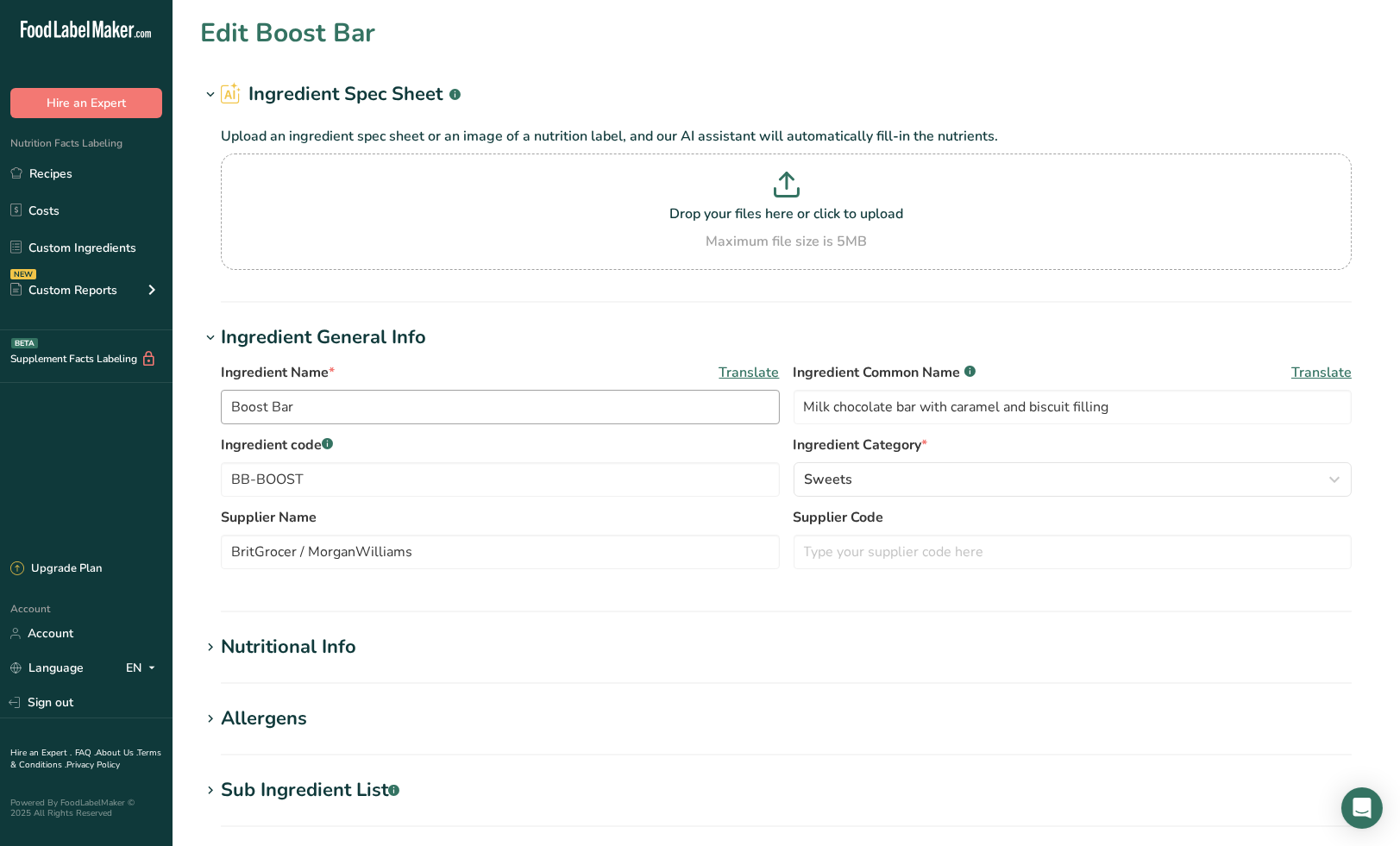
type input "Galaxy Bar"
type input "Milk Chocolate Bar"
type input "BB-GALAXY"
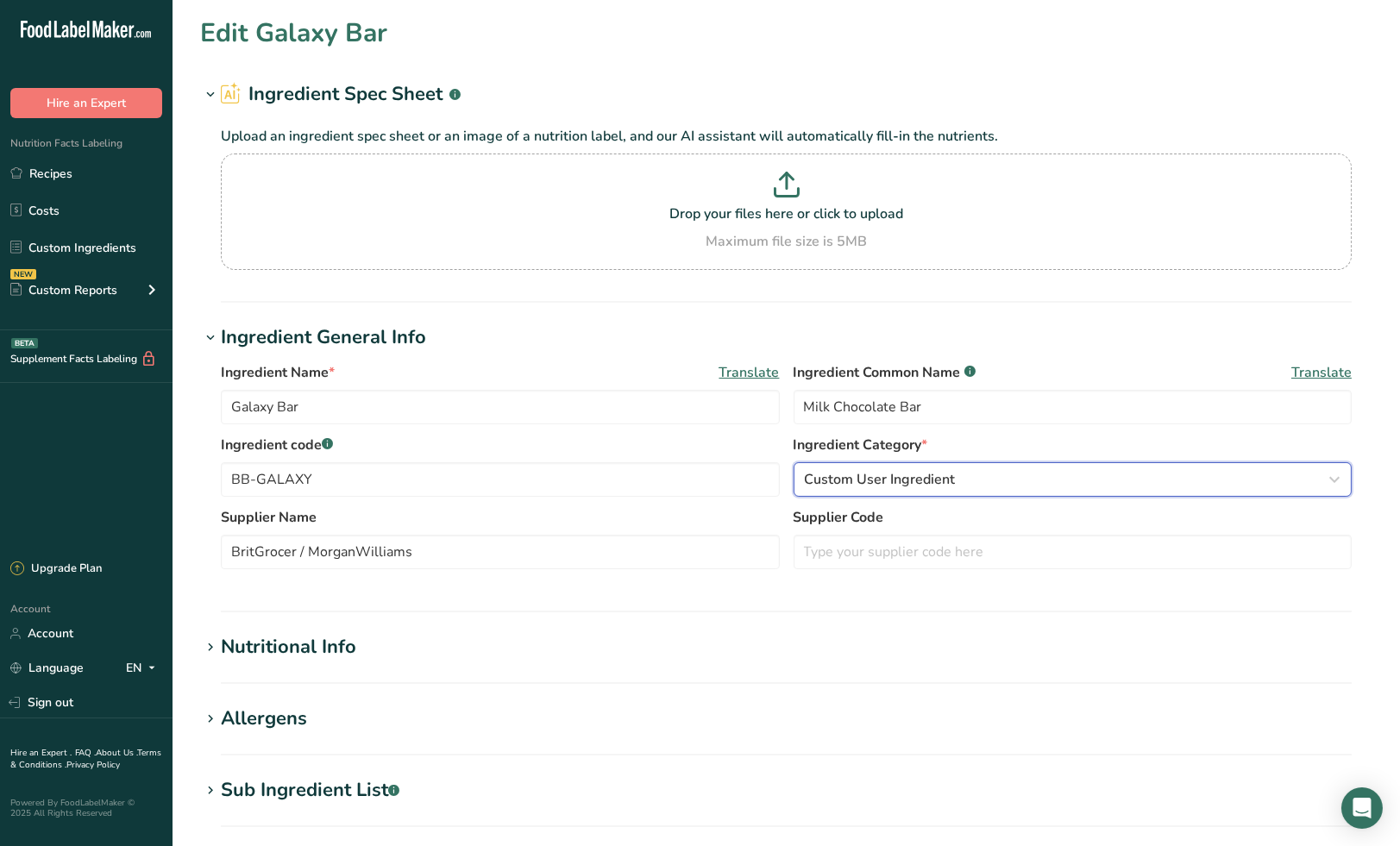
click at [898, 482] on span "Custom User Ingredient" at bounding box center [880, 479] width 151 height 21
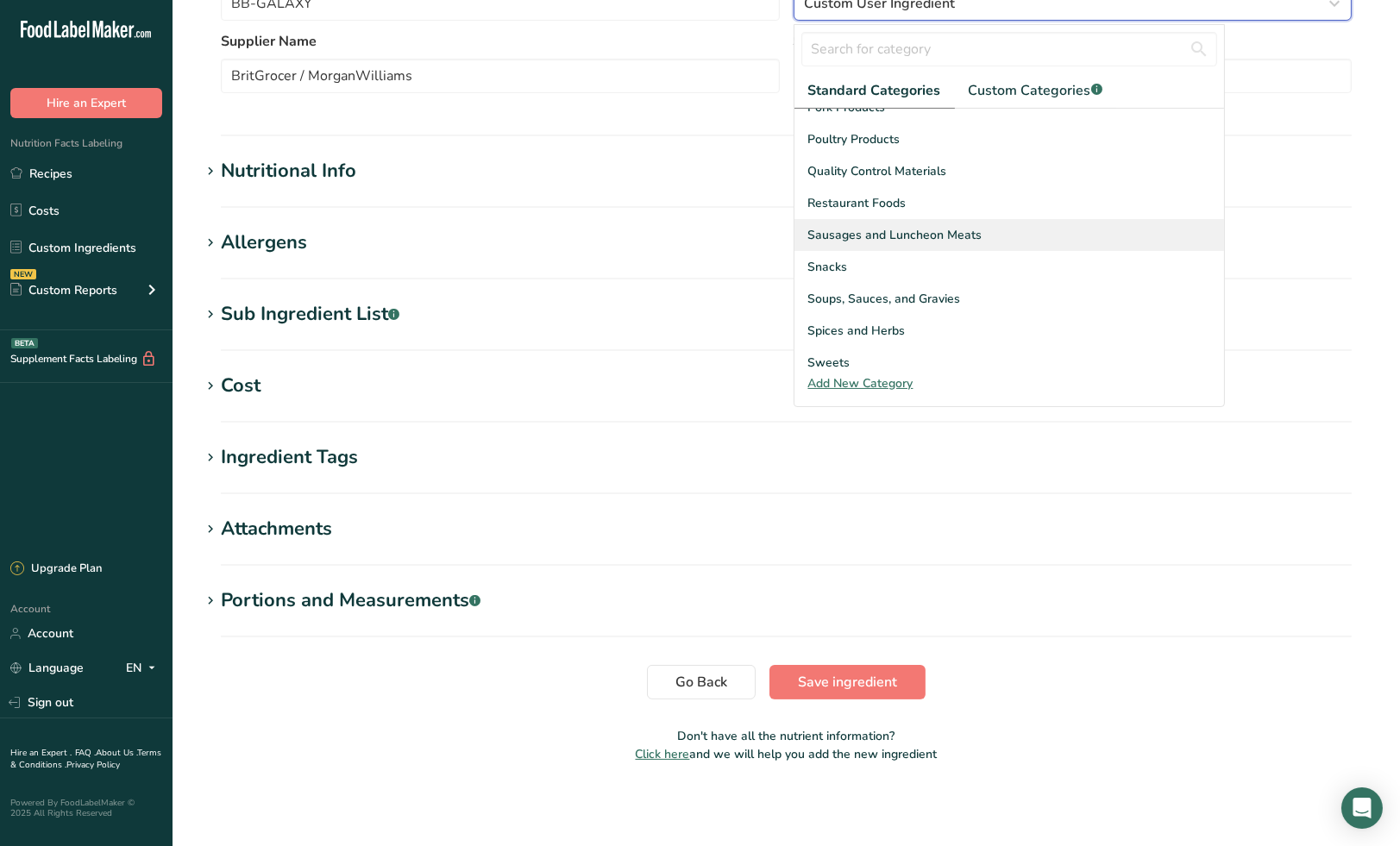
scroll to position [666, 0]
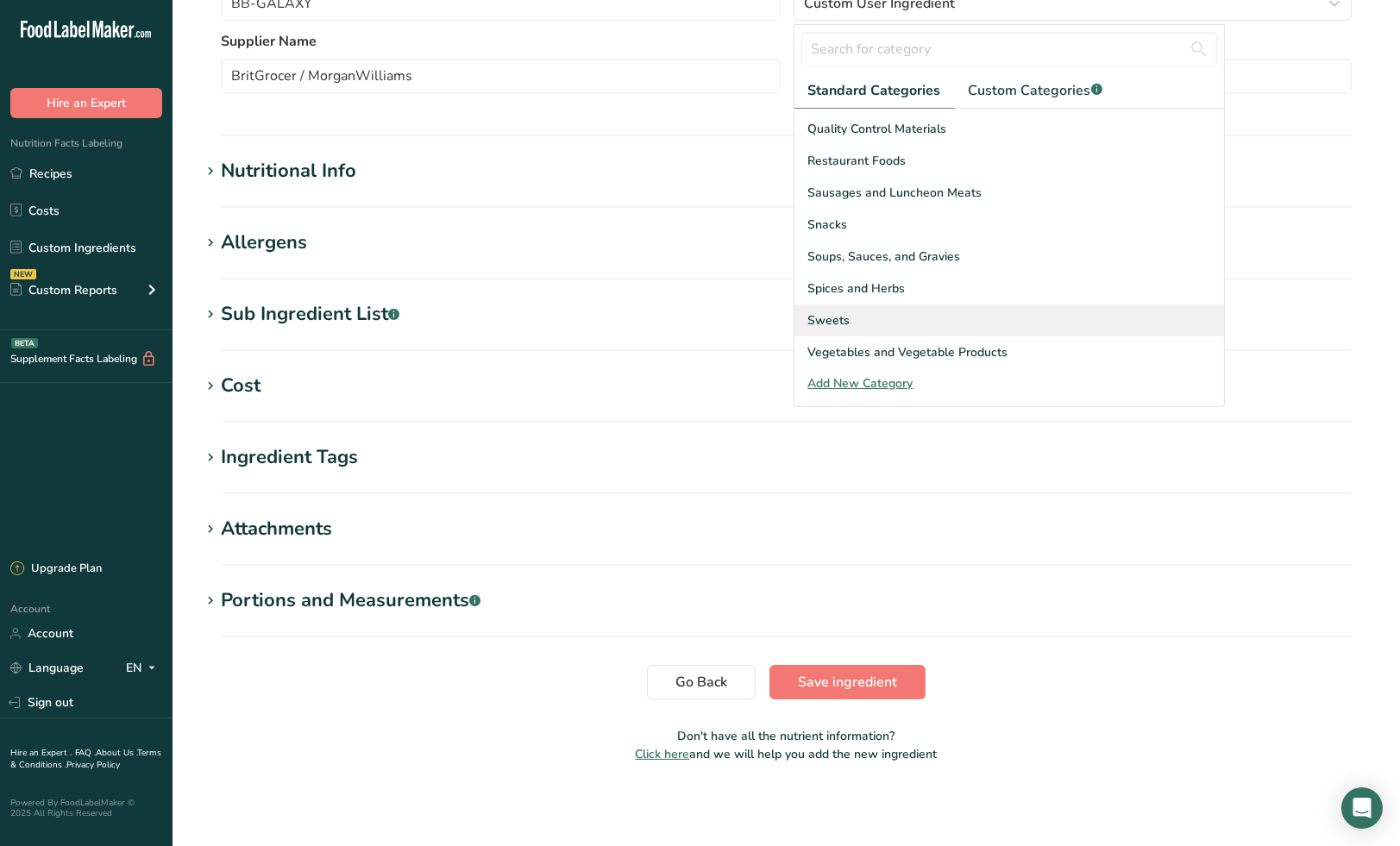
click at [863, 311] on div "Sweets" at bounding box center [1009, 321] width 430 height 32
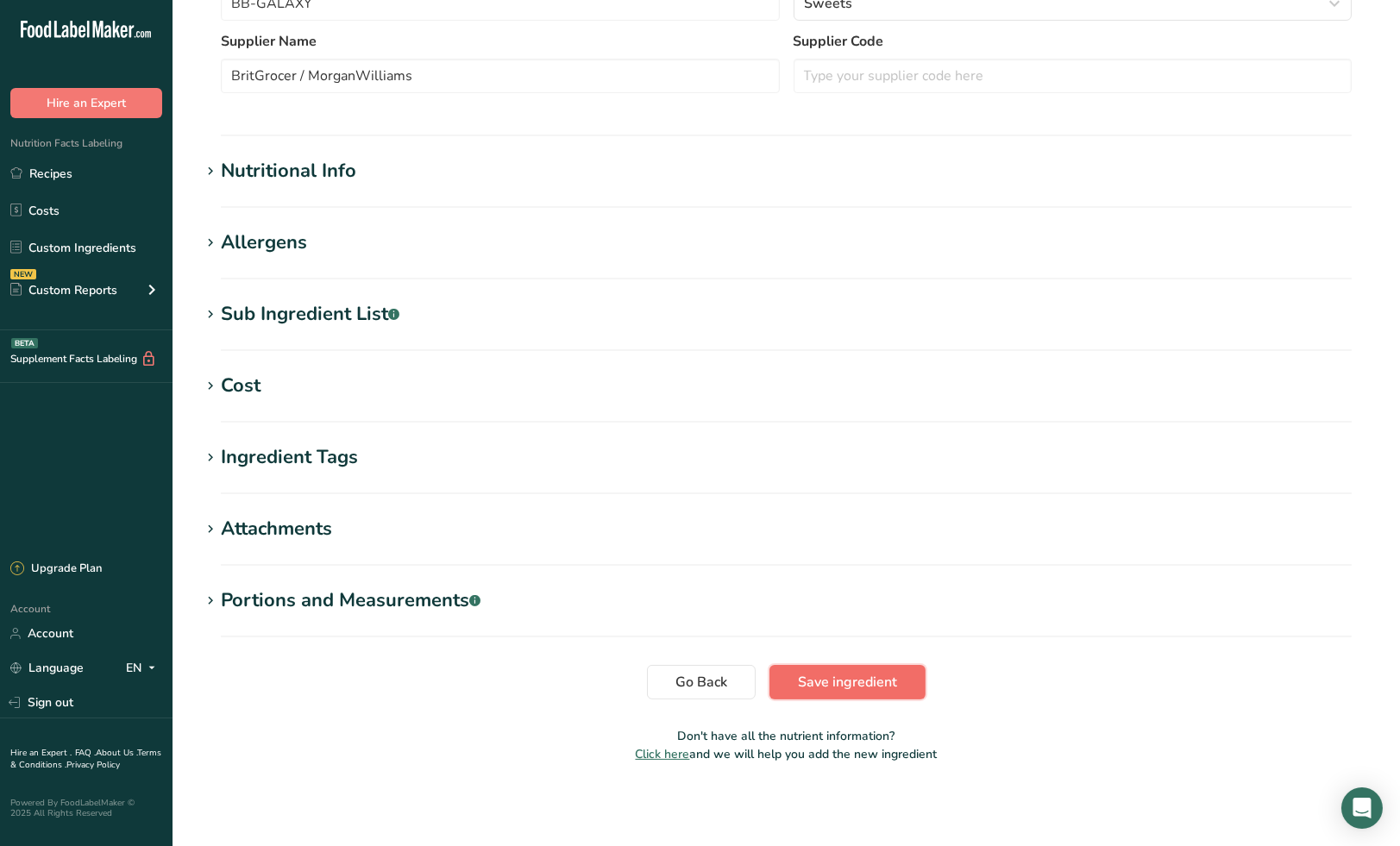
click at [858, 681] on span "Save ingredient" at bounding box center [847, 682] width 99 height 21
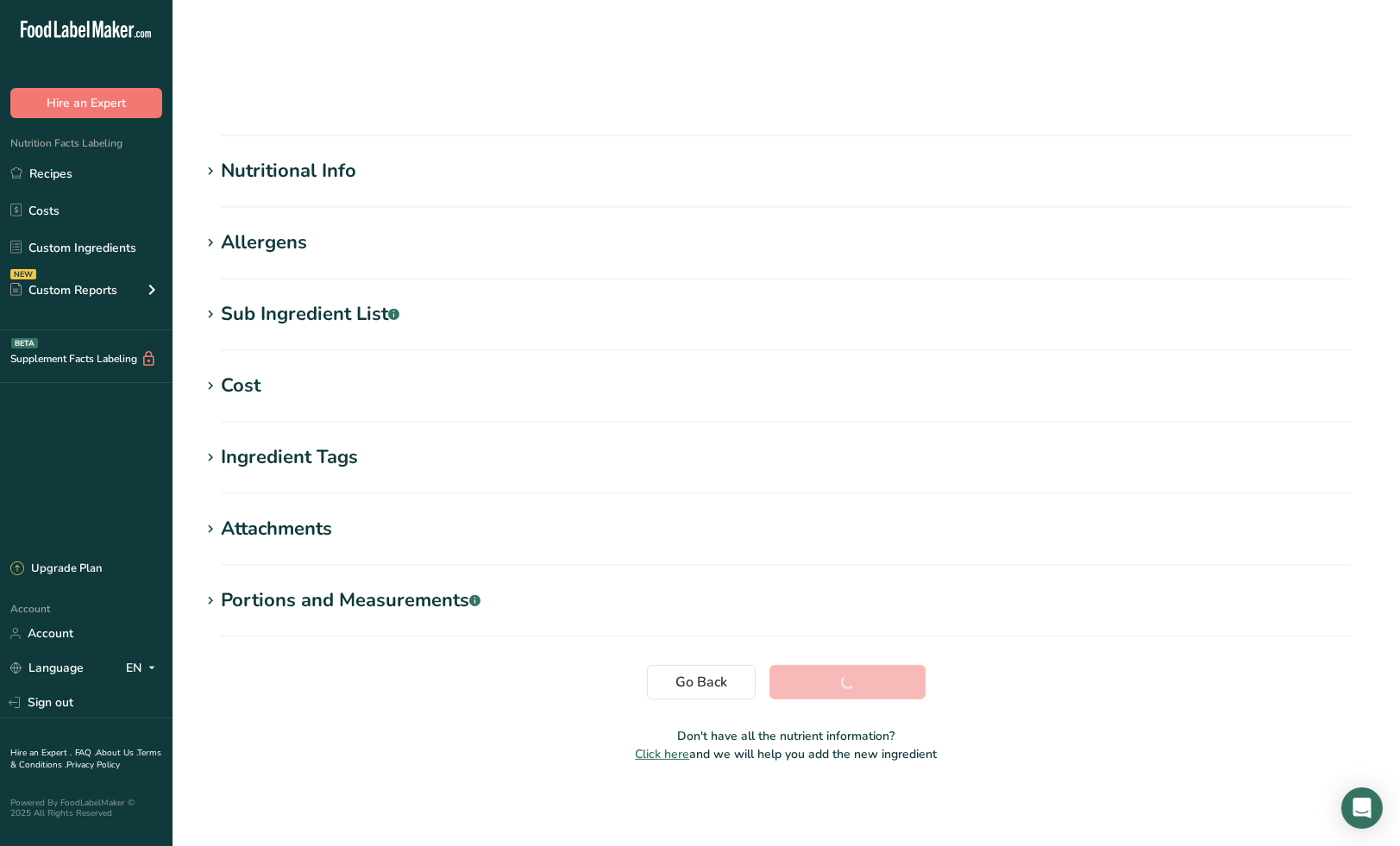
scroll to position [65, 0]
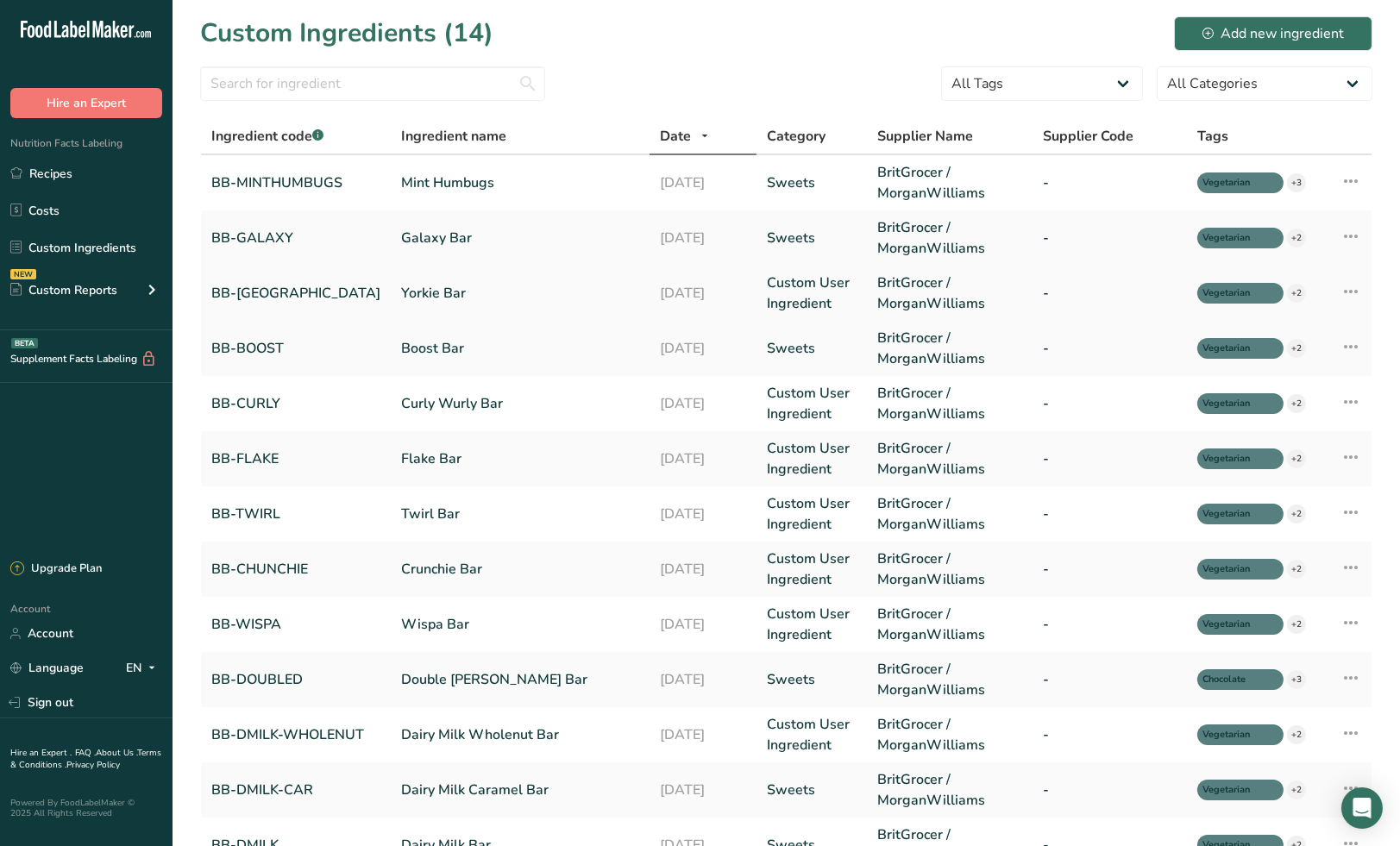
click at [796, 297] on link "Custom User Ingredient" at bounding box center [811, 293] width 89 height 41
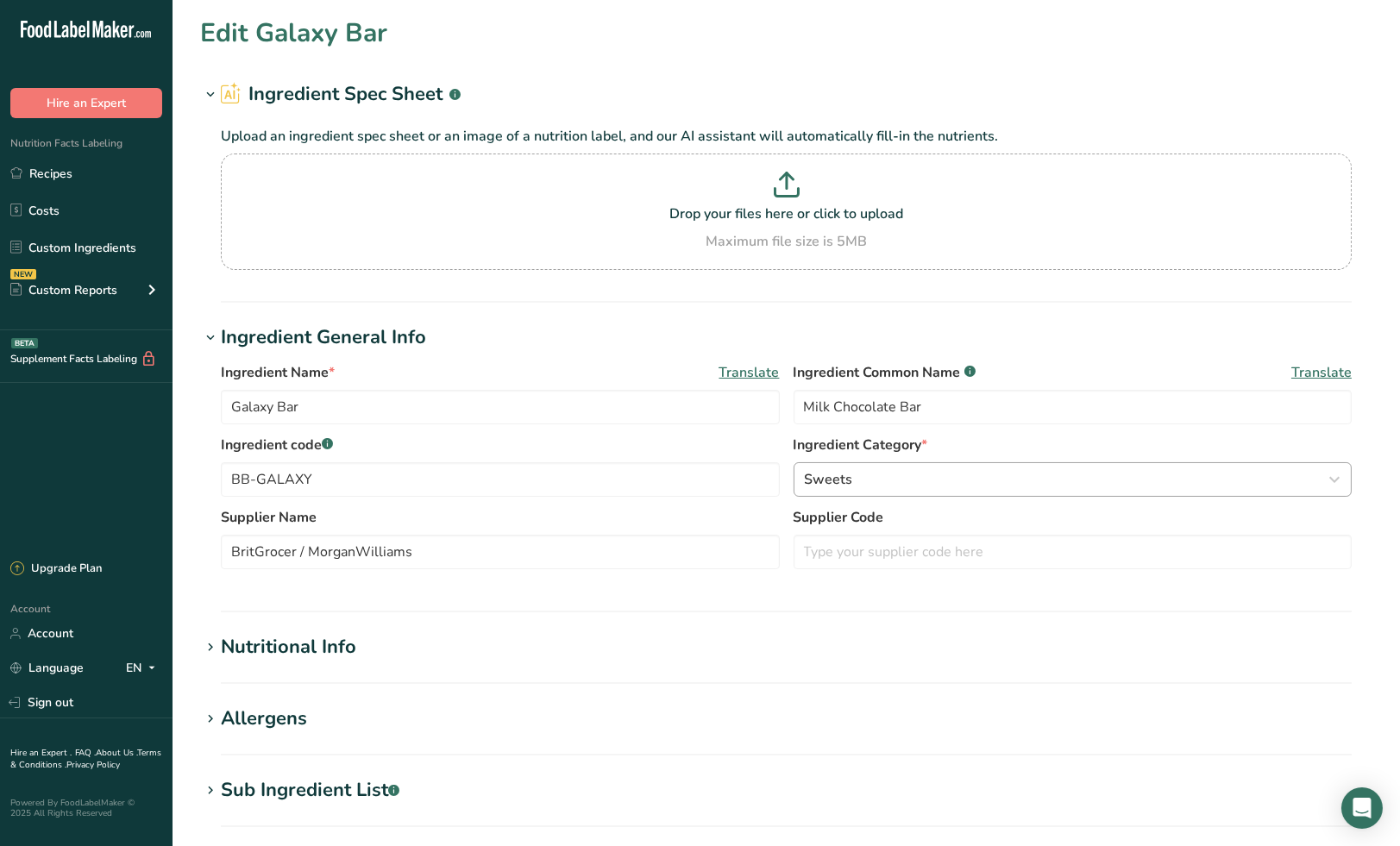
type input "Yorkie Bar"
type input "Milk chocolate bar"
type input "BB-YORKIE"
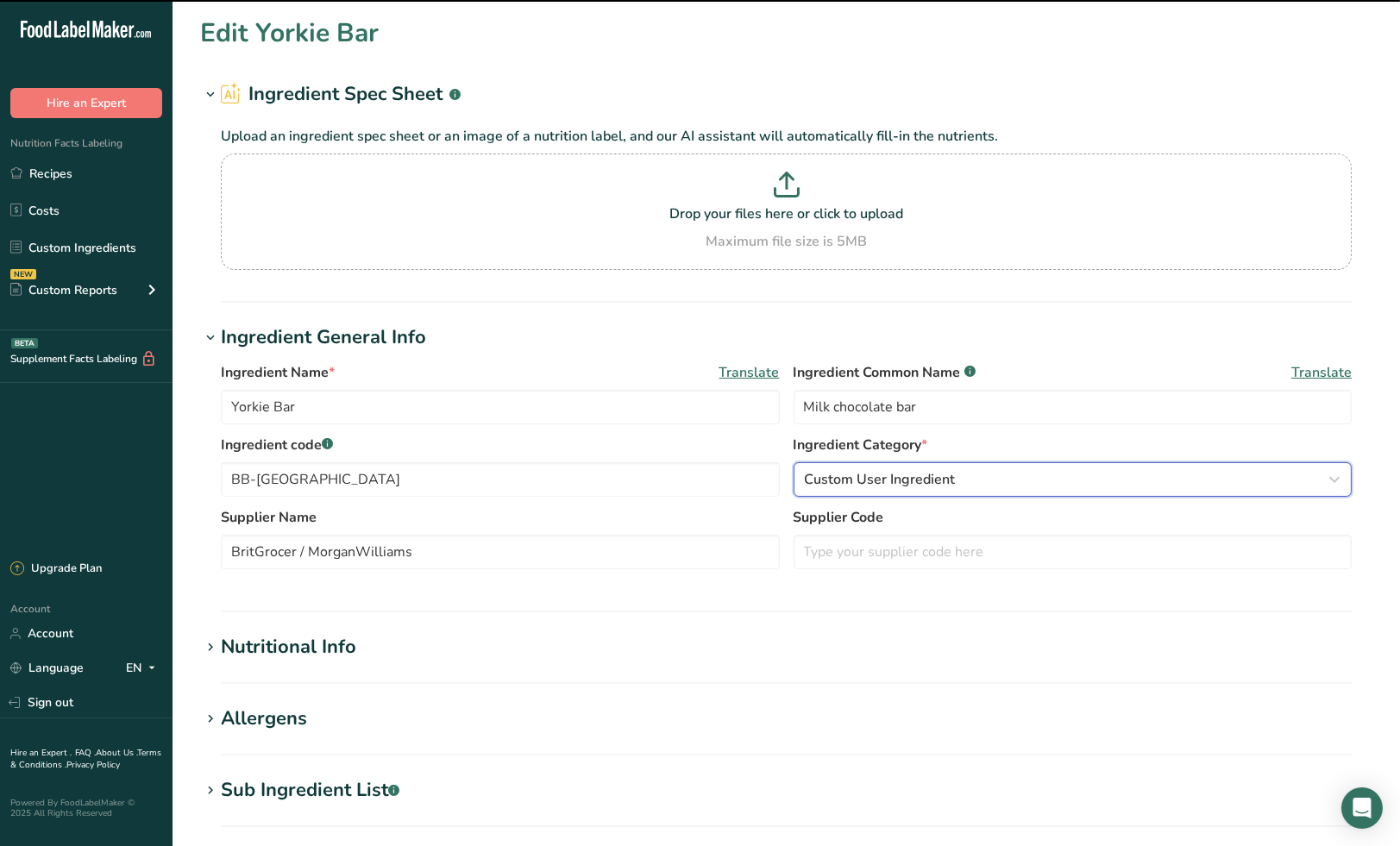
click at [920, 483] on span "Custom User Ingredient" at bounding box center [880, 479] width 151 height 21
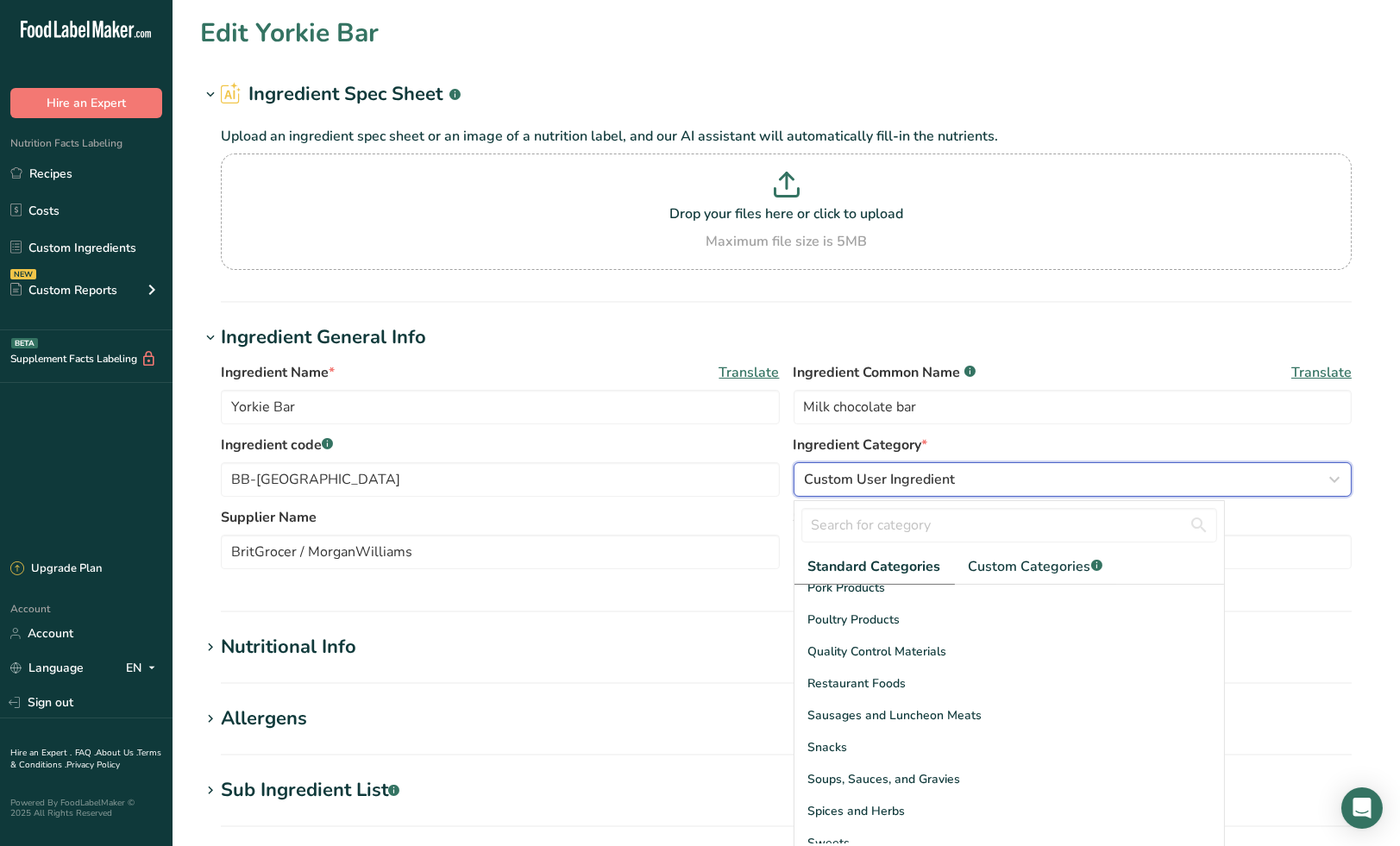
scroll to position [666, 0]
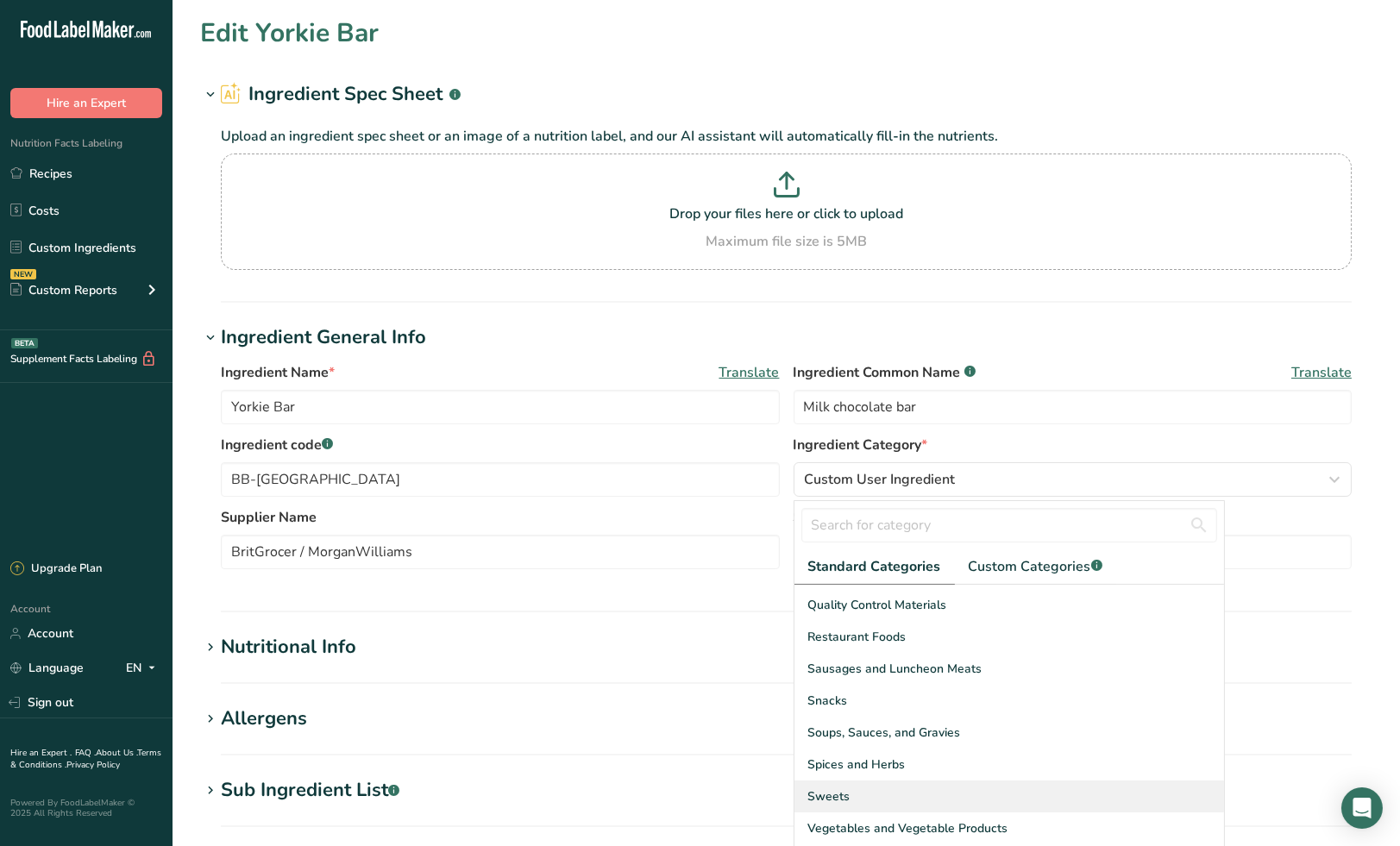
click at [889, 797] on div "Sweets" at bounding box center [1009, 797] width 430 height 32
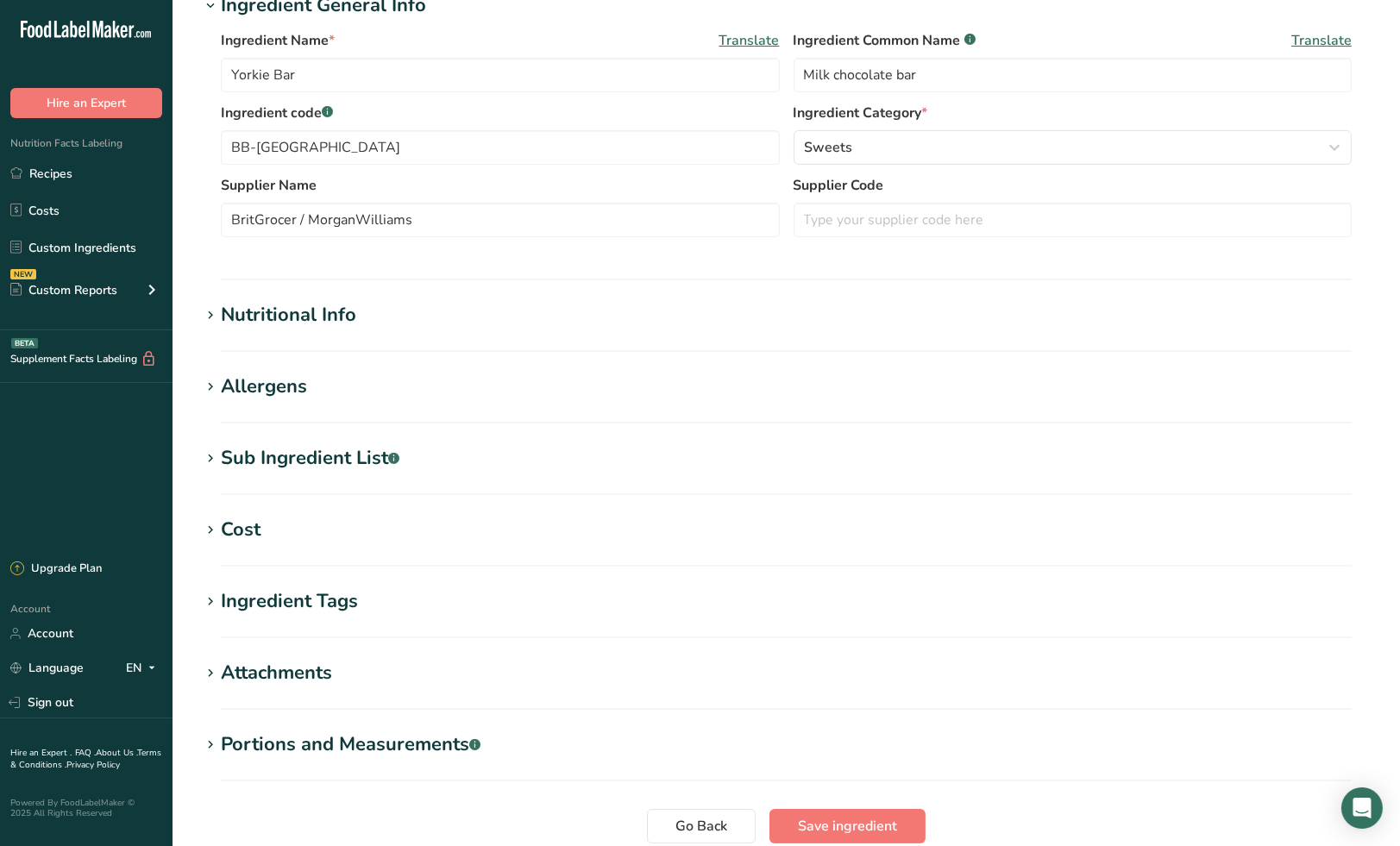
scroll to position [476, 0]
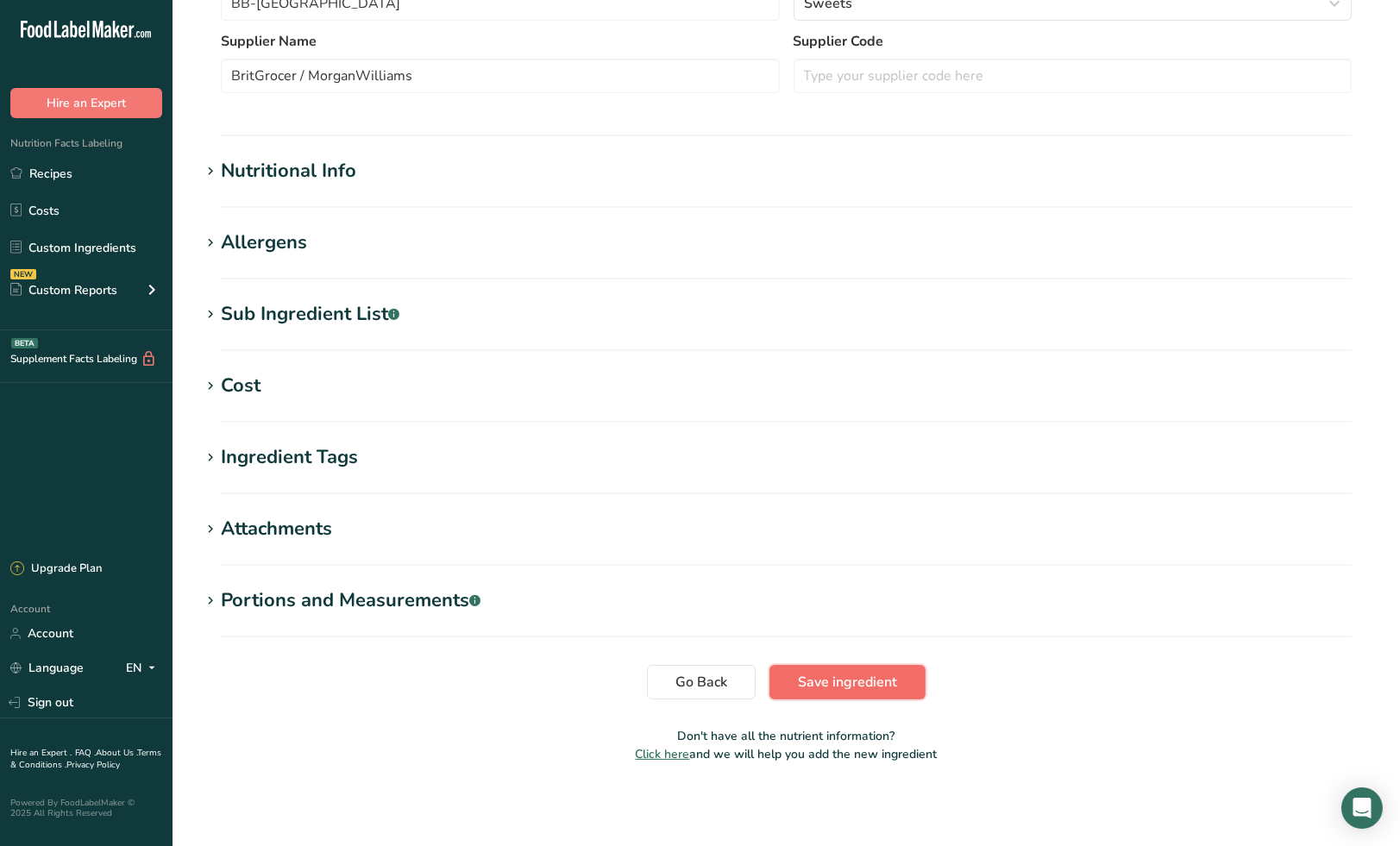
click at [844, 687] on span "Save ingredient" at bounding box center [847, 682] width 99 height 21
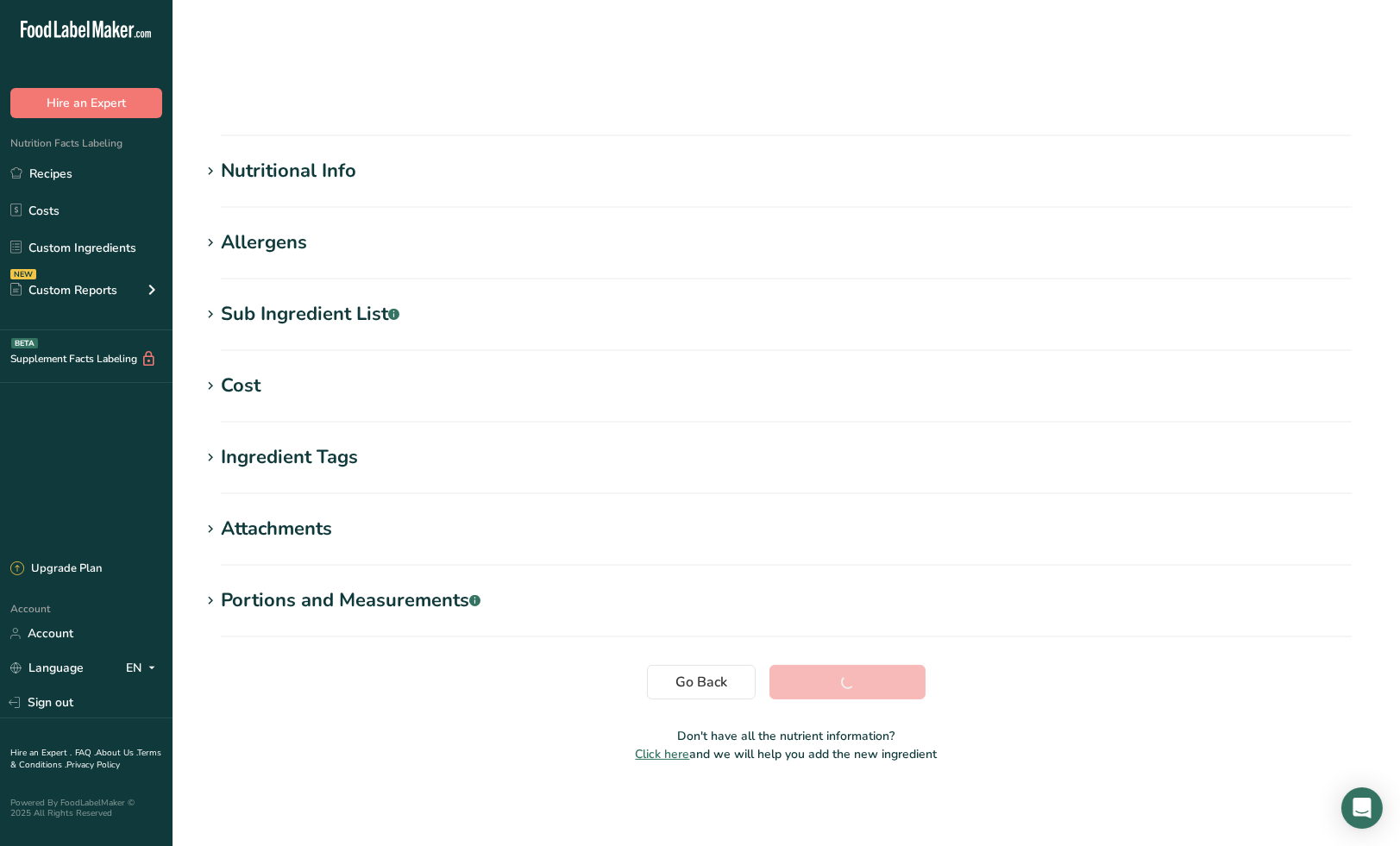
scroll to position [65, 0]
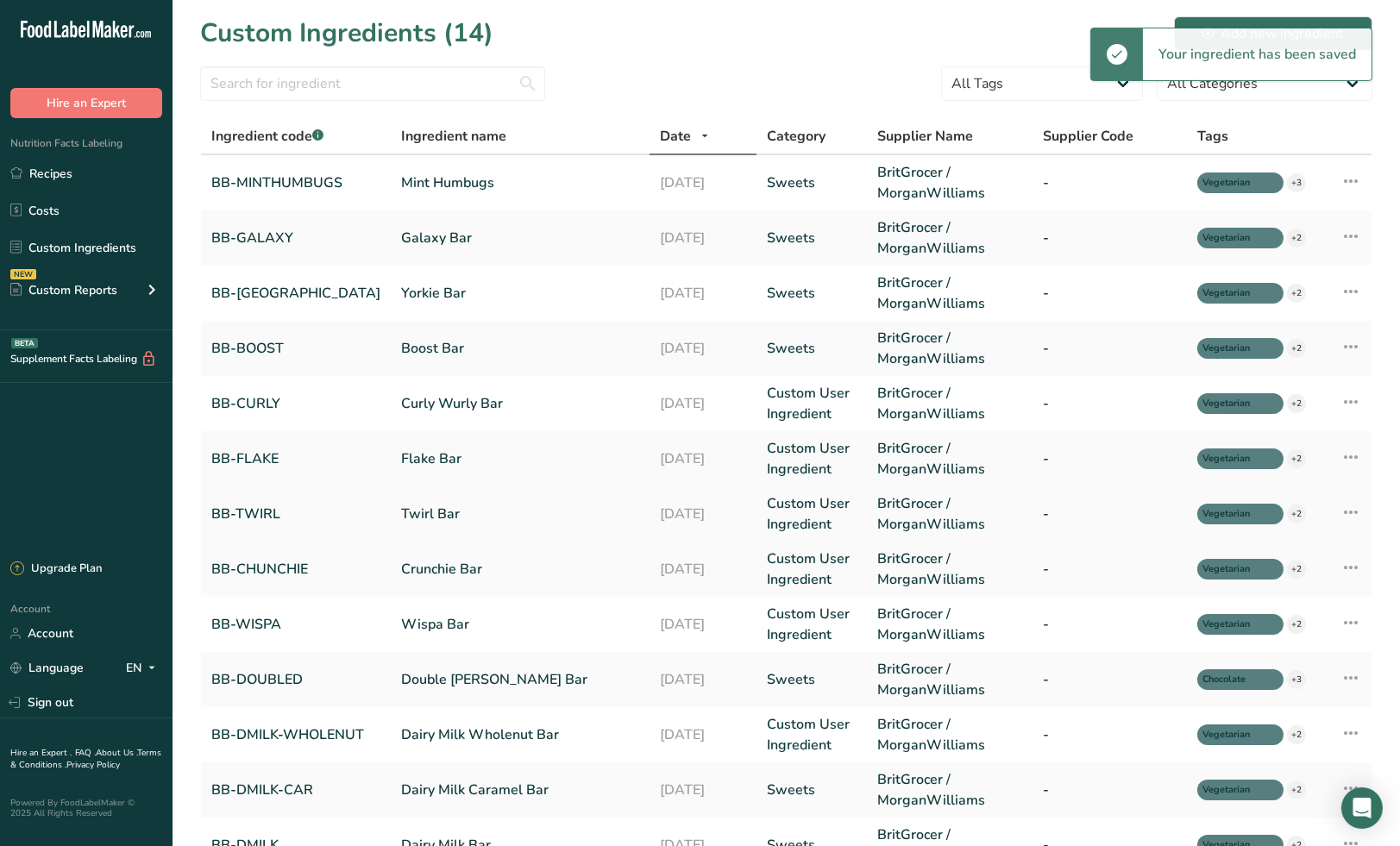
scroll to position [96, 0]
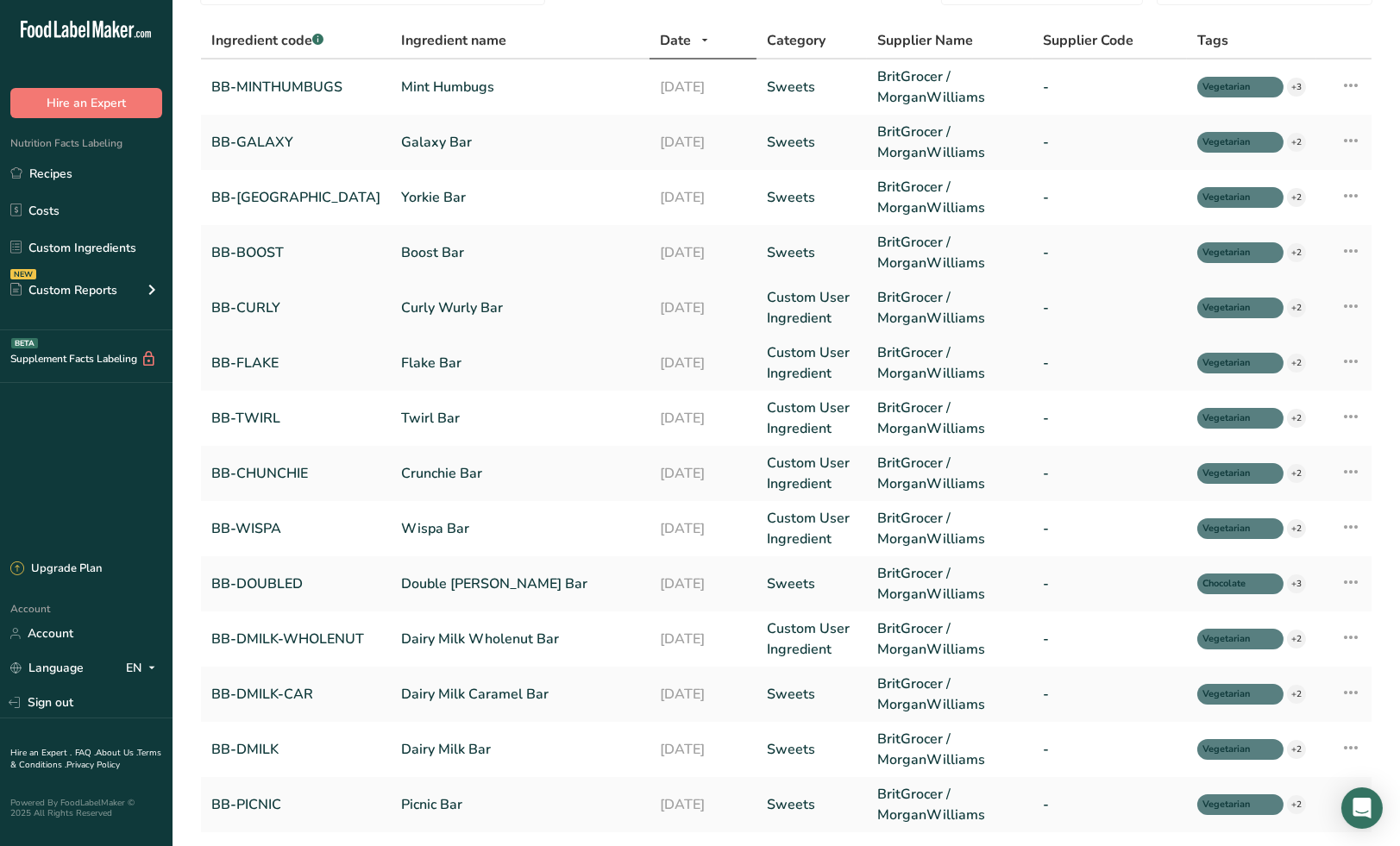
click at [791, 316] on link "Custom User Ingredient" at bounding box center [811, 308] width 89 height 41
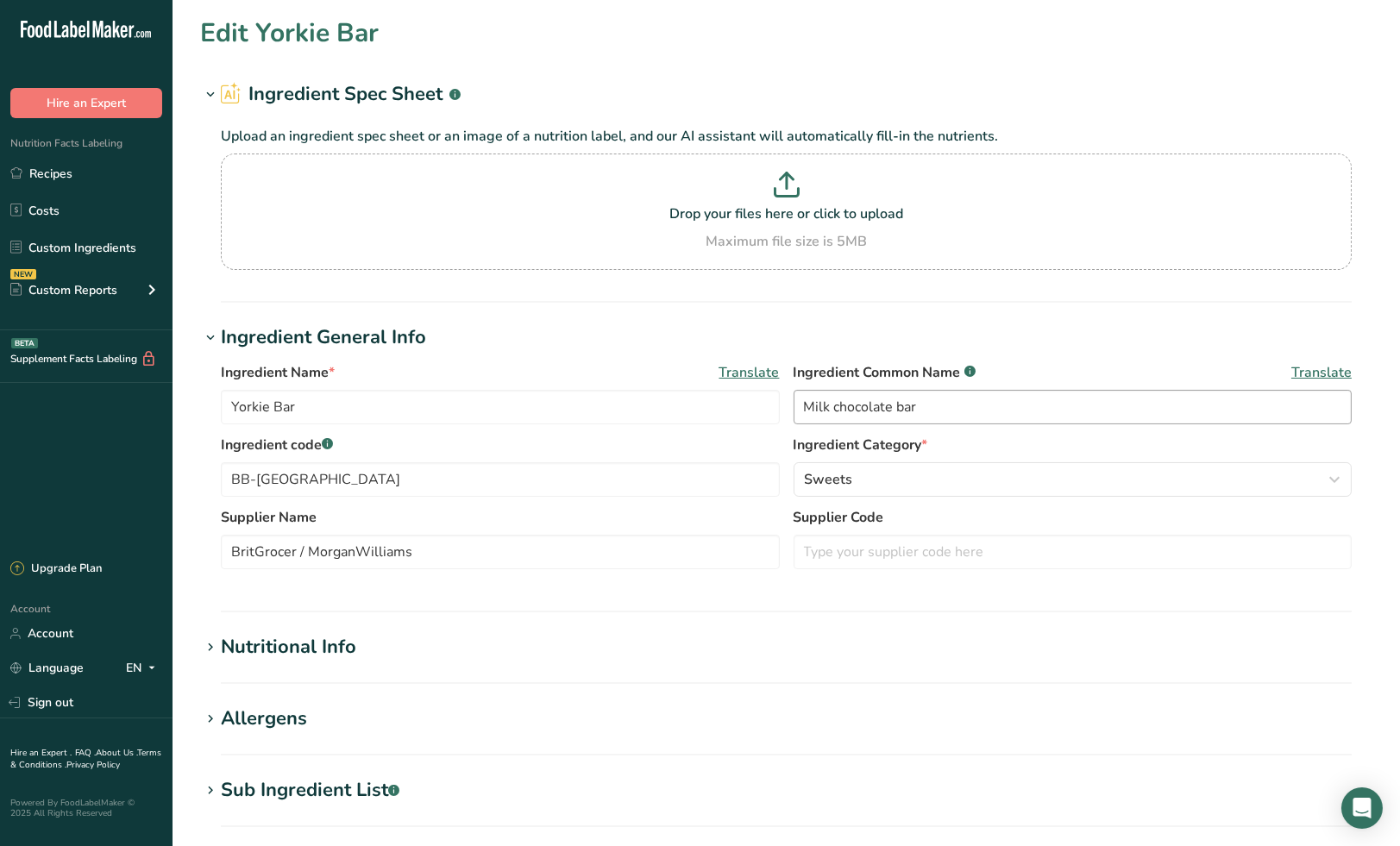
type input "Curly Wurly Bar"
type input "Caramel Chocolate Bar"
type input "BB-CURLY"
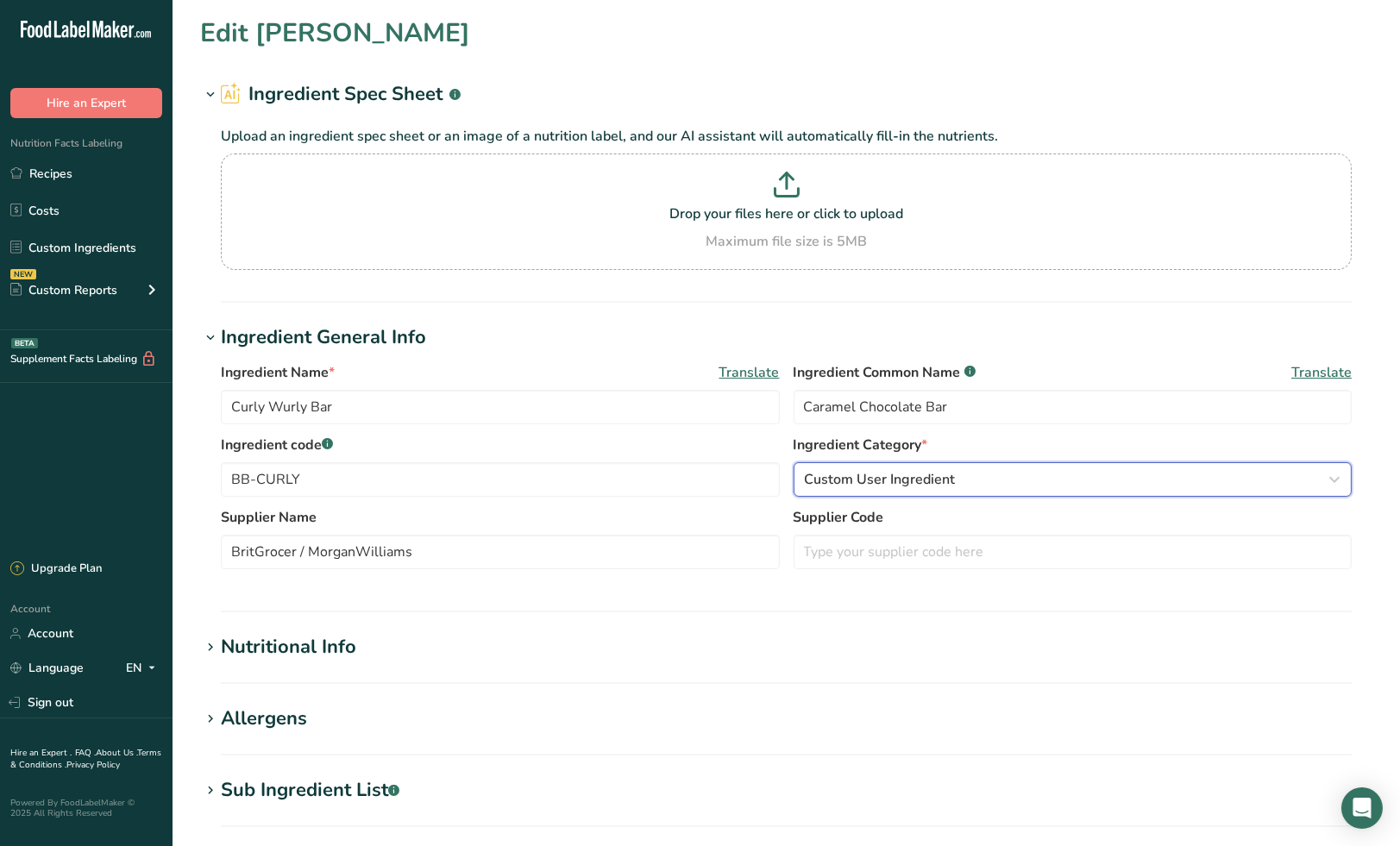
click at [900, 489] on span "Custom User Ingredient" at bounding box center [880, 479] width 151 height 21
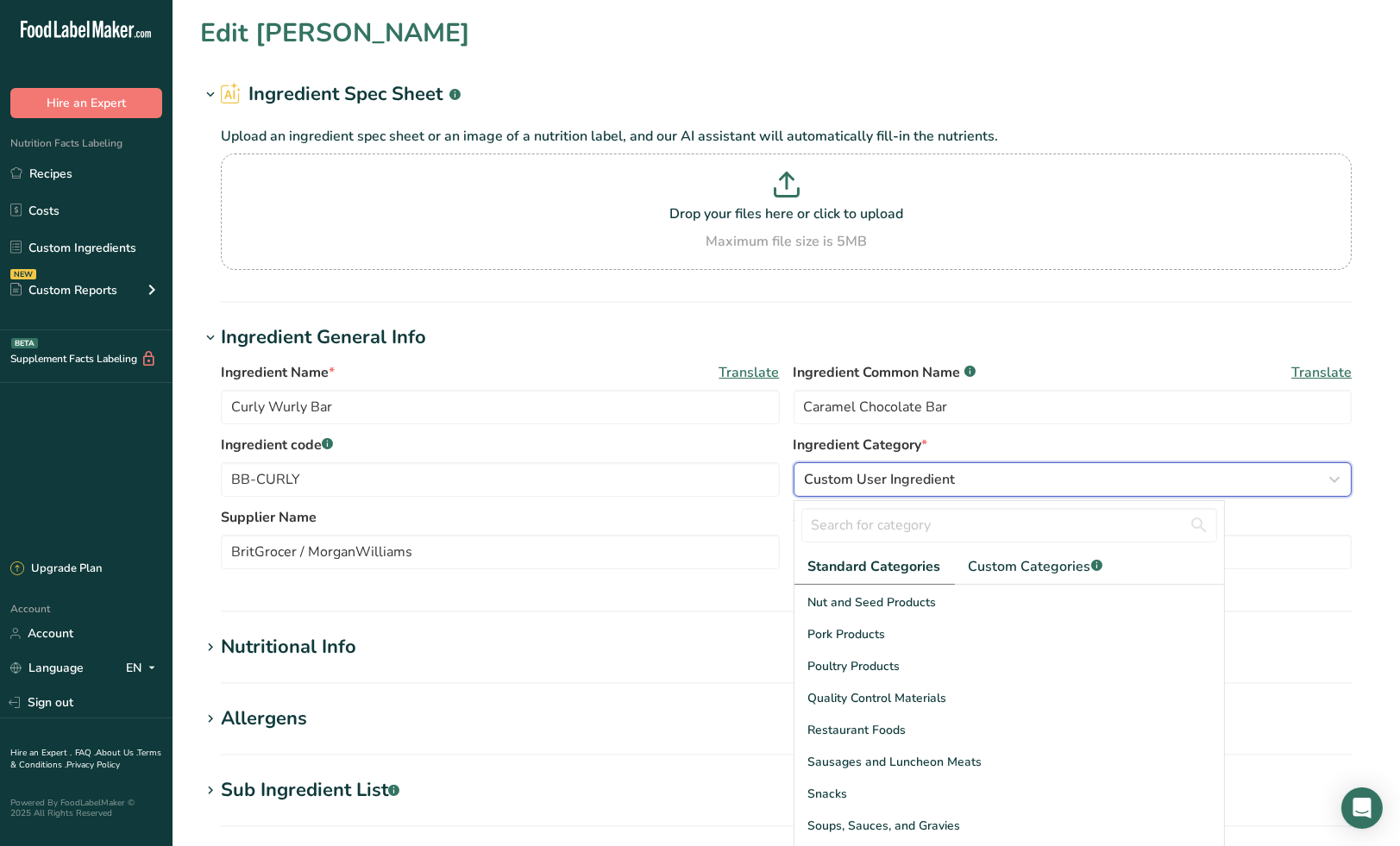
scroll to position [666, 0]
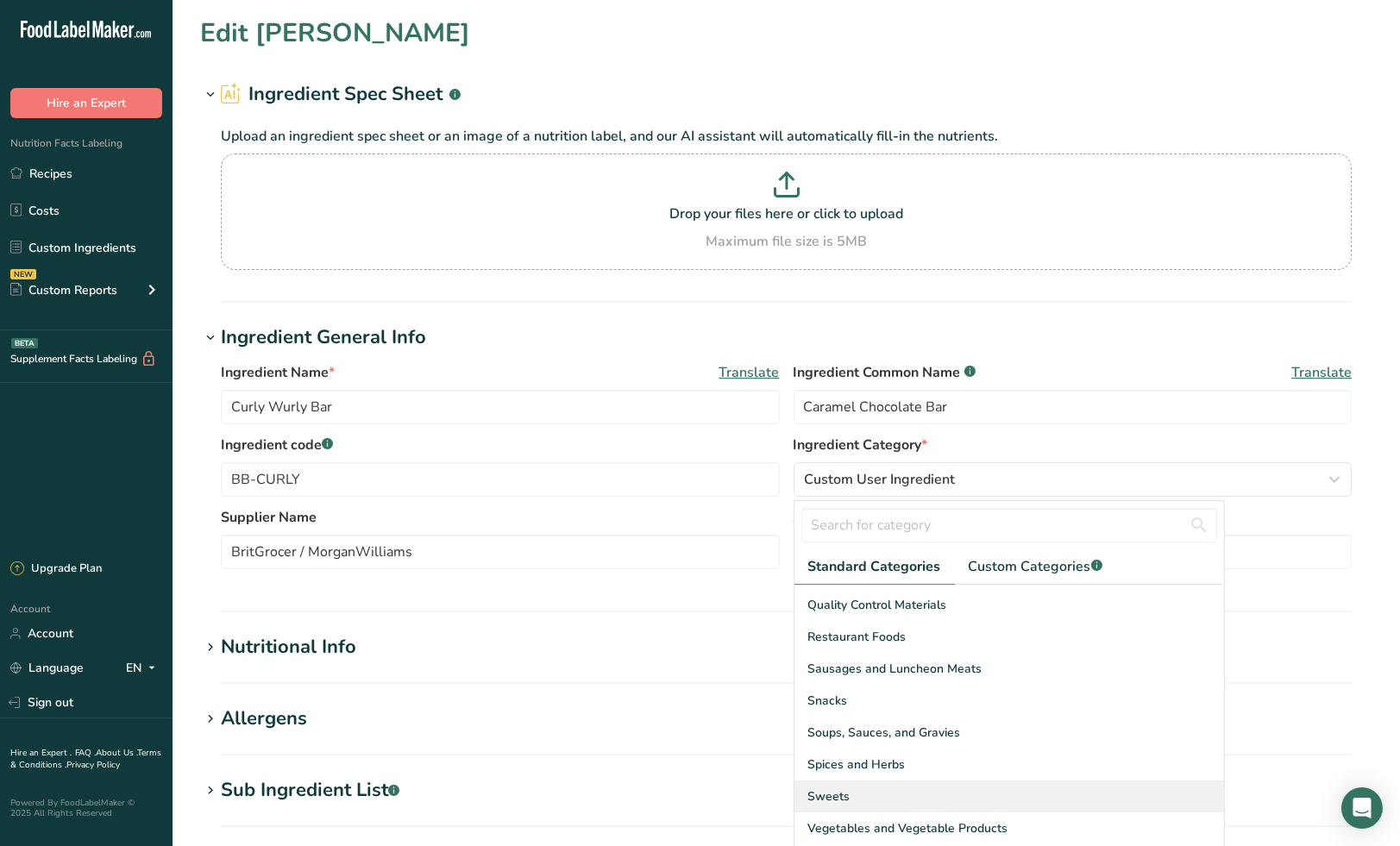
click at [873, 794] on div "Sweets" at bounding box center [1009, 797] width 430 height 32
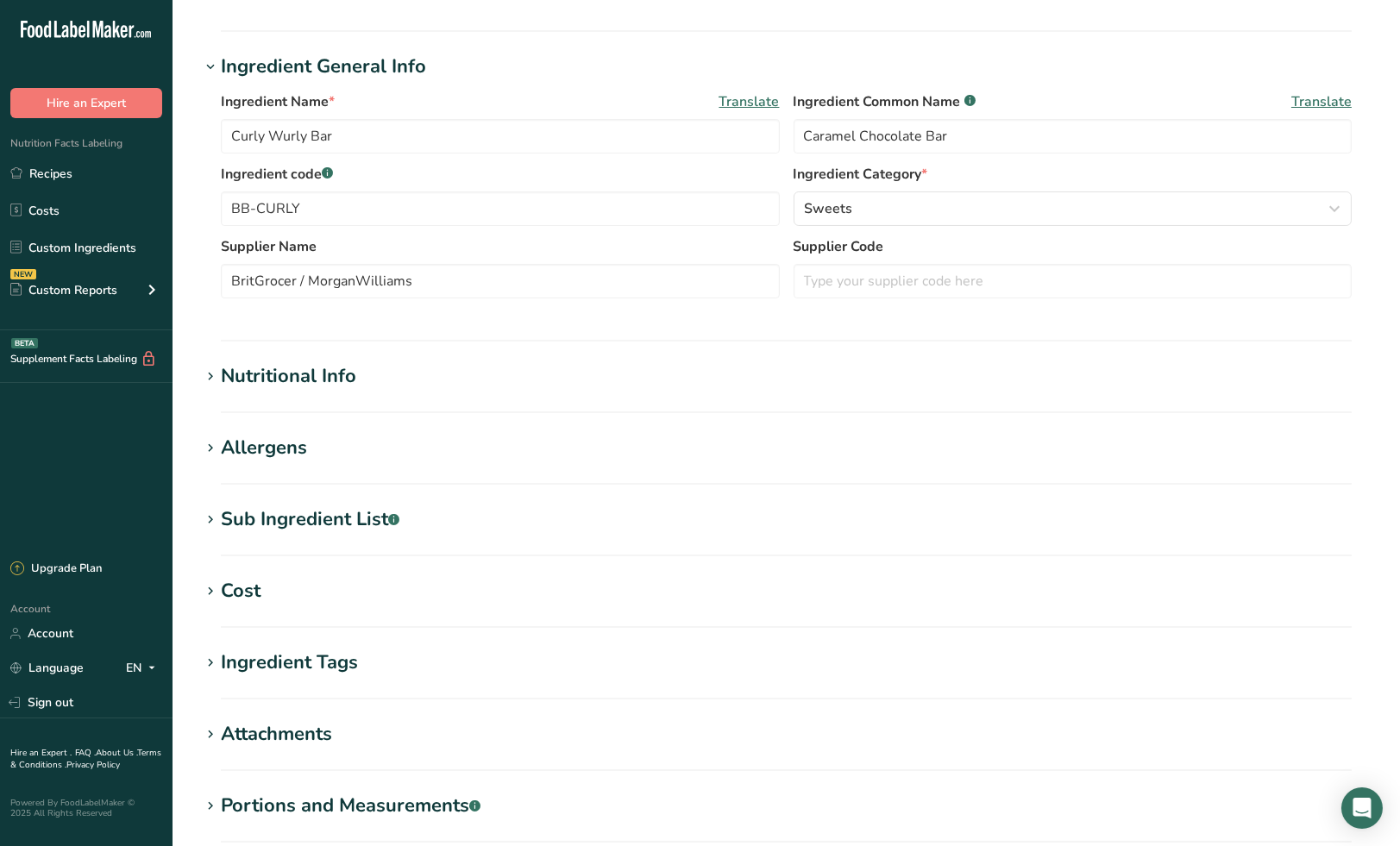
scroll to position [476, 0]
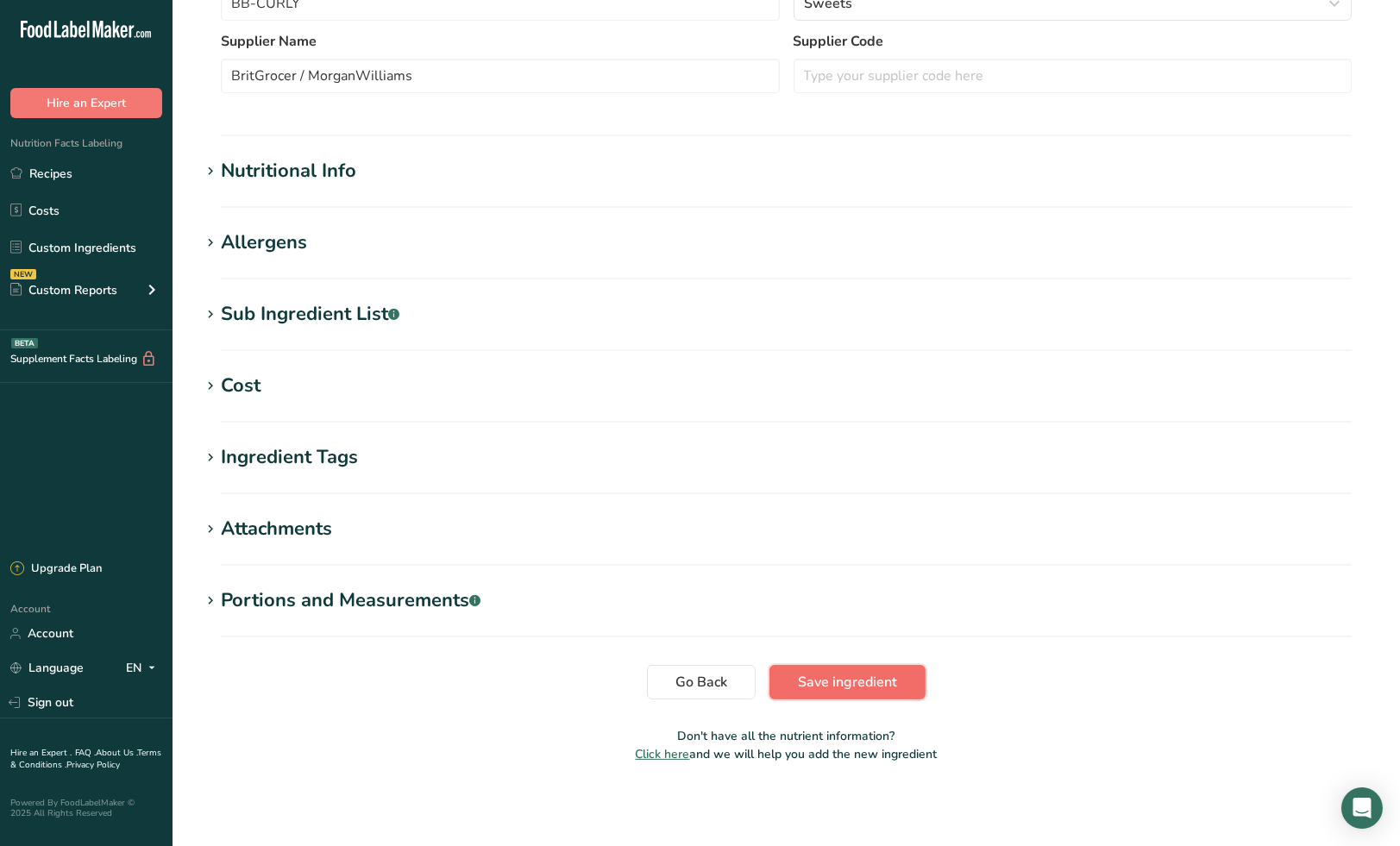
click at [869, 685] on span "Save ingredient" at bounding box center [847, 682] width 99 height 21
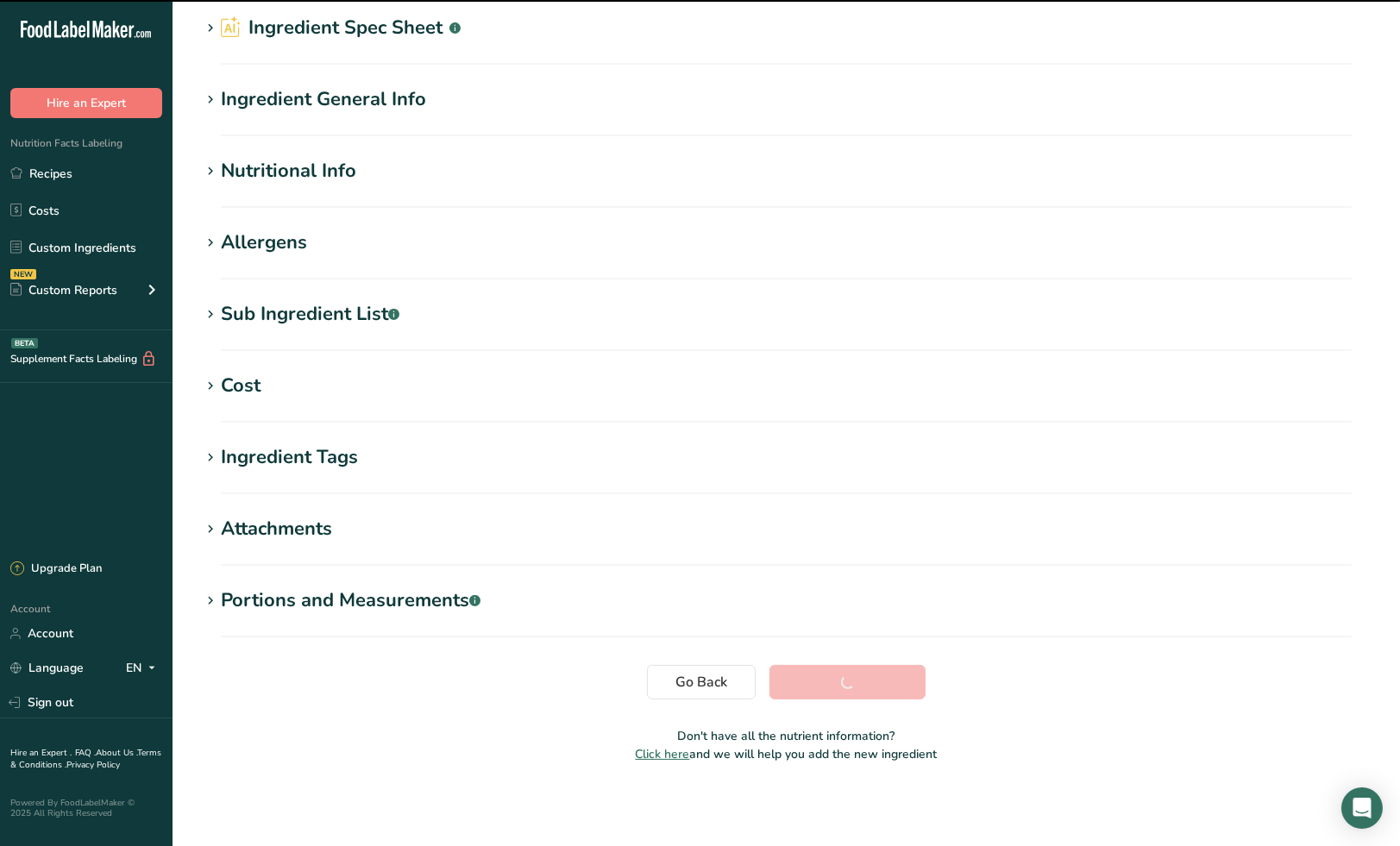
scroll to position [65, 0]
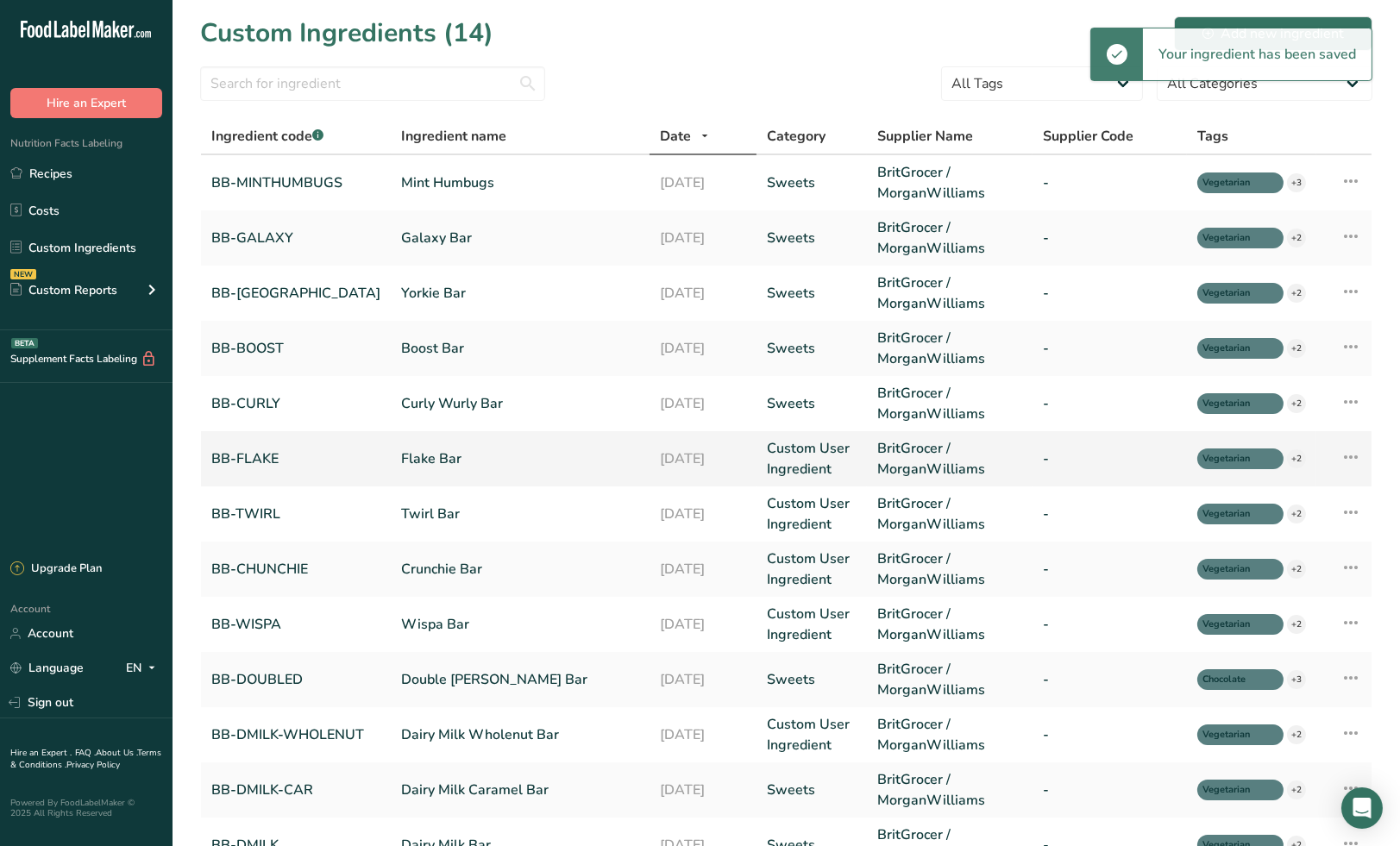
click at [805, 461] on link "Custom User Ingredient" at bounding box center [811, 458] width 89 height 41
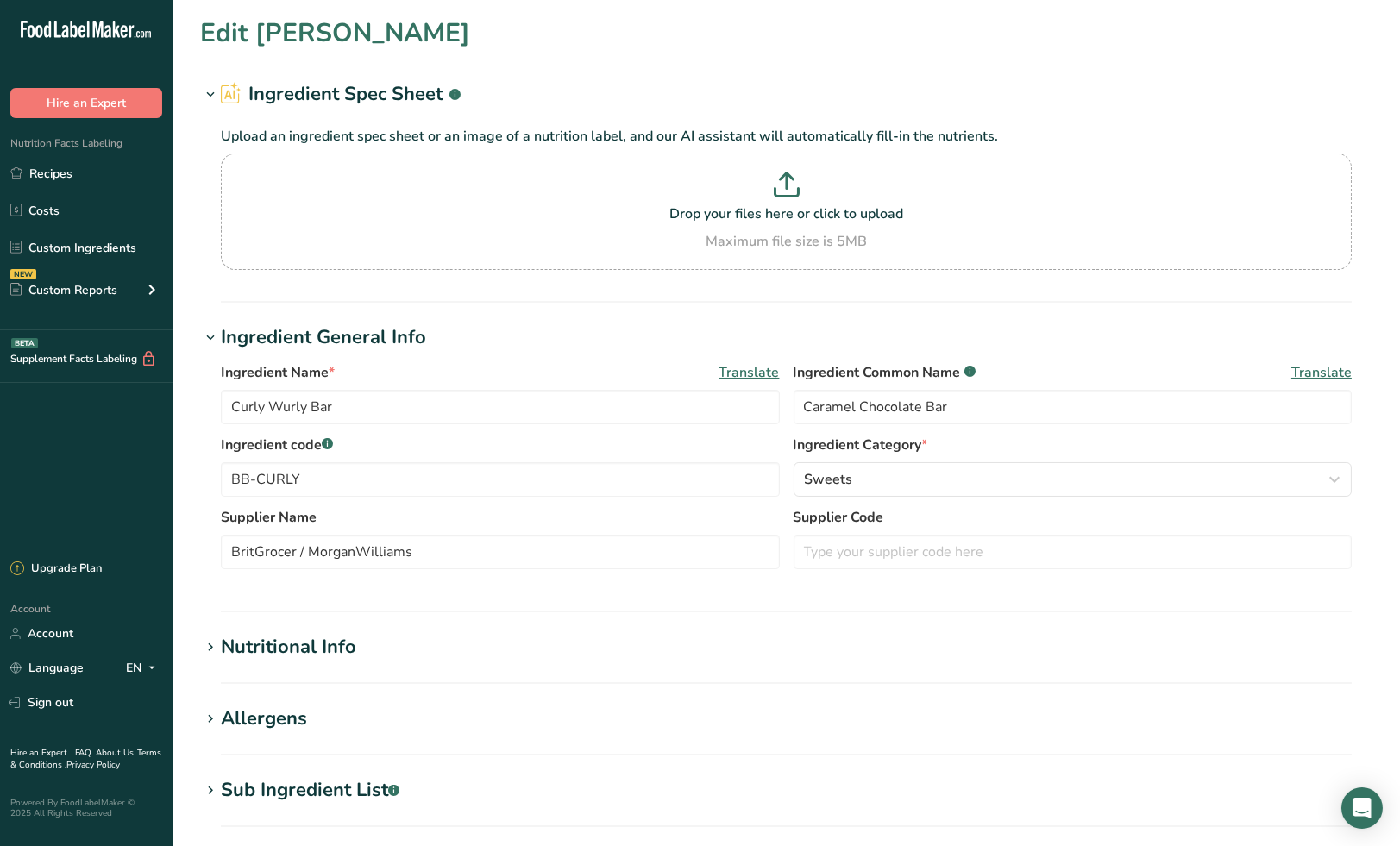
type input "Flake Bar"
type input "Milk Chocolate Bar"
type input "BB-FLAKE"
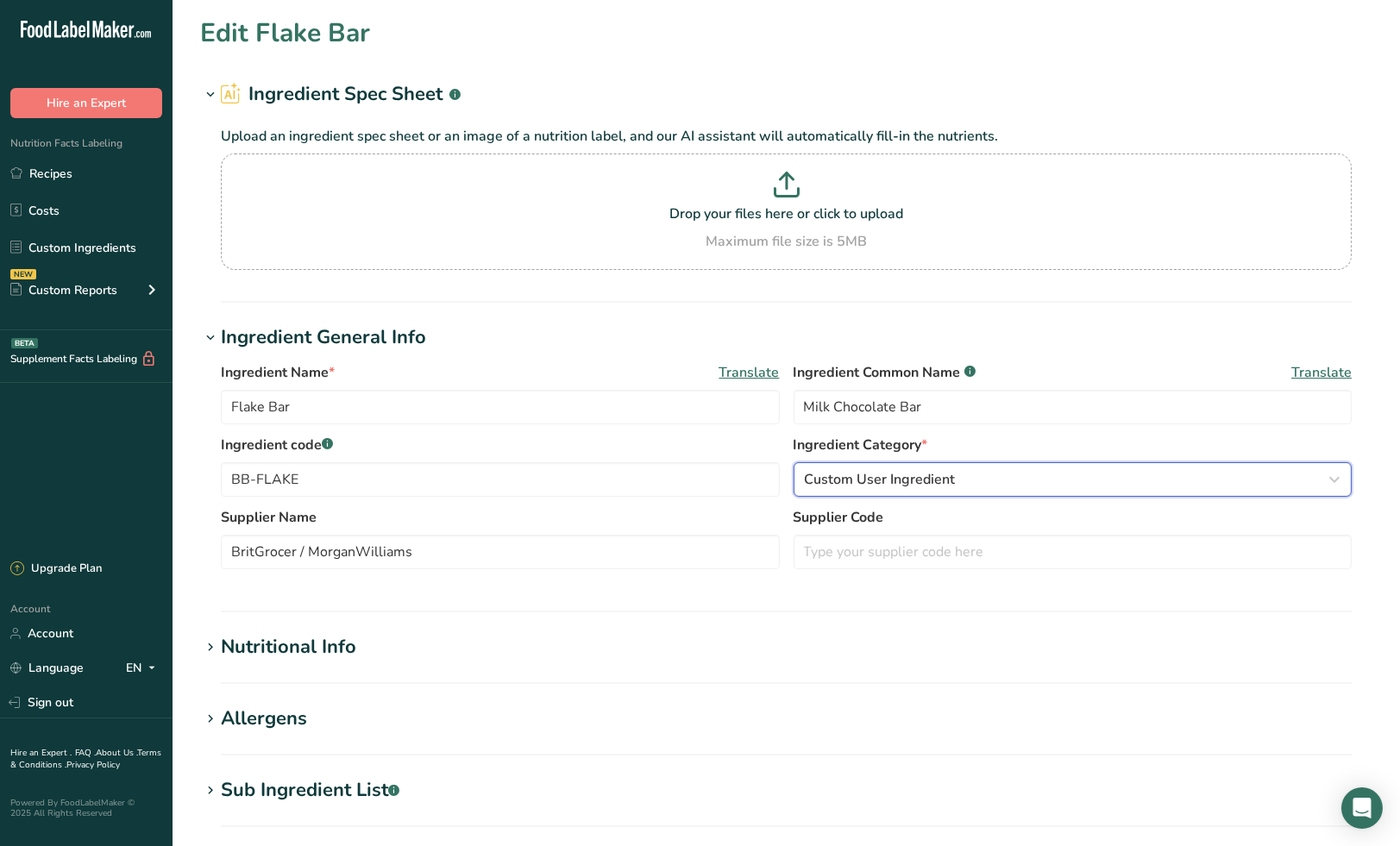
click at [864, 480] on span "Custom User Ingredient" at bounding box center [880, 479] width 151 height 21
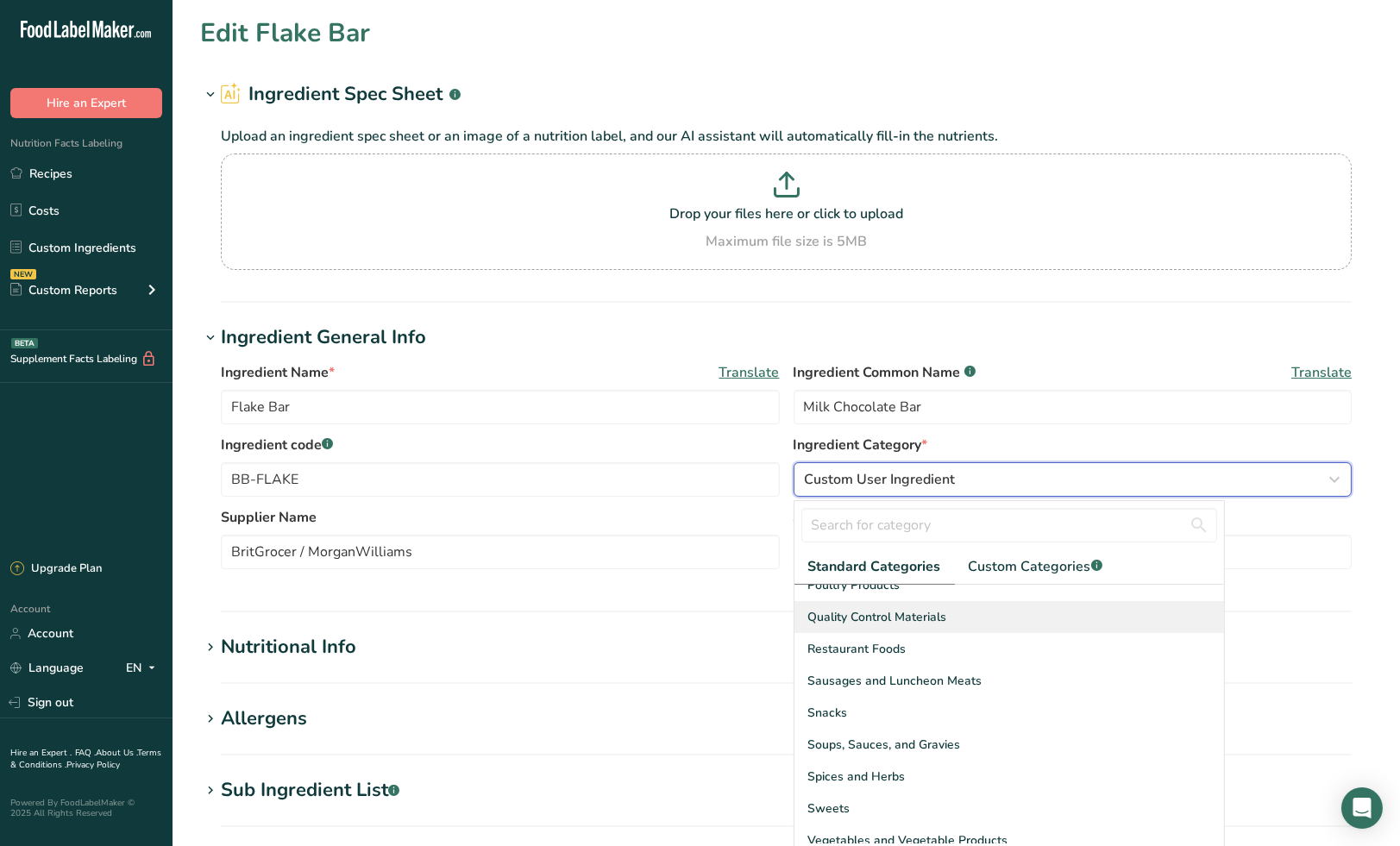
scroll to position [666, 0]
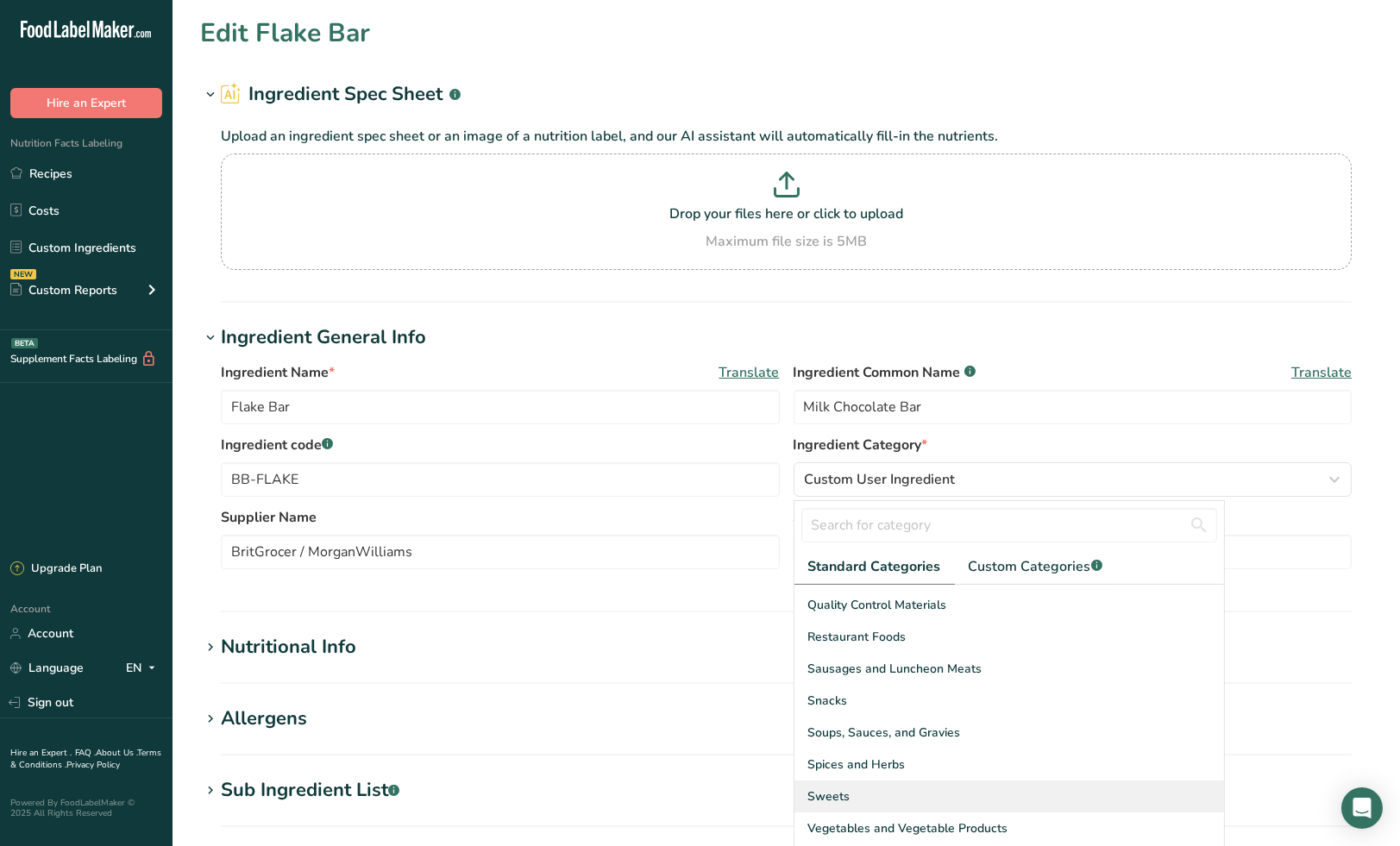
click at [851, 789] on div "Sweets" at bounding box center [1009, 797] width 430 height 32
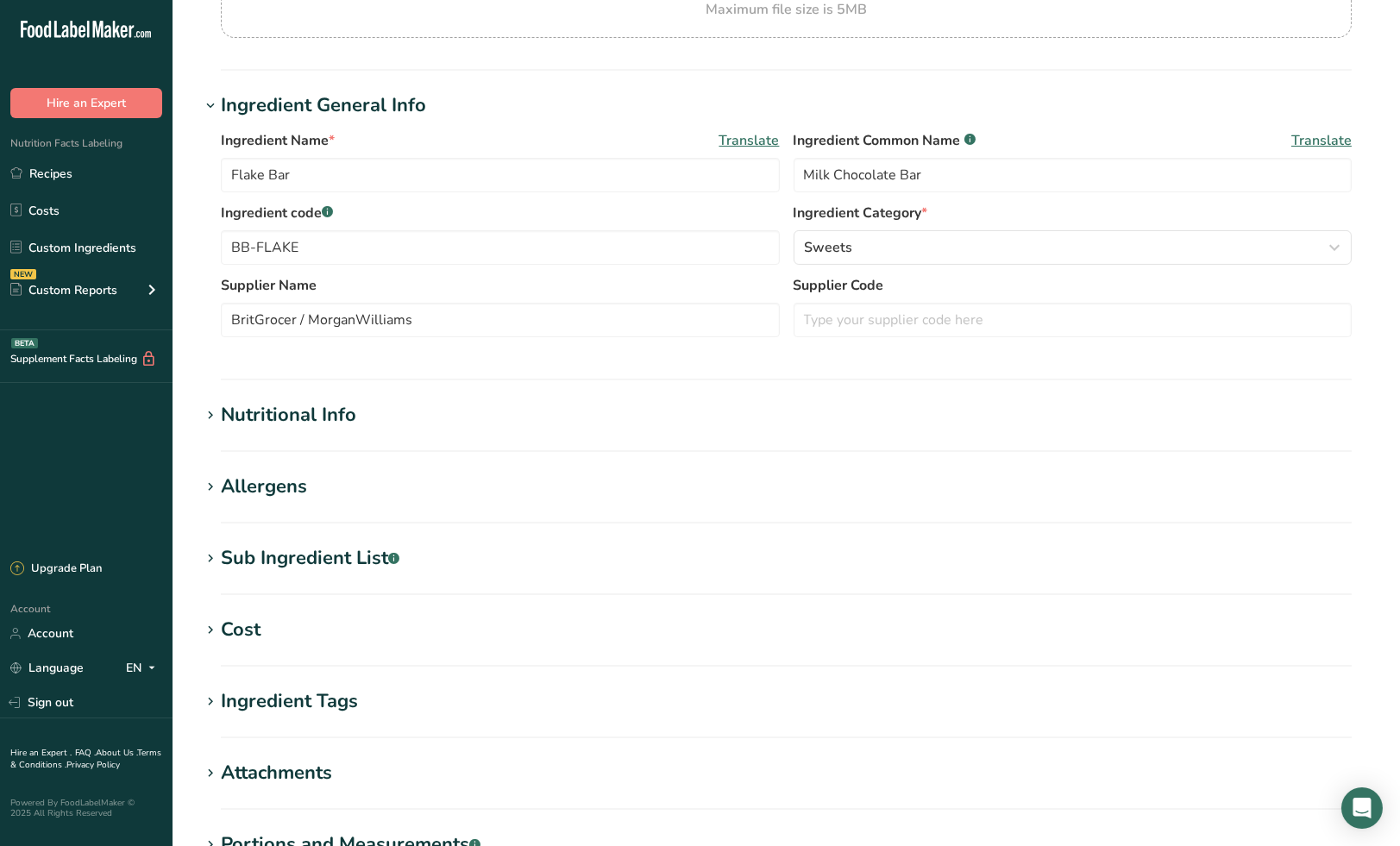
scroll to position [476, 0]
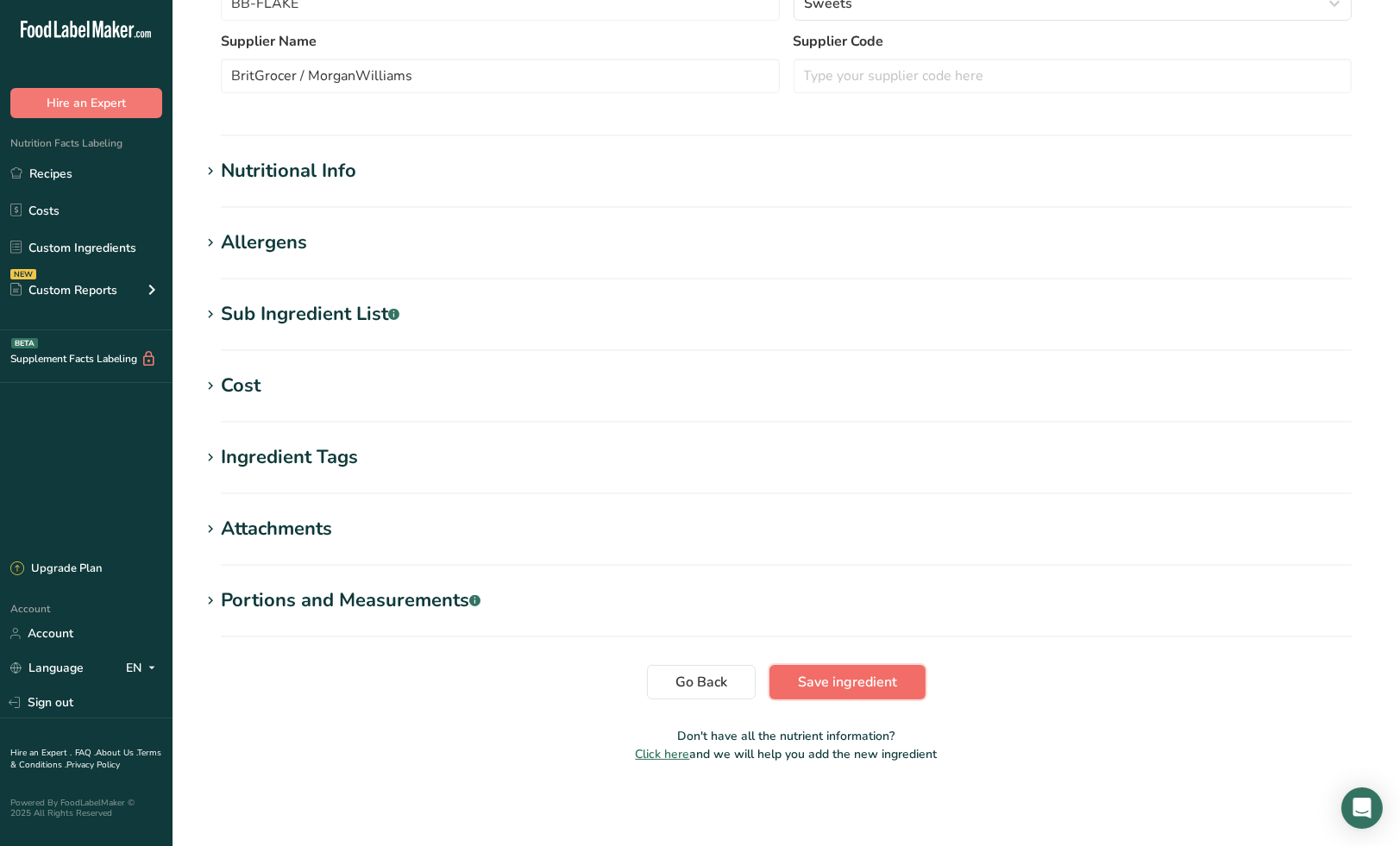
click at [859, 680] on span "Save ingredient" at bounding box center [847, 682] width 99 height 21
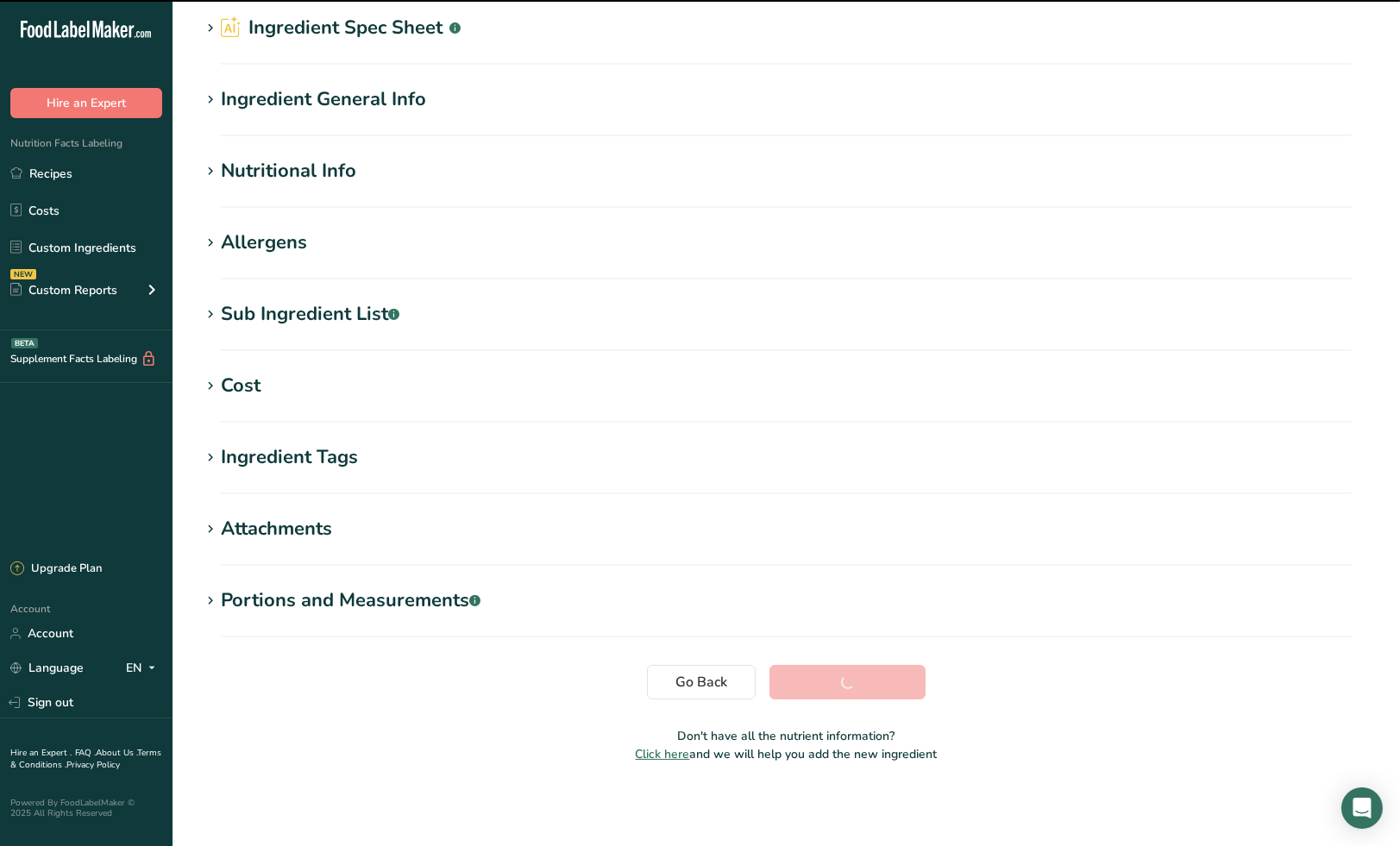
scroll to position [65, 0]
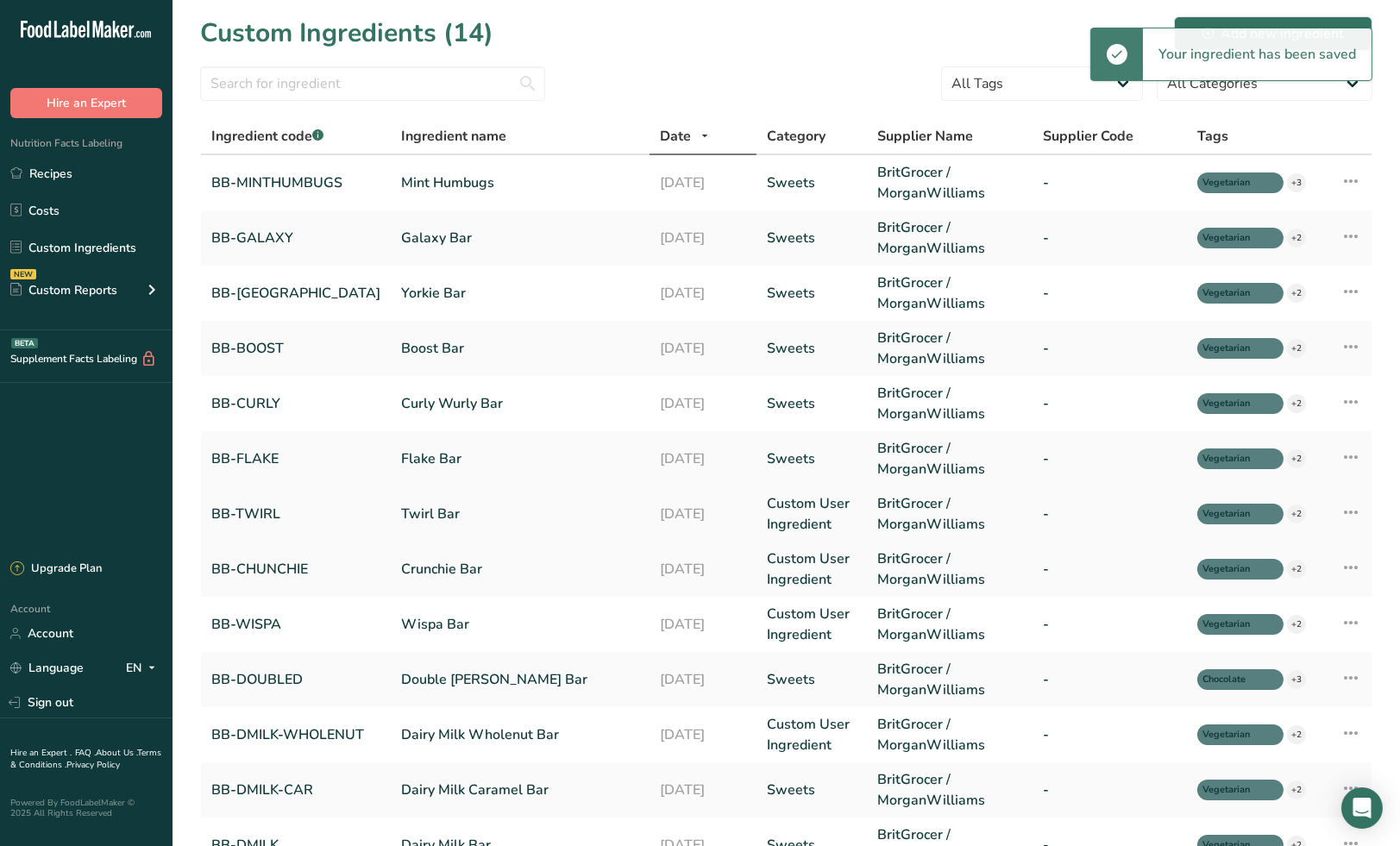
click at [785, 509] on link "Custom User Ingredient" at bounding box center [811, 514] width 89 height 41
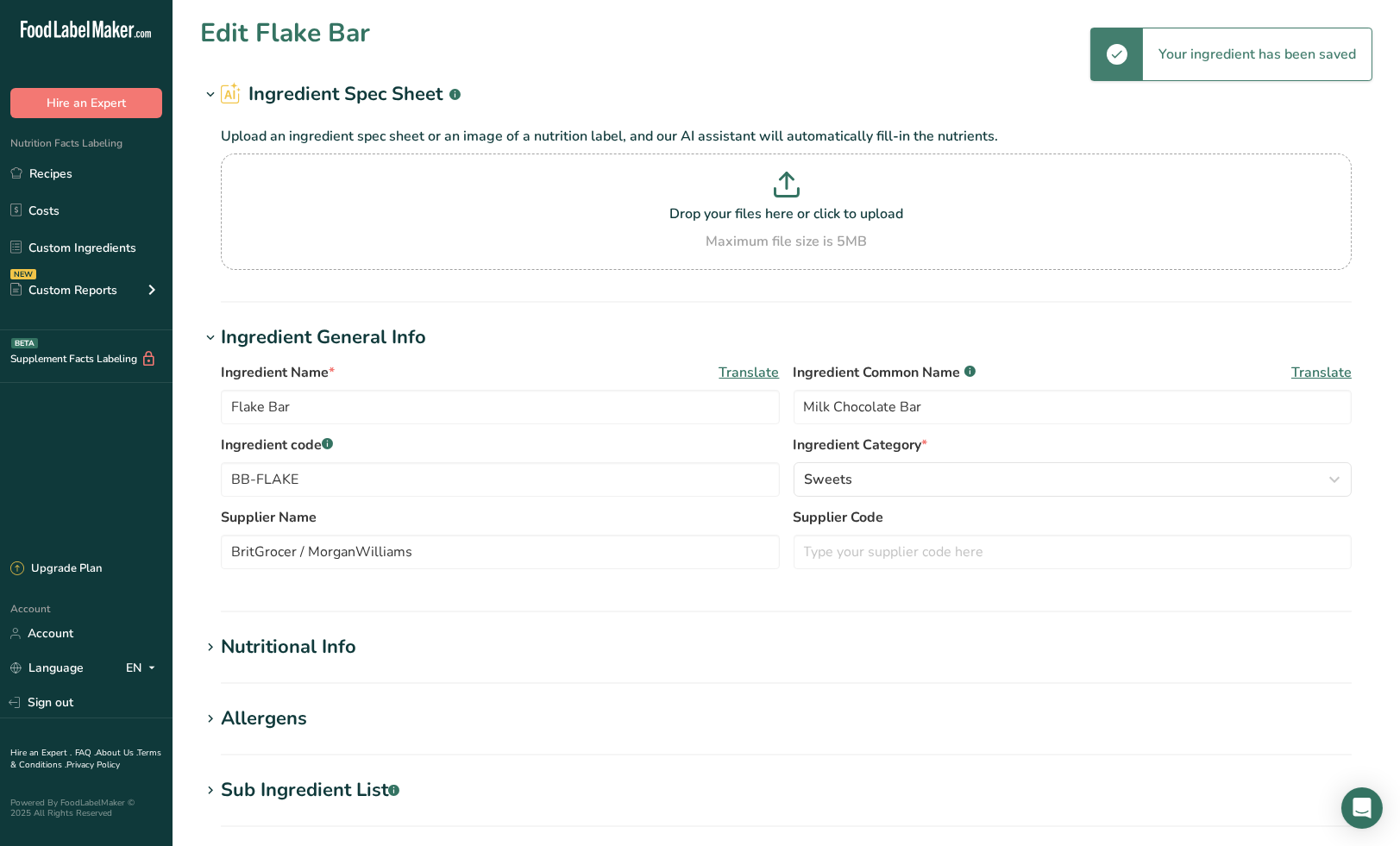
type input "Twirl Bar"
type input "Milk chocolate bar"
type input "BB-TWIRL"
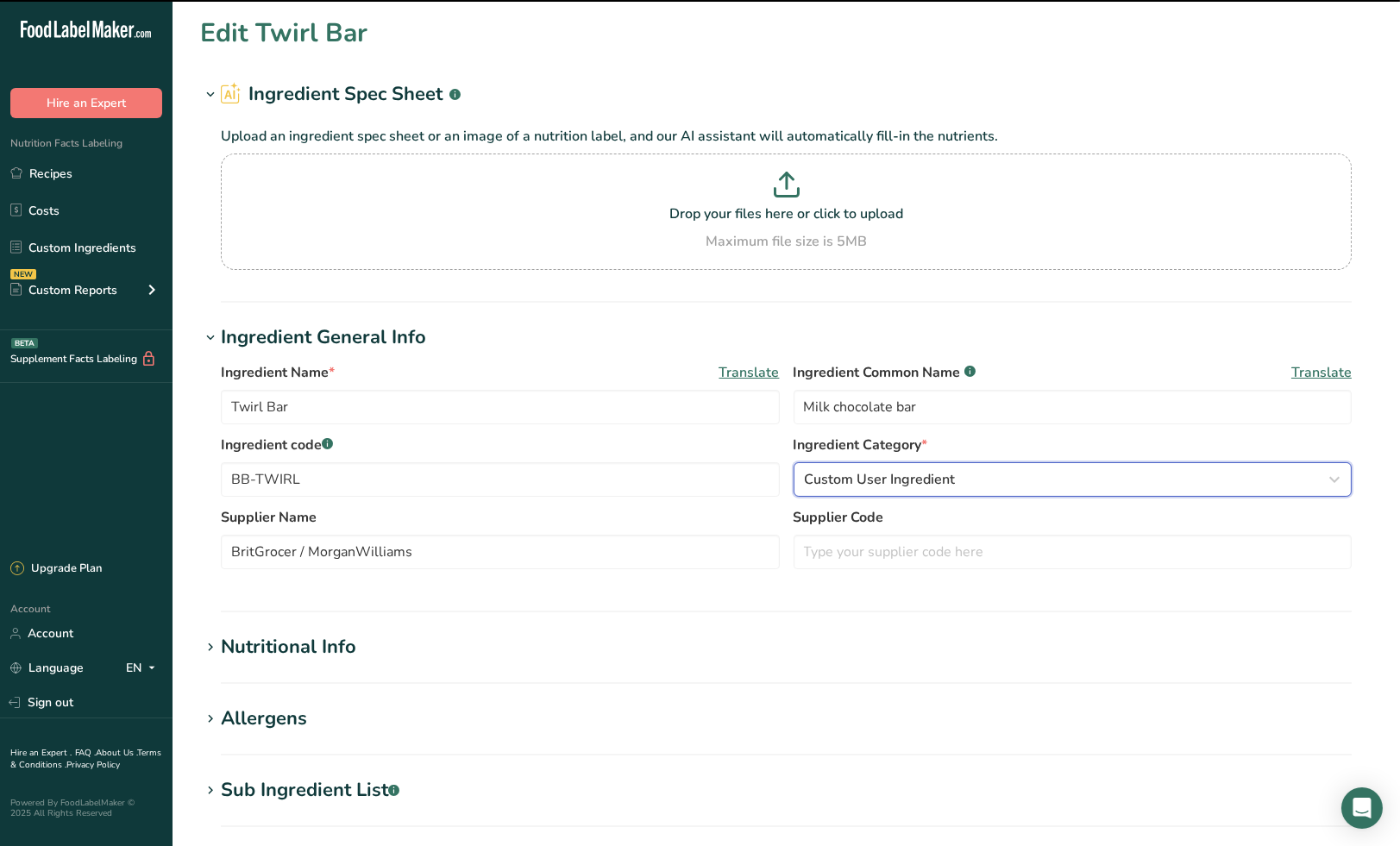
click at [911, 481] on span "Custom User Ingredient" at bounding box center [880, 479] width 151 height 21
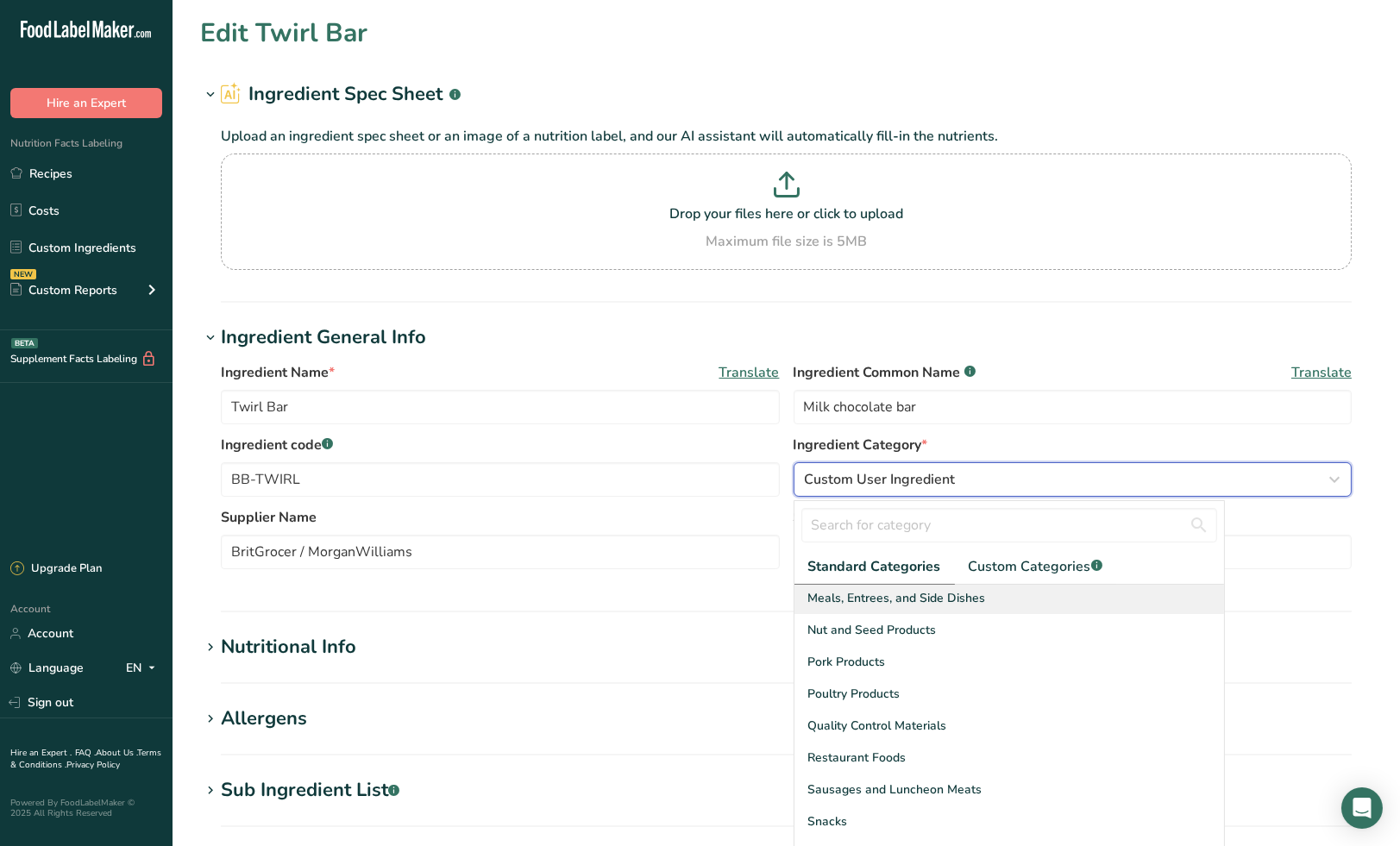
scroll to position [666, 0]
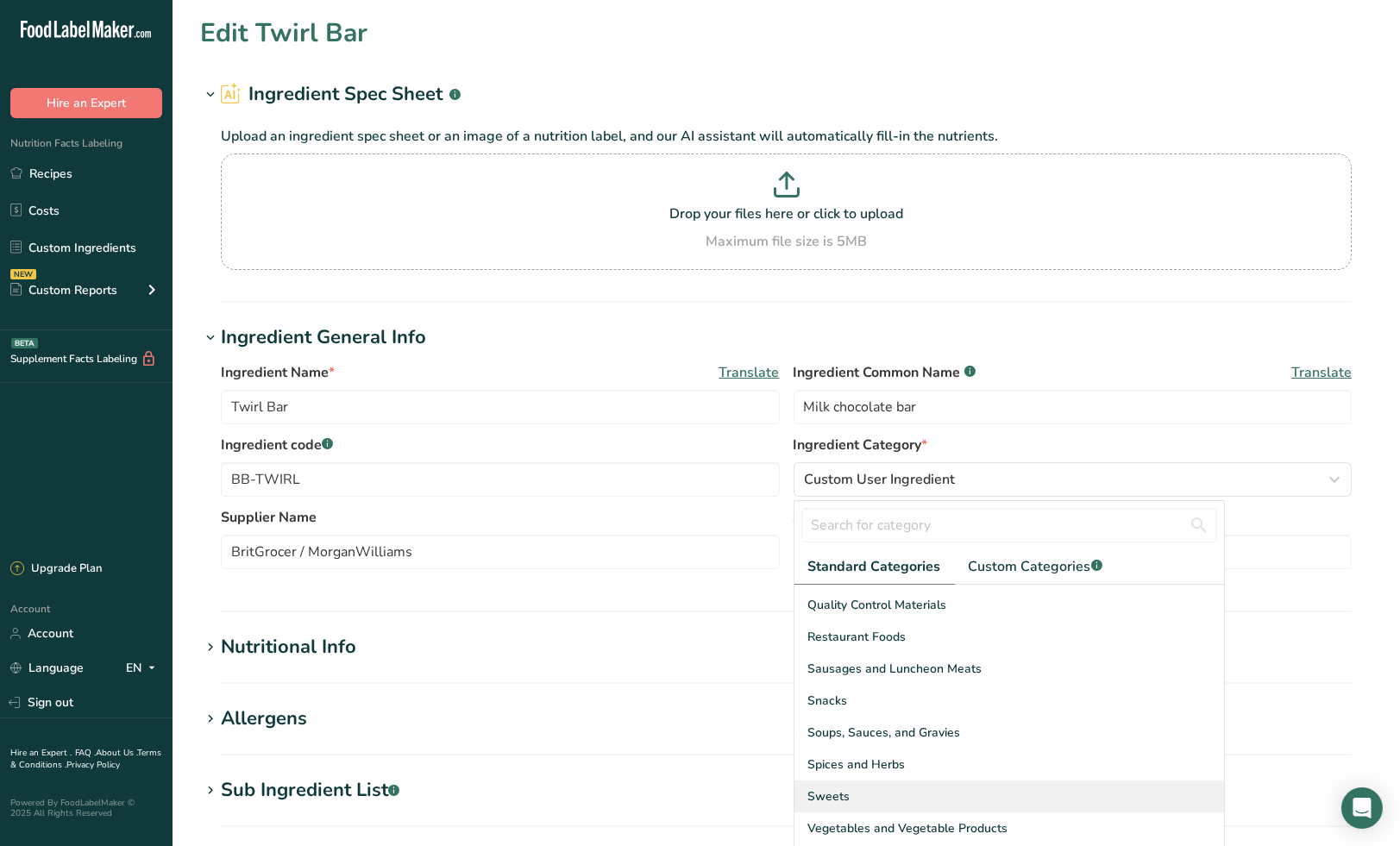
click at [859, 792] on div "Sweets" at bounding box center [1009, 797] width 430 height 32
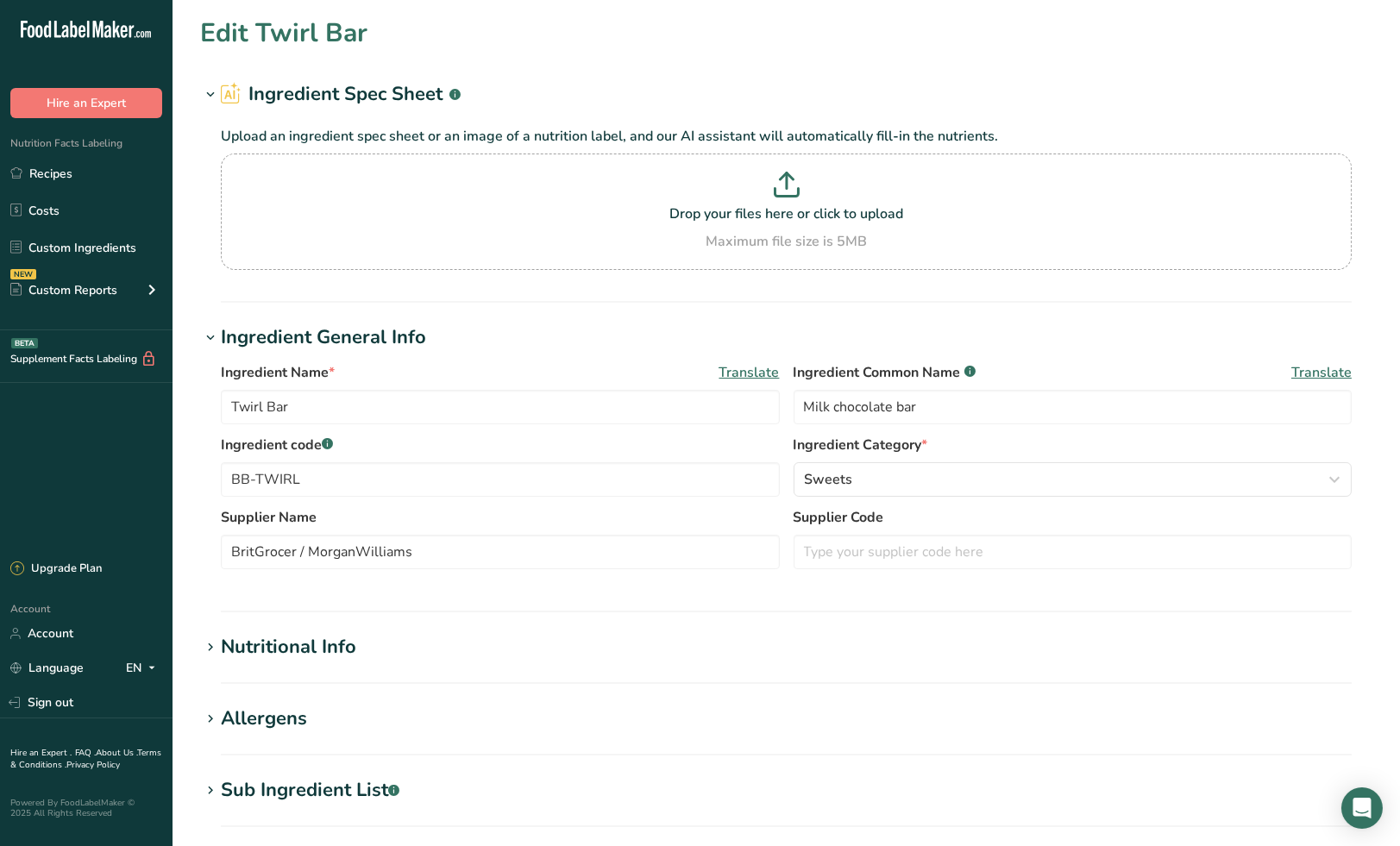
scroll to position [476, 0]
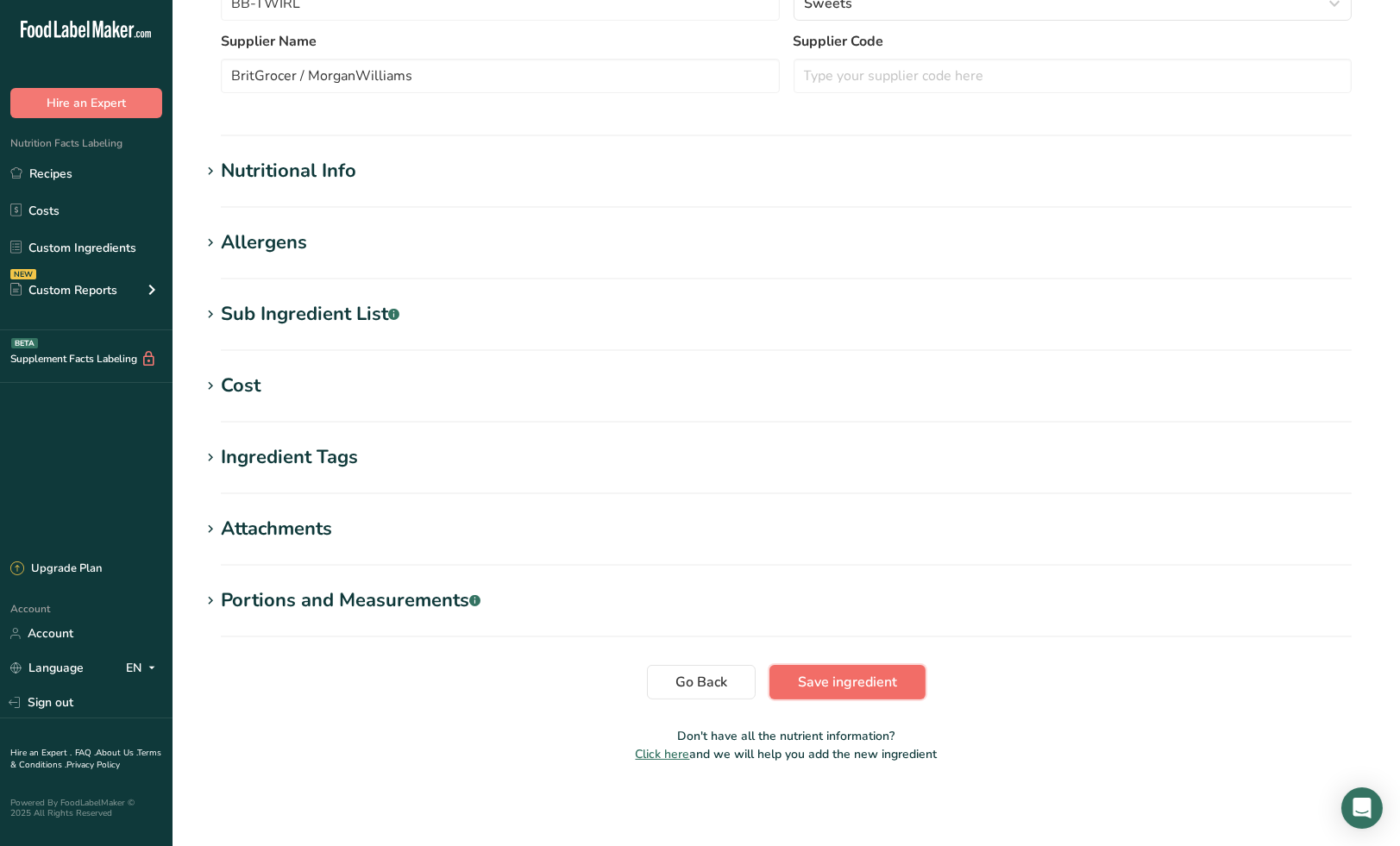
click at [868, 678] on span "Save ingredient" at bounding box center [847, 682] width 99 height 21
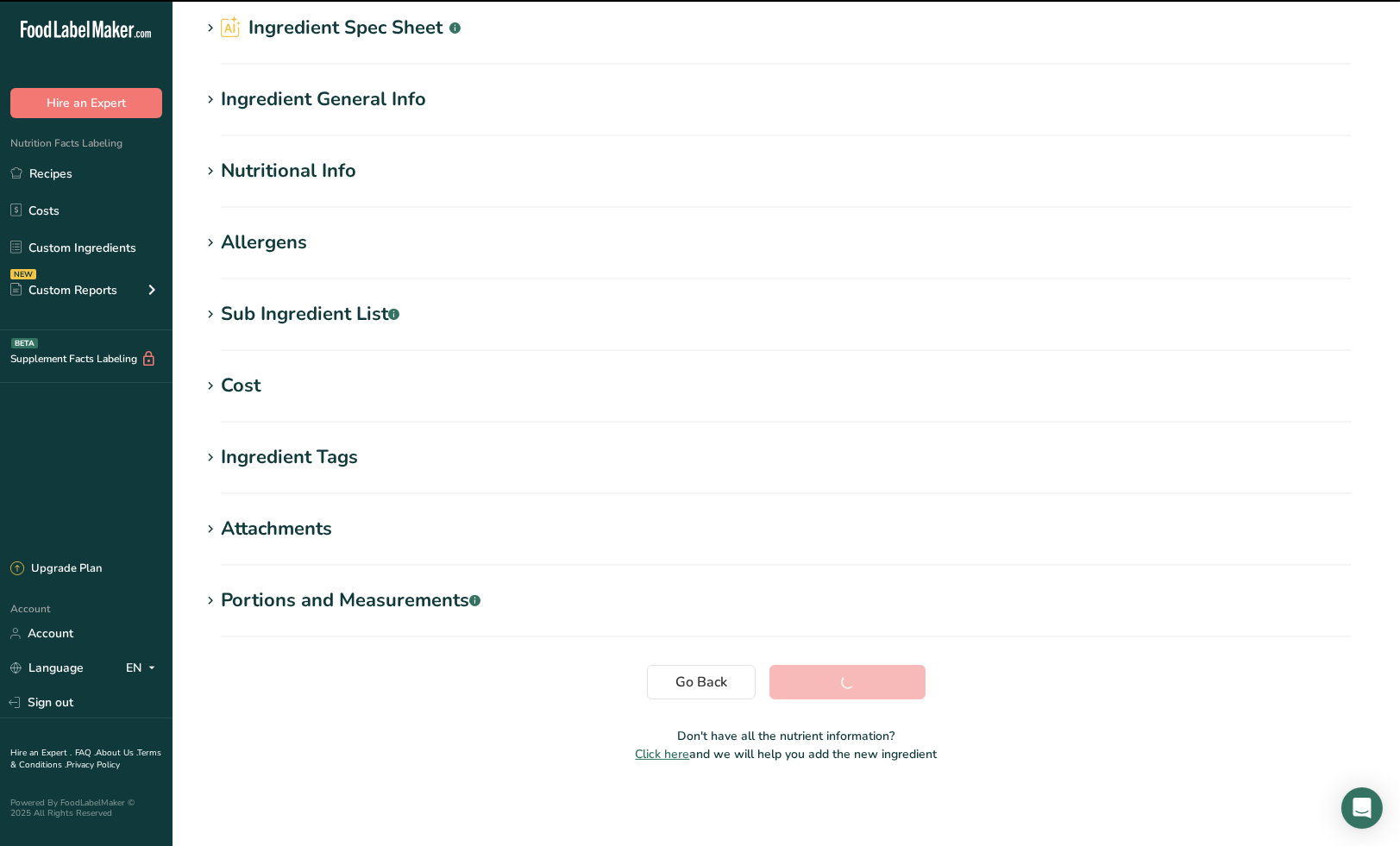
scroll to position [65, 0]
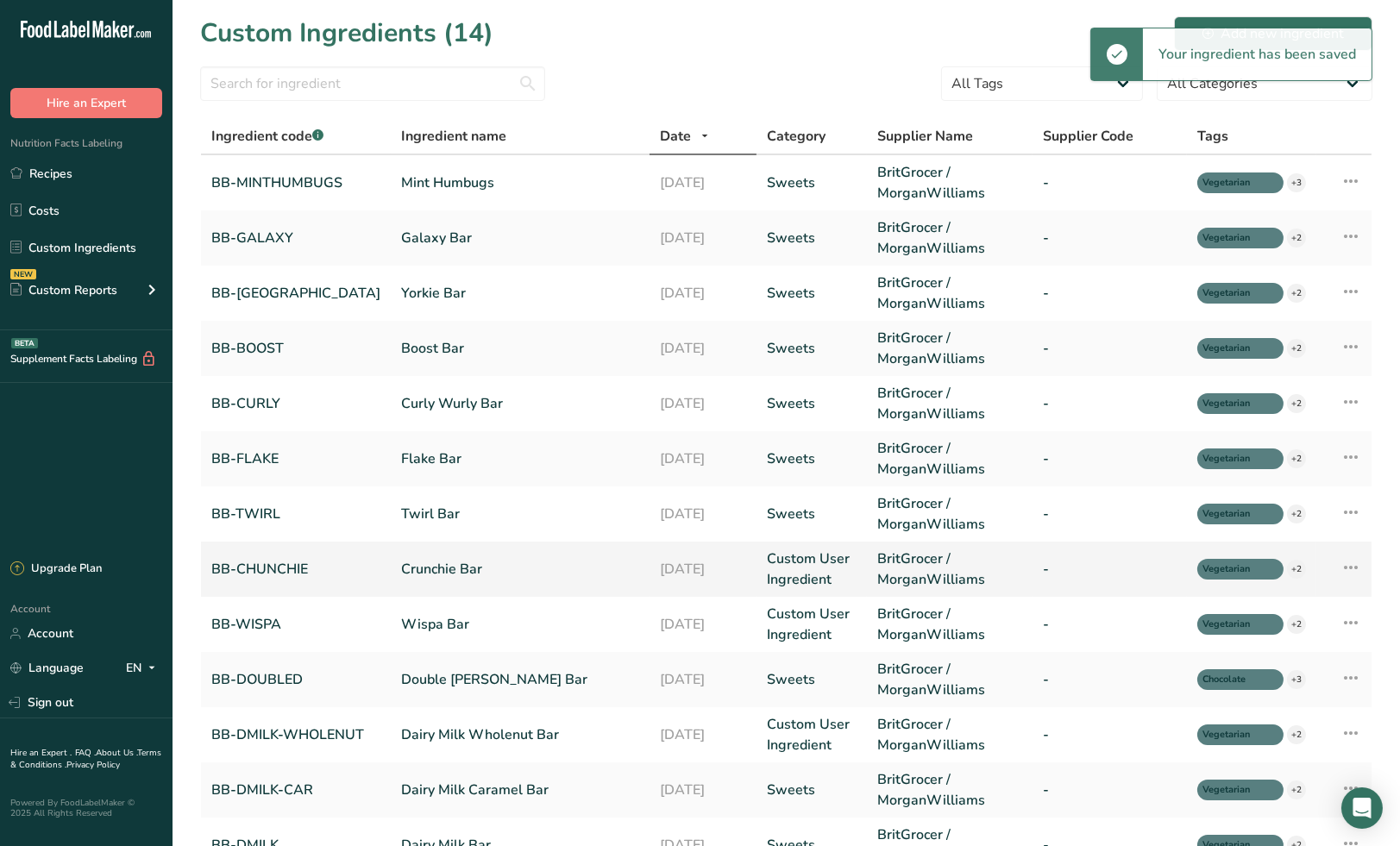
click at [792, 569] on link "Custom User Ingredient" at bounding box center [811, 569] width 89 height 41
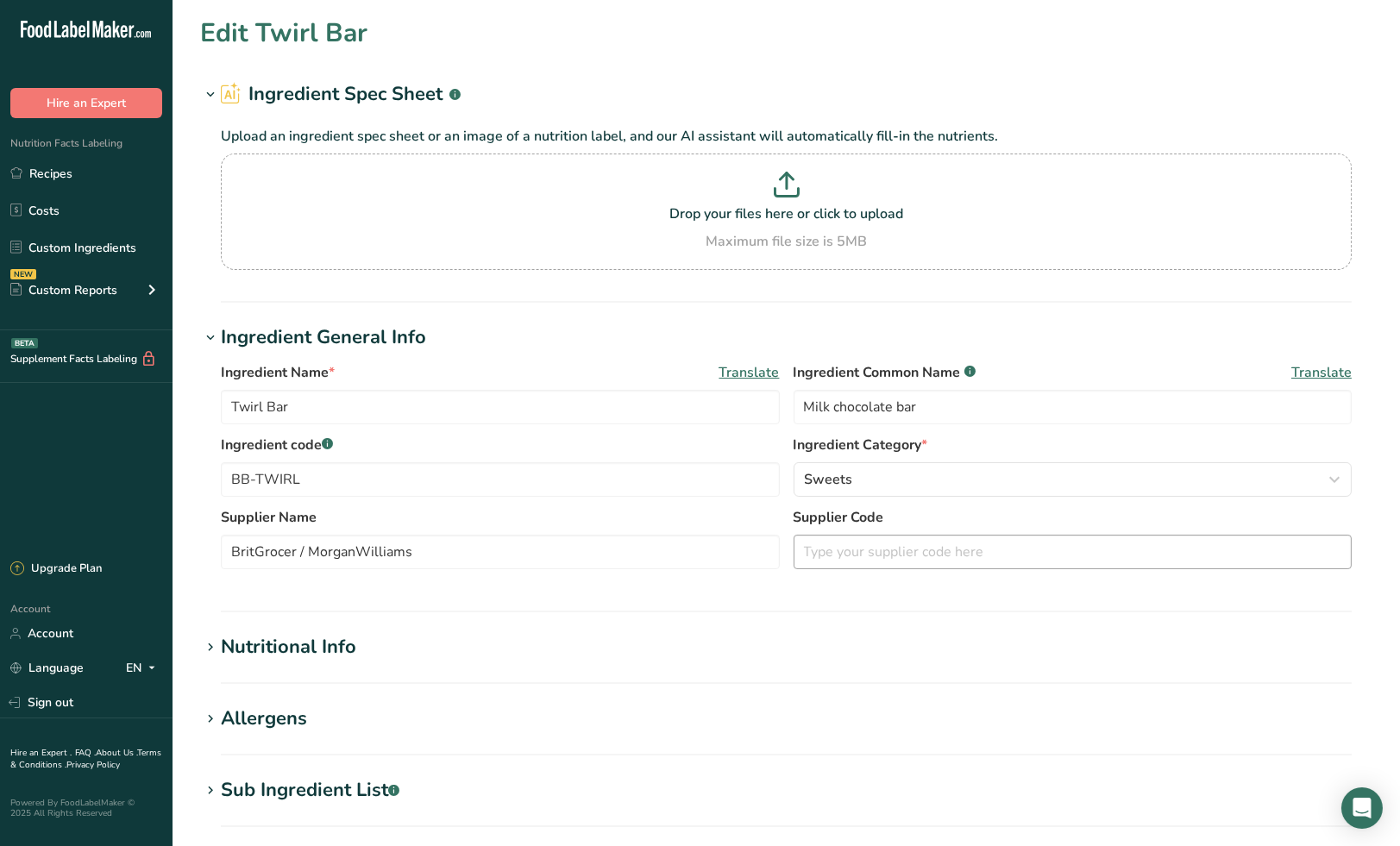
type input "Crunchie Bar"
type input "Milk chocolate with honeycomb"
type input "BB-CHUNCHIE"
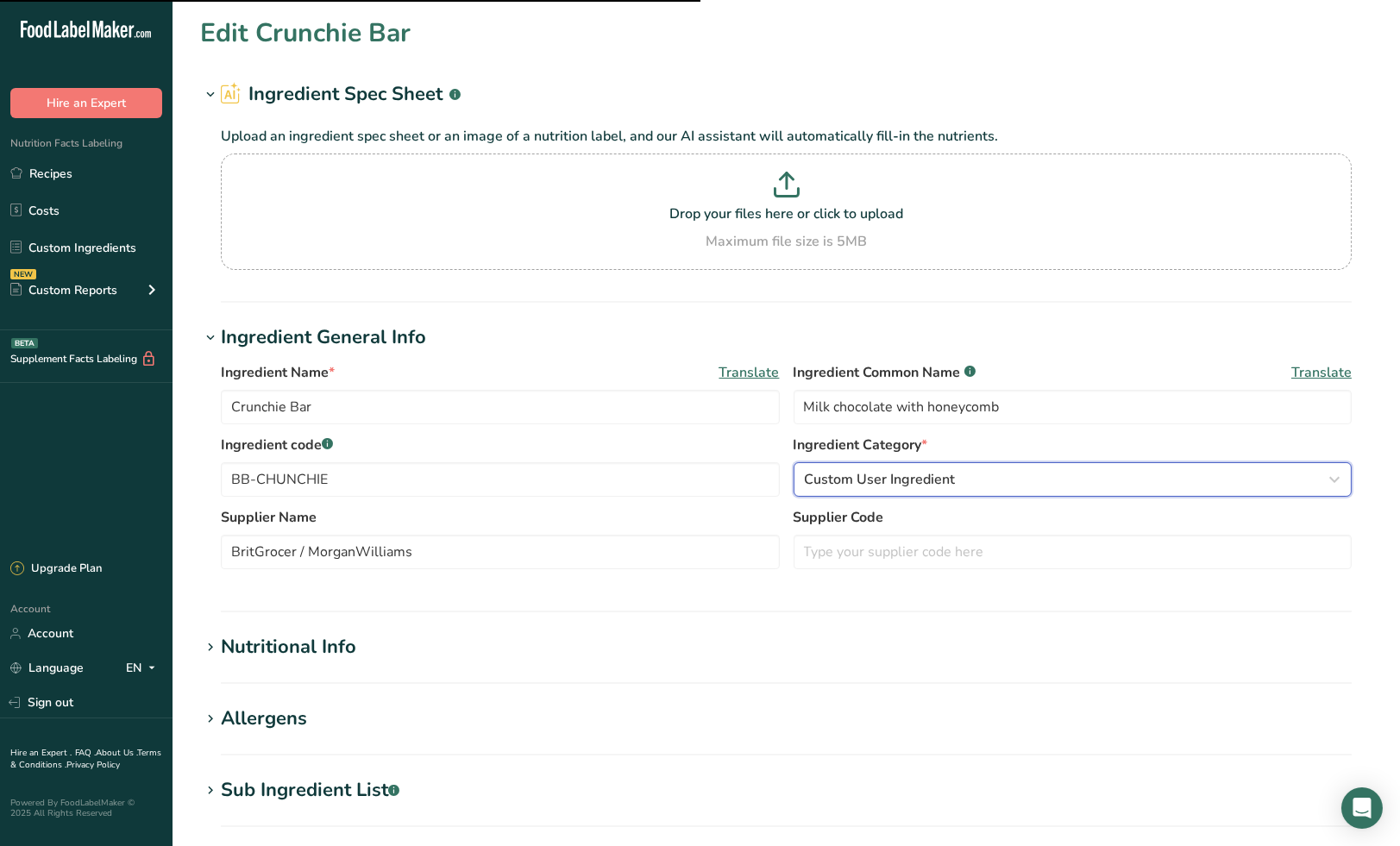
click at [939, 472] on span "Custom User Ingredient" at bounding box center [880, 479] width 151 height 21
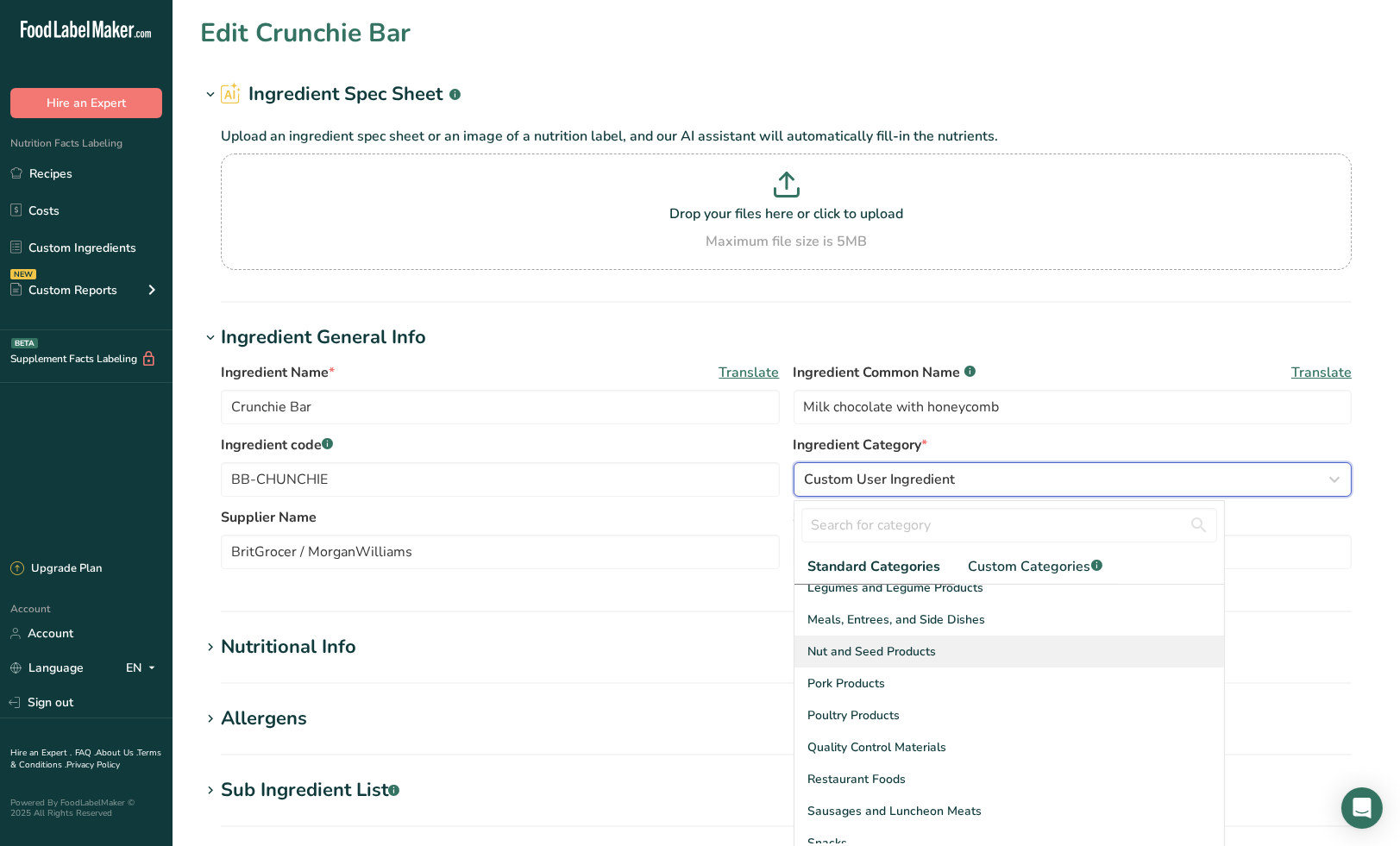
scroll to position [666, 0]
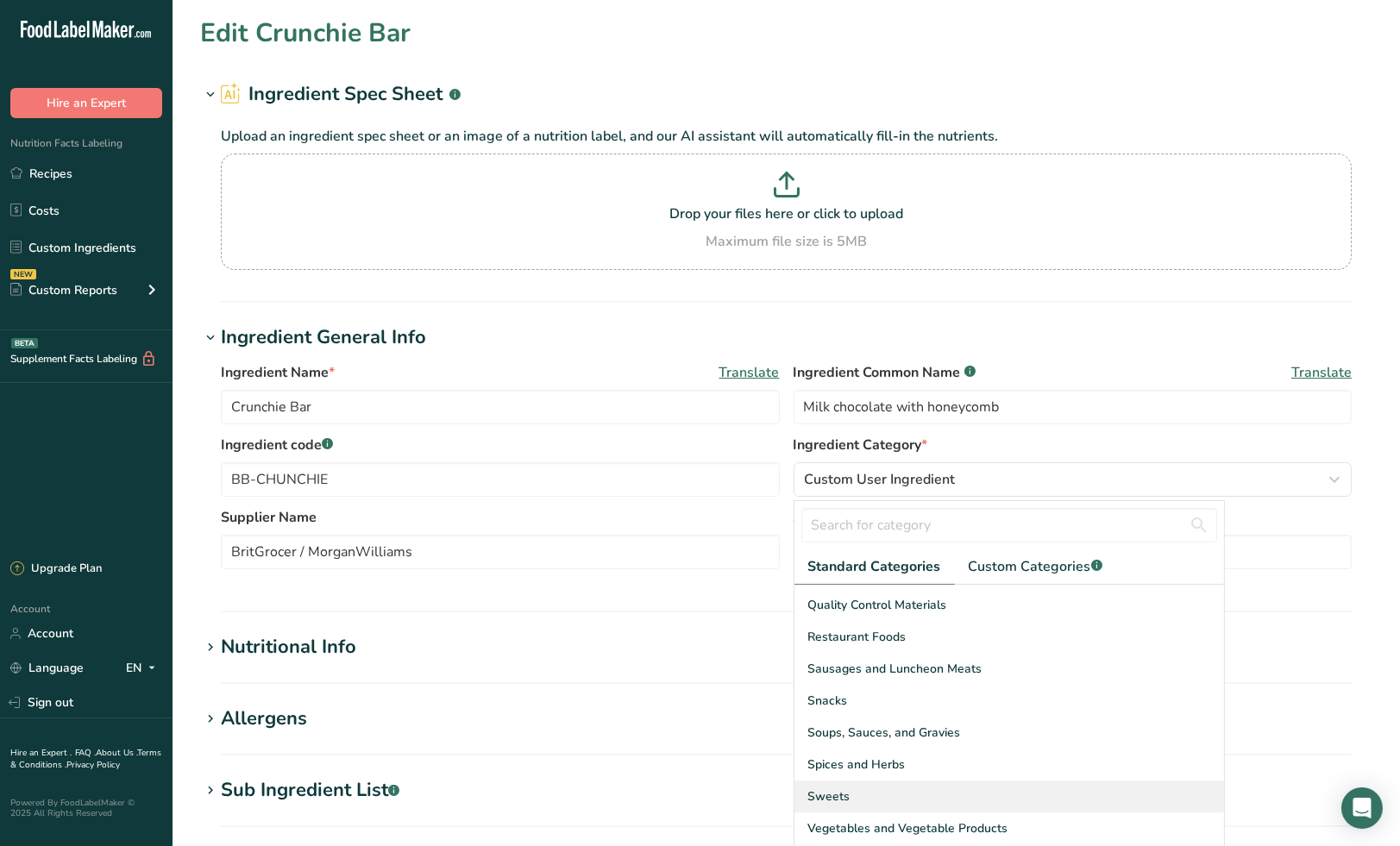
click at [862, 801] on div "Sweets" at bounding box center [1009, 797] width 430 height 32
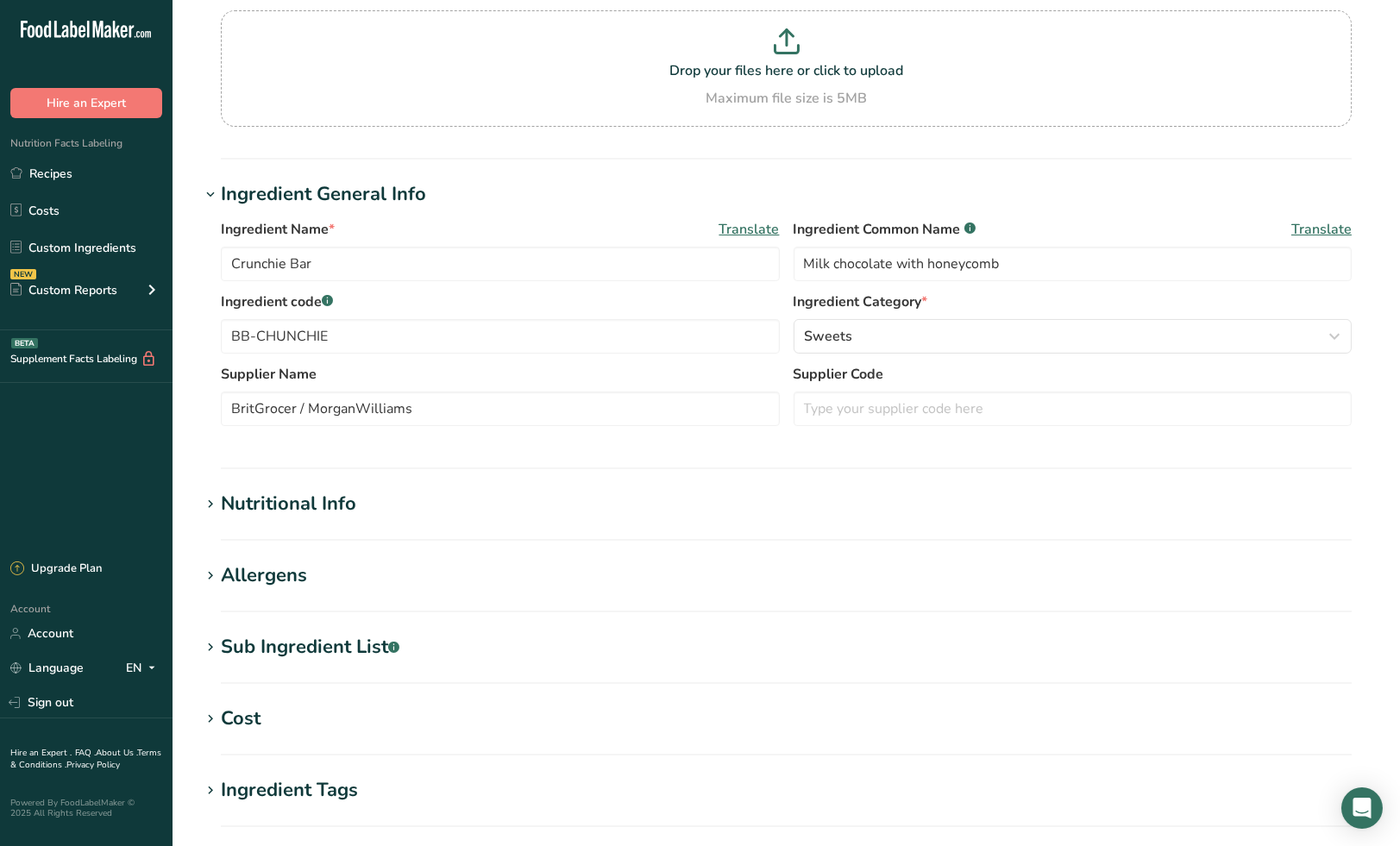
scroll to position [476, 0]
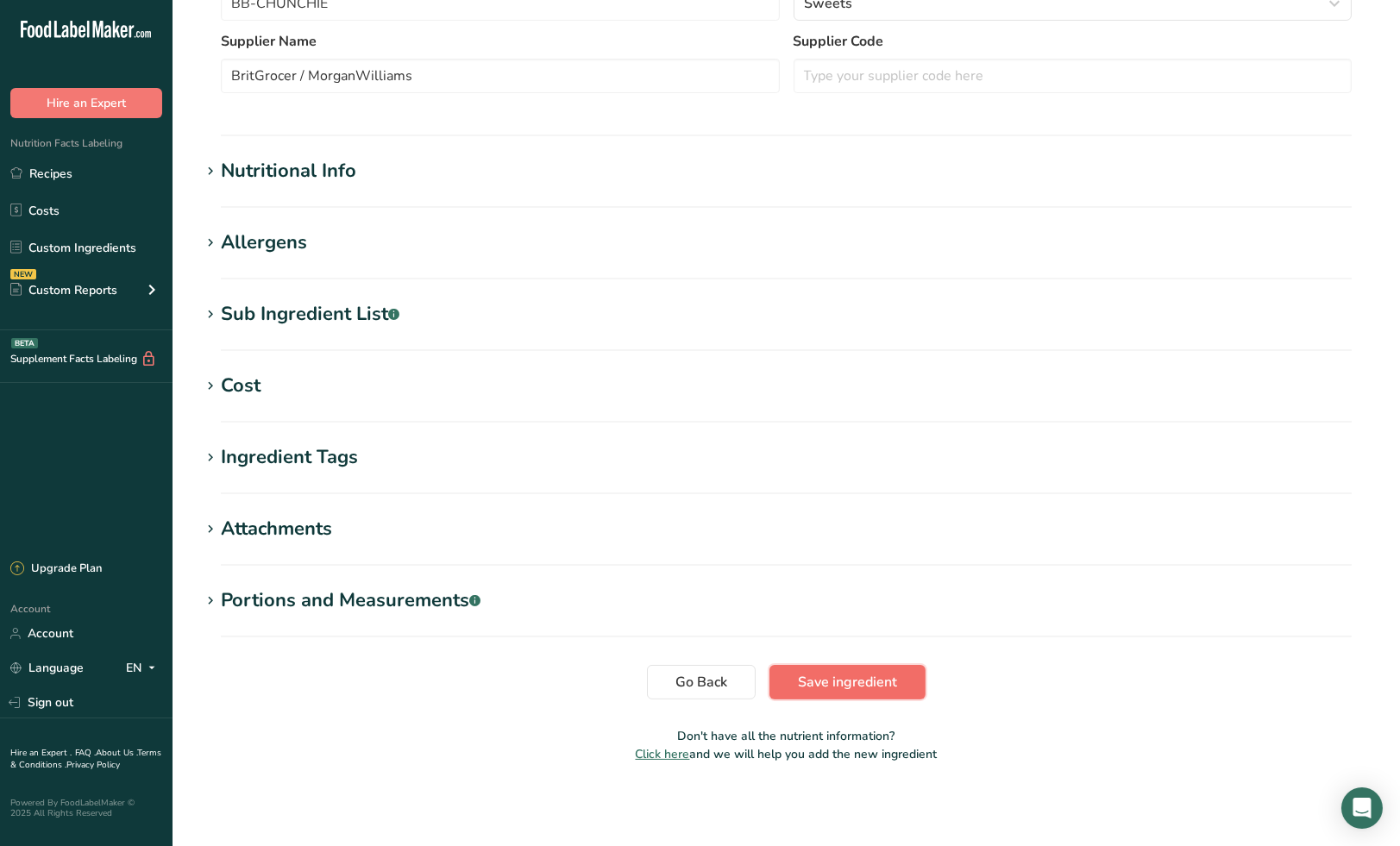
click at [851, 684] on span "Save ingredient" at bounding box center [847, 682] width 99 height 21
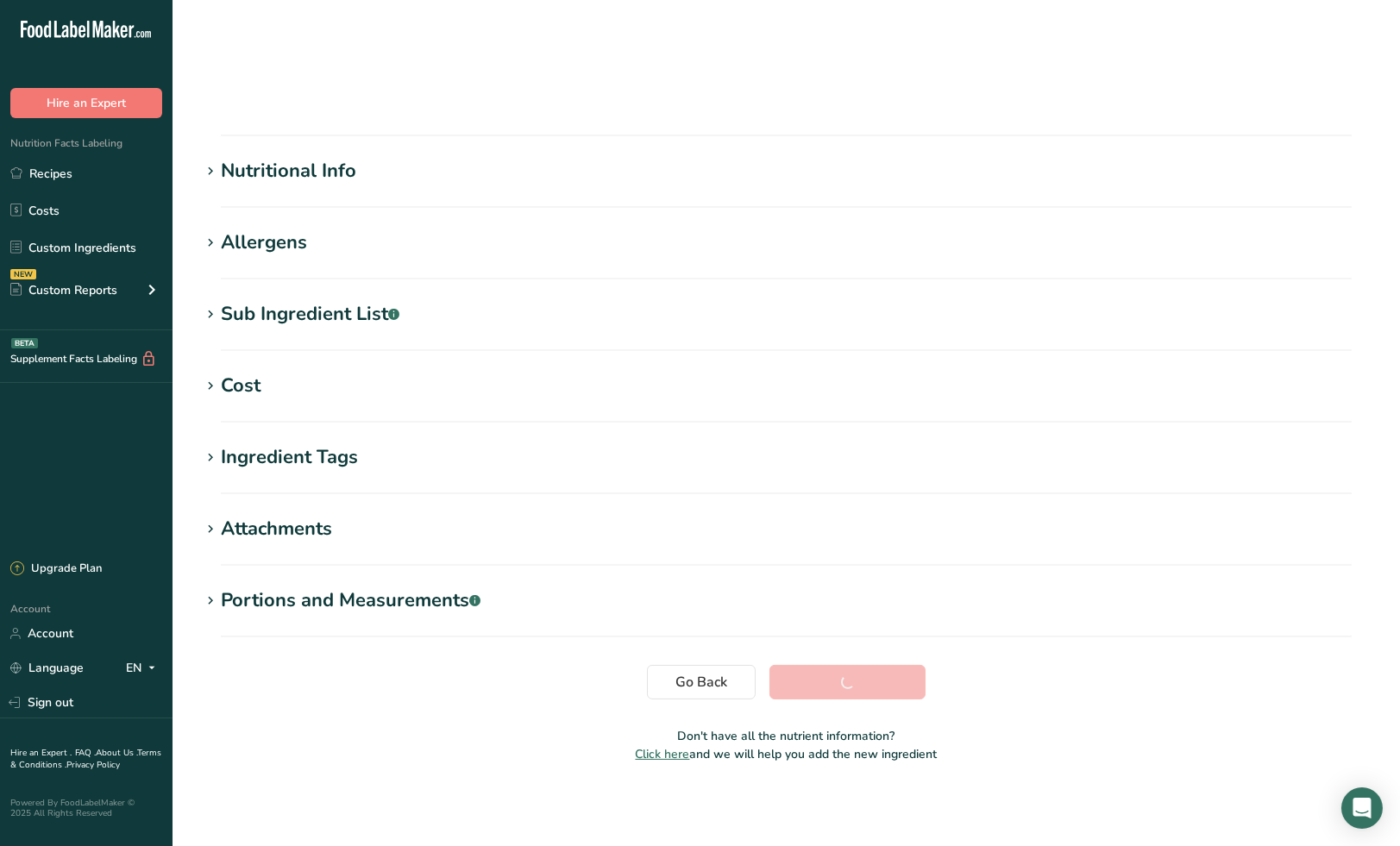
scroll to position [65, 0]
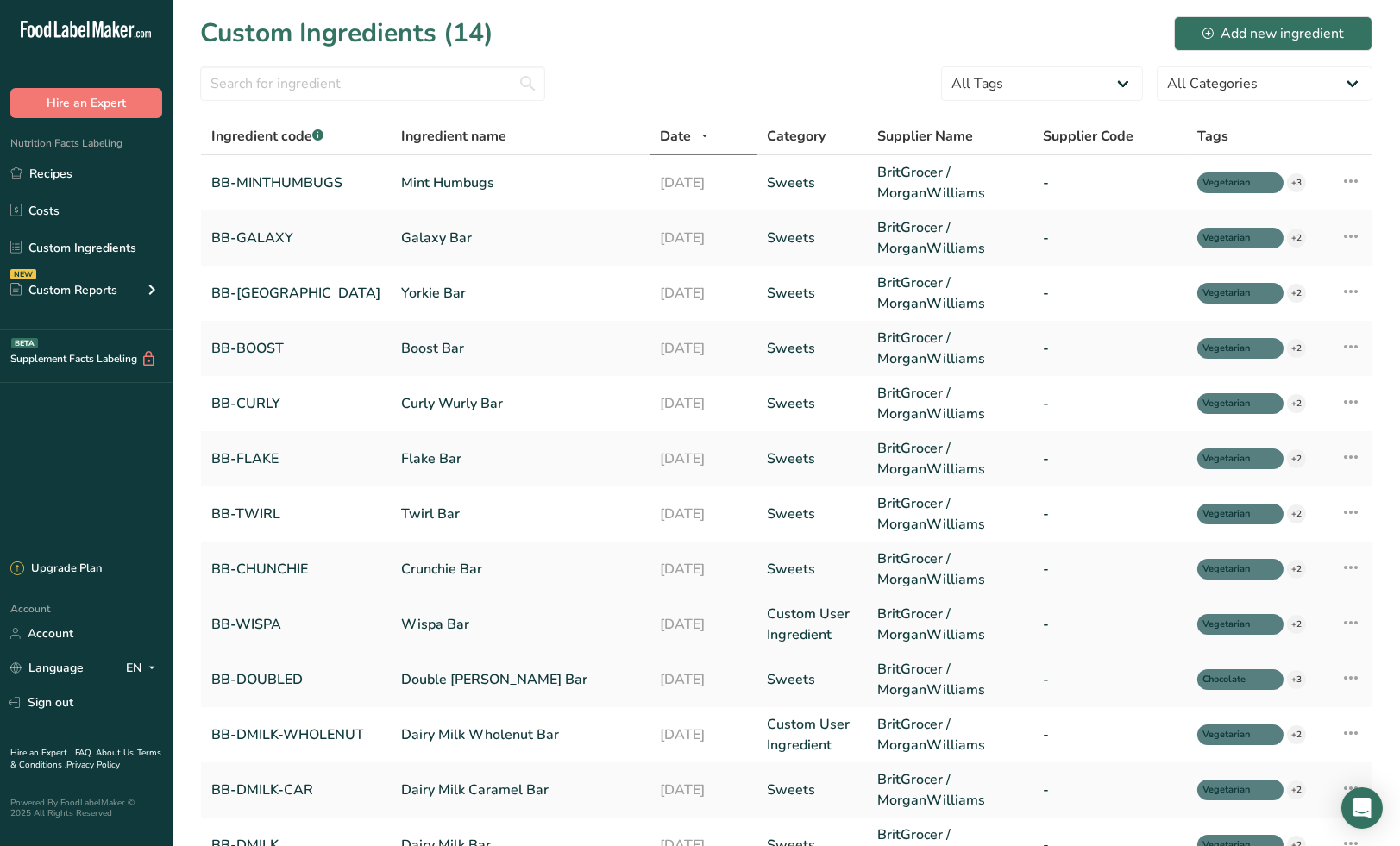
click at [785, 626] on link "Custom User Ingredient" at bounding box center [811, 624] width 89 height 41
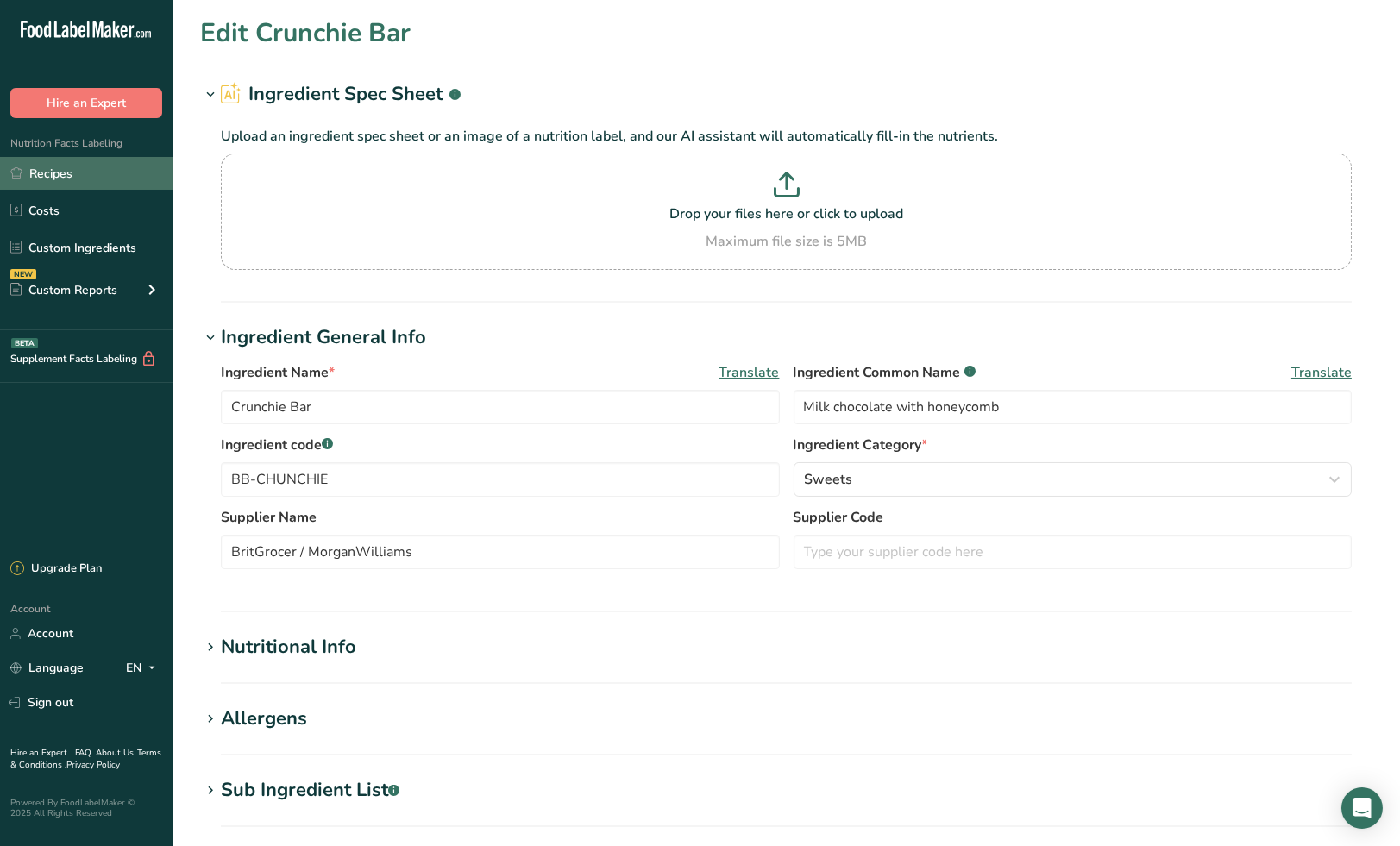
type input "Wispa Bar"
type input "Aerated milk chocolate bar"
type input "BB-WISPA"
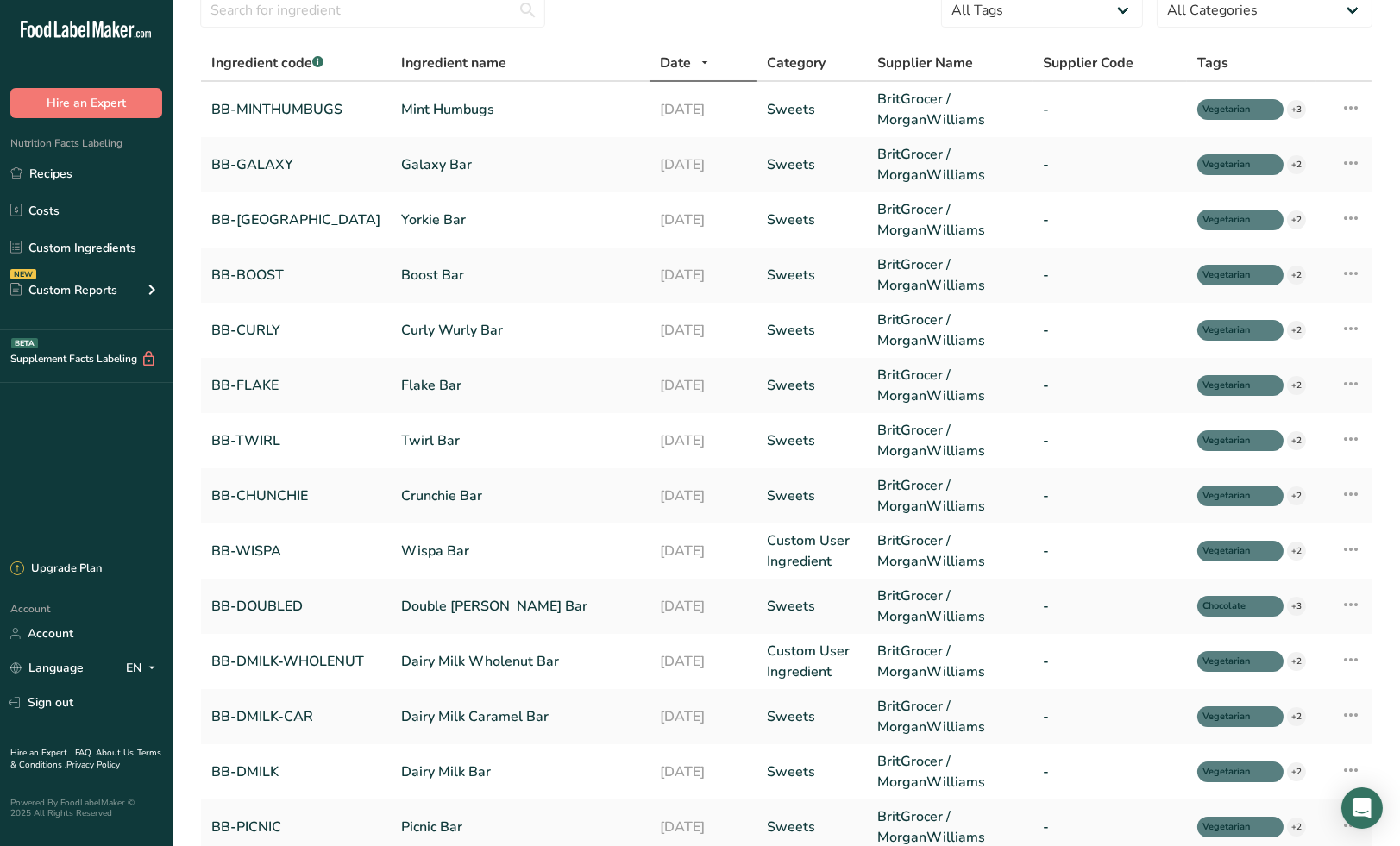
scroll to position [191, 0]
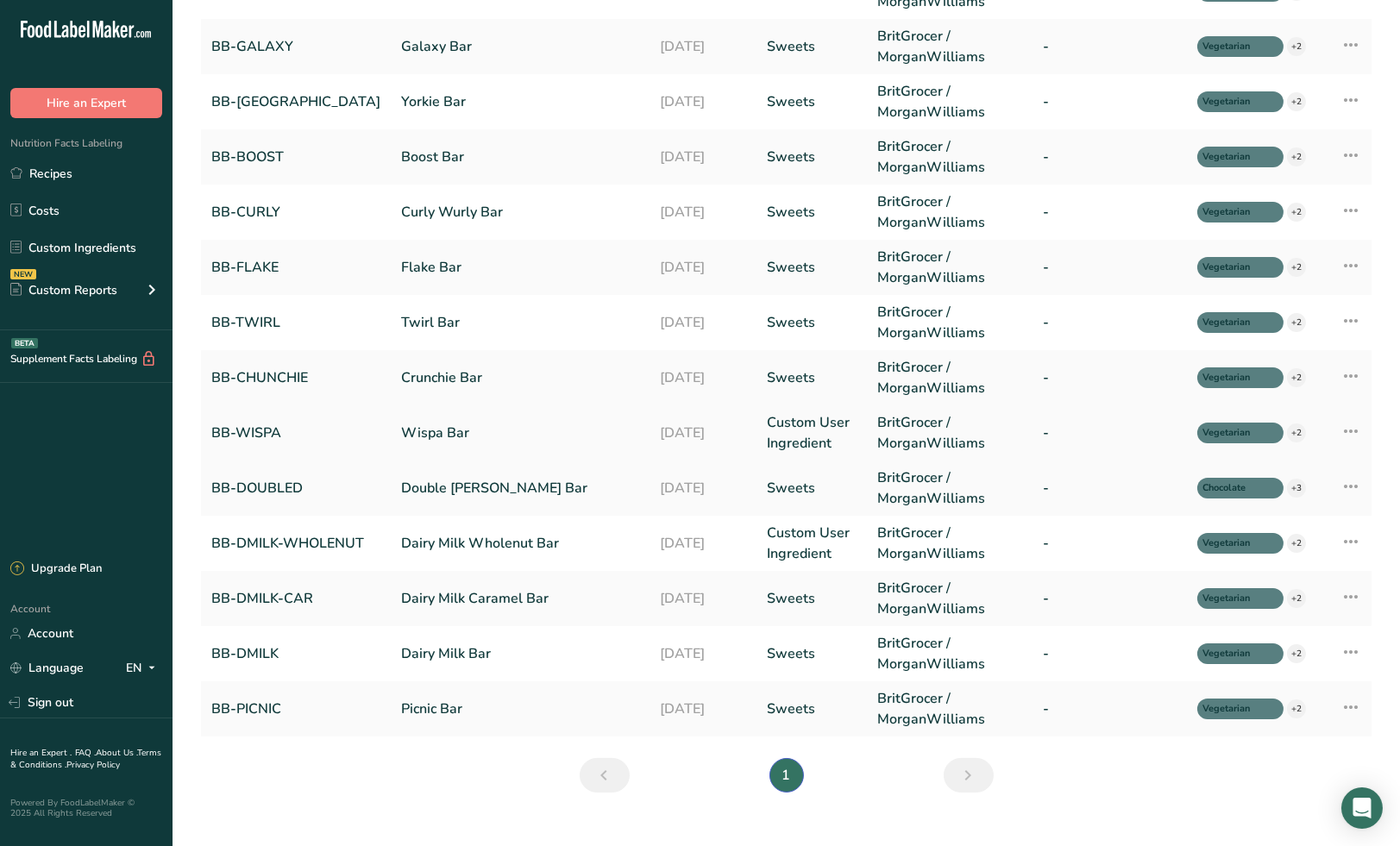
click at [801, 426] on link "Custom User Ingredient" at bounding box center [811, 433] width 89 height 41
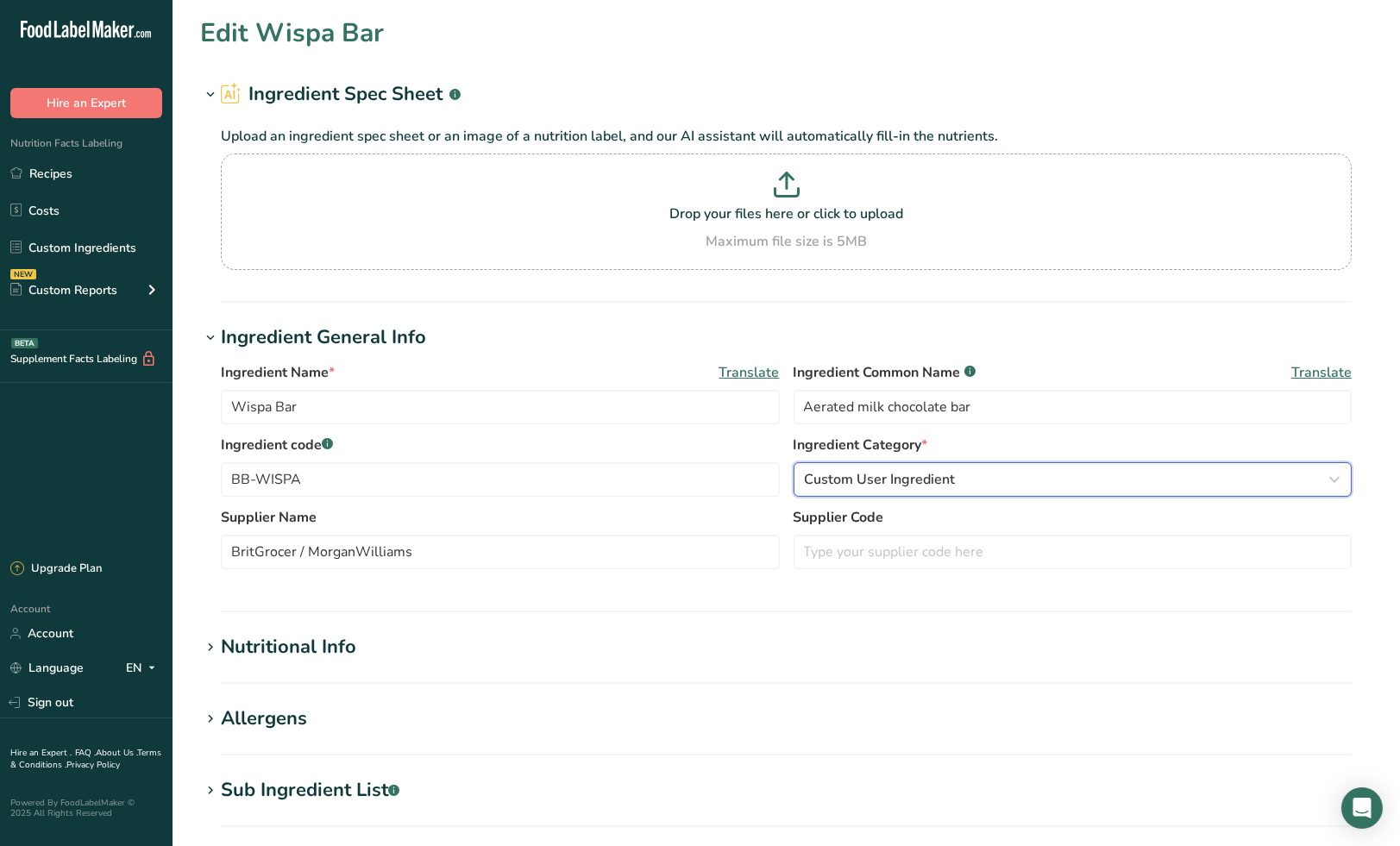
click at [900, 487] on span "Custom User Ingredient" at bounding box center [880, 479] width 151 height 21
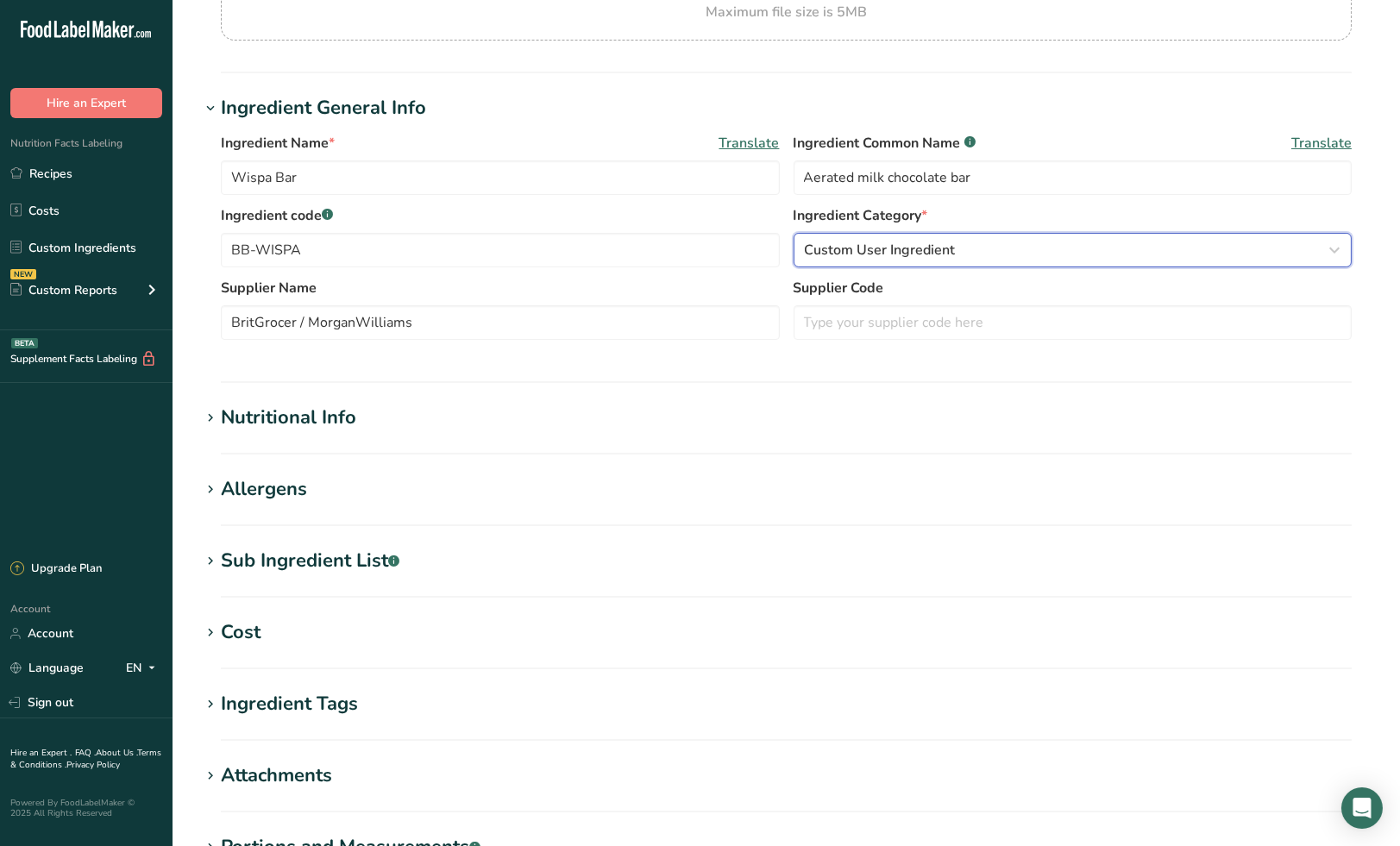
scroll to position [288, 0]
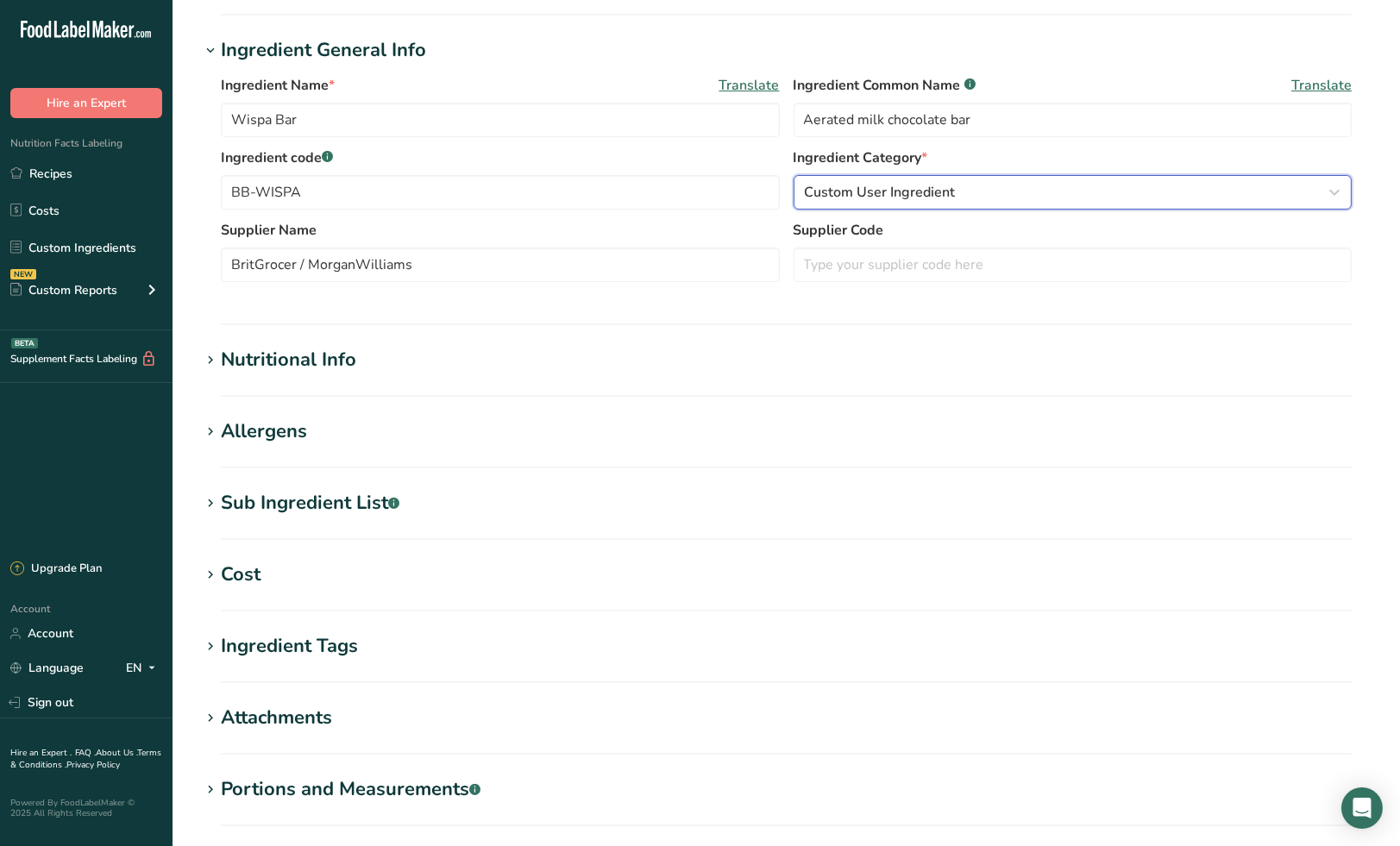
click at [916, 199] on span "Custom User Ingredient" at bounding box center [880, 192] width 151 height 21
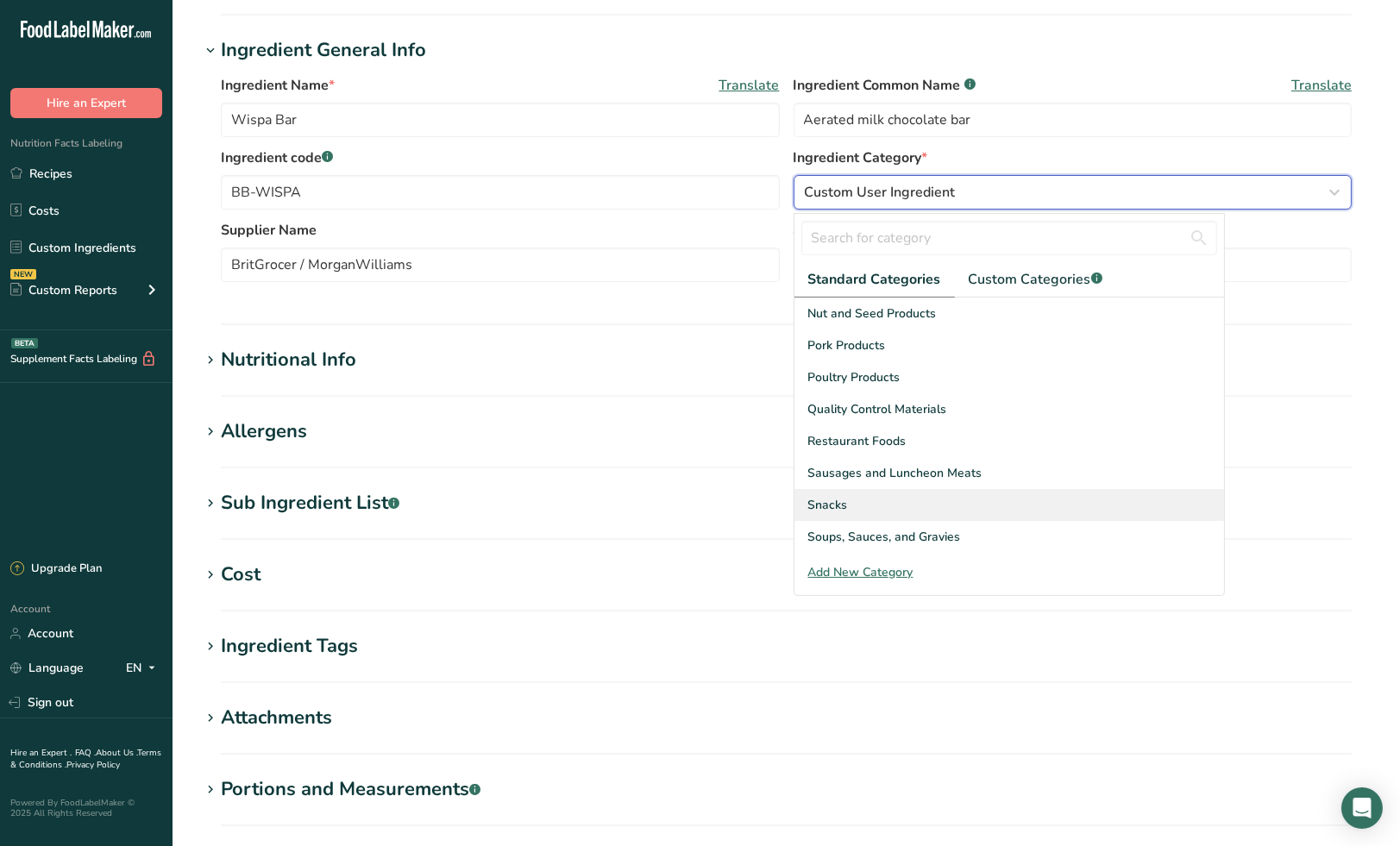
scroll to position [666, 0]
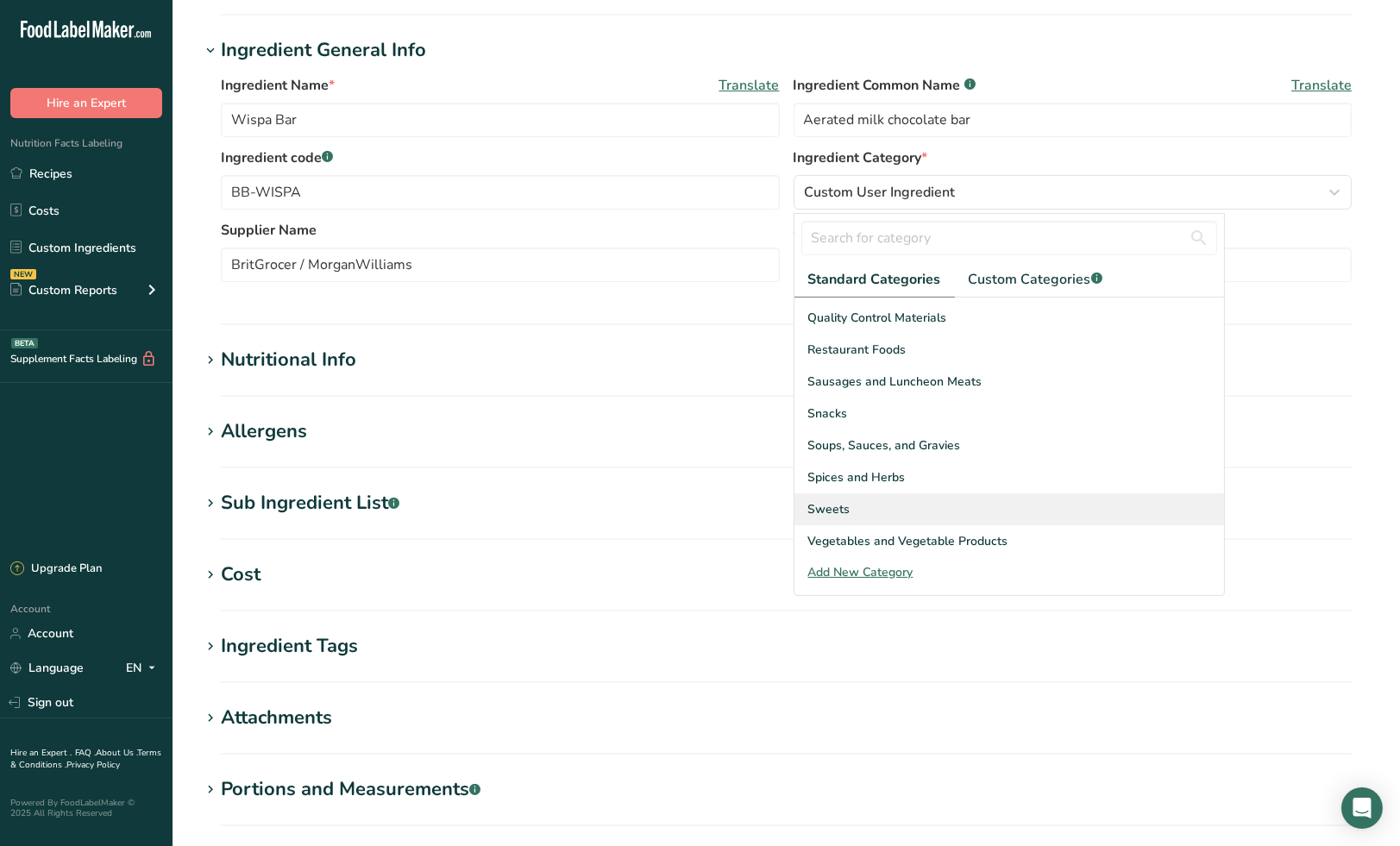
click at [865, 512] on div "Sweets" at bounding box center [1009, 509] width 430 height 32
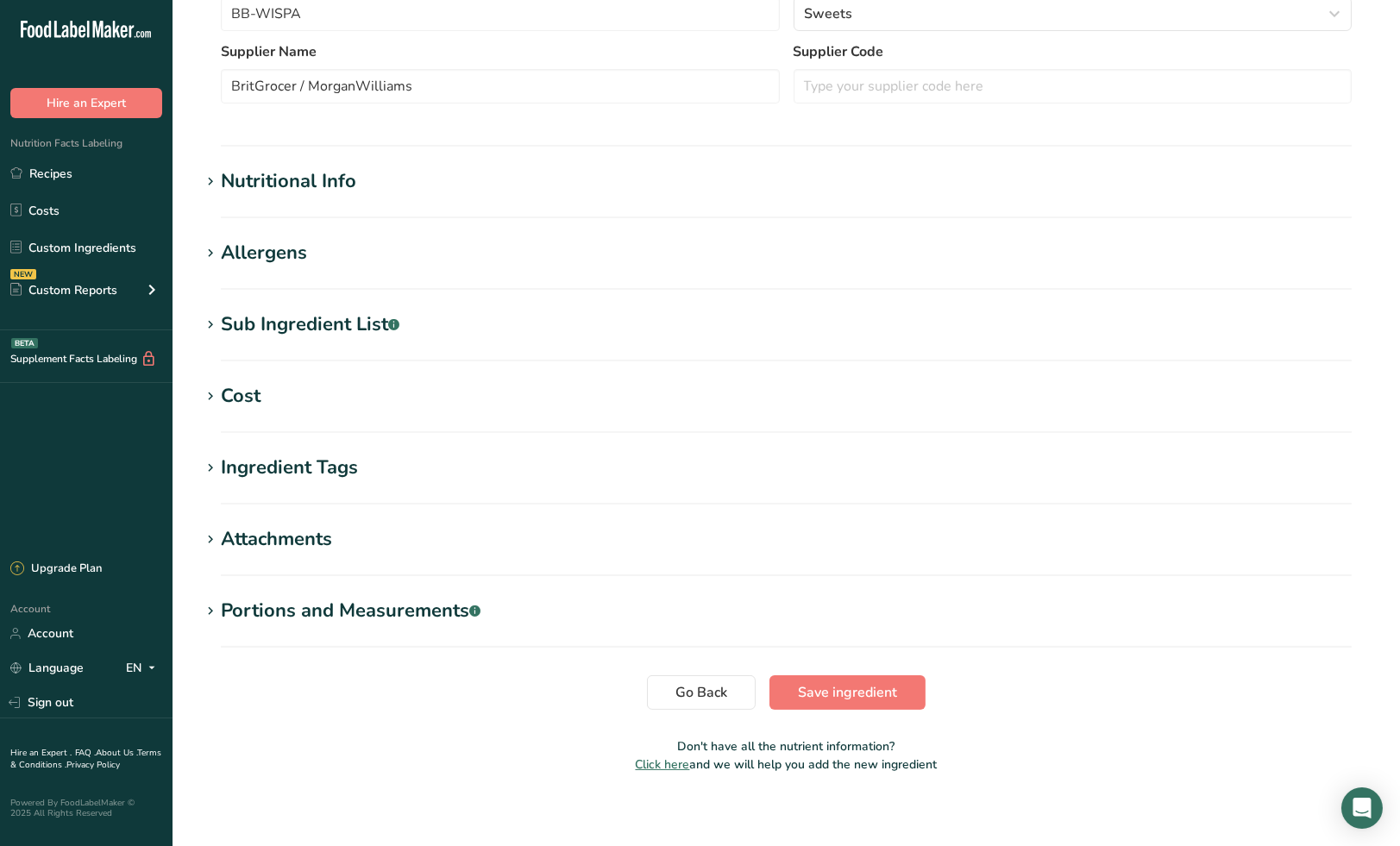
scroll to position [476, 0]
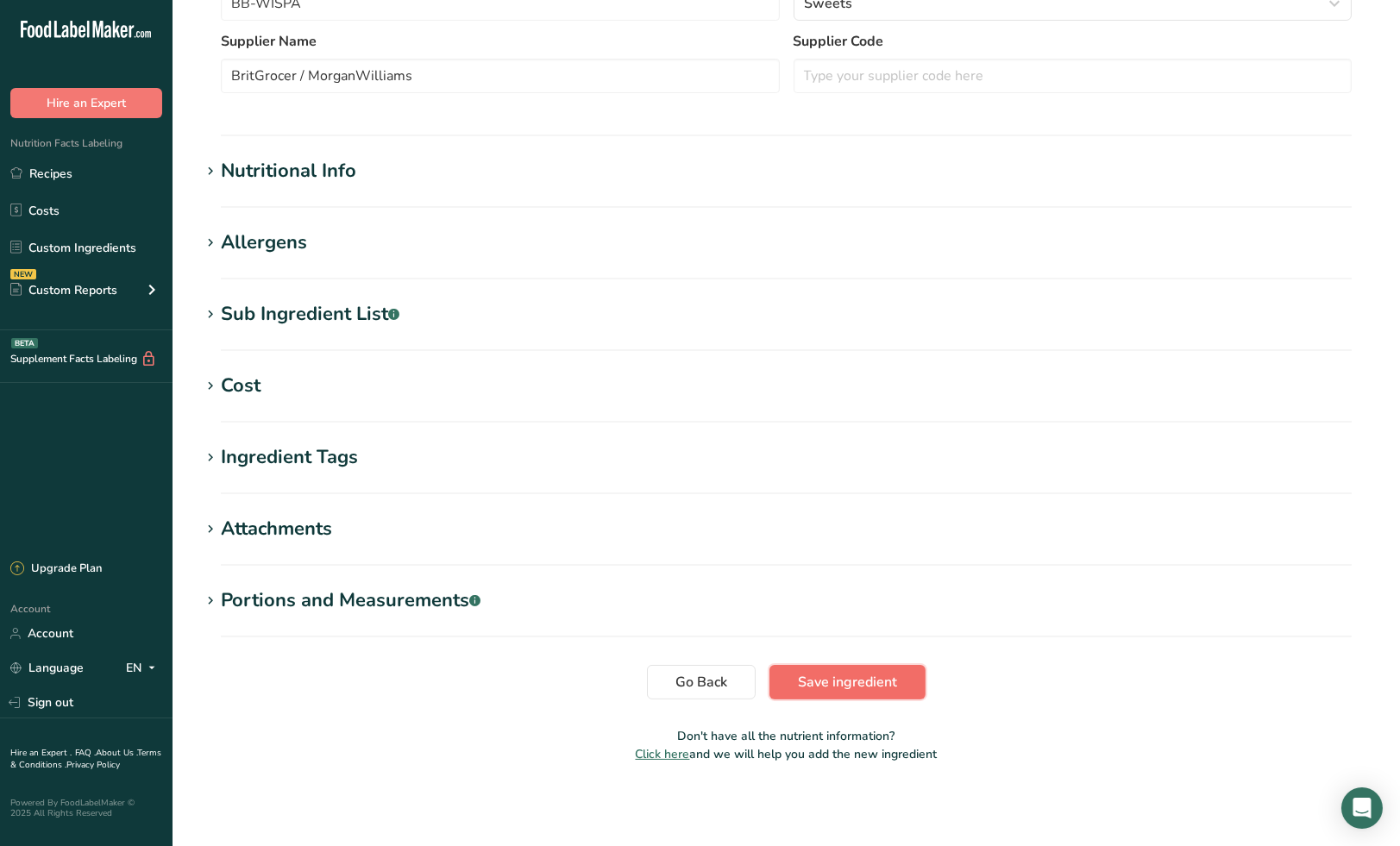
click at [868, 688] on span "Save ingredient" at bounding box center [847, 682] width 99 height 21
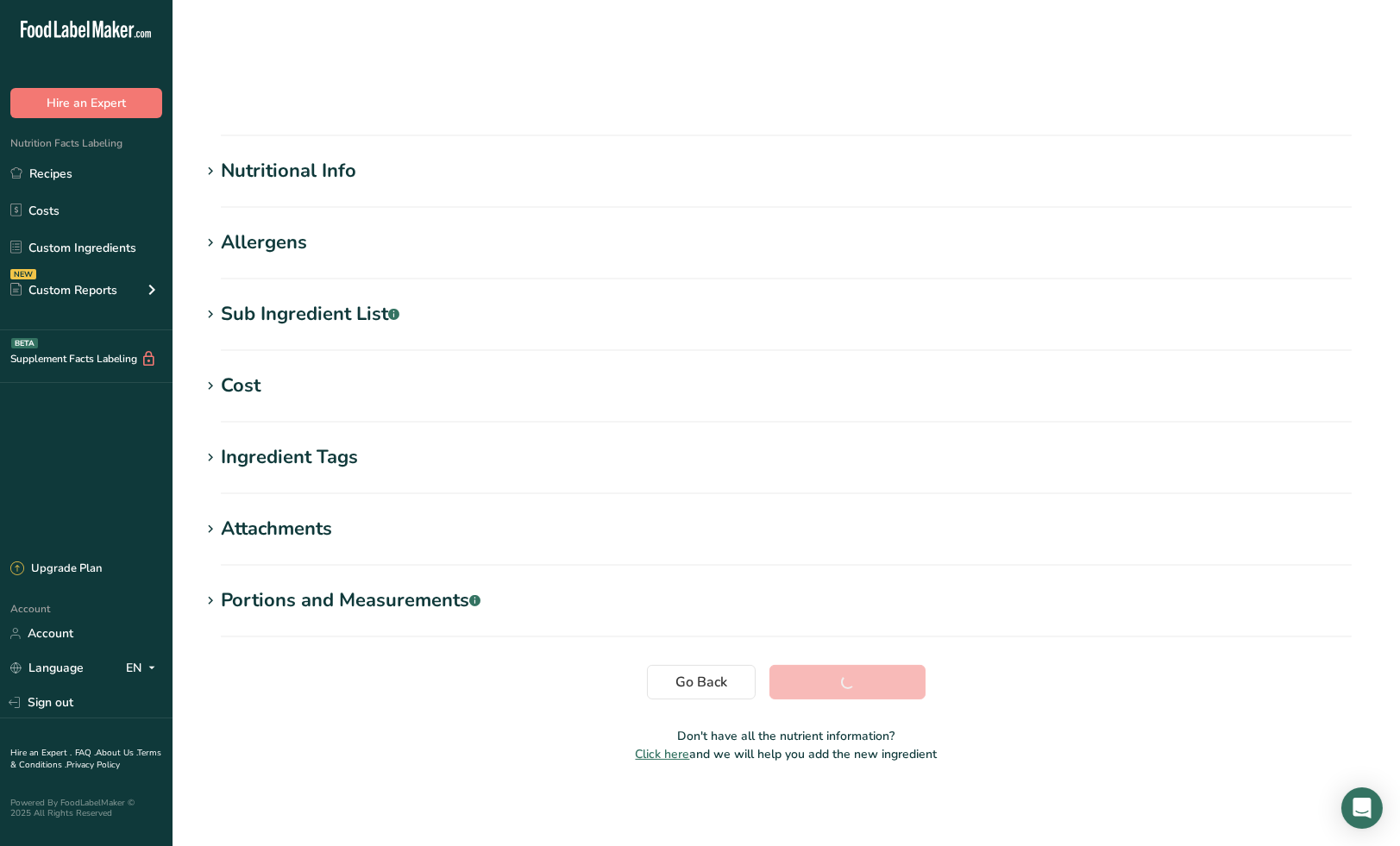
scroll to position [65, 0]
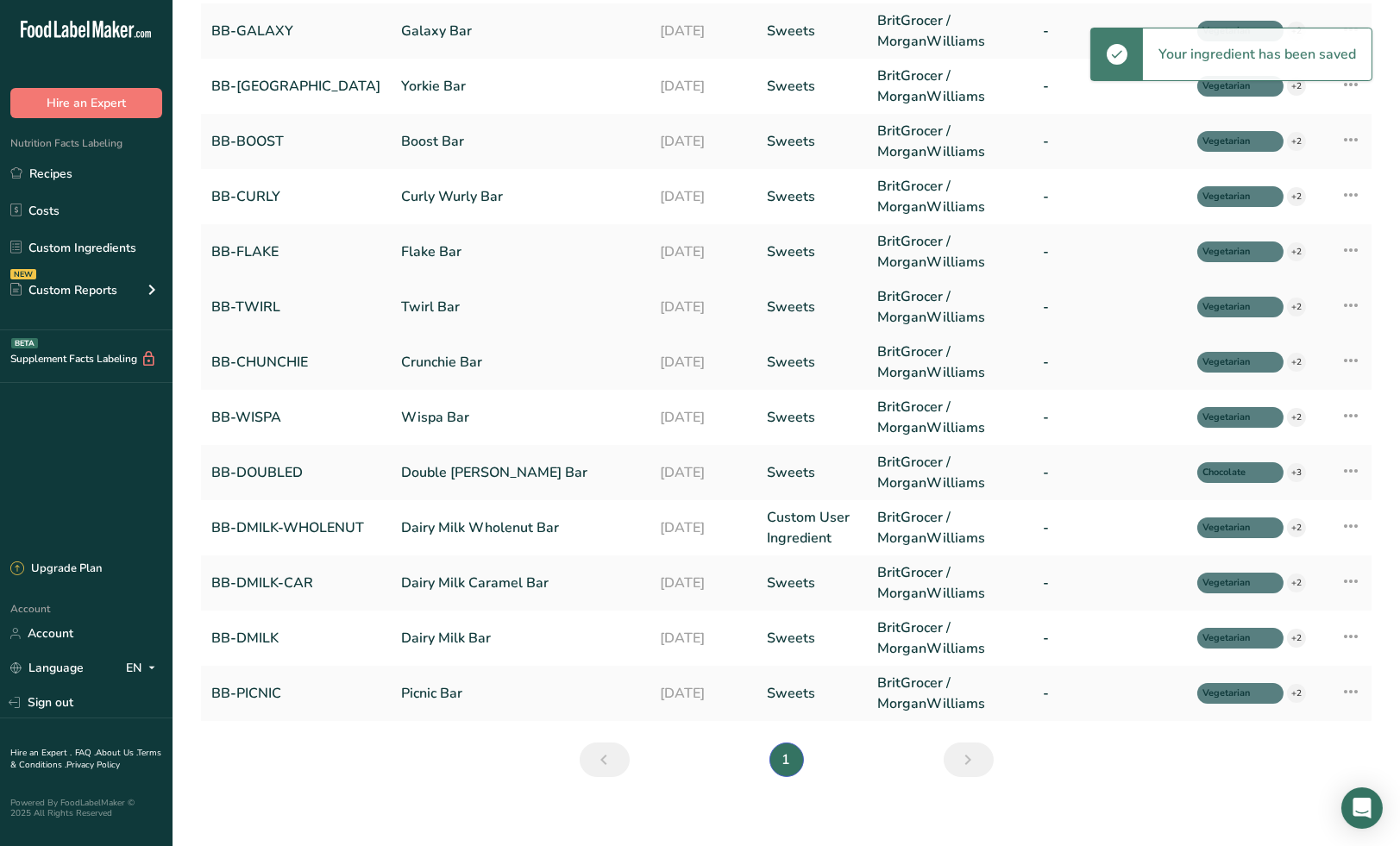
scroll to position [220, 0]
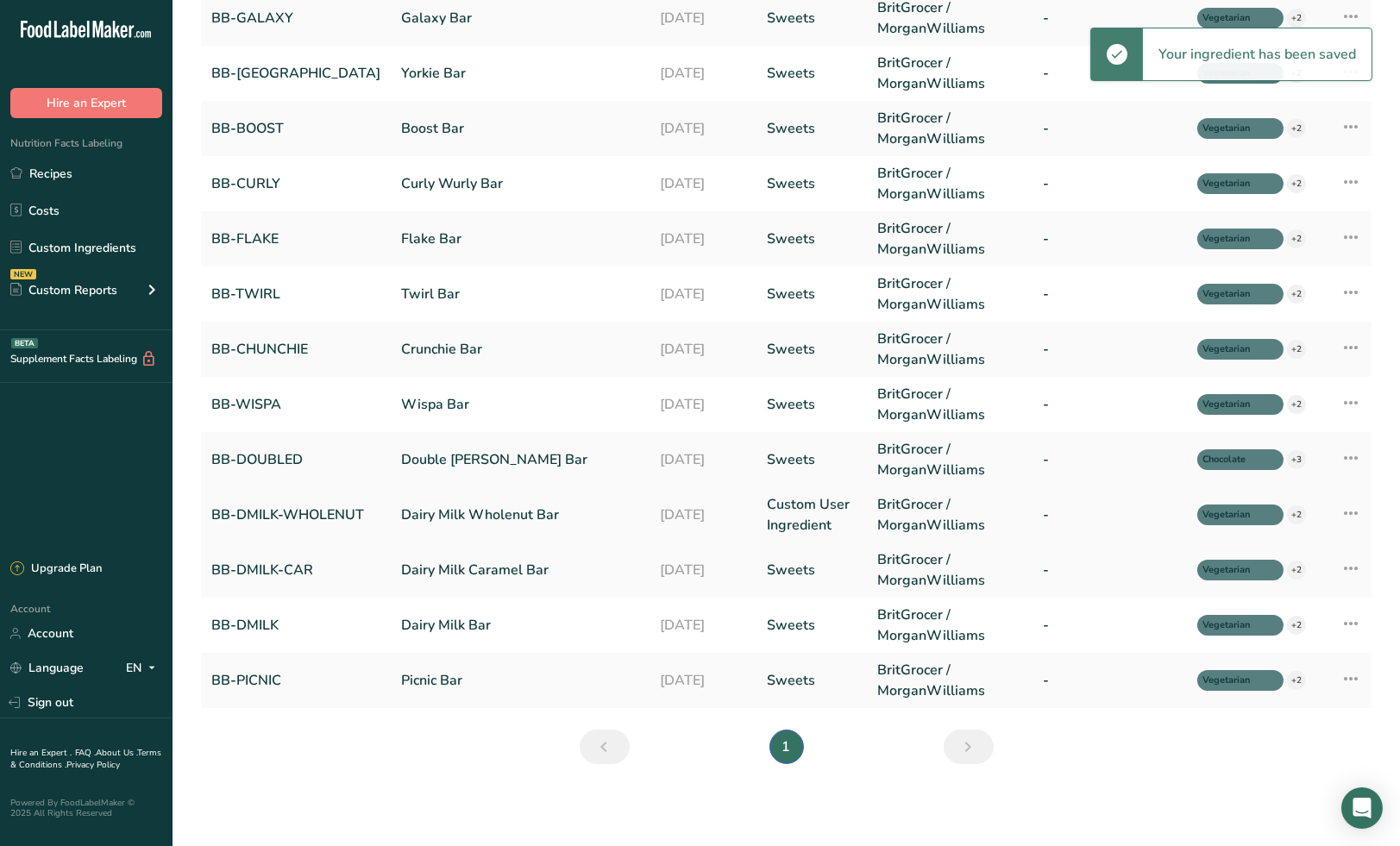
click at [801, 516] on link "Custom User Ingredient" at bounding box center [811, 515] width 89 height 41
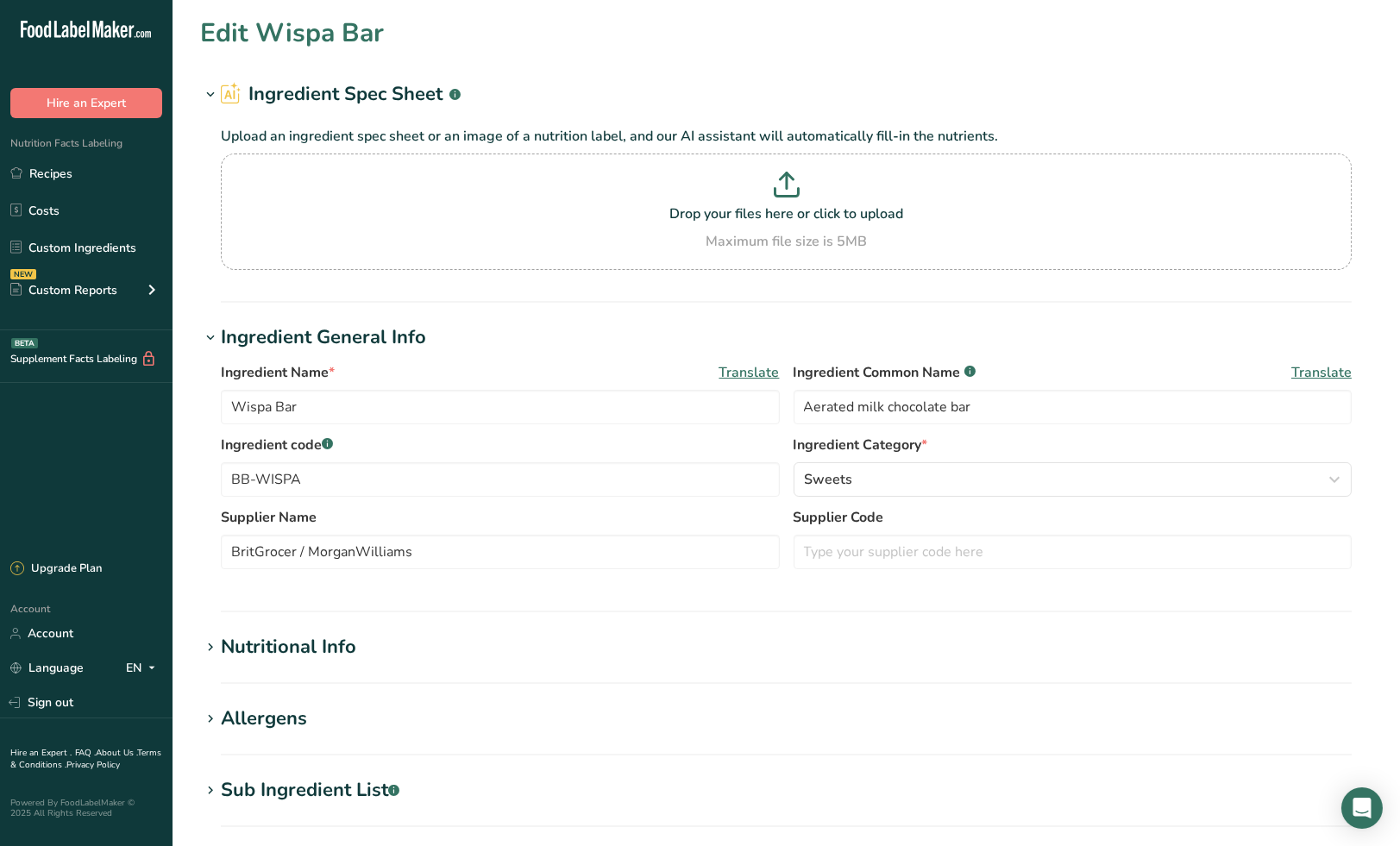
type input "Dairy Milk Wholenut Bar"
type input "Milk chocolate with hazelnuts"
type input "BB-DMILK-WHOLENUT"
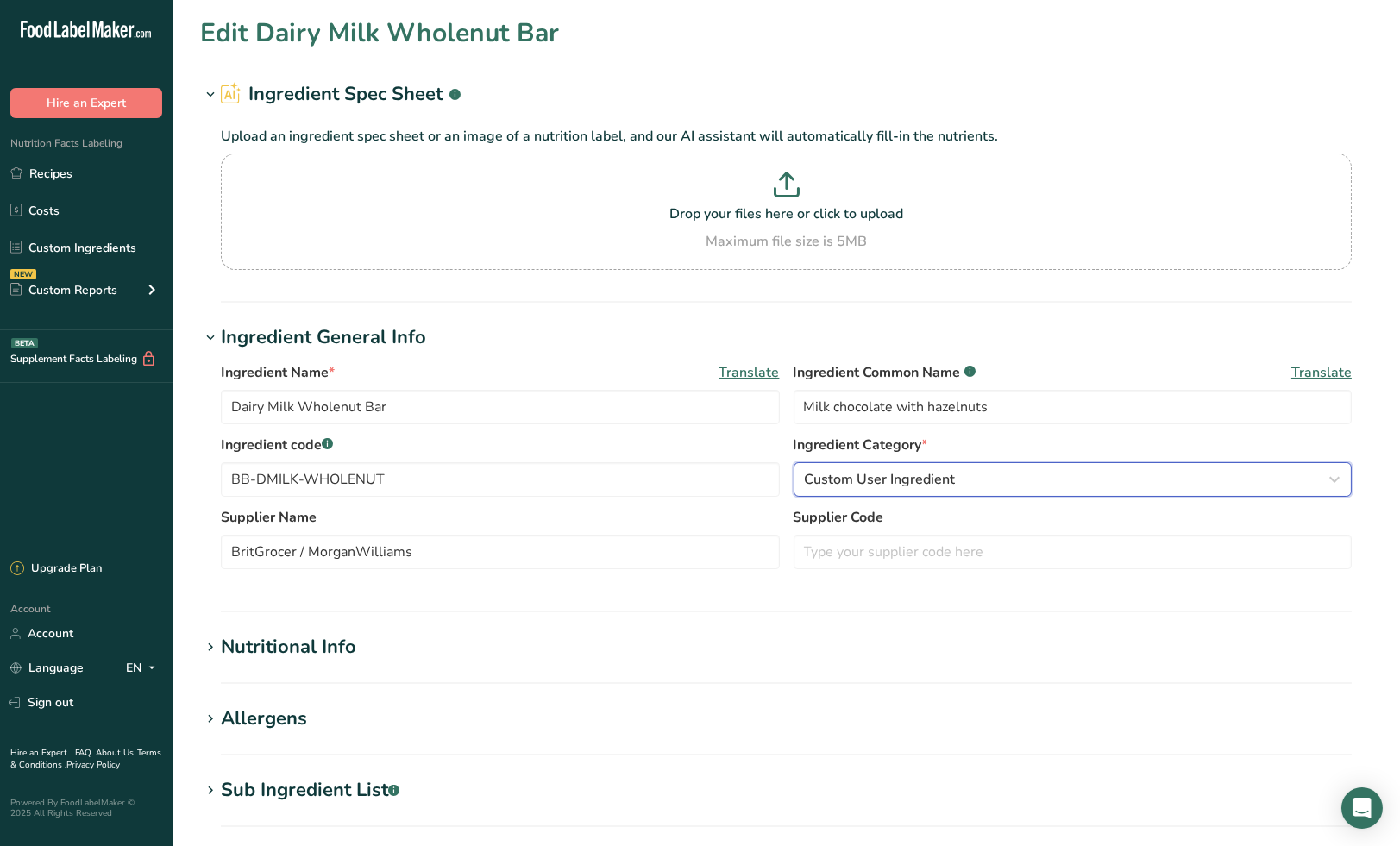
click at [856, 488] on span "Custom User Ingredient" at bounding box center [880, 479] width 151 height 21
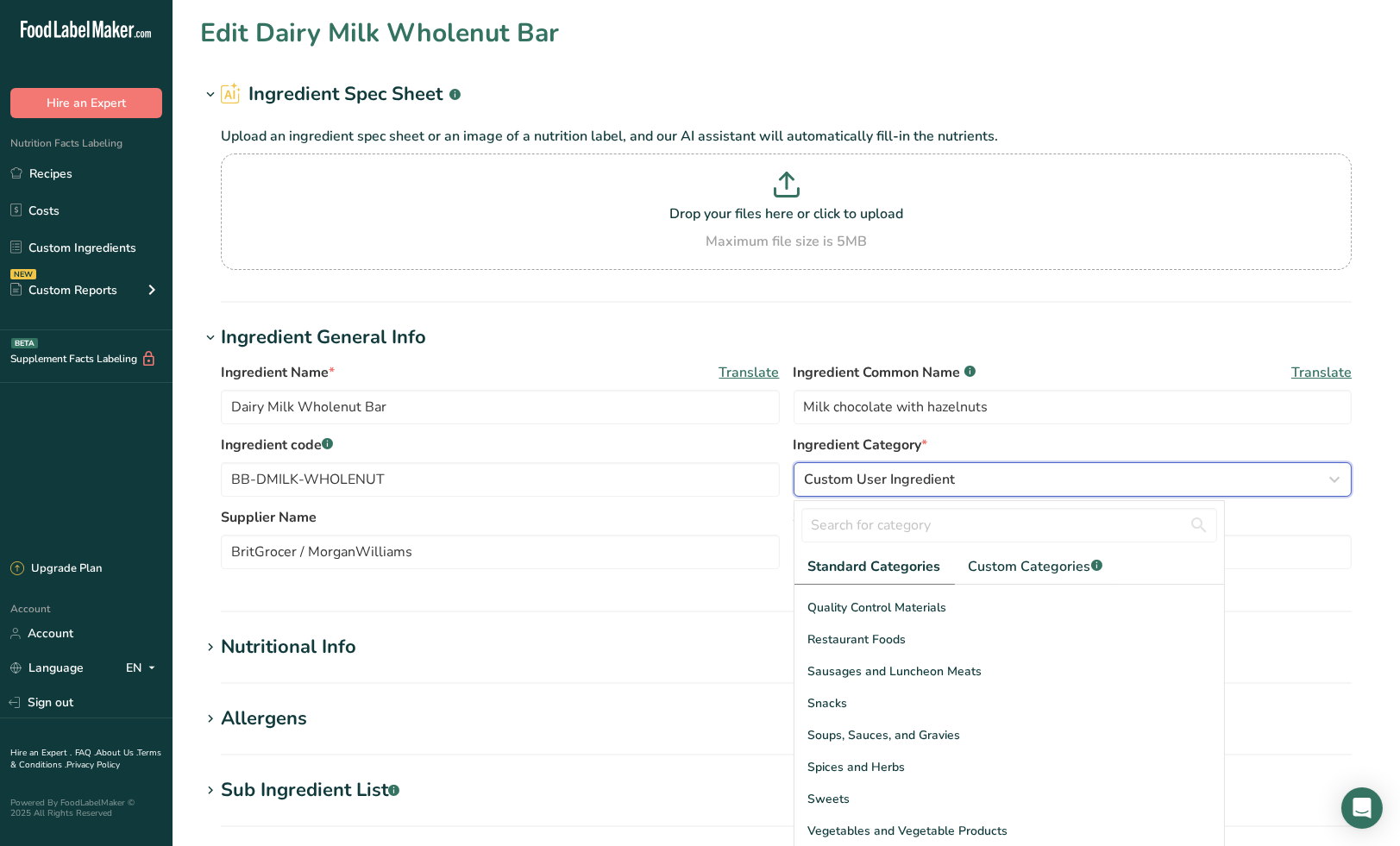
scroll to position [666, 0]
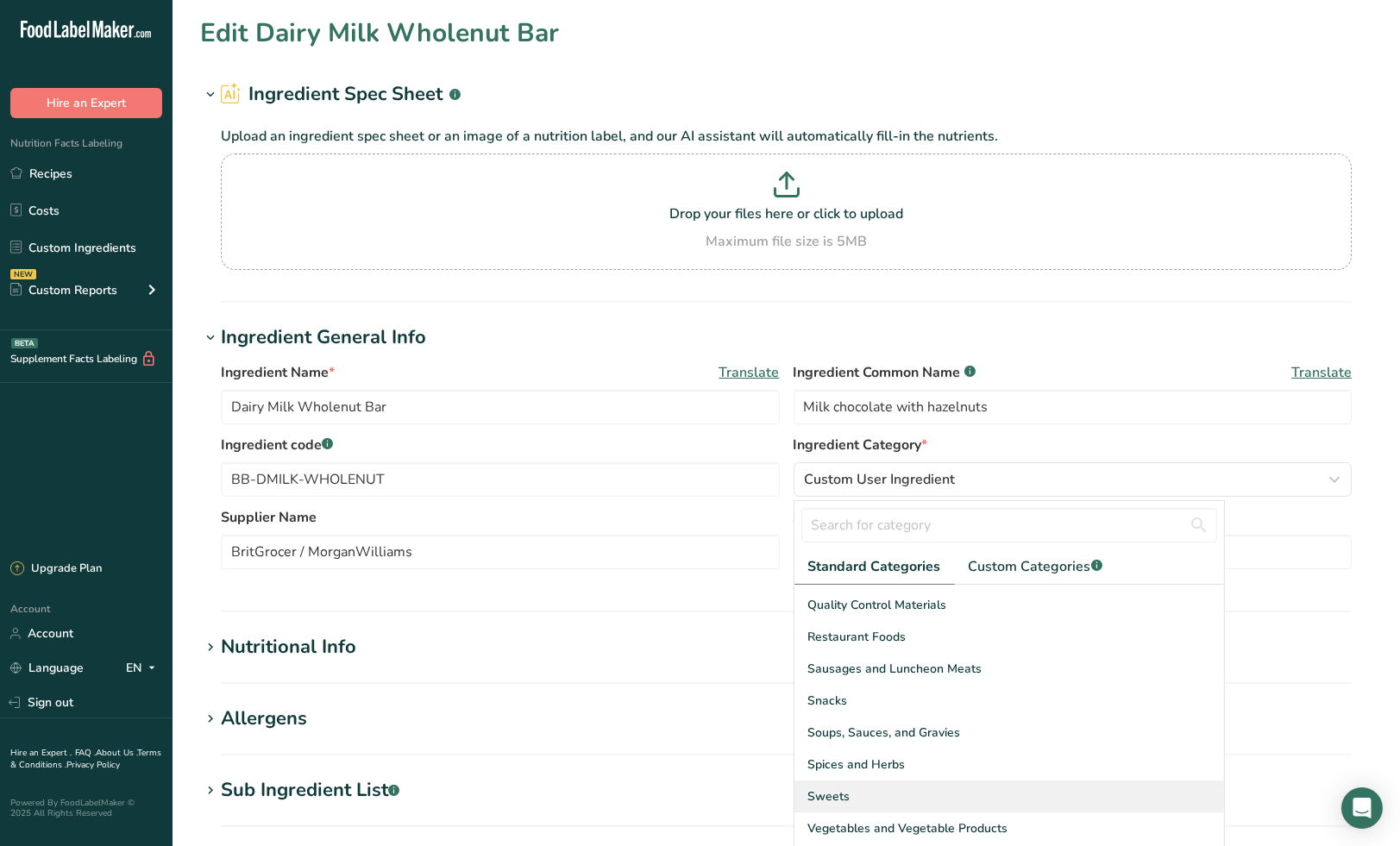
click at [868, 788] on div "Sweets" at bounding box center [1009, 797] width 430 height 32
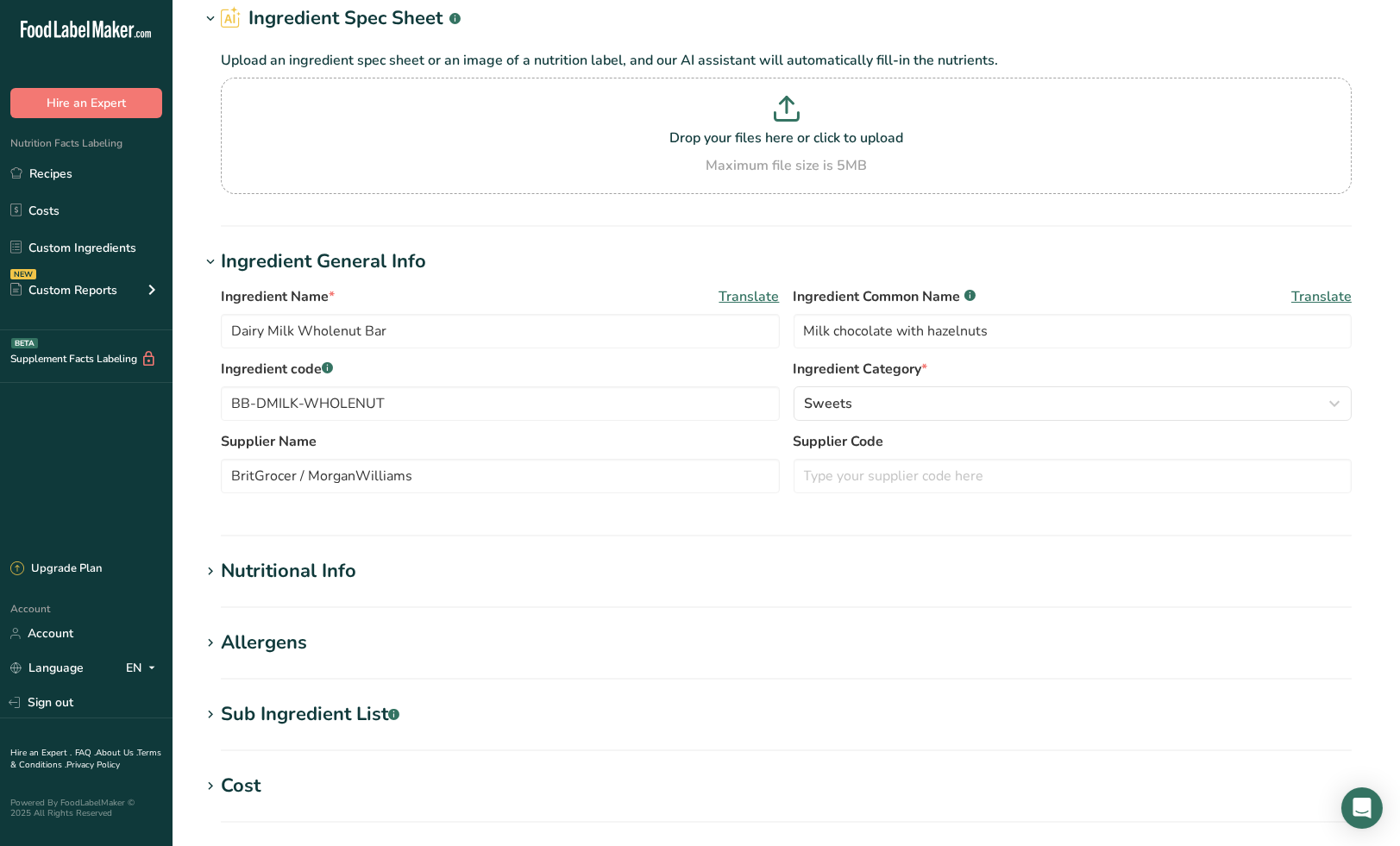
scroll to position [476, 0]
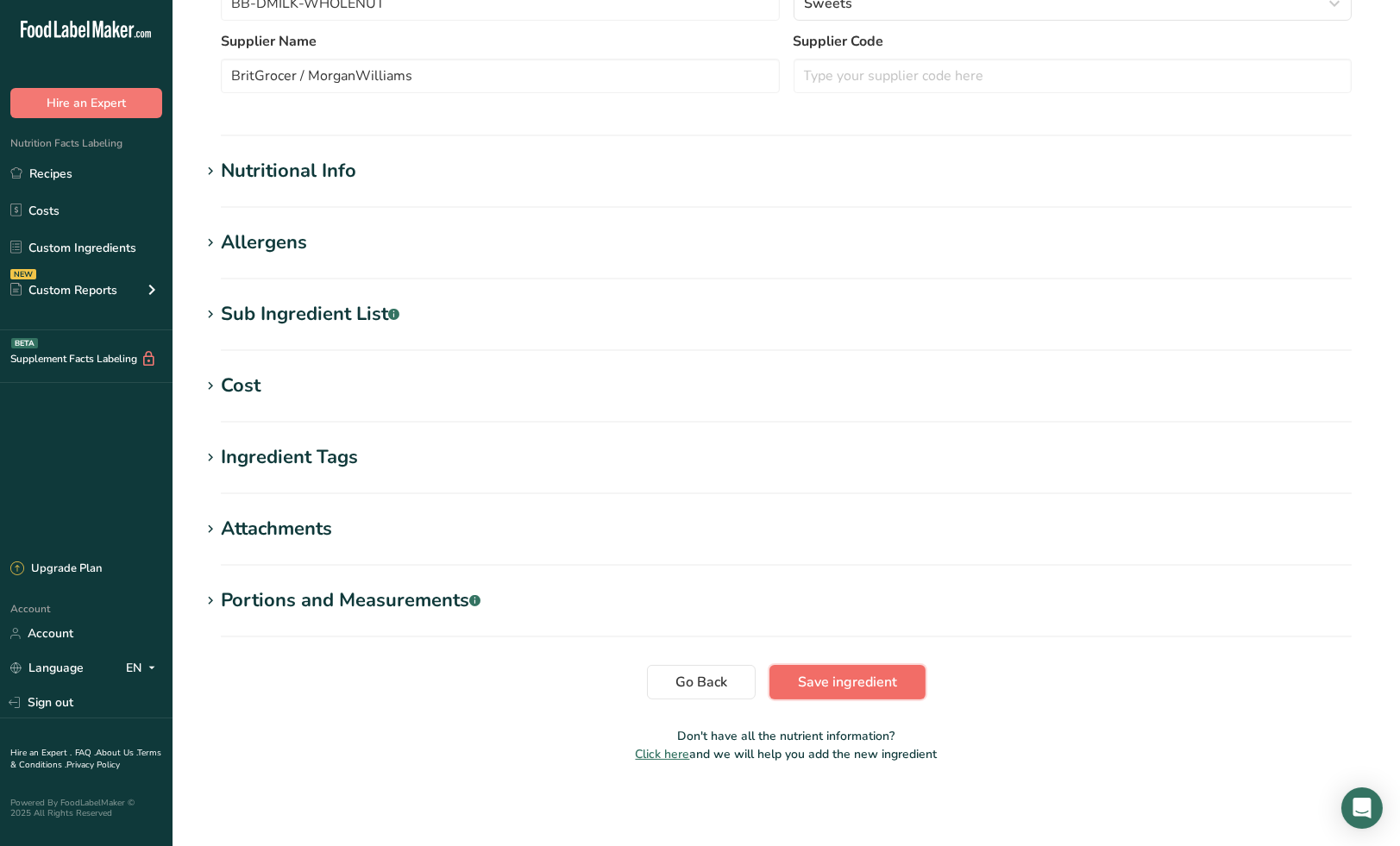
click at [849, 675] on span "Save ingredient" at bounding box center [847, 682] width 99 height 21
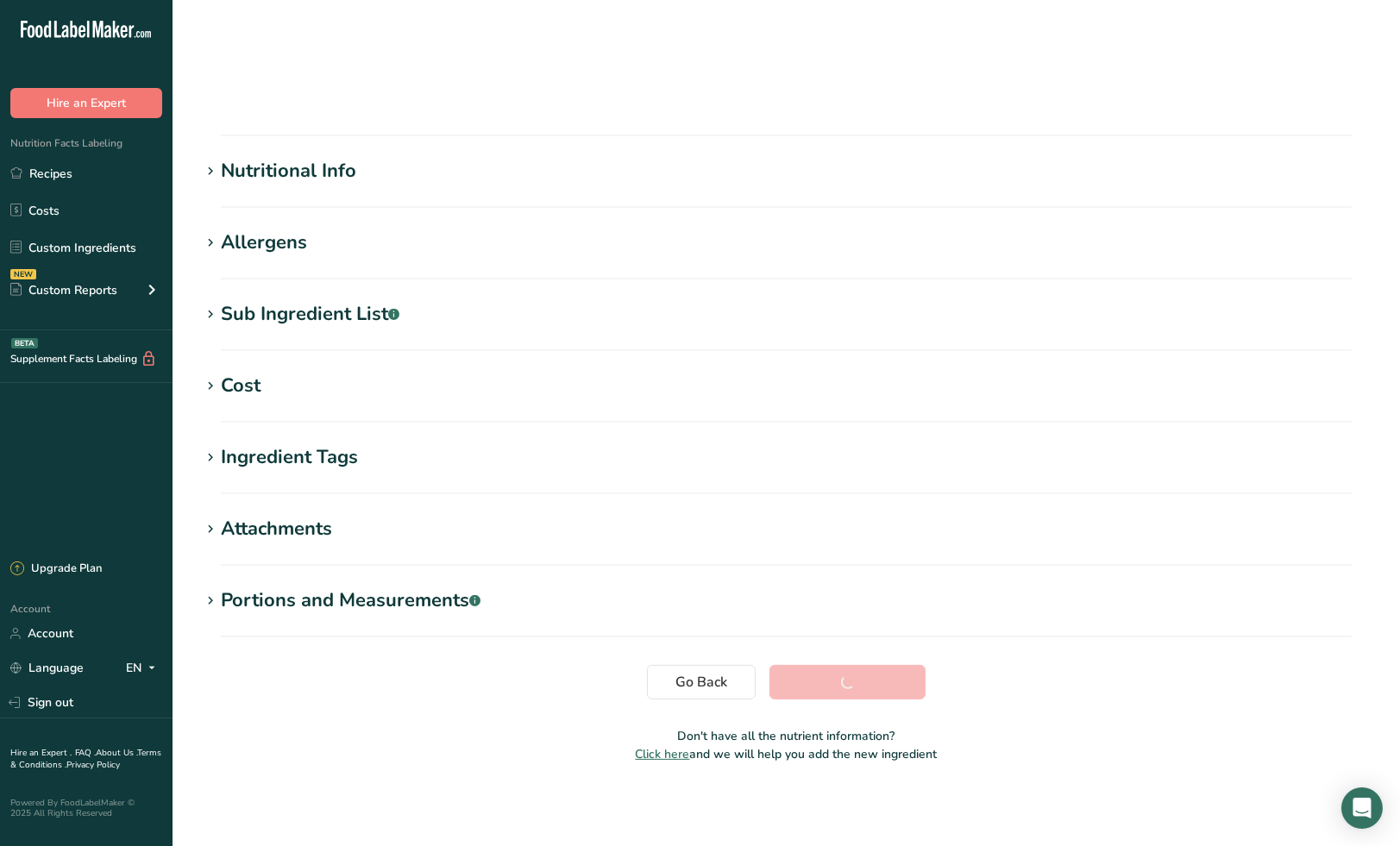
scroll to position [65, 0]
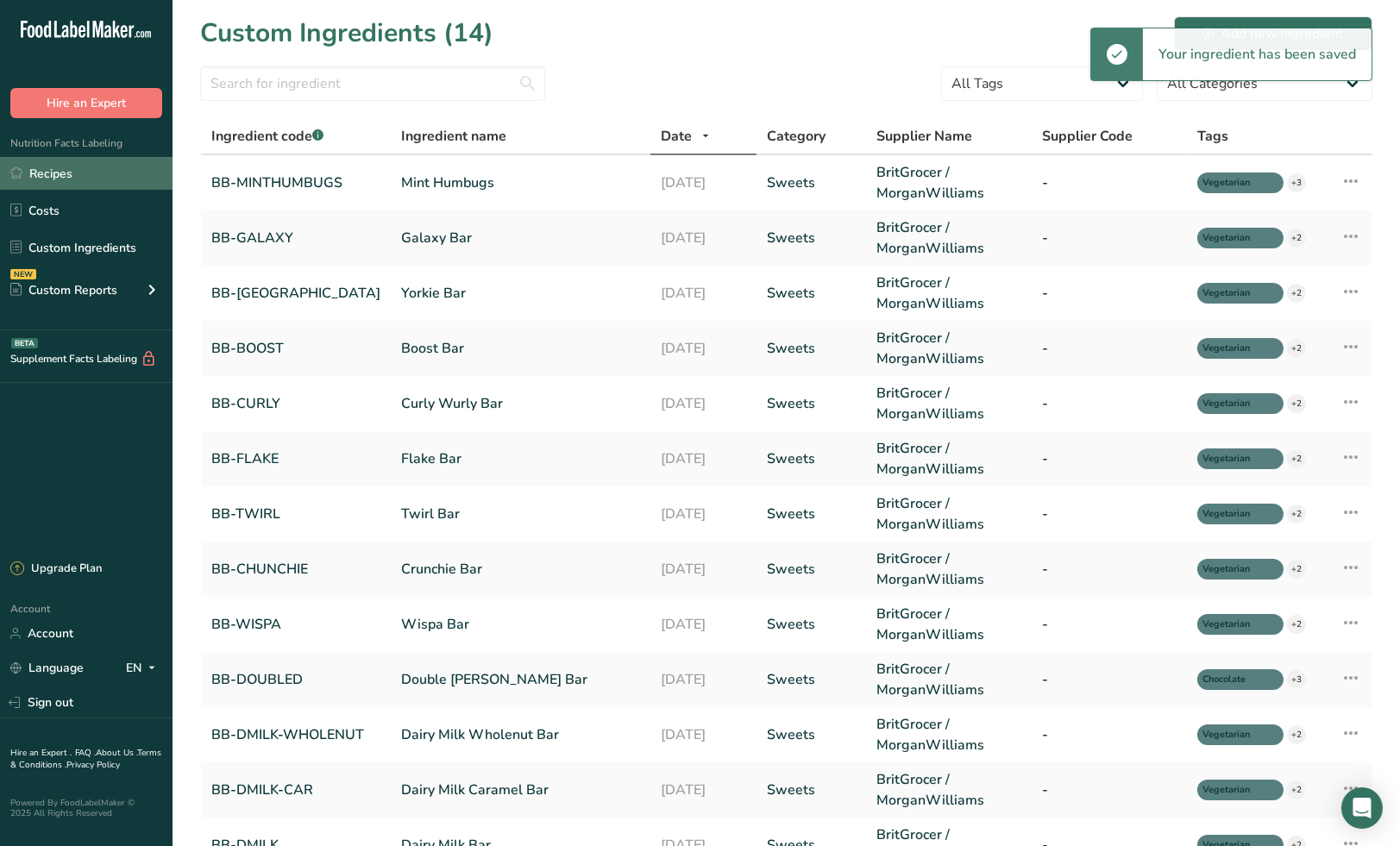
click at [50, 178] on link "Recipes" at bounding box center [86, 173] width 172 height 33
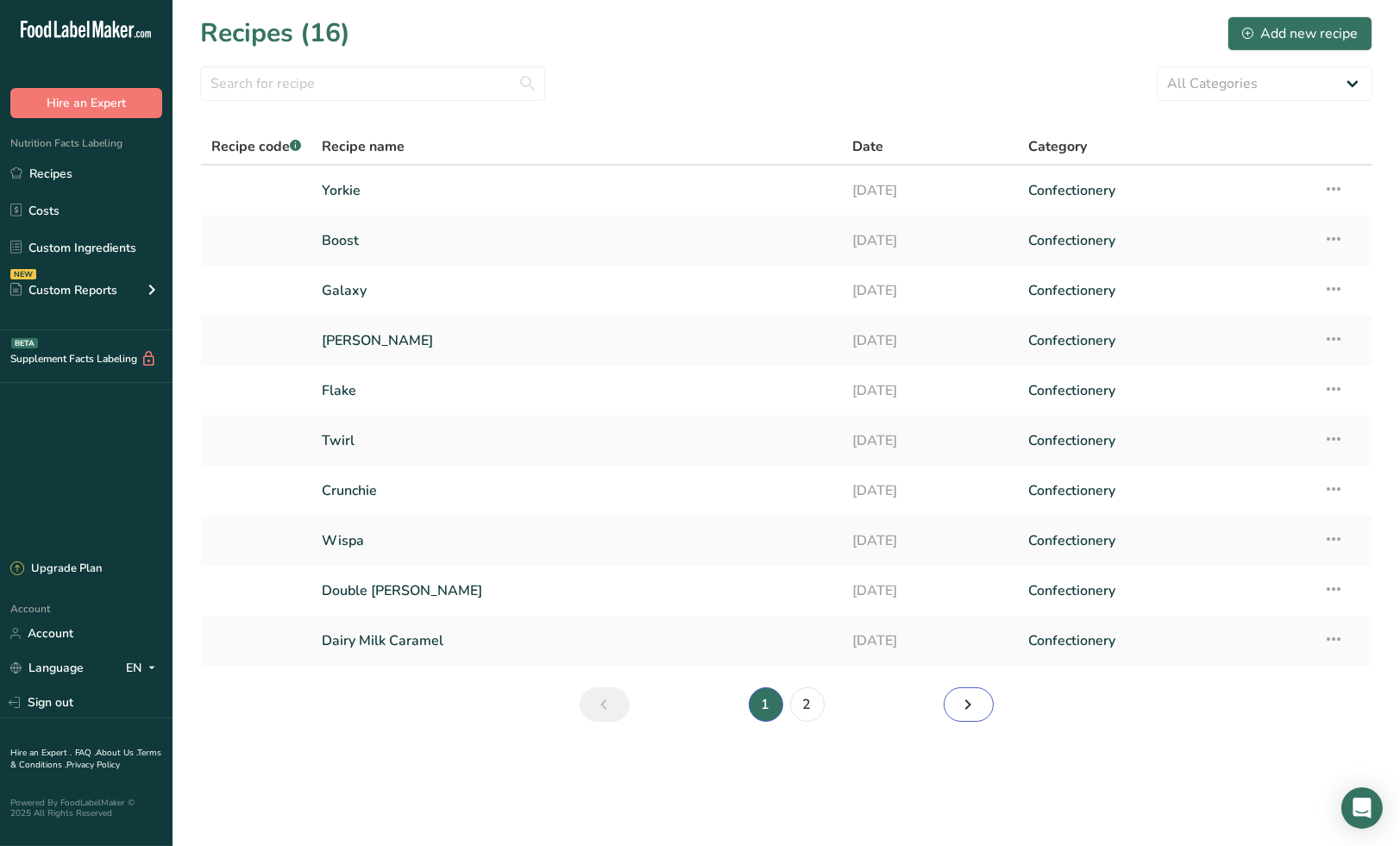
click at [987, 714] on link "Next page" at bounding box center [968, 705] width 50 height 35
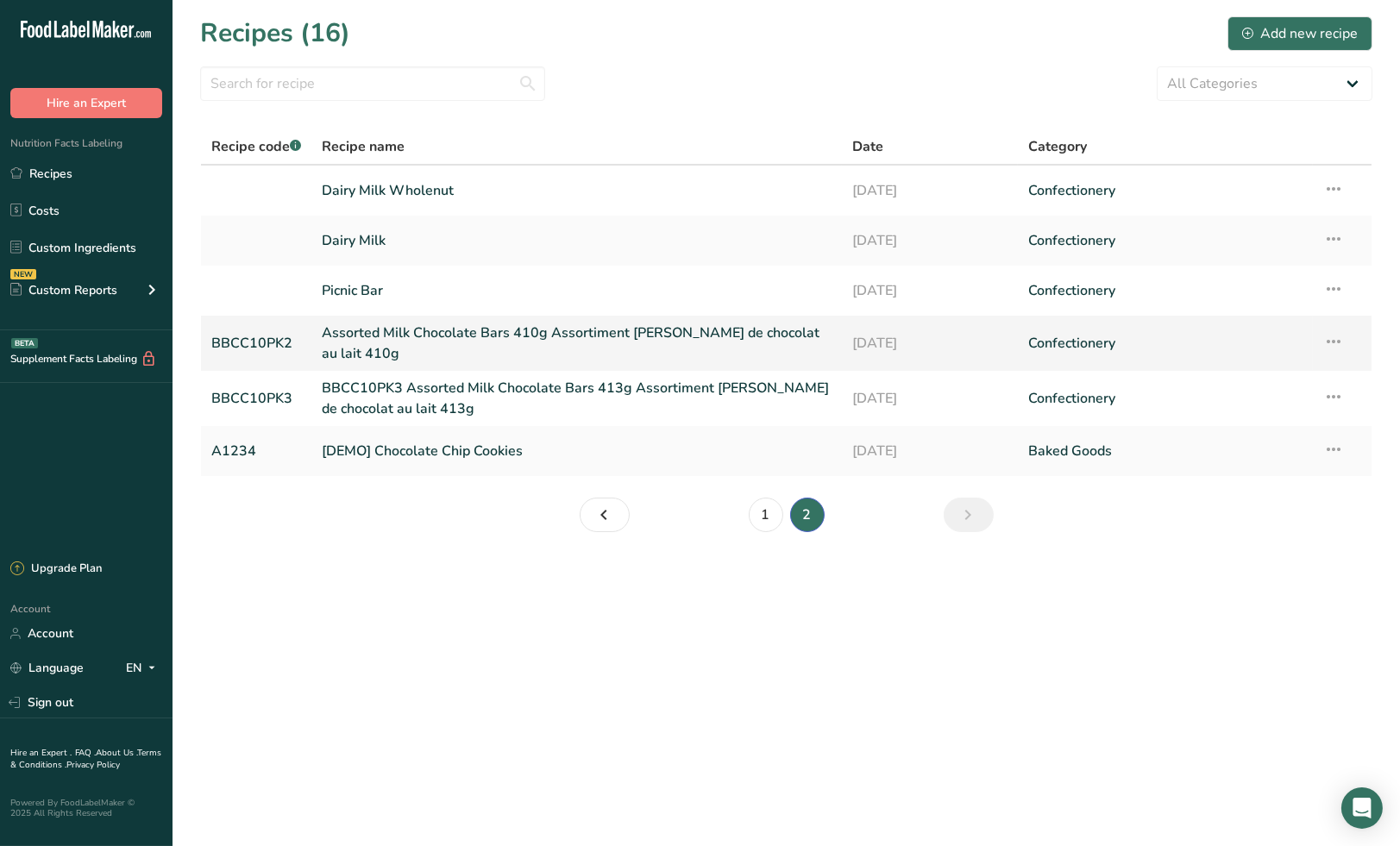
click at [518, 332] on link "Assorted Milk Chocolate Bars 410g Assortiment de barres de chocolat au lait 410g" at bounding box center [576, 343] width 509 height 41
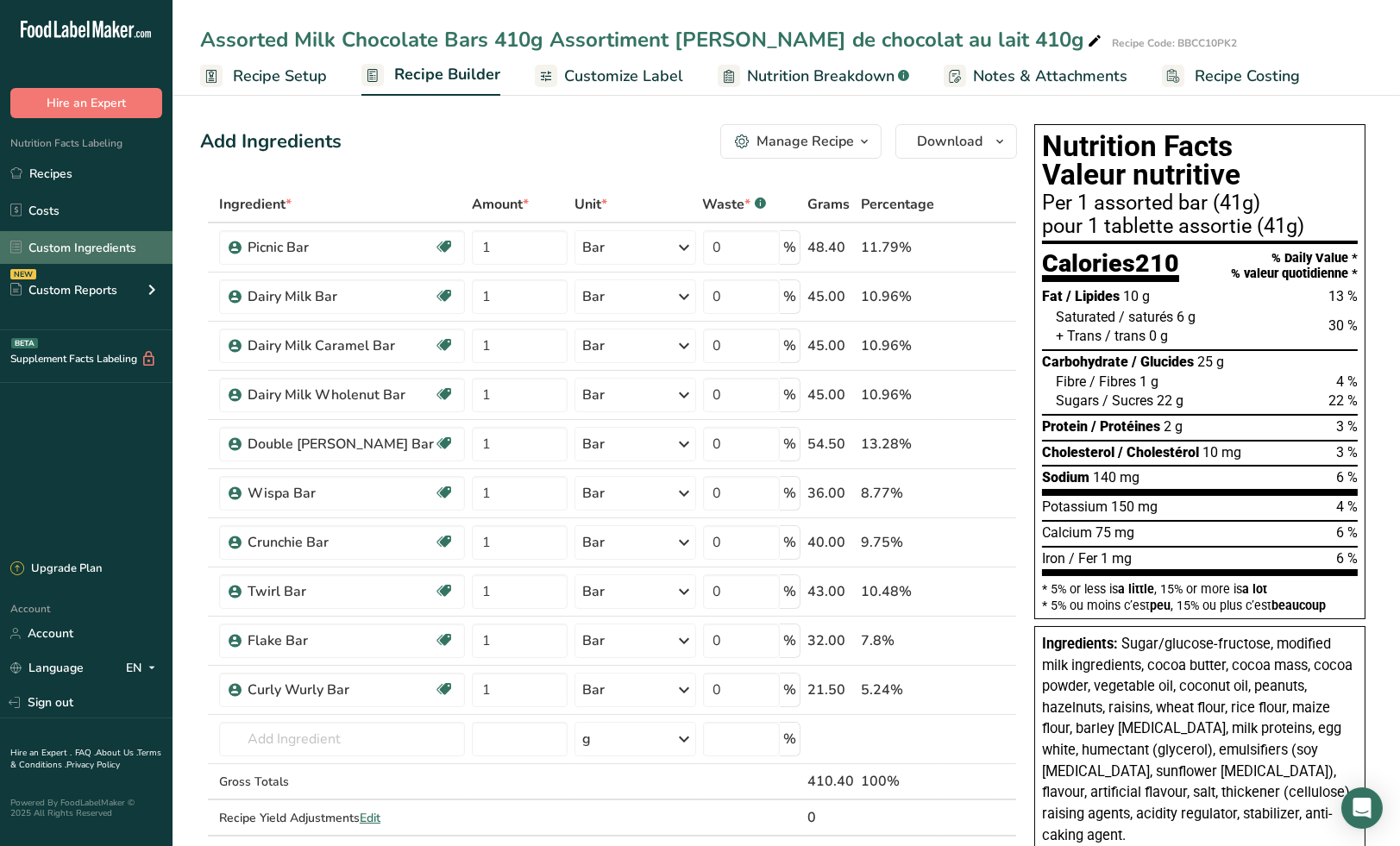
click at [65, 243] on link "Custom Ingredients" at bounding box center [86, 247] width 172 height 33
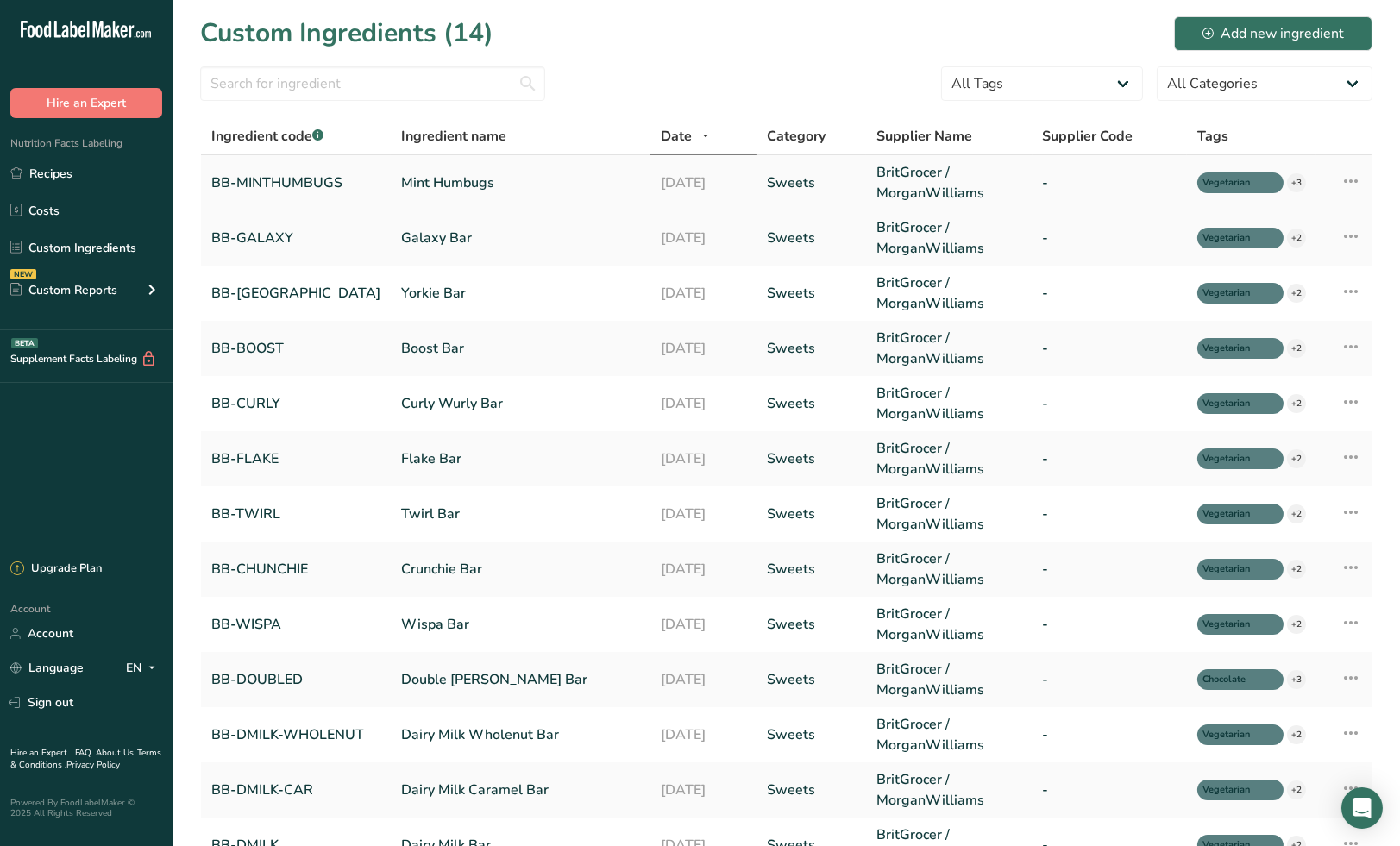
click at [468, 190] on link "Mint Humbugs" at bounding box center [520, 182] width 239 height 21
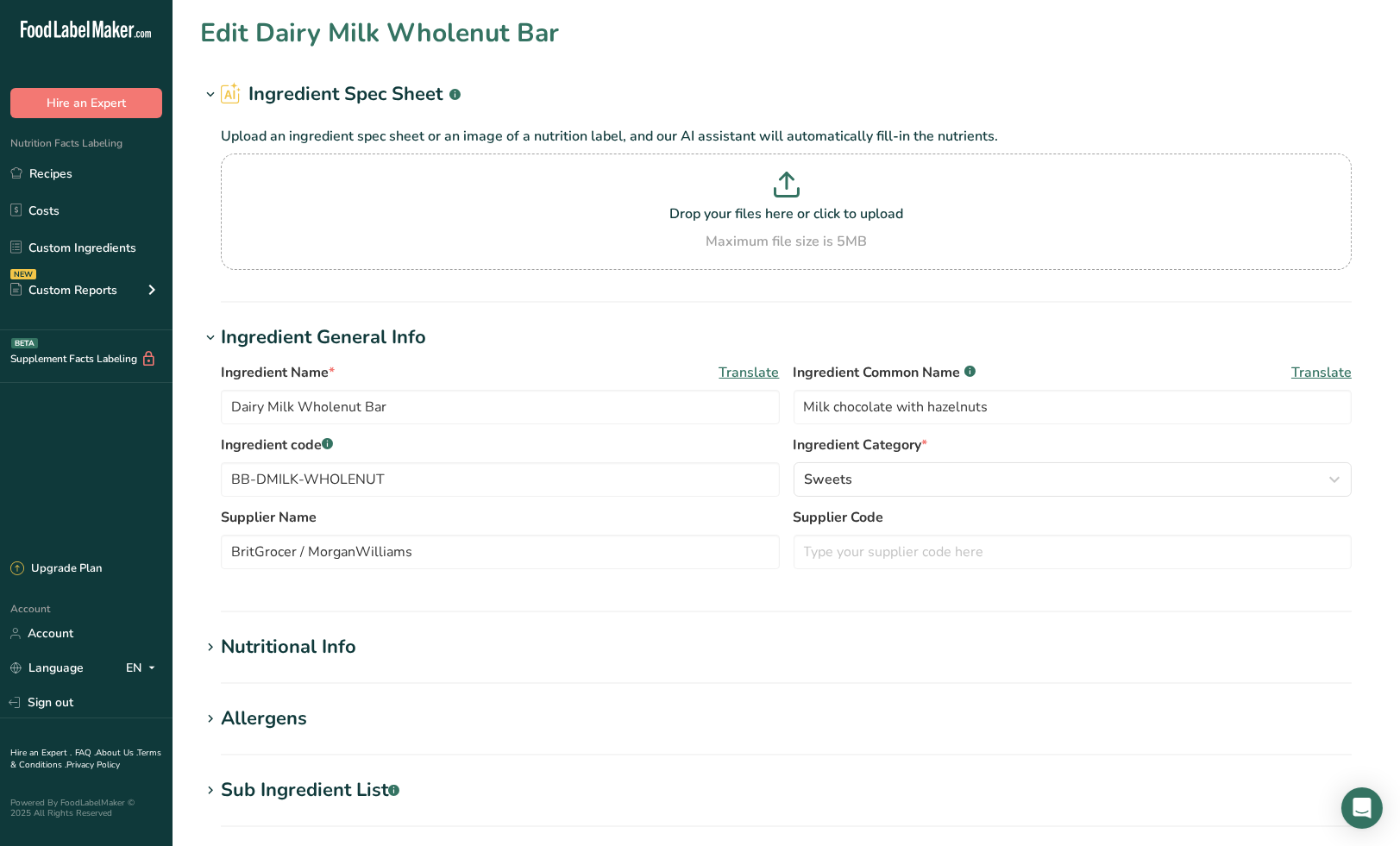
type input "Mint Humbugs"
type input "Mint Candy"
type input "BB-MINTHUMBUGS"
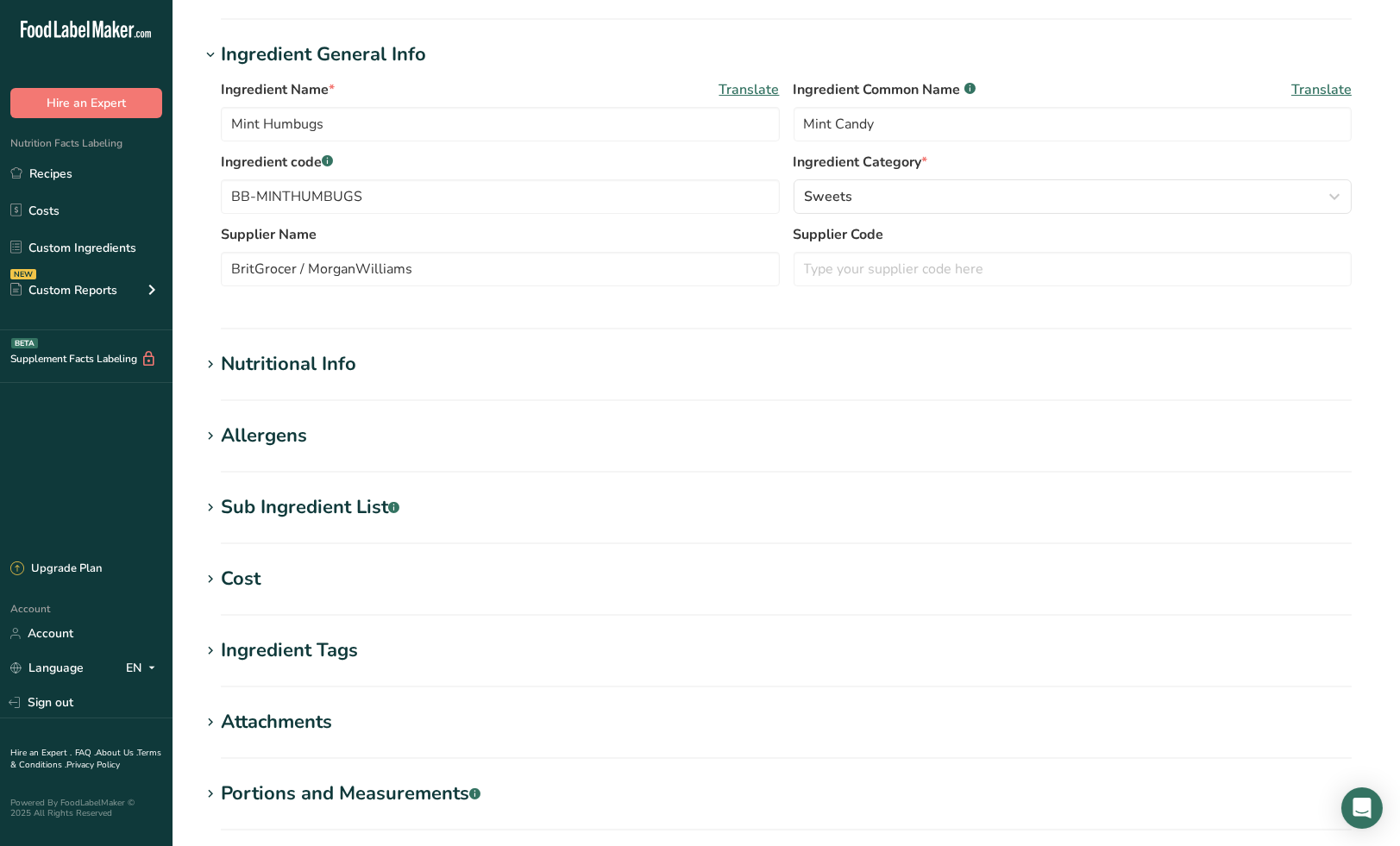
scroll to position [383, 0]
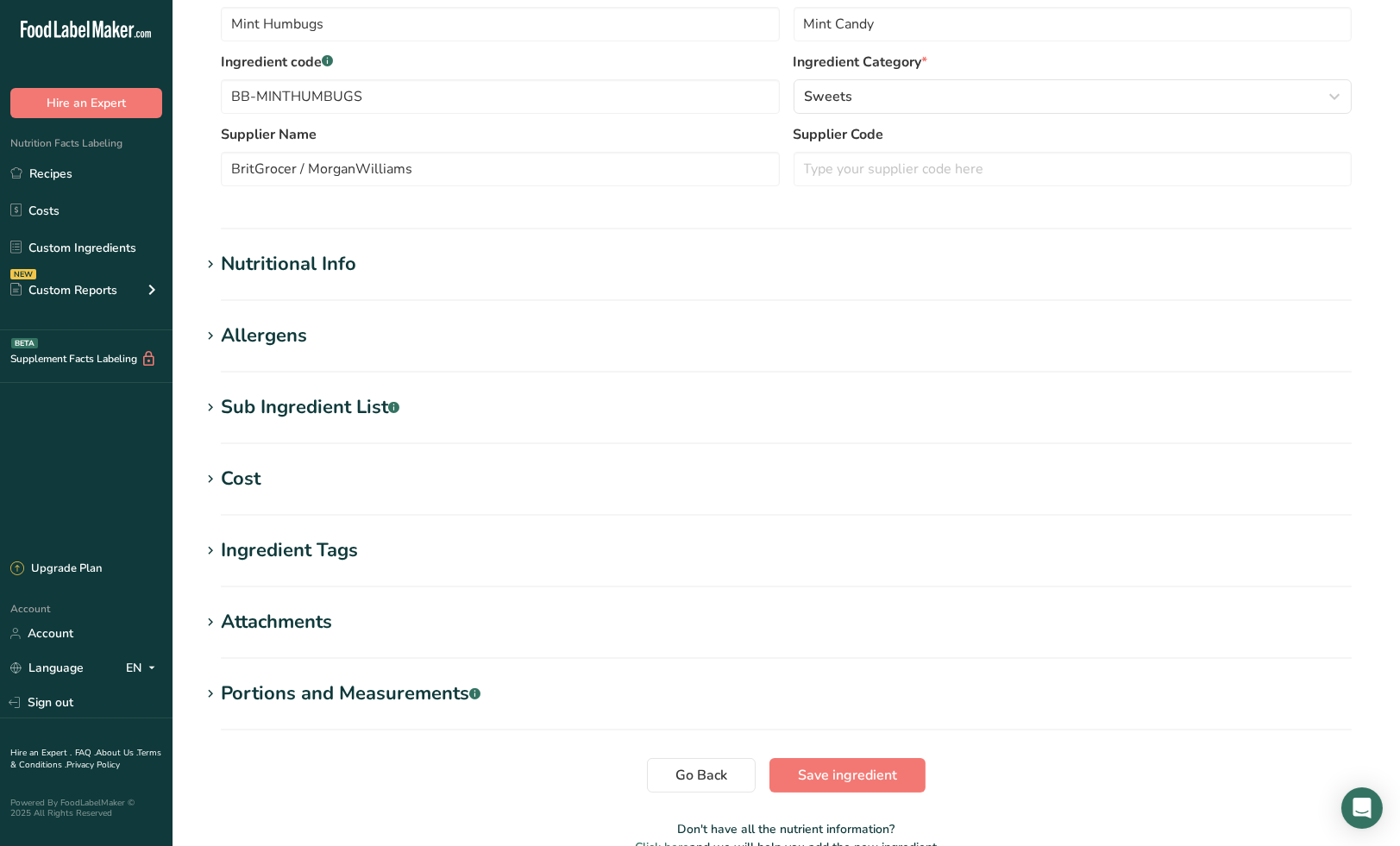
click at [472, 266] on h1 "Nutritional Info" at bounding box center [786, 264] width 1172 height 29
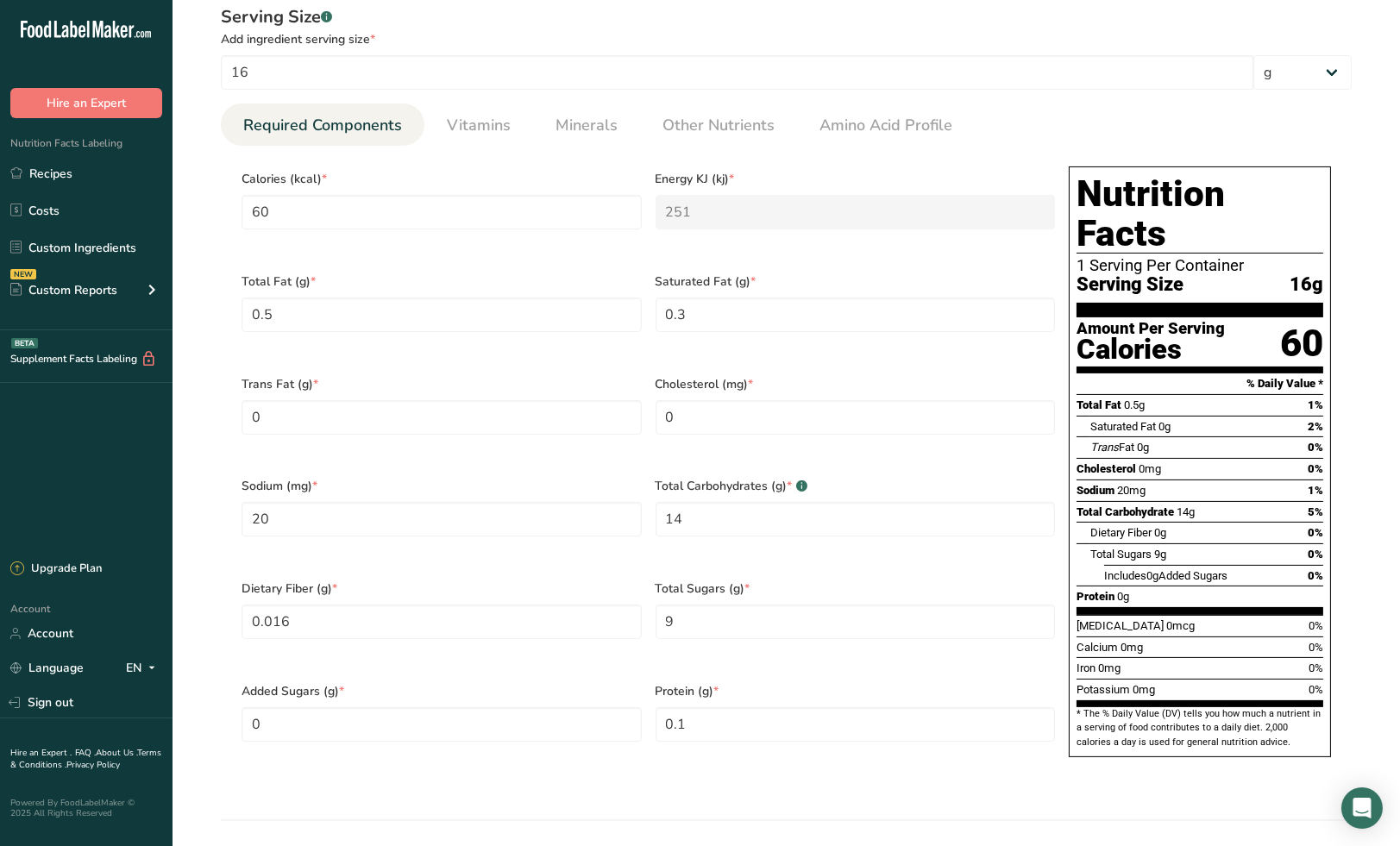
scroll to position [670, 0]
